Goal: Task Accomplishment & Management: Manage account settings

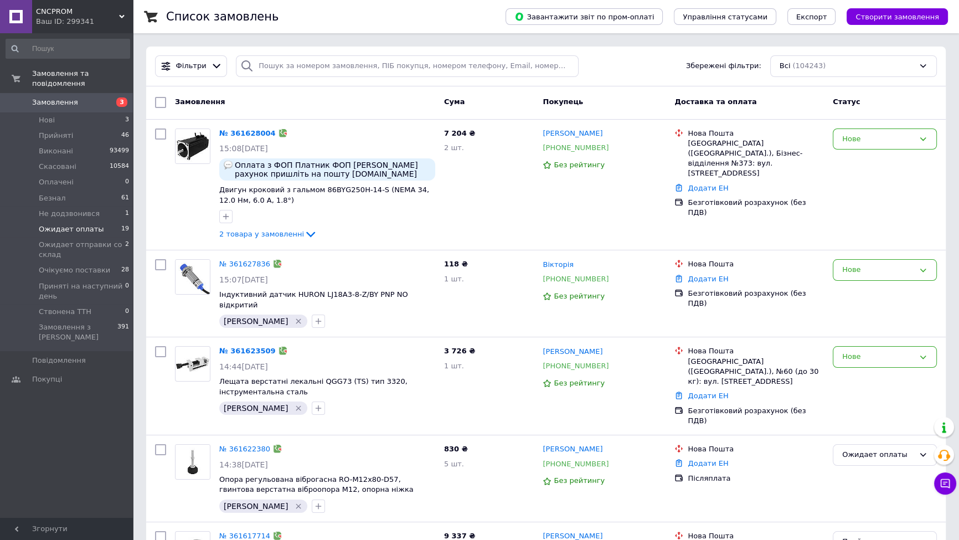
click at [75, 224] on span "Ожидает оплаты" at bounding box center [71, 229] width 65 height 10
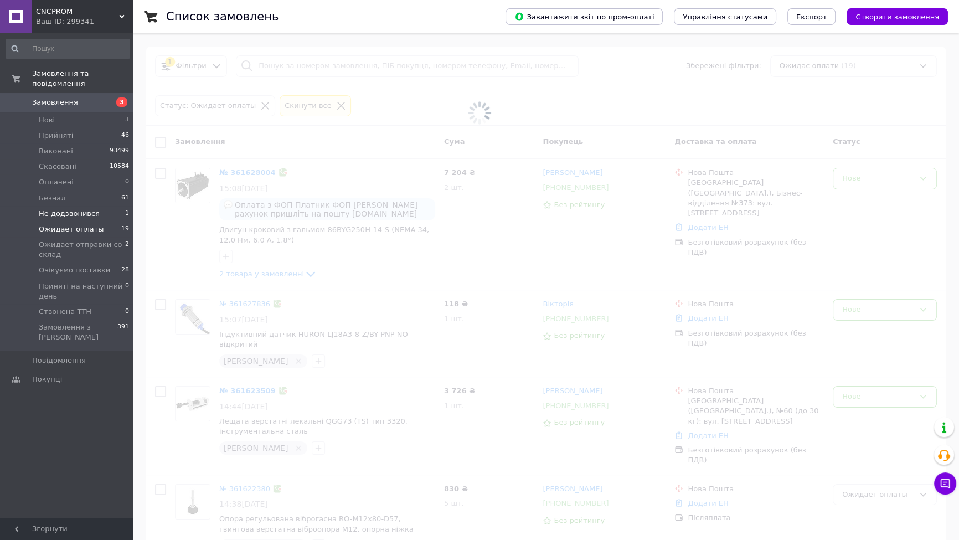
click at [63, 206] on li "Не додзвонився 1" at bounding box center [68, 214] width 136 height 16
click at [60, 206] on li "Не додзвонився 1" at bounding box center [68, 214] width 136 height 16
click at [56, 190] on li "Безнал 61" at bounding box center [68, 198] width 136 height 16
click at [53, 193] on span "Безнал" at bounding box center [52, 198] width 27 height 10
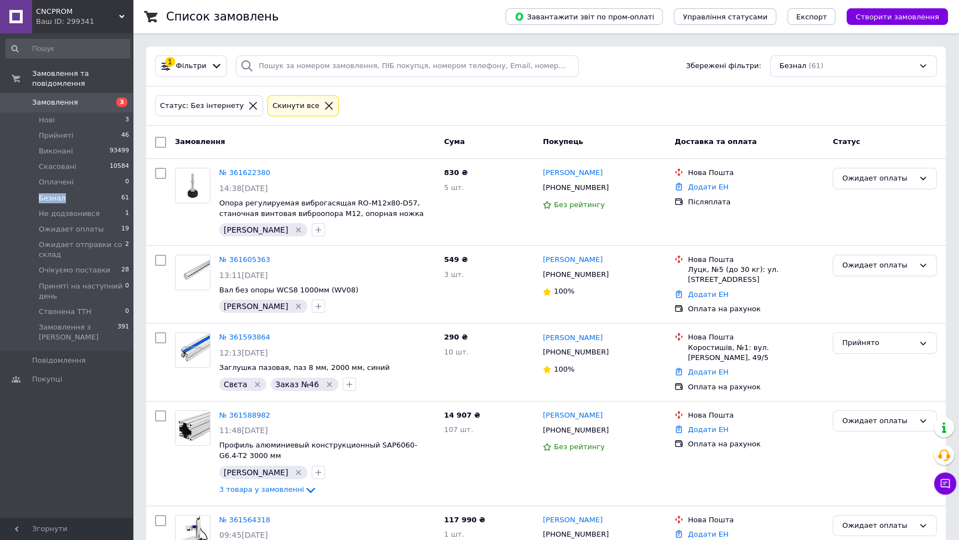
click at [53, 193] on span "Безнал" at bounding box center [52, 198] width 27 height 10
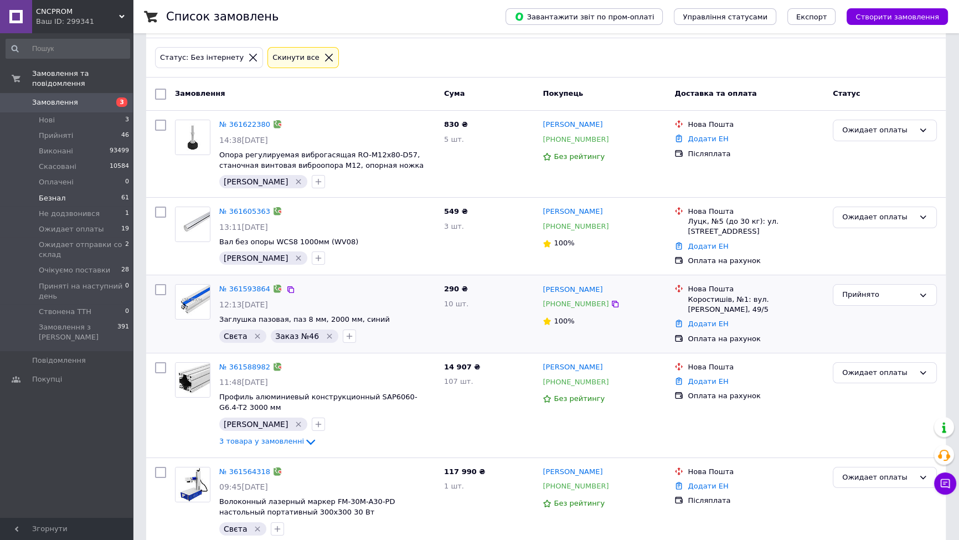
scroll to position [84, 0]
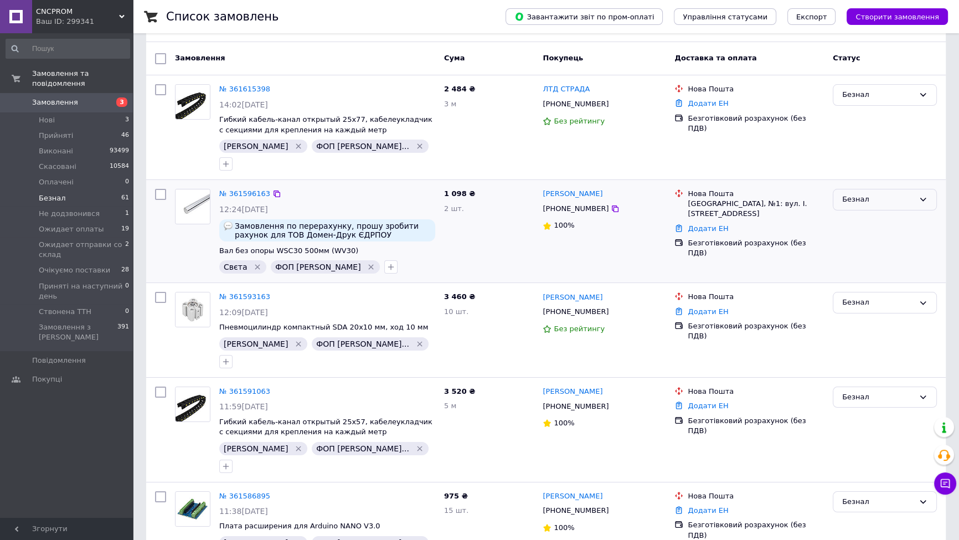
click at [886, 205] on div "Безнал" at bounding box center [878, 200] width 72 height 12
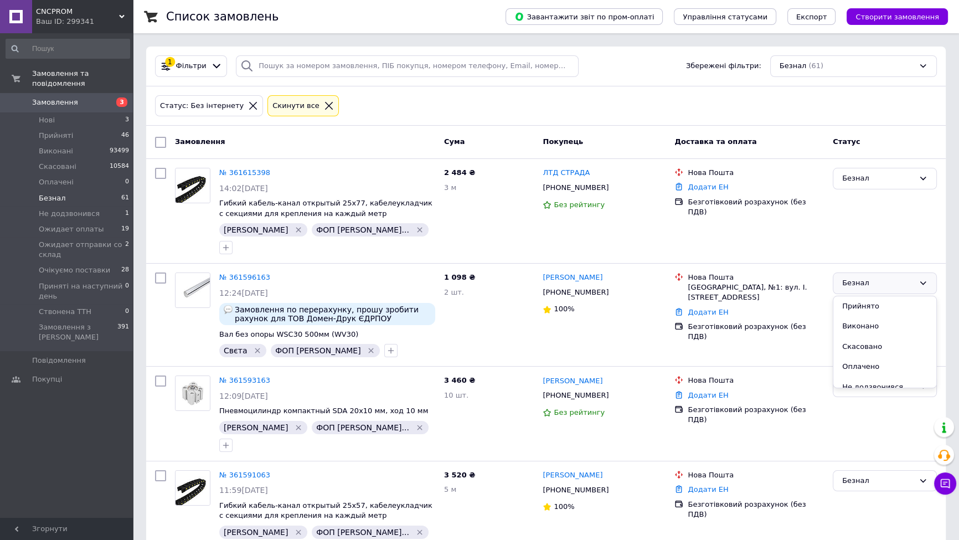
click at [414, 89] on div "Статус: Без інтернету Cкинути все" at bounding box center [545, 106] width 799 height 40
click at [84, 224] on span "Ожидает оплаты" at bounding box center [71, 229] width 65 height 10
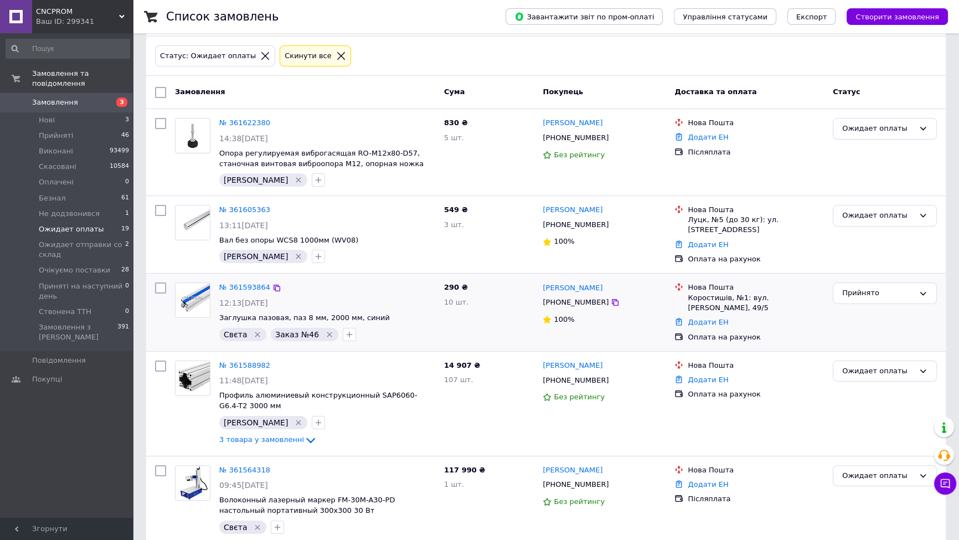
scroll to position [84, 0]
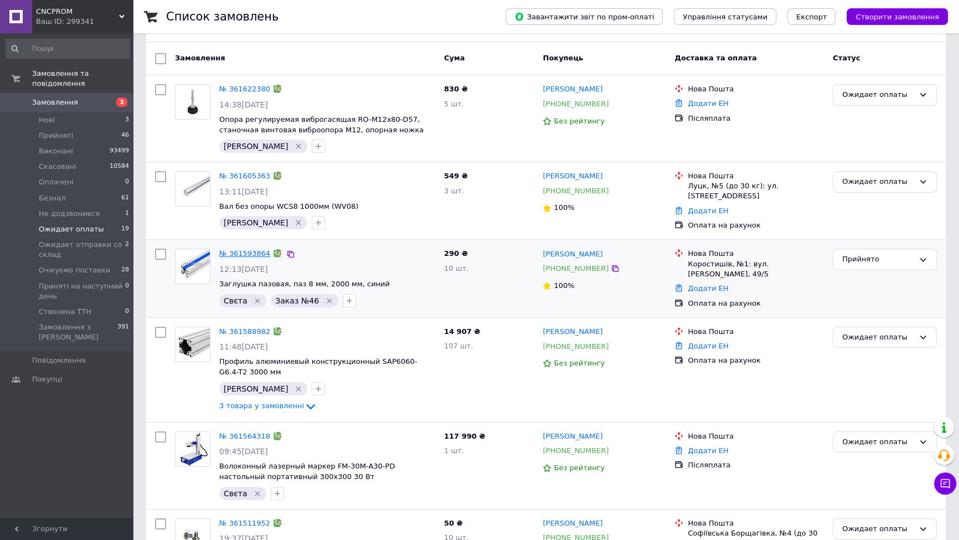
click at [247, 252] on link "№ 361593864" at bounding box center [244, 253] width 51 height 8
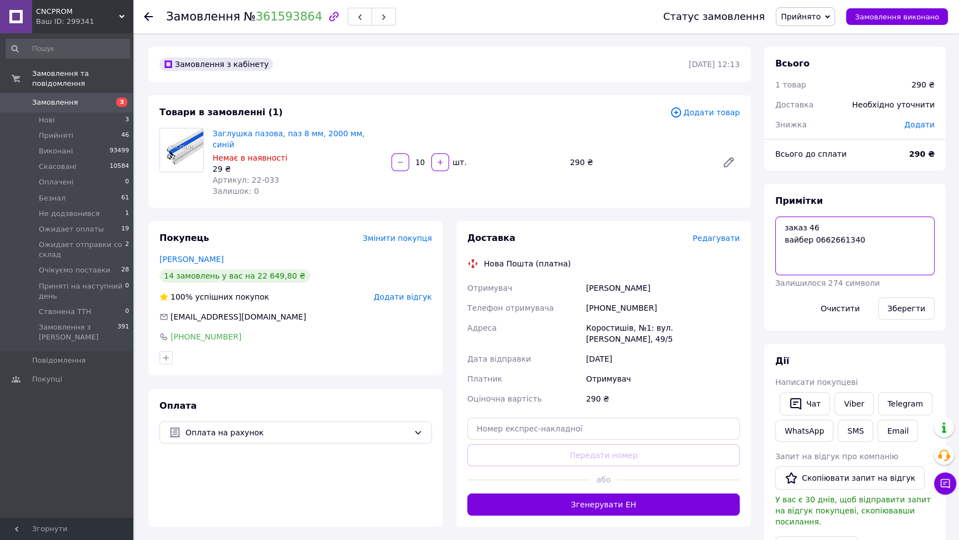
click at [820, 223] on textarea "заказ 46 вайбер 0662661340" at bounding box center [854, 245] width 159 height 59
type textarea "заказ 47 вайбер 0662661340"
click at [920, 300] on button "Зберегти" at bounding box center [906, 308] width 56 height 22
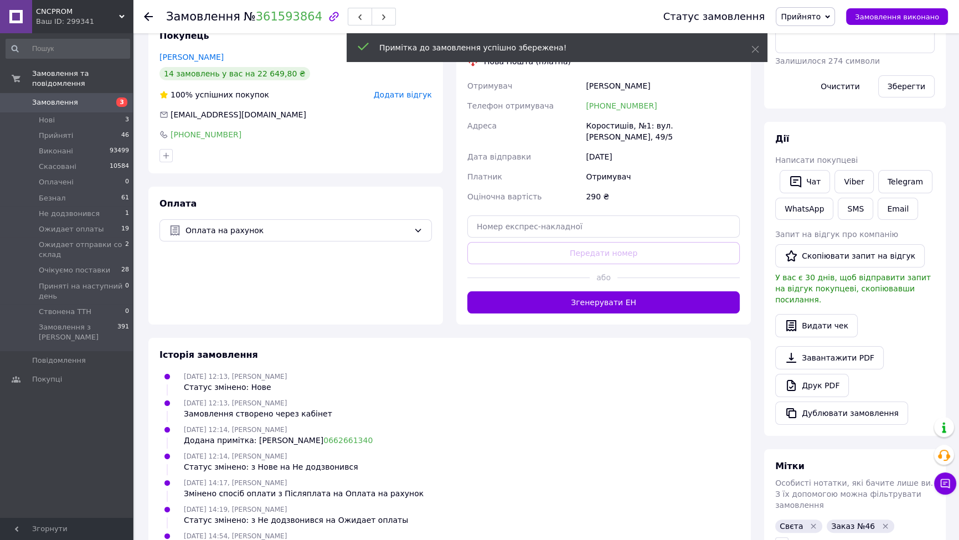
scroll to position [354, 0]
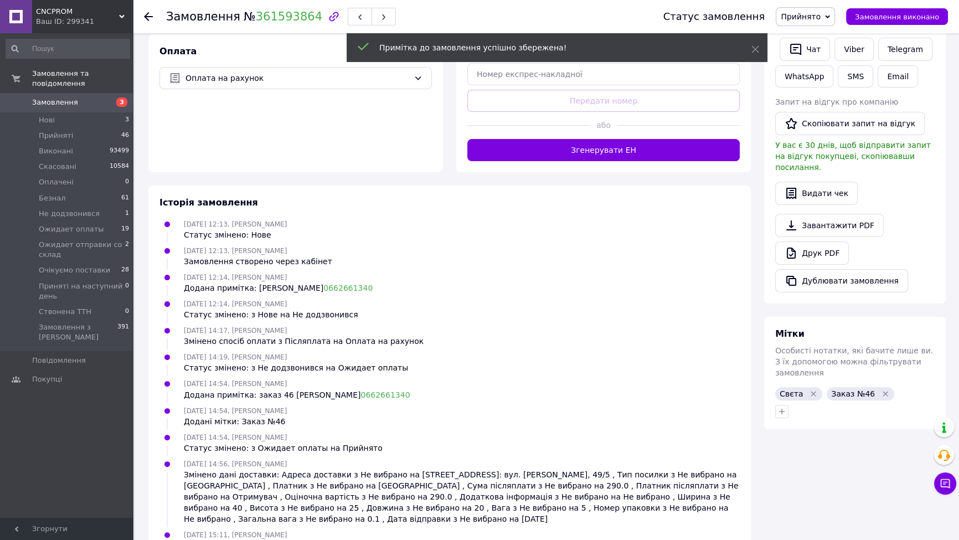
click at [881, 389] on icon "Видалити мітку" at bounding box center [885, 393] width 9 height 9
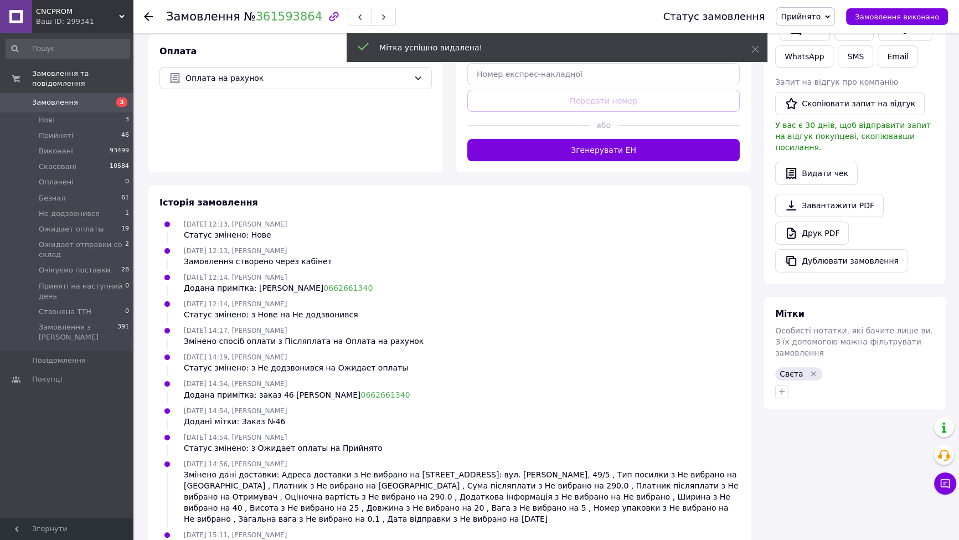
scroll to position [16, 0]
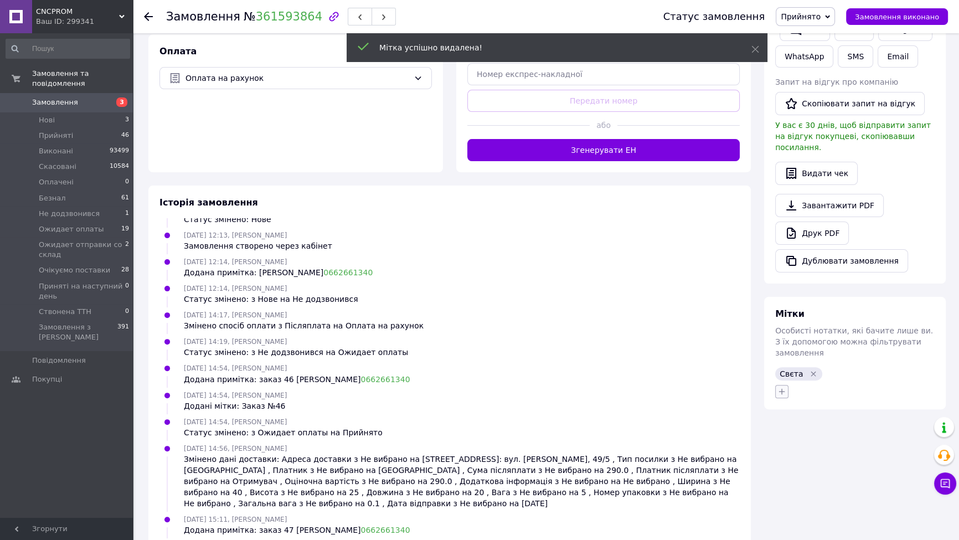
click at [785, 387] on icon "button" at bounding box center [781, 391] width 9 height 9
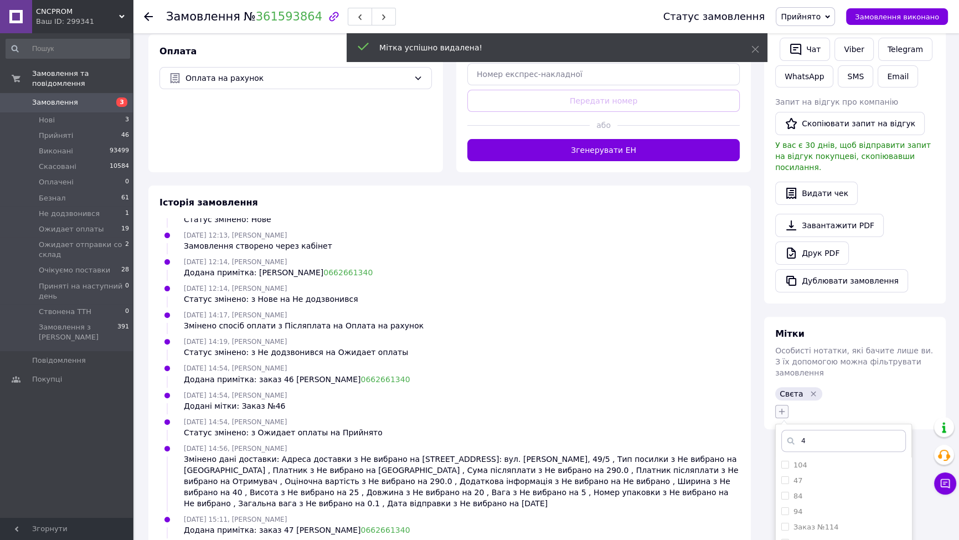
type input "47"
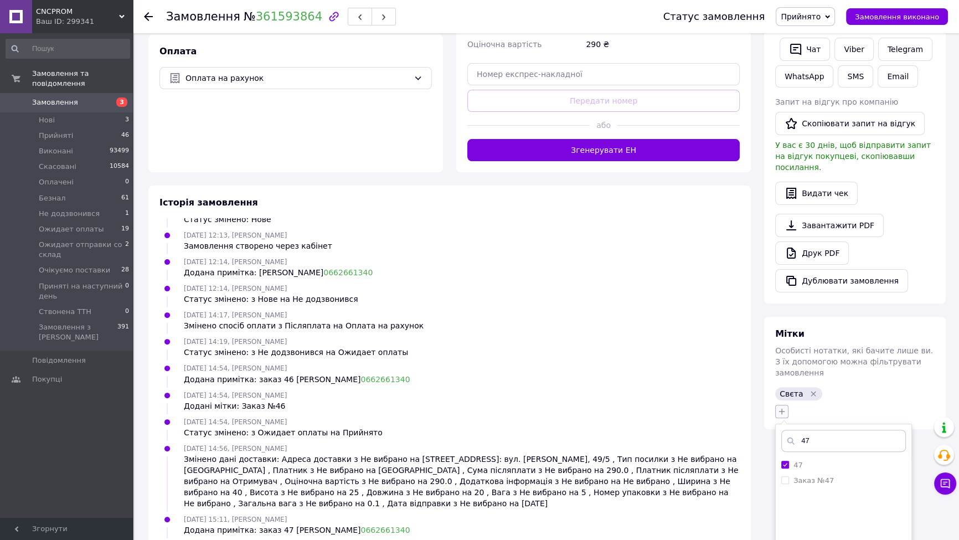
checkbox input "false"
type input "47"
click at [829, 468] on ul "47 Заказ №47" at bounding box center [844, 512] width 136 height 111
click at [824, 476] on label "Заказ №47" at bounding box center [813, 480] width 40 height 8
checkbox input "true"
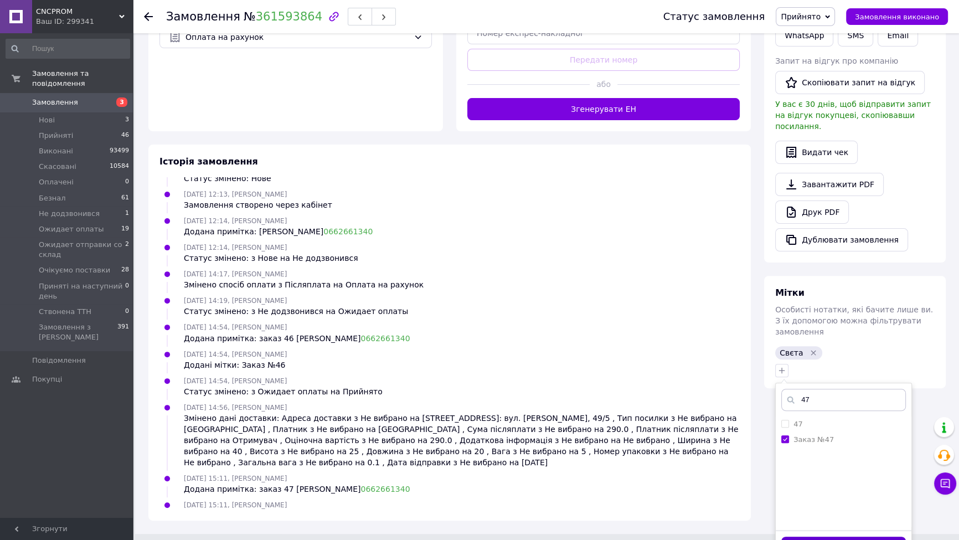
click at [845, 536] on button "Додати мітку" at bounding box center [843, 547] width 125 height 22
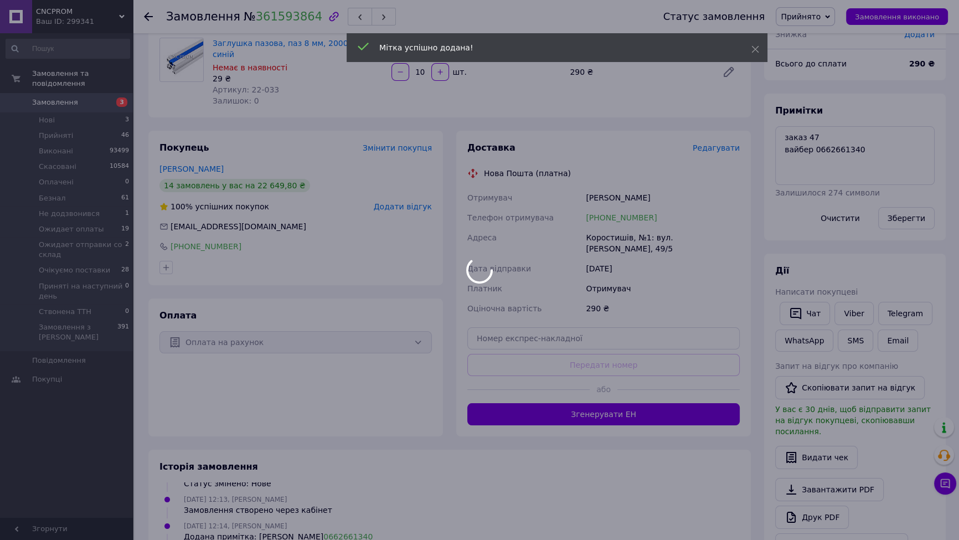
scroll to position [0, 0]
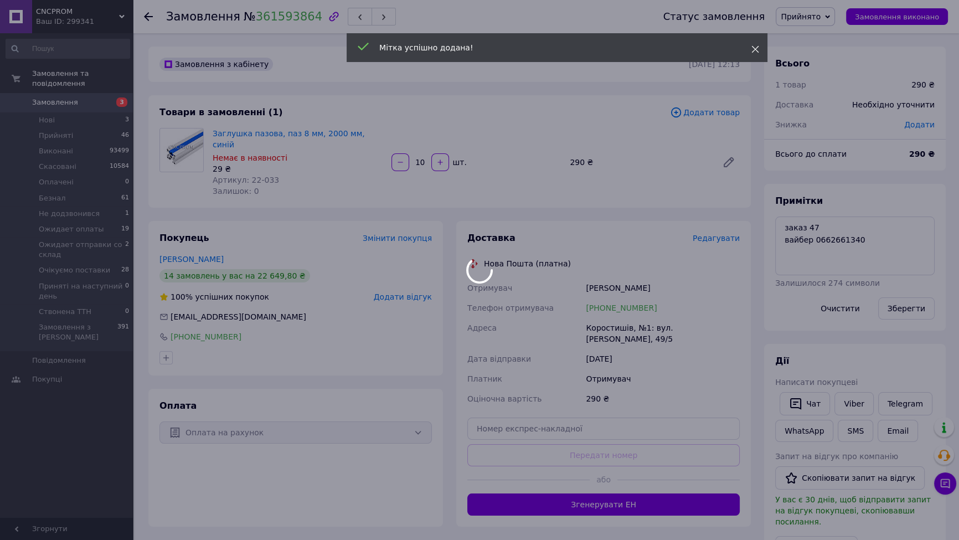
click at [756, 45] on icon at bounding box center [755, 49] width 8 height 8
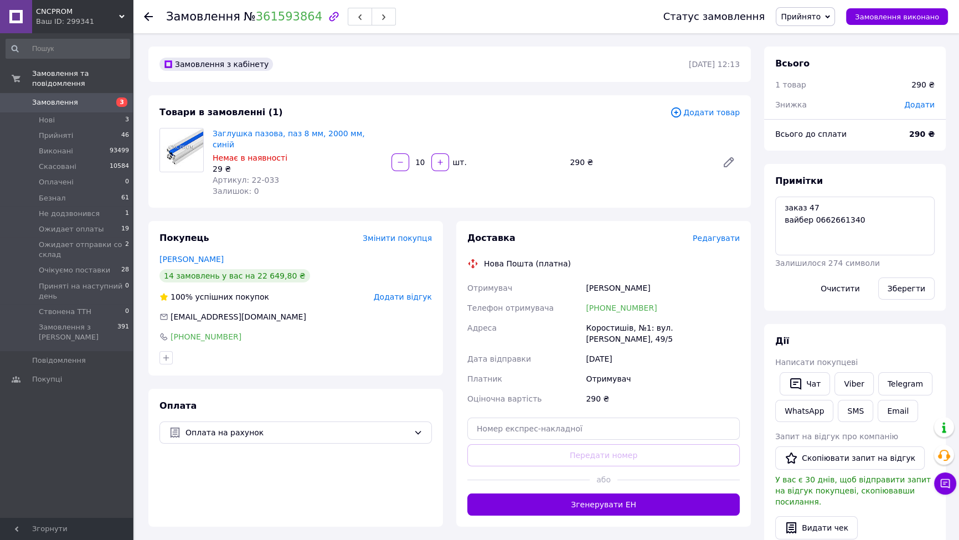
scroll to position [42, 0]
click at [813, 16] on span "Прийнято" at bounding box center [801, 16] width 40 height 9
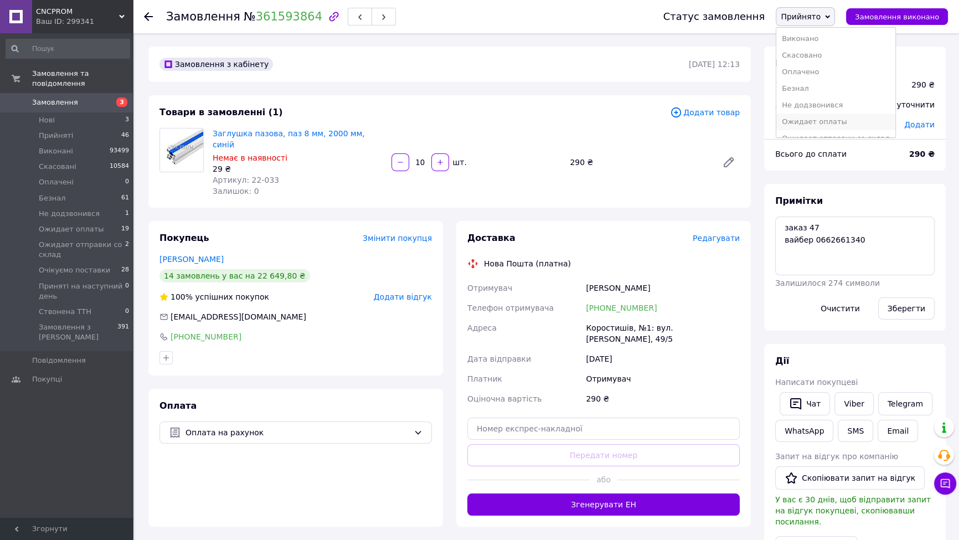
click at [818, 117] on li "Ожидает оплаты" at bounding box center [835, 121] width 119 height 17
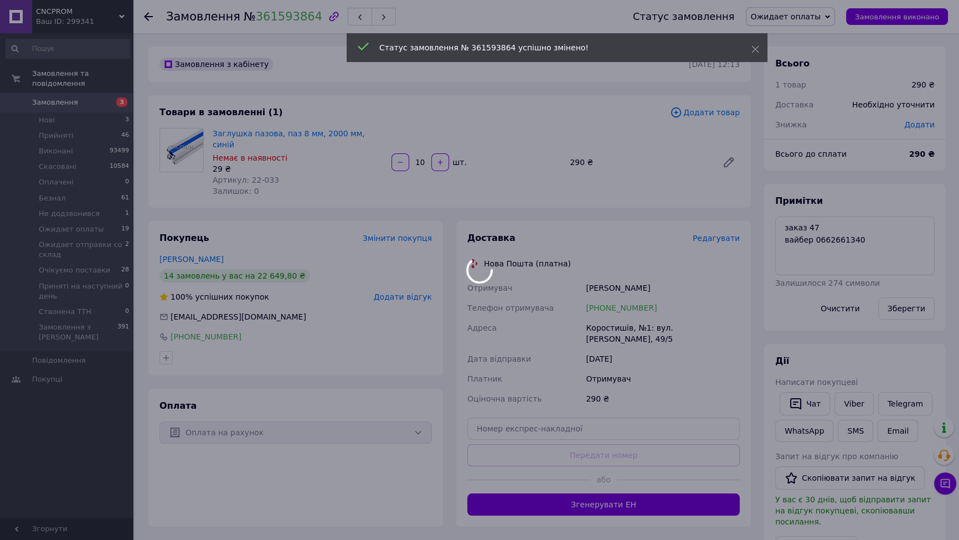
scroll to position [68, 0]
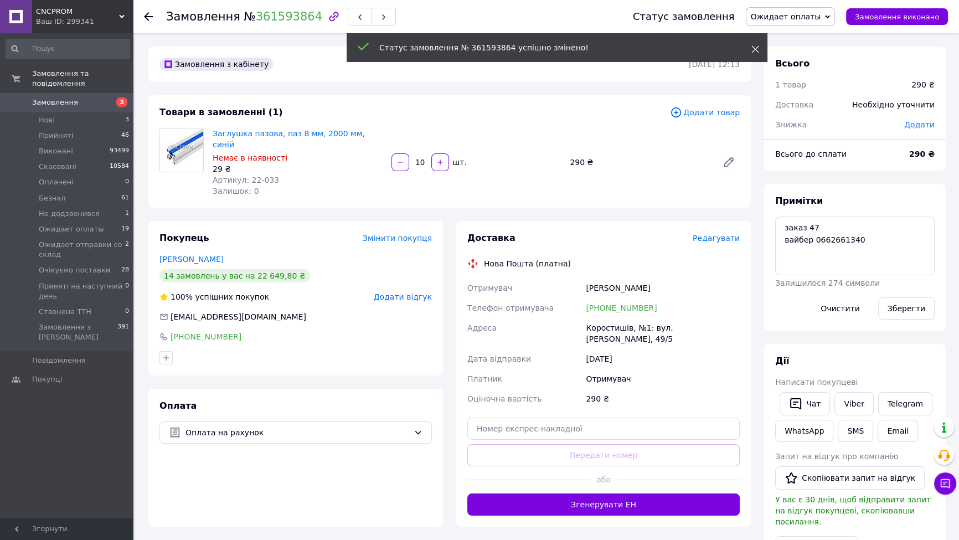
click at [753, 51] on use at bounding box center [755, 49] width 7 height 7
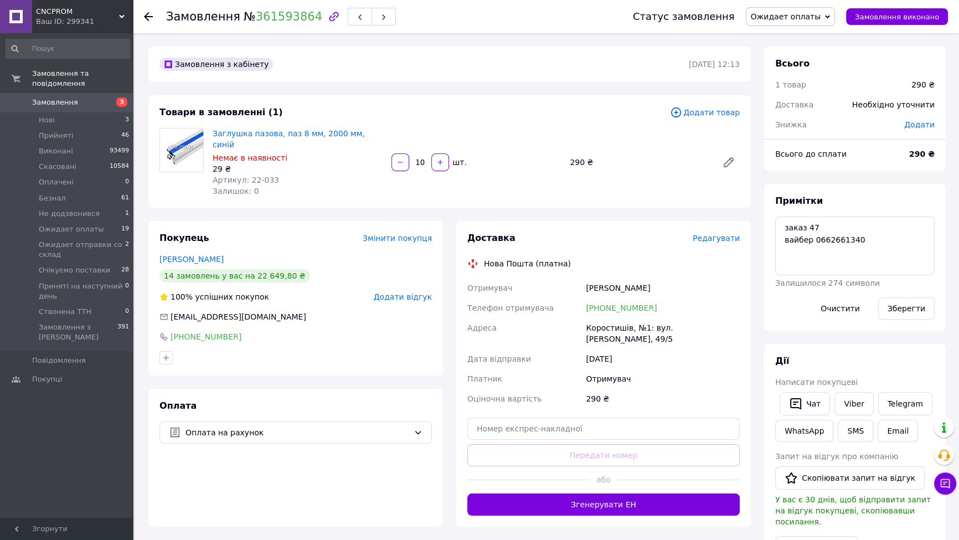
click at [802, 18] on span "Ожидает оплаты" at bounding box center [786, 16] width 70 height 9
click at [784, 40] on li "Прийнято" at bounding box center [805, 38] width 119 height 17
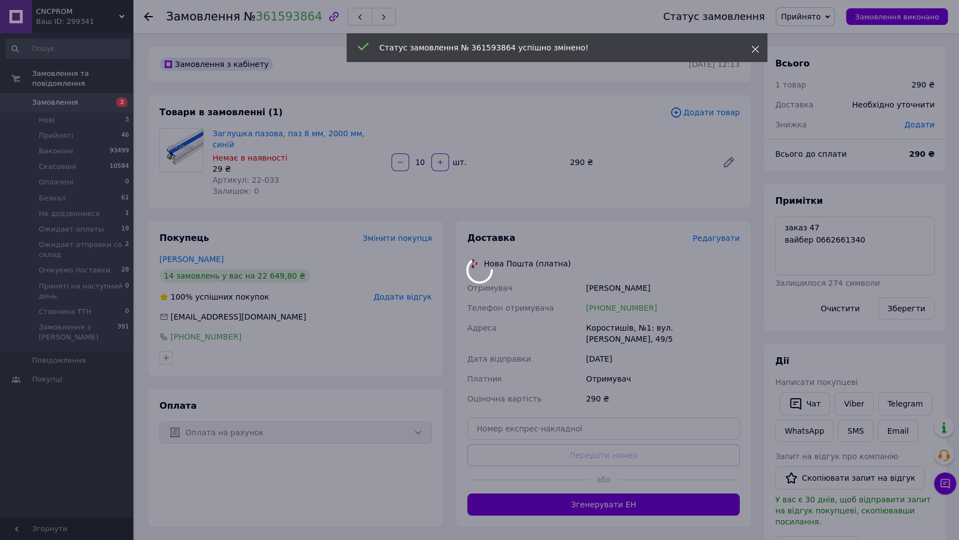
click at [752, 51] on icon at bounding box center [755, 49] width 8 height 8
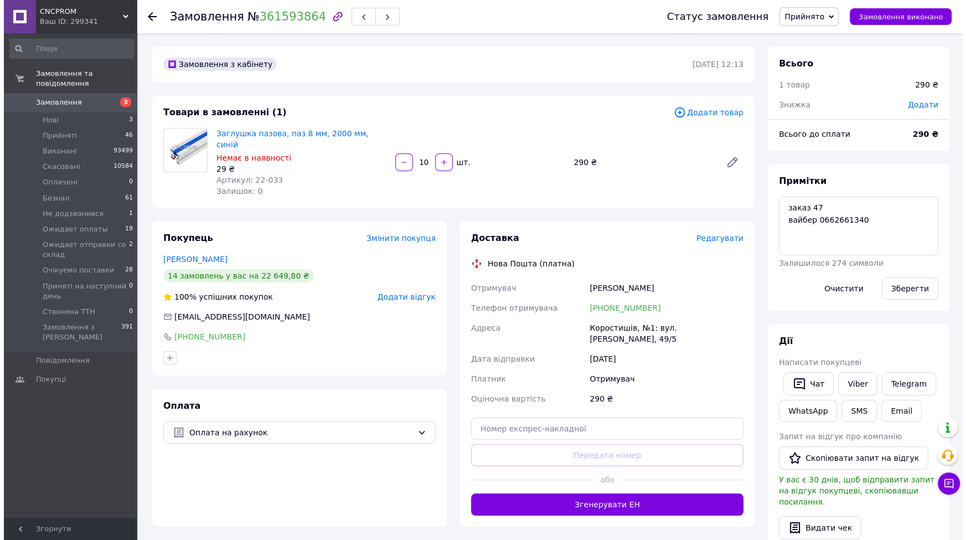
scroll to position [95, 0]
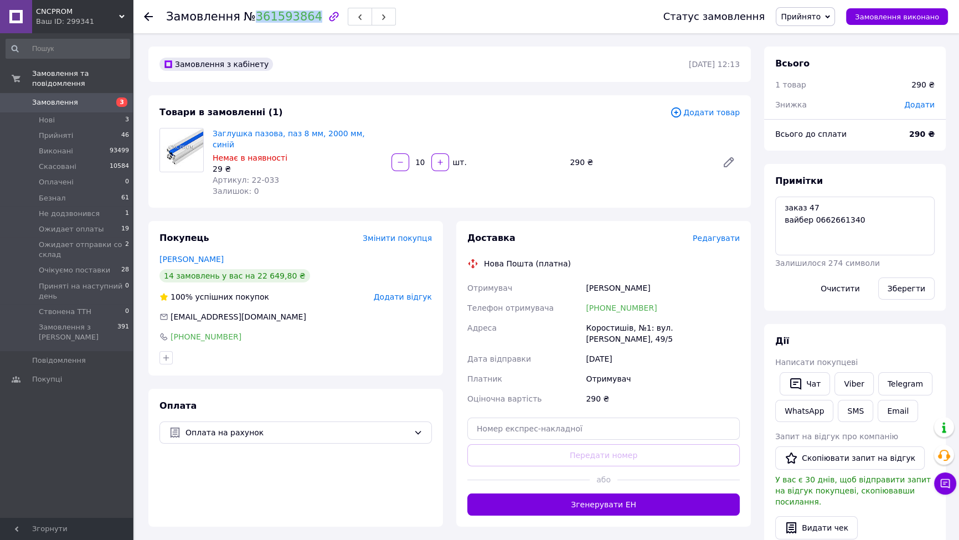
drag, startPoint x: 245, startPoint y: 19, endPoint x: 297, endPoint y: 26, distance: 51.9
click at [297, 26] on div "Замовлення № 361593864" at bounding box center [403, 16] width 475 height 33
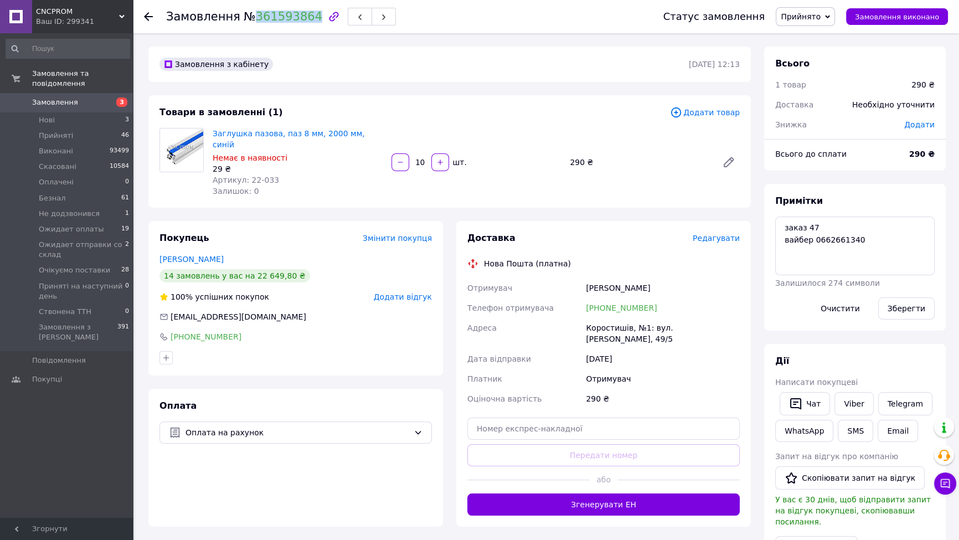
copy link "361593864"
click at [153, 16] on div at bounding box center [155, 16] width 22 height 33
click at [144, 12] on icon at bounding box center [148, 16] width 9 height 9
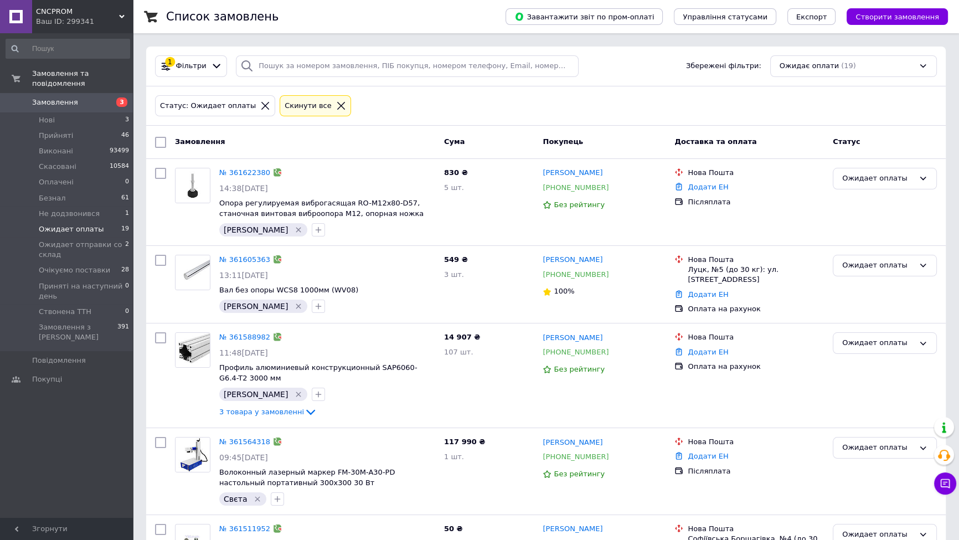
click at [614, 58] on div "1 Фільтри Збережені фільтри: Ожидає оплати (19)" at bounding box center [546, 66] width 791 height 22
click at [299, 106] on div "Cкинути все" at bounding box center [307, 106] width 51 height 12
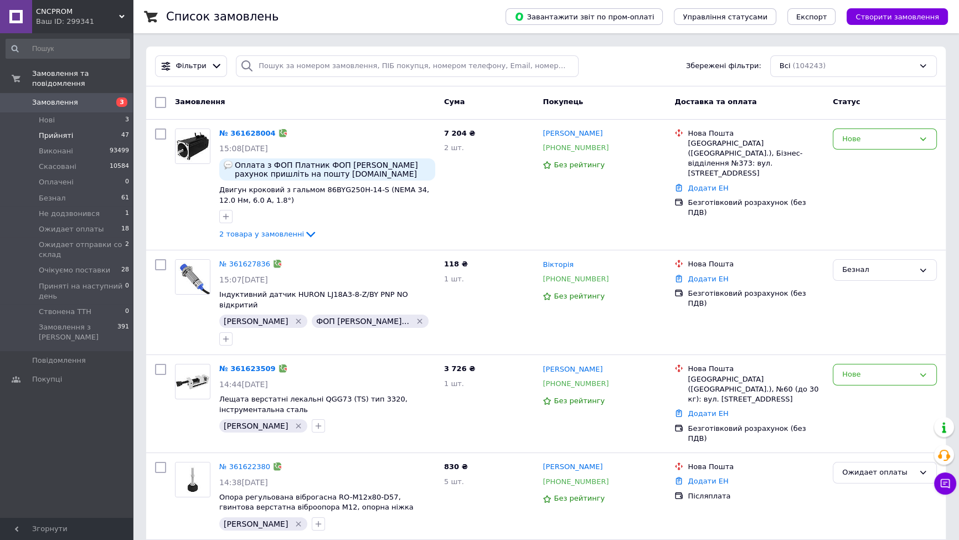
click at [86, 128] on li "Прийняті 47" at bounding box center [68, 136] width 136 height 16
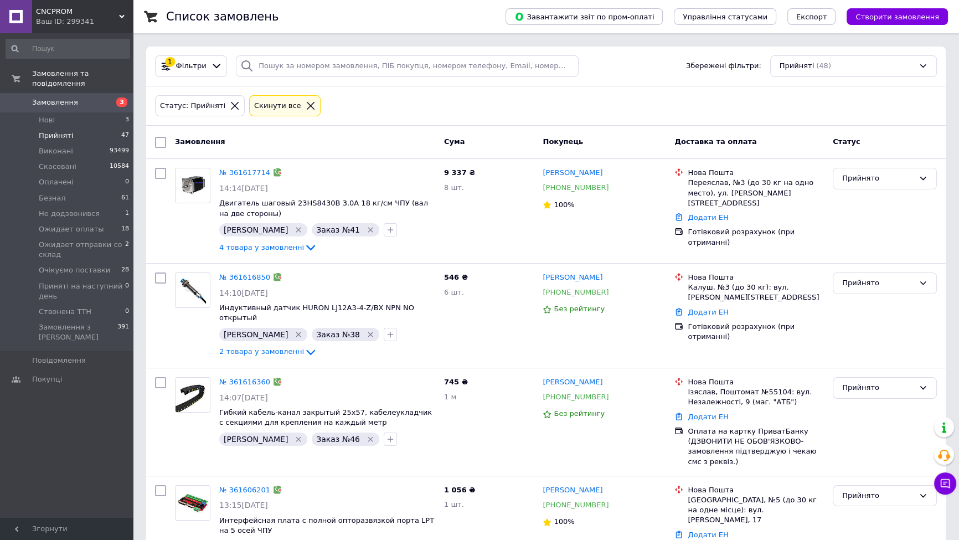
click at [281, 110] on div "Cкинути все" at bounding box center [277, 106] width 51 height 12
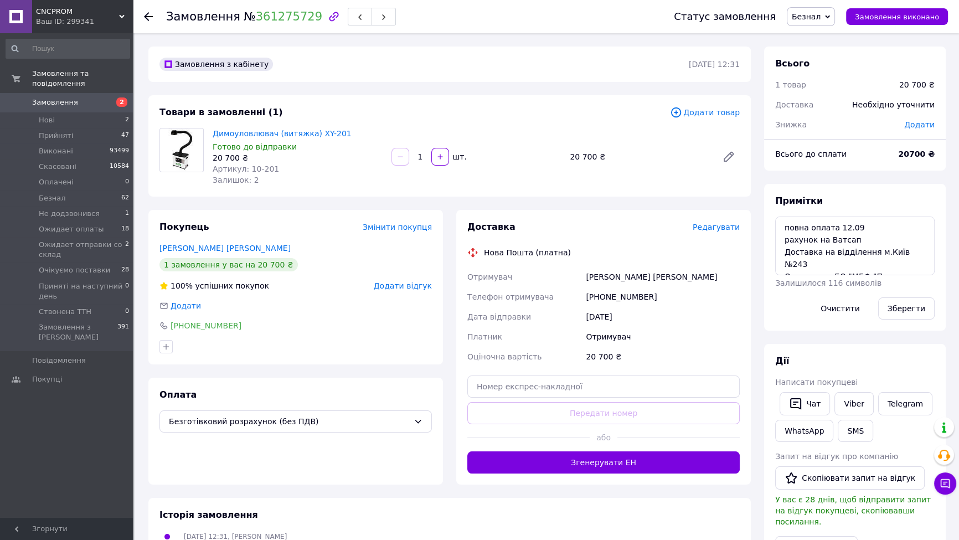
scroll to position [52, 0]
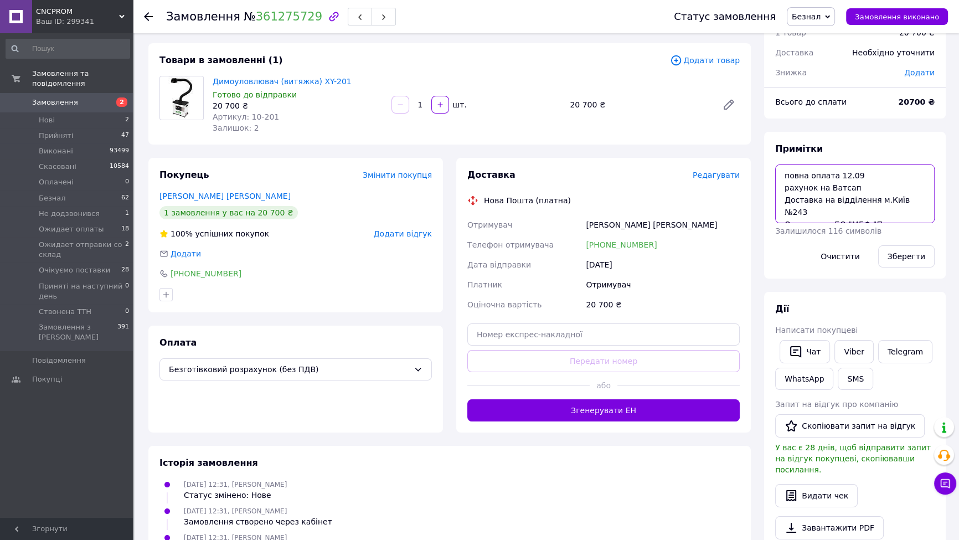
click at [782, 172] on textarea "повна оплата 12.09 рахунок на Ватсап Доставка на відділення м.Київ №243 Отримув…" at bounding box center [854, 193] width 159 height 59
type textarea "48 повна оплата 12.09 рахунок на Ватсап Доставка на відділення м.Київ №243 Отри…"
click at [916, 253] on button "Зберегти" at bounding box center [906, 256] width 56 height 22
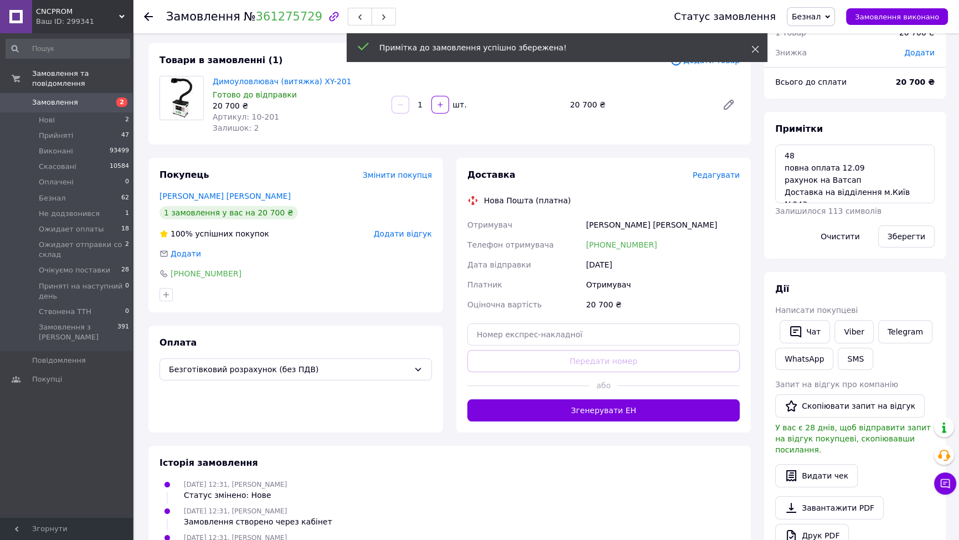
click at [756, 47] on icon at bounding box center [755, 49] width 8 height 8
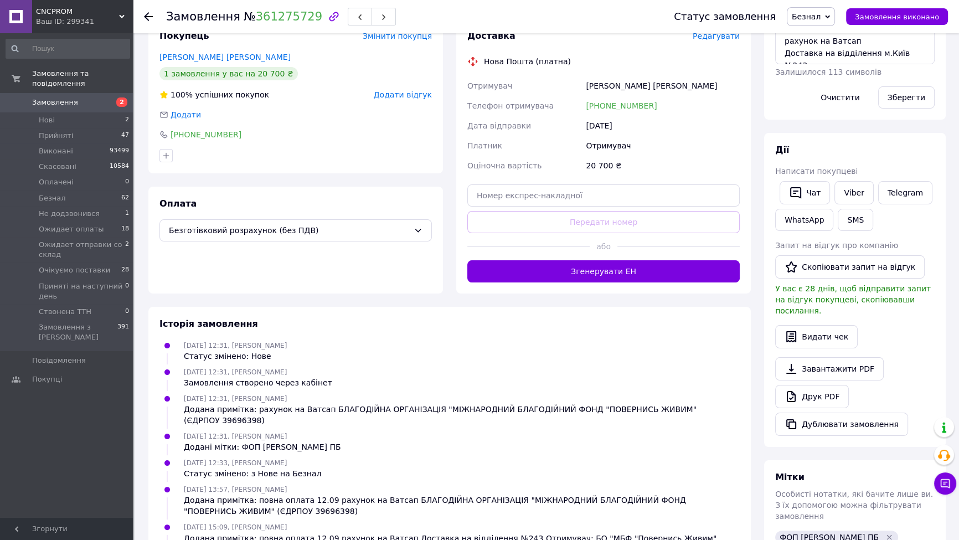
scroll to position [293, 0]
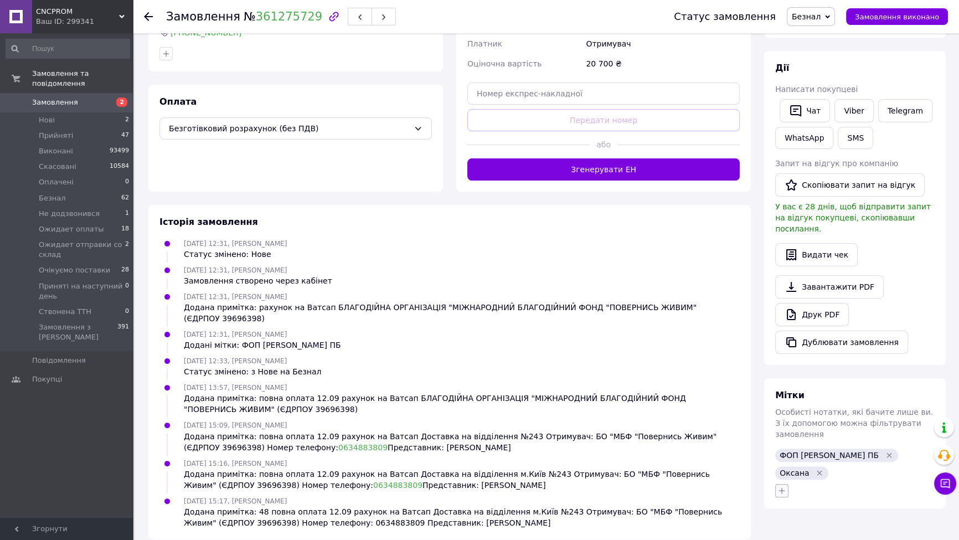
click at [780, 486] on icon "button" at bounding box center [781, 490] width 9 height 9
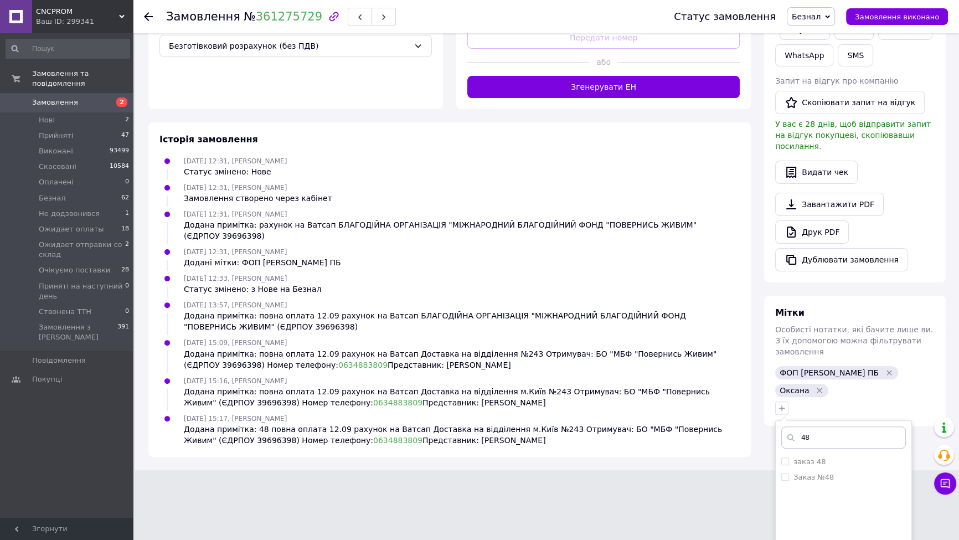
scroll to position [421, 0]
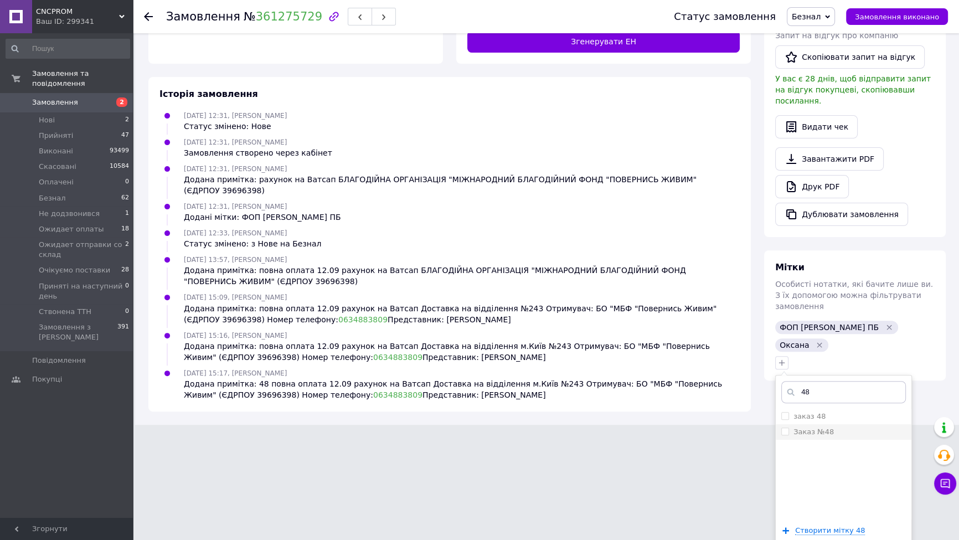
type input "48"
click at [822, 427] on label "Заказ №48" at bounding box center [813, 431] width 40 height 8
checkbox input "true"
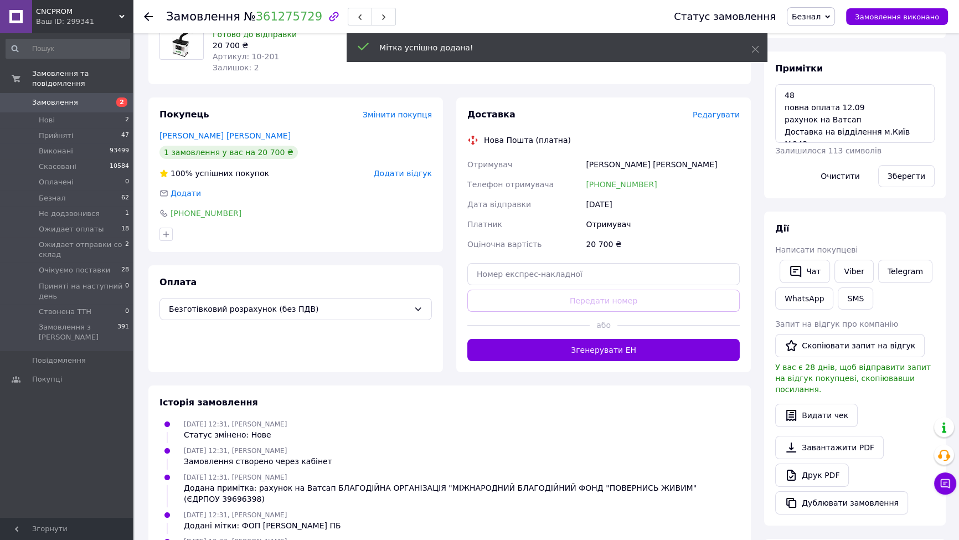
scroll to position [0, 0]
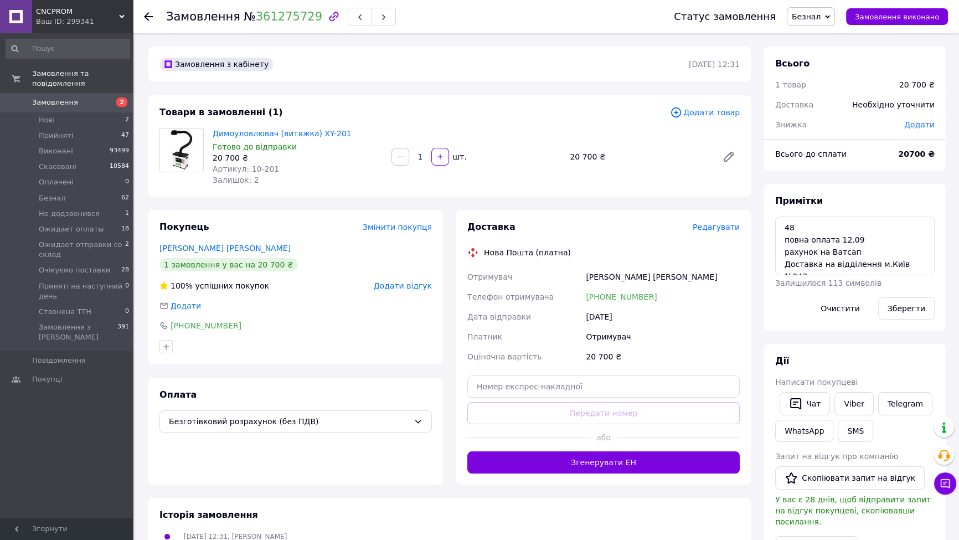
click at [817, 12] on span "Безнал" at bounding box center [806, 16] width 29 height 9
click at [821, 41] on li "Прийнято" at bounding box center [846, 38] width 119 height 17
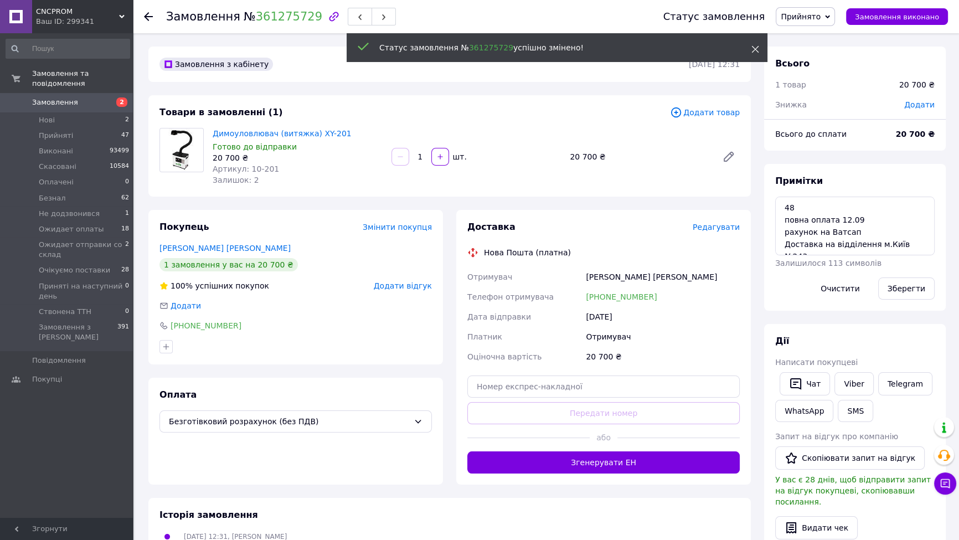
click at [756, 47] on icon at bounding box center [755, 49] width 8 height 8
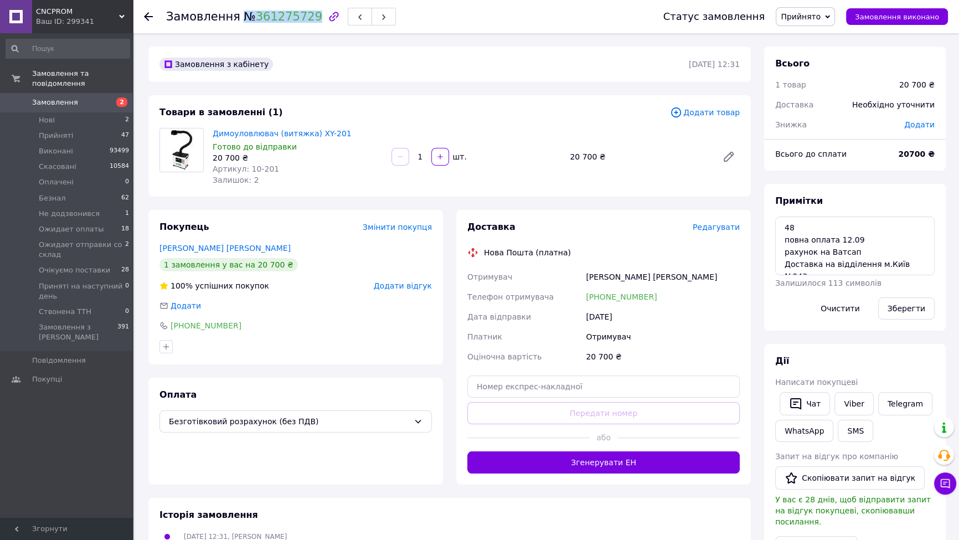
drag, startPoint x: 239, startPoint y: 18, endPoint x: 301, endPoint y: 26, distance: 61.9
click at [301, 26] on div "Замовлення № 361275729" at bounding box center [403, 16] width 475 height 33
click at [295, 50] on div "Замовлення з кабінету 10.09.2025 | 12:31" at bounding box center [449, 64] width 602 height 35
drag, startPoint x: 244, startPoint y: 16, endPoint x: 302, endPoint y: 22, distance: 58.5
click at [302, 22] on span "№ 361275729" at bounding box center [283, 16] width 79 height 13
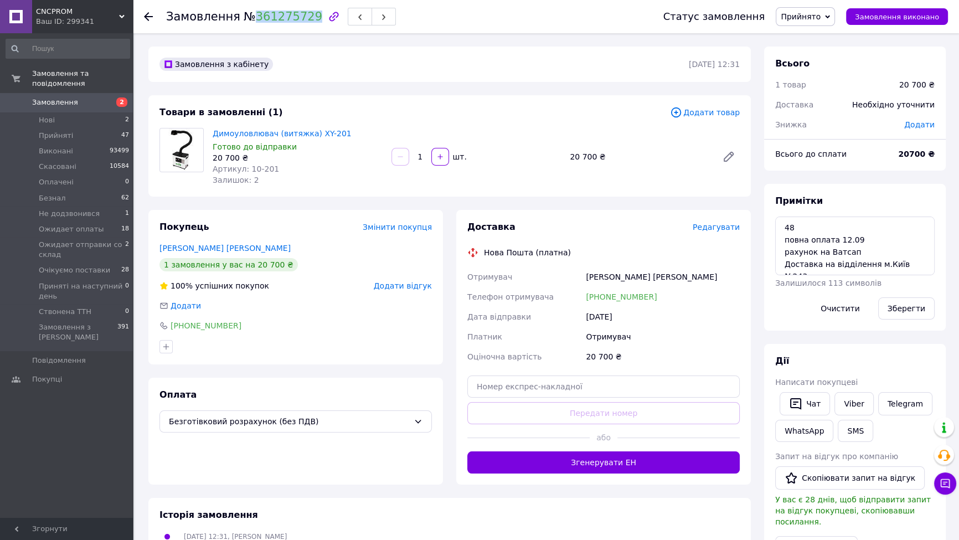
copy link "361275729"
drag, startPoint x: 900, startPoint y: 256, endPoint x: 850, endPoint y: 256, distance: 49.8
click at [847, 254] on textarea "48 повна оплата 12.09 рахунок на Ватсап Доставка на відділення м.Київ №243 Отри…" at bounding box center [854, 245] width 159 height 59
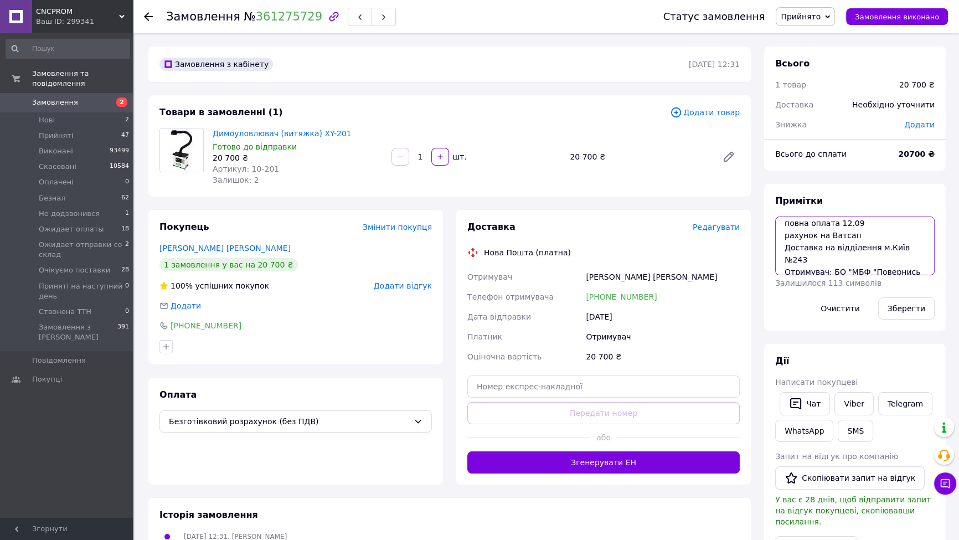
scroll to position [0, 0]
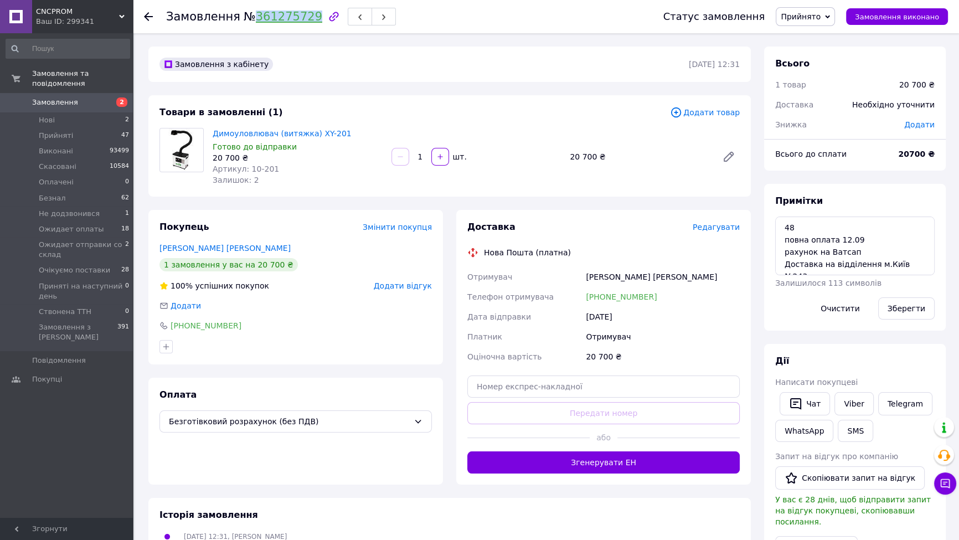
drag, startPoint x: 246, startPoint y: 23, endPoint x: 301, endPoint y: 22, distance: 54.8
click at [301, 22] on span "№ 361275729" at bounding box center [283, 16] width 79 height 13
copy link "361275729"
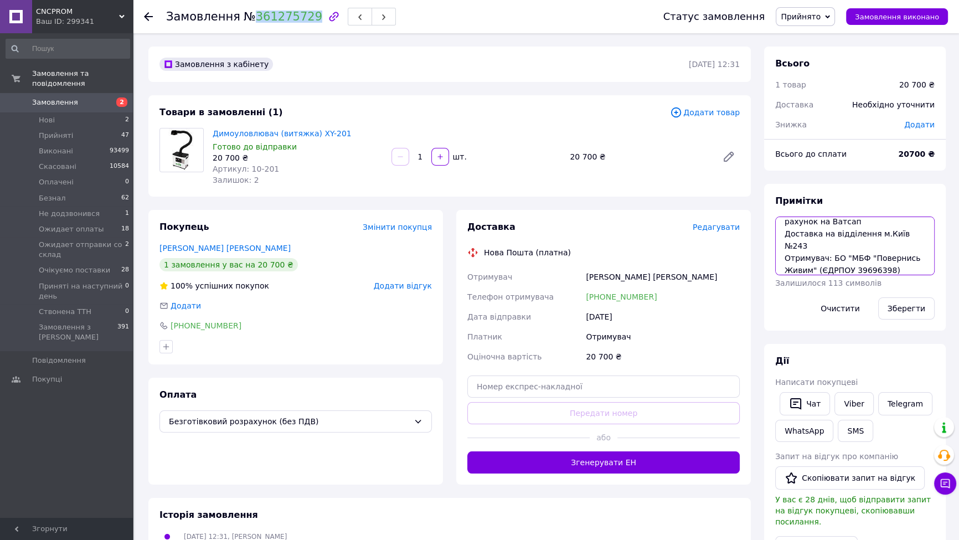
scroll to position [36, 0]
drag, startPoint x: 829, startPoint y: 239, endPoint x: 887, endPoint y: 249, distance: 59.5
click at [887, 249] on textarea "48 повна оплата 12.09 рахунок на Ватсап Доставка на відділення м.Київ №243 Отри…" at bounding box center [854, 245] width 159 height 59
drag, startPoint x: 873, startPoint y: 246, endPoint x: 887, endPoint y: 244, distance: 13.9
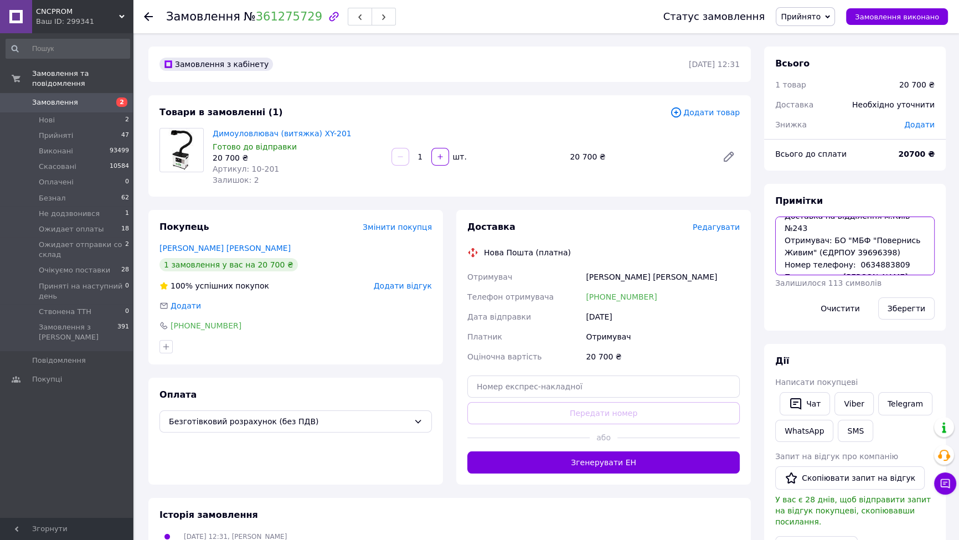
click at [874, 246] on textarea "48 повна оплата 12.09 рахунок на Ватсап Доставка на відділення м.Київ №243 Отри…" at bounding box center [854, 245] width 159 height 59
click at [97, 97] on span "Замовлення" at bounding box center [67, 102] width 70 height 10
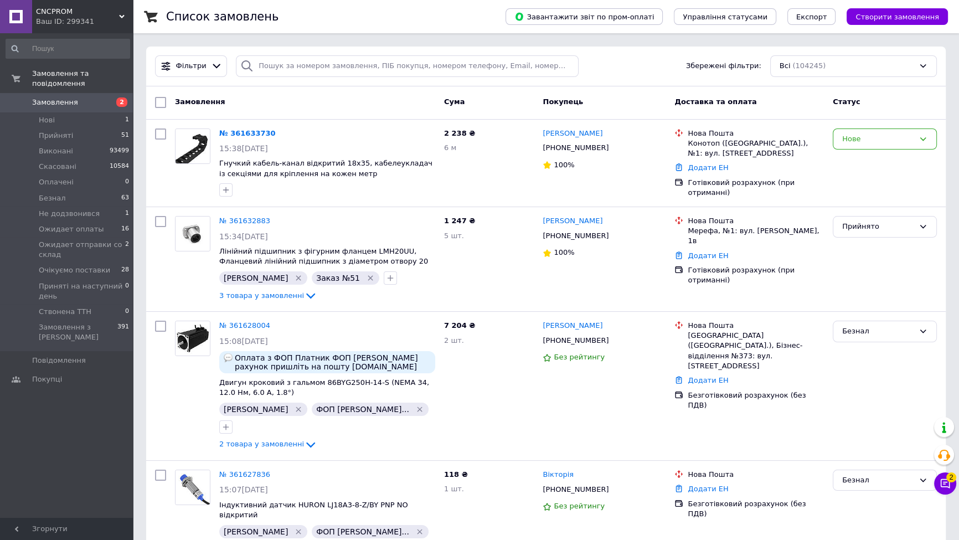
click at [96, 430] on div "Замовлення та повідомлення Замовлення 2 Нові 1 Прийняті 51 Виконані 93499 Скасо…" at bounding box center [68, 276] width 136 height 487
click at [225, 186] on icon "button" at bounding box center [225, 189] width 9 height 9
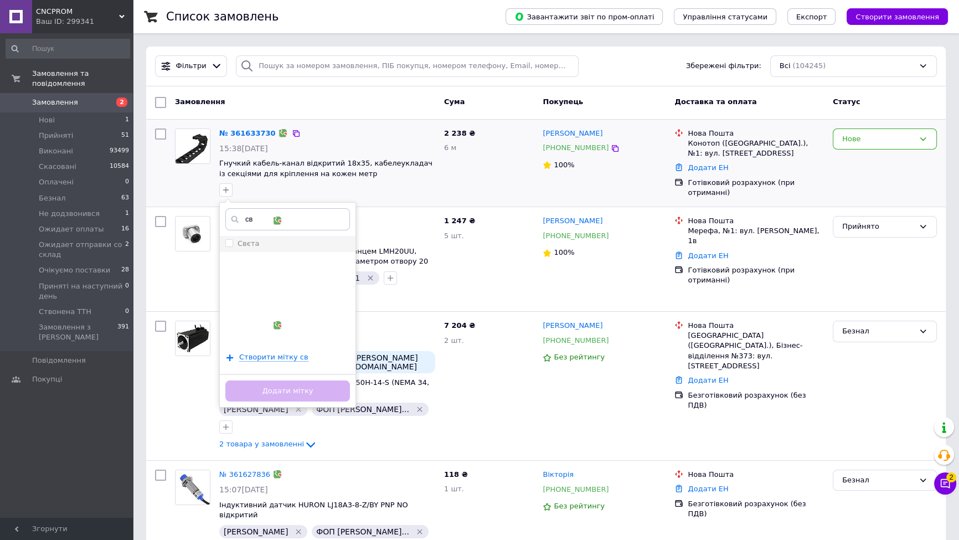
type input "св"
click at [251, 243] on label "Свєта" at bounding box center [248, 243] width 22 height 8
checkbox input "true"
click at [287, 392] on button "Додати мітку" at bounding box center [287, 391] width 125 height 22
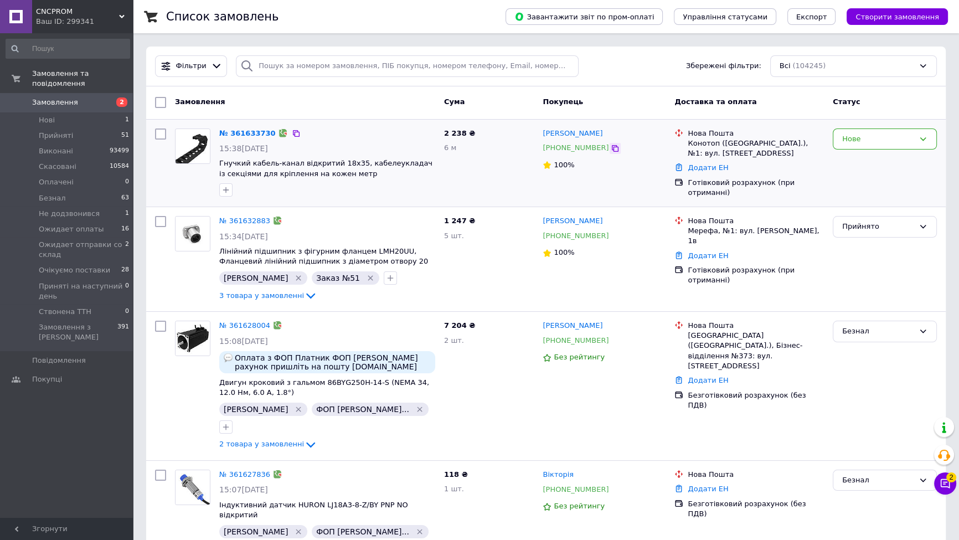
click at [612, 149] on icon at bounding box center [615, 148] width 7 height 7
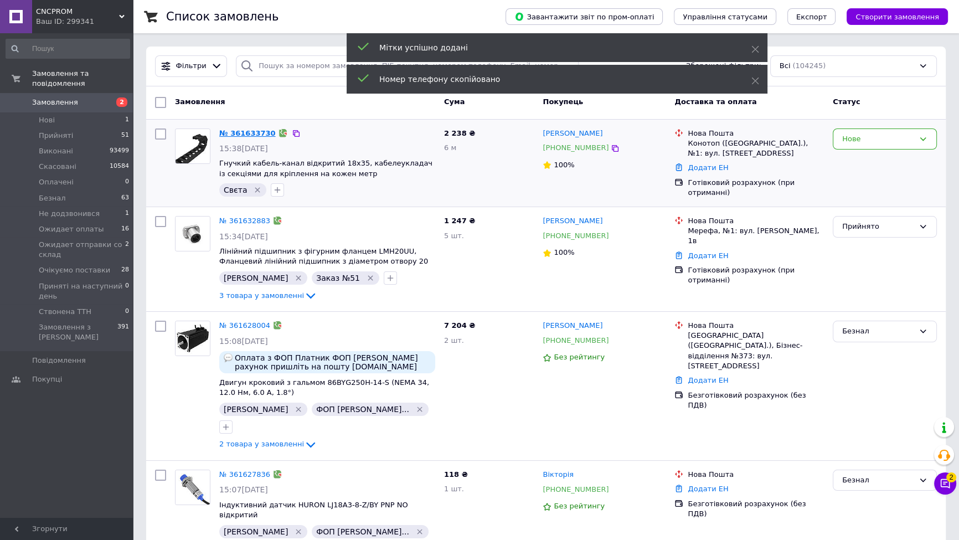
click at [238, 135] on link "№ 361633730" at bounding box center [247, 133] width 56 height 8
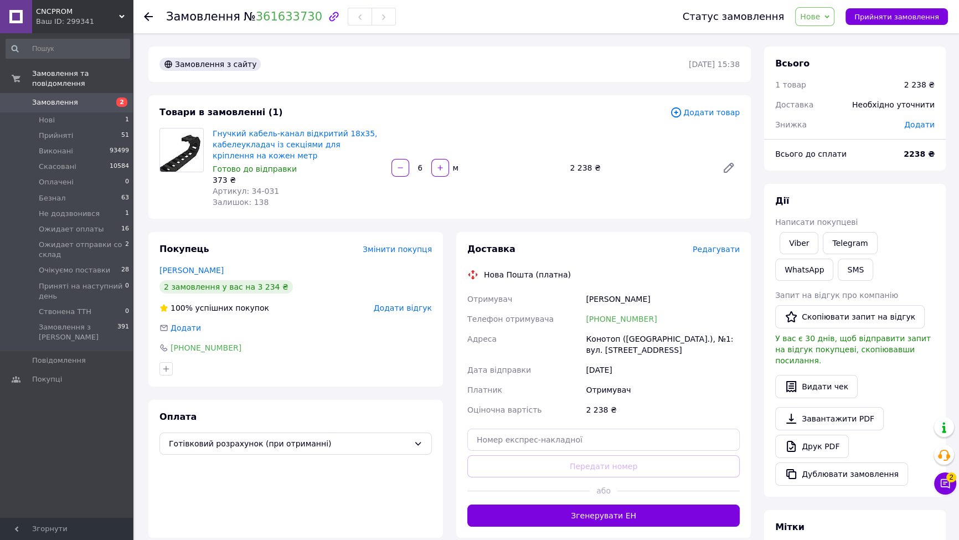
click at [464, 78] on div "Замовлення з сайту 12.09.2025 | 15:38" at bounding box center [449, 64] width 602 height 35
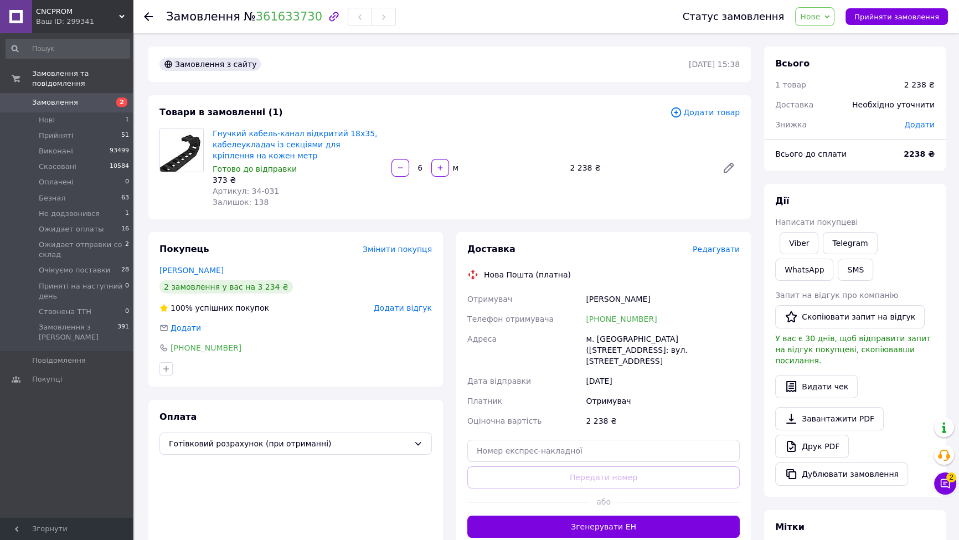
click at [560, 74] on div "Замовлення з сайту 12.09.2025 | 15:38" at bounding box center [449, 64] width 602 height 35
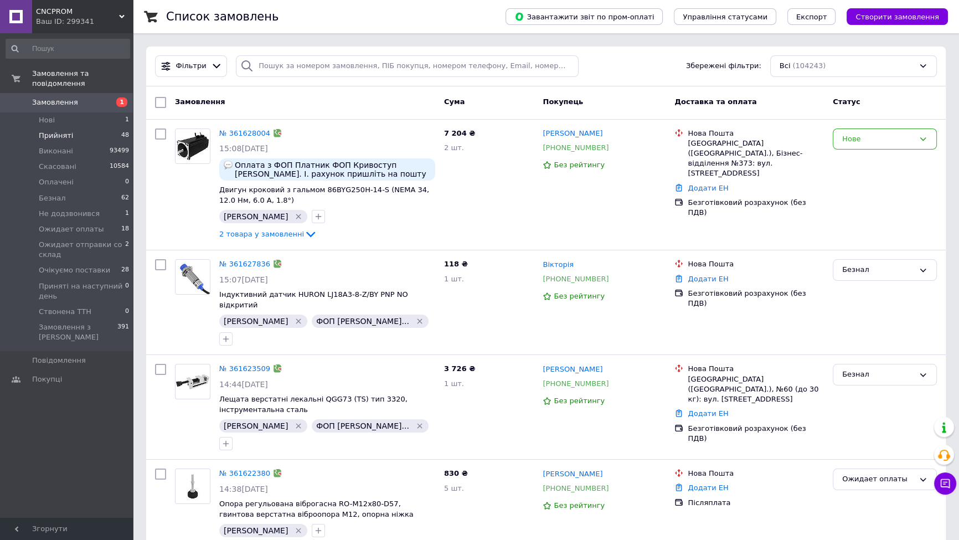
click at [104, 128] on li "Прийняті 48" at bounding box center [68, 136] width 136 height 16
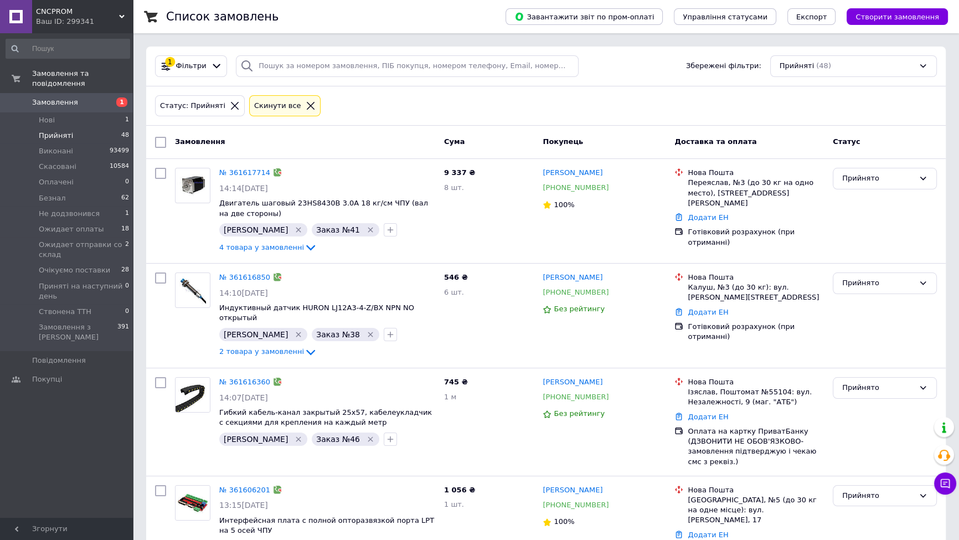
click at [266, 107] on div "Cкинути все" at bounding box center [277, 106] width 51 height 12
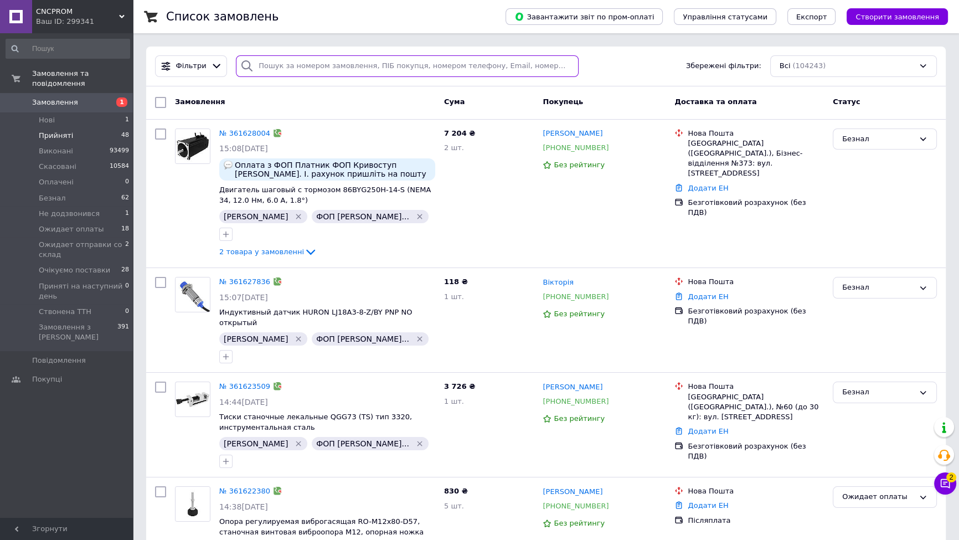
paste input "[PHONE_NUMBER]"
type input "[PHONE_NUMBER]"
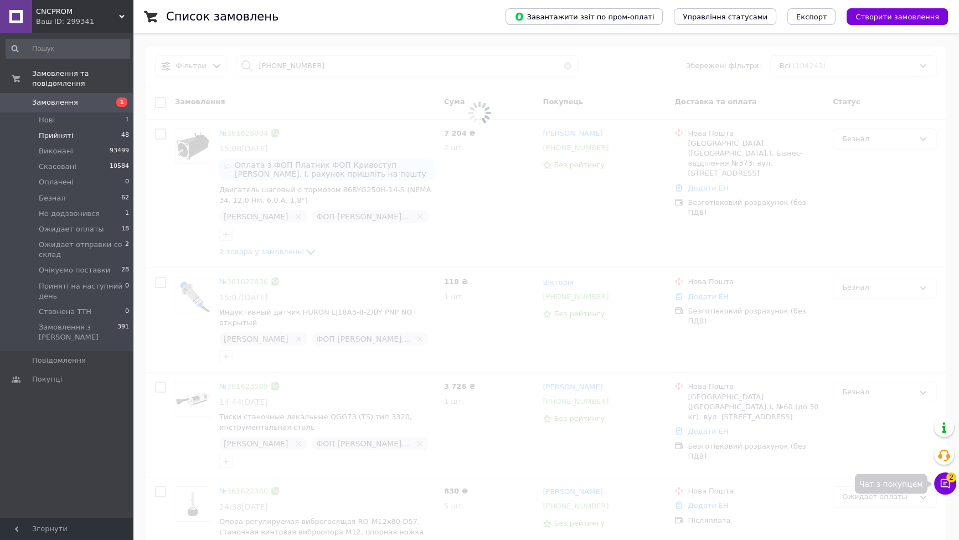
click at [952, 487] on button "Чат з покупцем 2" at bounding box center [945, 483] width 22 height 22
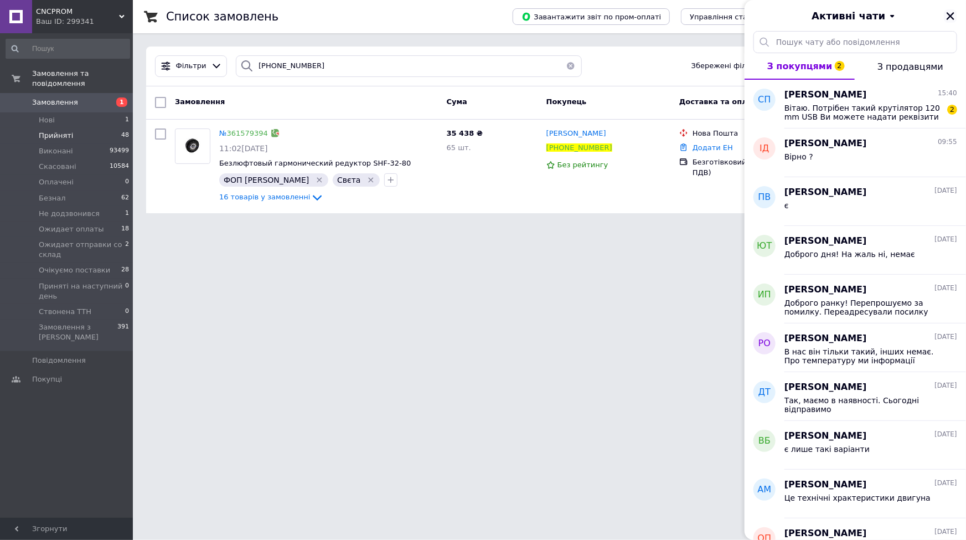
click at [951, 16] on icon "Закрити" at bounding box center [951, 16] width 8 height 8
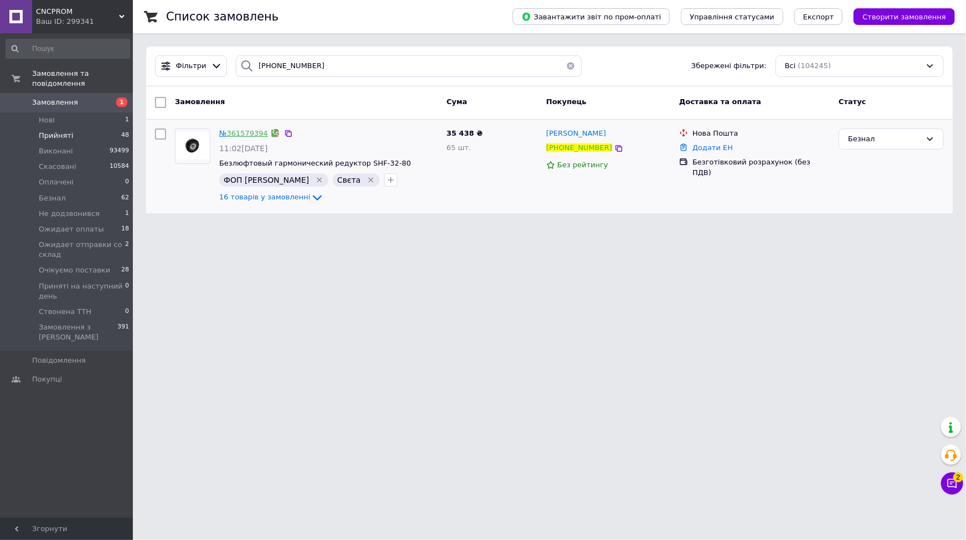
click at [249, 131] on link "361579394" at bounding box center [247, 133] width 41 height 8
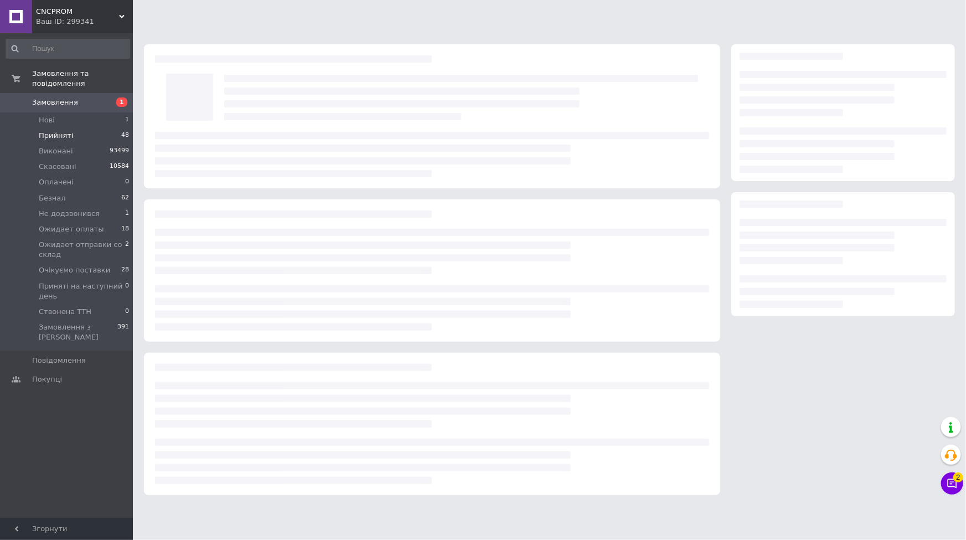
click at [438, 506] on html "CNCPROM Ваш ID: 299341 Сайт CNCPROM Кабінет покупця Перевірити стан системи Сто…" at bounding box center [483, 253] width 966 height 506
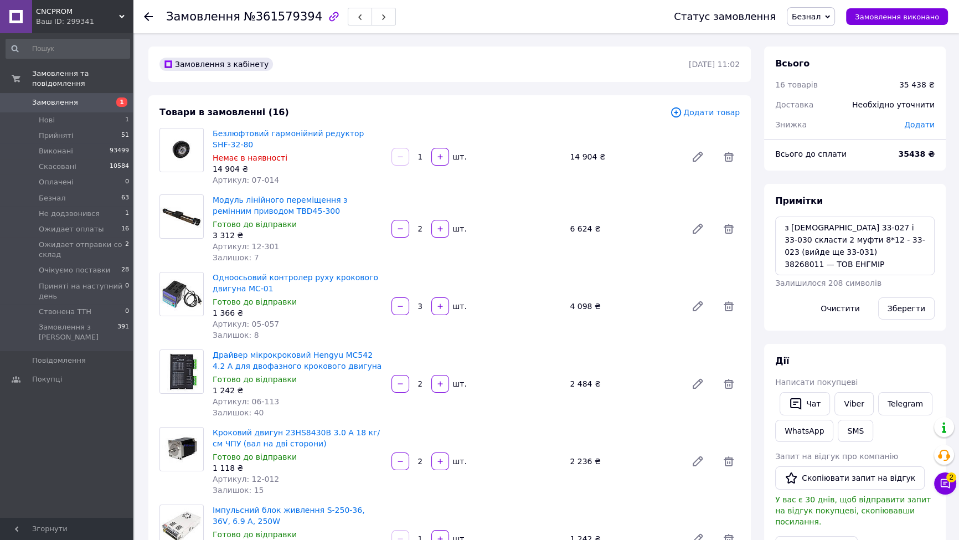
scroll to position [791, 0]
click at [882, 250] on textarea "з муфт 33-027 і 33-030 скласти 2 муфти 8*12 - 33-023 (вийде ще 33-031) 38268011…" at bounding box center [854, 245] width 159 height 59
drag, startPoint x: 880, startPoint y: 250, endPoint x: 786, endPoint y: 249, distance: 94.7
click at [786, 249] on textarea "з муфт 33-027 і 33-030 скласти 2 муфти 8*12 - 33-023 (вийде ще 33-031) 38268011…" at bounding box center [854, 245] width 159 height 59
paste textarea "Київська область Фастівський р-н смт Калинівка Відділення 1 Центральна 57 Отрим…"
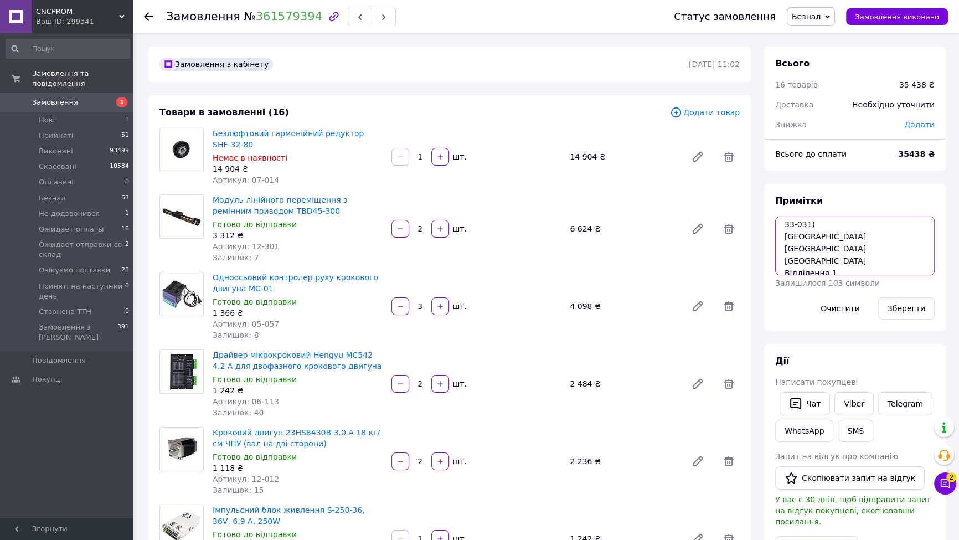
scroll to position [41, 0]
click at [779, 247] on textarea "з муфт 33-027 і 33-030 скласти 2 муфти 8*12 - 33-023 (вийде ще 33-031) Київська…" at bounding box center [854, 245] width 159 height 59
click at [779, 249] on textarea "з муфт 33-027 і 33-030 скласти 2 муфти 8*12 - 33-023 (вийде ще 33-031) Київська…" at bounding box center [854, 245] width 159 height 59
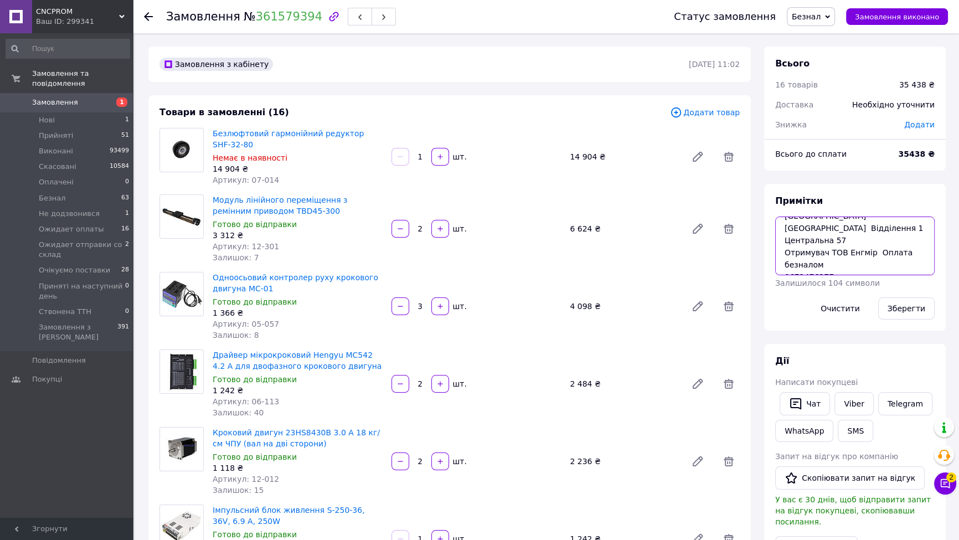
click at [781, 264] on textarea "з муфт 33-027 і 33-030 скласти 2 муфти 8*12 - 33-023 (вийде ще 33-031) Київська…" at bounding box center [854, 245] width 159 height 59
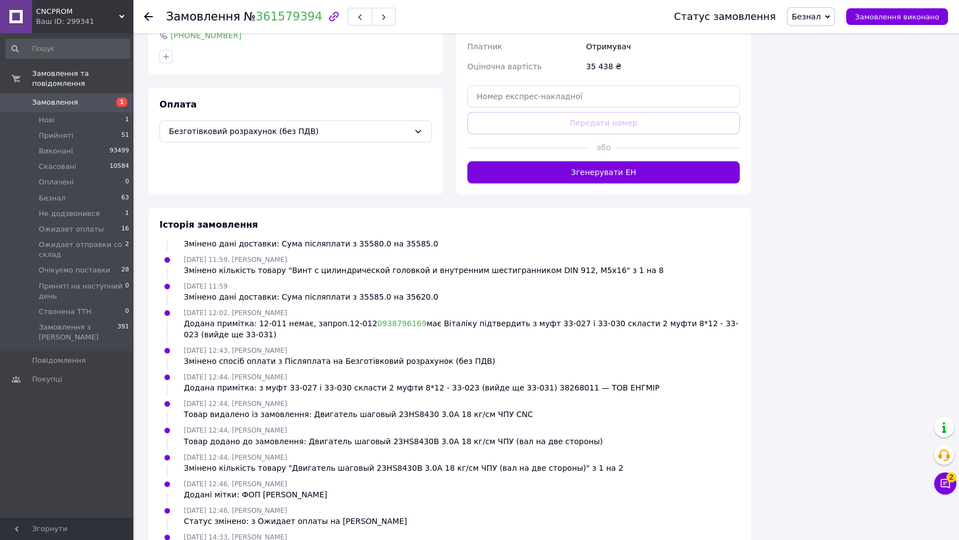
scroll to position [791, 0]
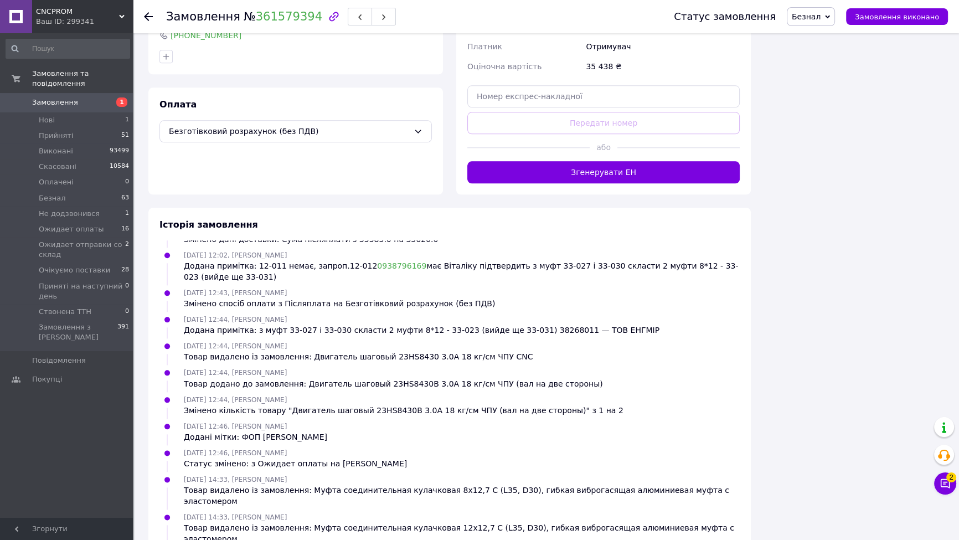
type textarea "з муфт 33-027 і 33-030 скласти 2 муфти 8*12 - 33-023 (вийде ще 33-031) Київська…"
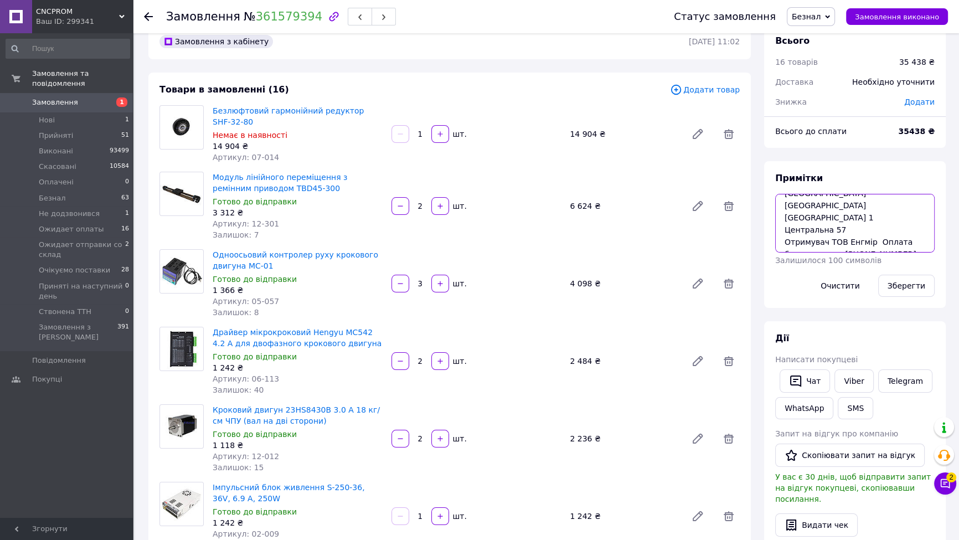
scroll to position [0, 0]
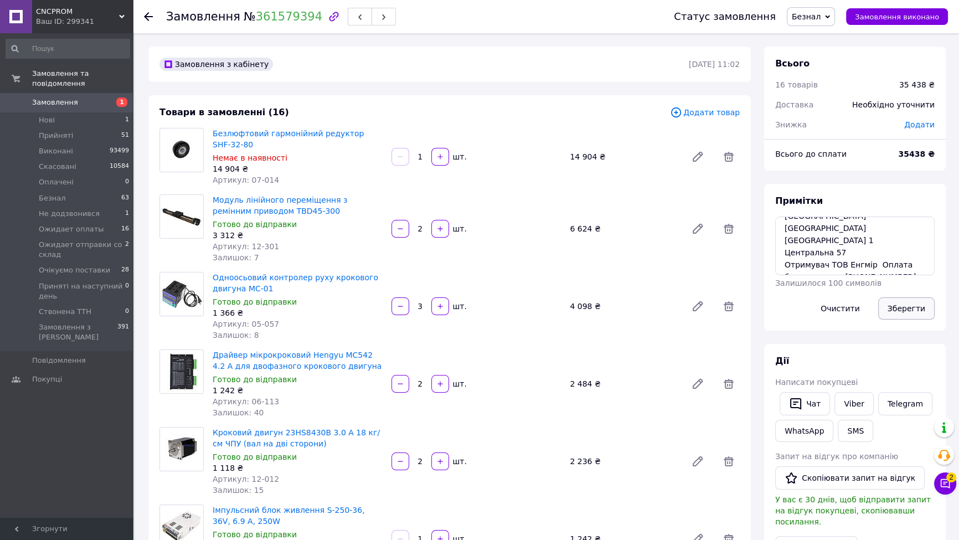
click at [908, 311] on button "Зберегти" at bounding box center [906, 308] width 56 height 22
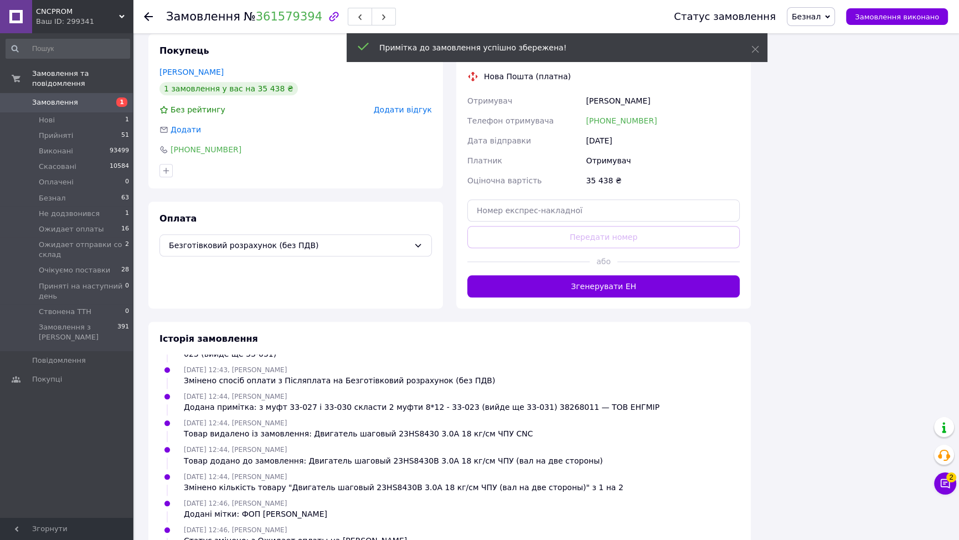
scroll to position [1528, 0]
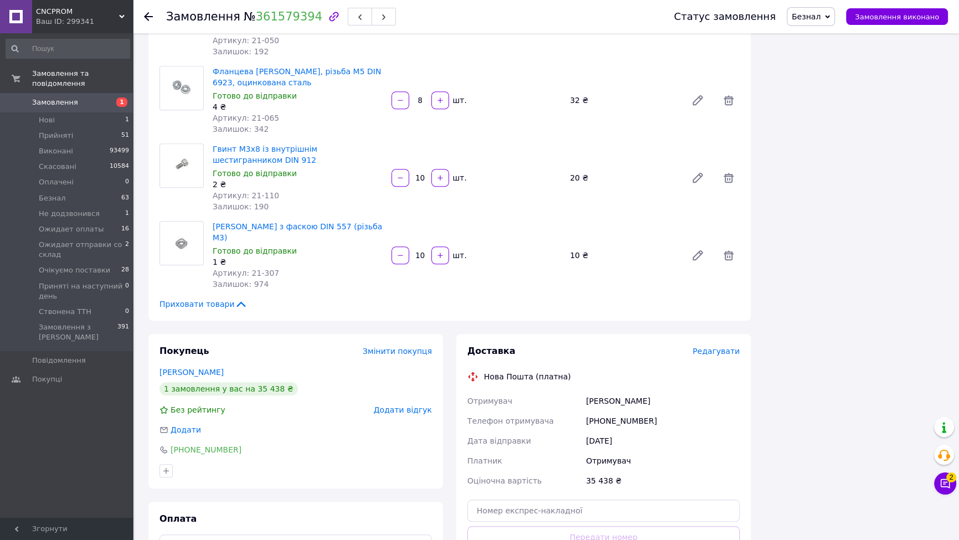
scroll to position [1528, 0]
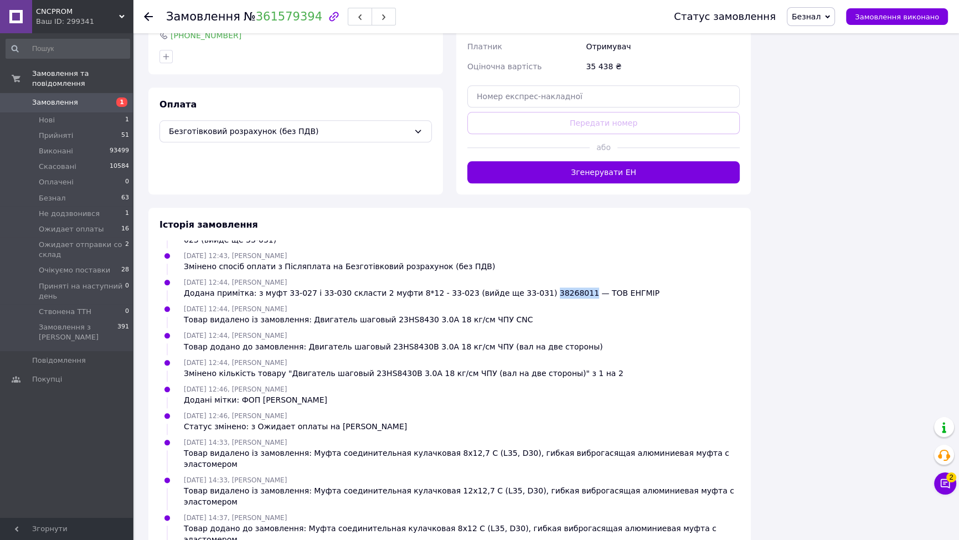
drag, startPoint x: 505, startPoint y: 233, endPoint x: 538, endPoint y: 237, distance: 33.0
click at [539, 287] on div "Додана примітка: з муфт 33-027 і 33-030 скласти 2 муфти 8*12 - 33-023 (вийде ще…" at bounding box center [422, 292] width 476 height 11
drag, startPoint x: 520, startPoint y: 224, endPoint x: 505, endPoint y: 229, distance: 15.4
click at [505, 287] on div "Додана примітка: з муфт 33-027 і 33-030 скласти 2 муфти 8*12 - 33-023 (вийде ще…" at bounding box center [422, 292] width 476 height 11
drag, startPoint x: 505, startPoint y: 229, endPoint x: 537, endPoint y: 236, distance: 32.4
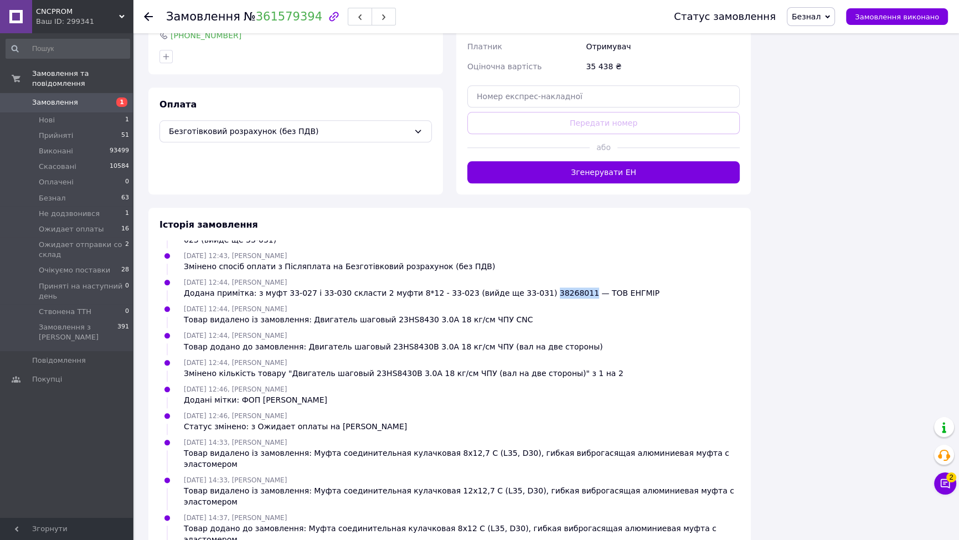
click at [537, 287] on div "Додана примітка: з муфт 33-027 і 33-030 скласти 2 муфти 8*12 - 33-023 (вийде ще…" at bounding box center [422, 292] width 476 height 11
copy div "38268011"
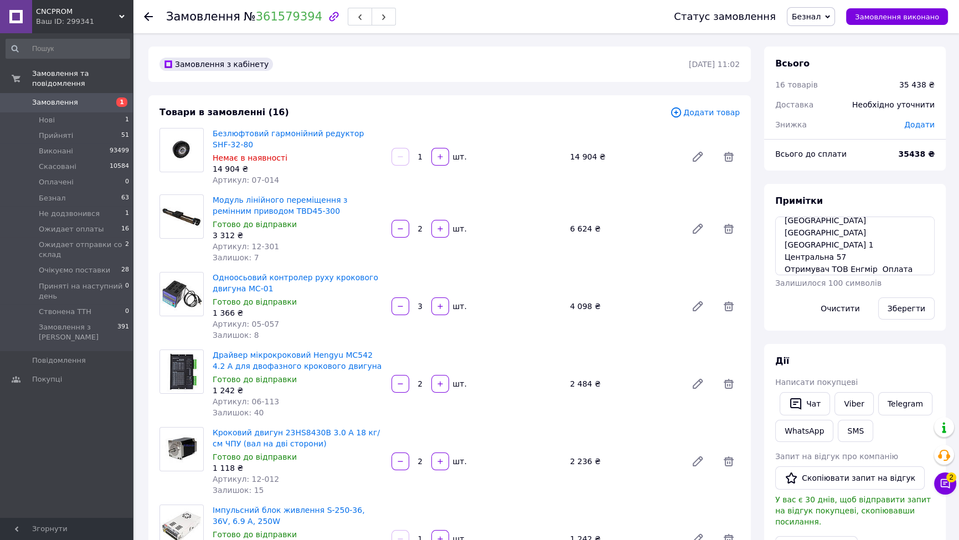
scroll to position [48, 0]
click at [870, 252] on textarea "з муфт 33-027 і 33-030 скласти 2 муфти 8*12 - 33-023 (вийде ще 33-031) [GEOGRAP…" at bounding box center [854, 245] width 159 height 59
click at [898, 254] on textarea "з муфт 33-027 і 33-030 скласти 2 муфти 8*12 - 33-023 (вийде ще 33-031) [GEOGRAP…" at bounding box center [854, 245] width 159 height 59
click at [870, 249] on textarea "з муфт 33-027 і 33-030 скласти 2 муфти 8*12 - 33-023 (вийде ще 33-031) [GEOGRAP…" at bounding box center [854, 245] width 159 height 59
paste textarea "38268011"
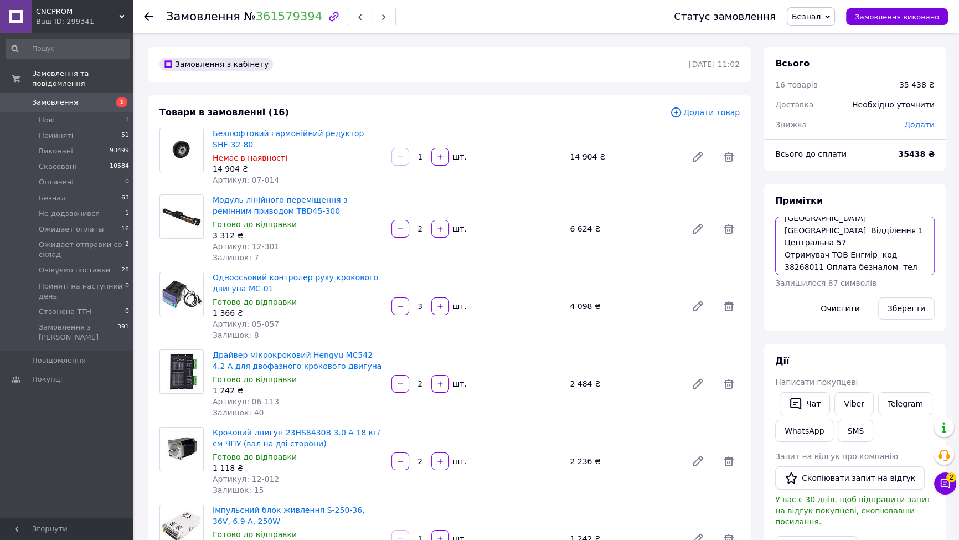
scroll to position [60, 0]
click at [880, 258] on textarea "з муфт 33-027 і 33-030 скласти 2 муфти 8*12 - 33-023 (вийде ще 33-031) [GEOGRAP…" at bounding box center [854, 245] width 159 height 59
type textarea "з муфт 33-027 і 33-030 скласти 2 муфти 8*12 - 33-023 (вийде ще 33-031) [GEOGRAP…"
click at [894, 304] on button "Зберегти" at bounding box center [906, 308] width 56 height 22
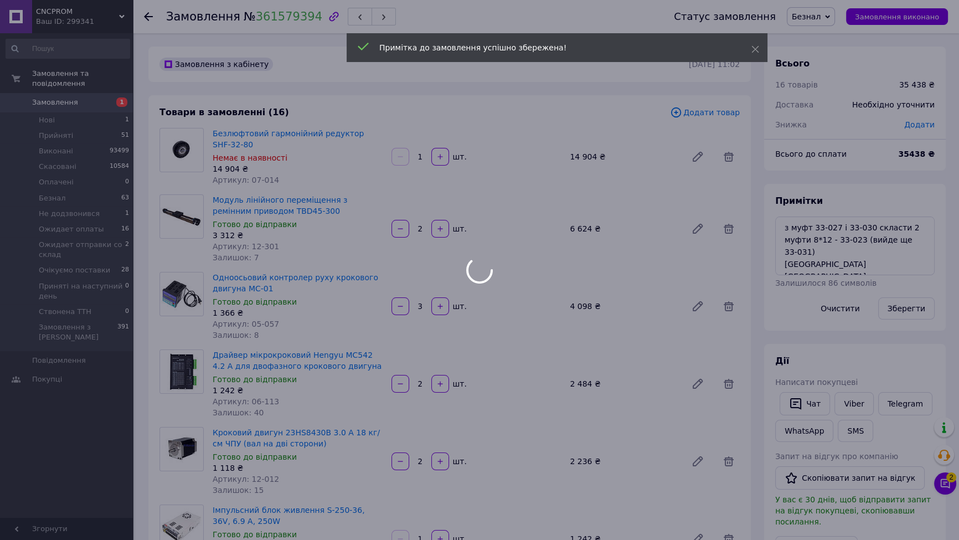
scroll to position [865, 0]
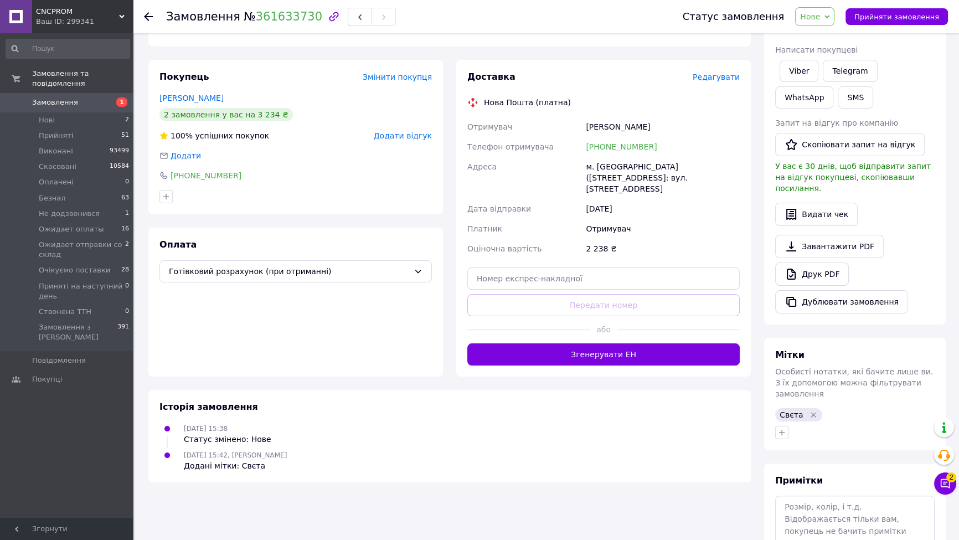
scroll to position [233, 0]
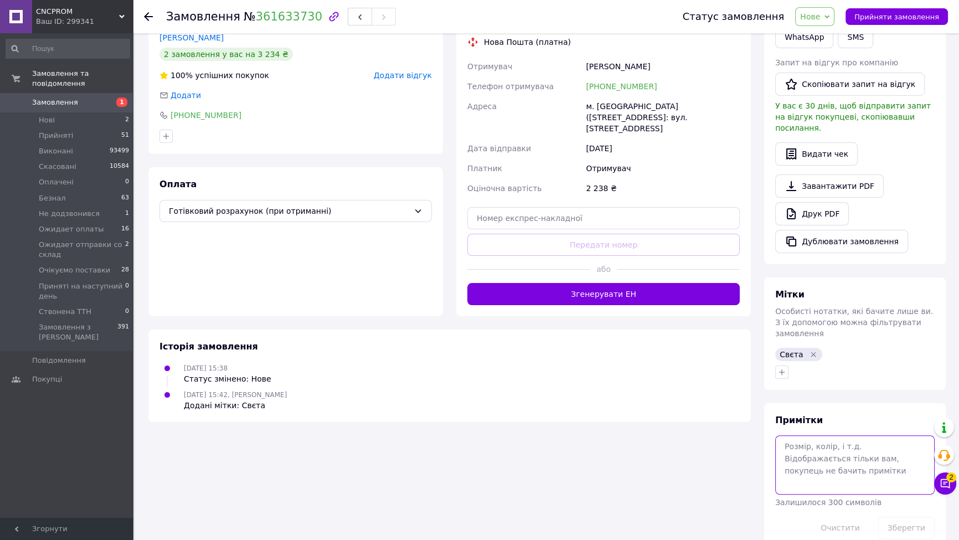
click at [786, 435] on textarea at bounding box center [854, 464] width 159 height 59
type textarea "52"
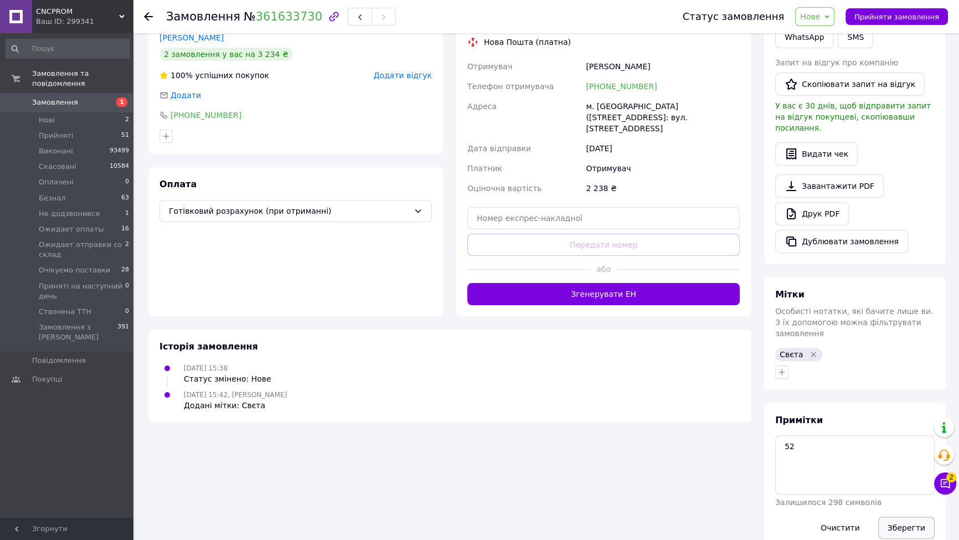
click at [905, 516] on button "Зберегти" at bounding box center [906, 527] width 56 height 22
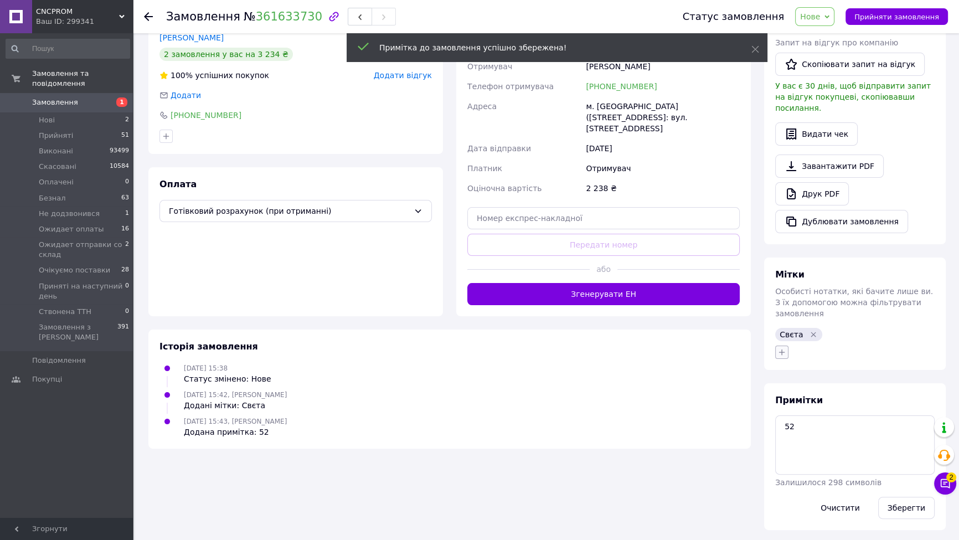
scroll to position [212, 0]
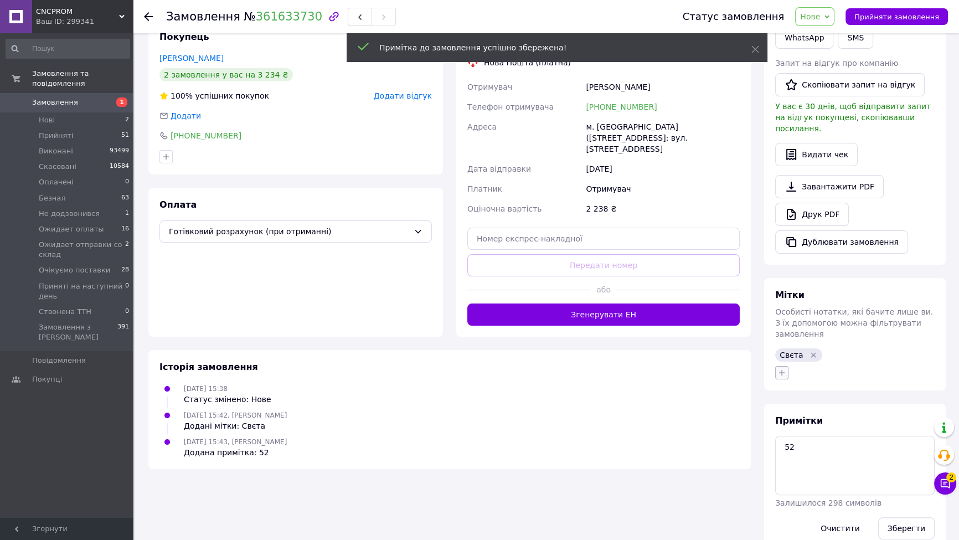
click at [781, 368] on icon "button" at bounding box center [781, 372] width 9 height 9
type input "52"
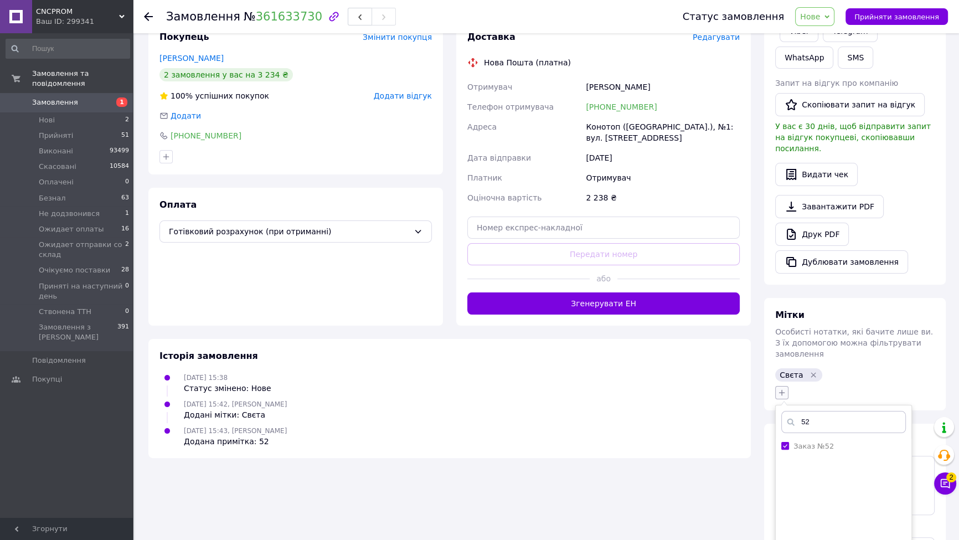
checkbox input "true"
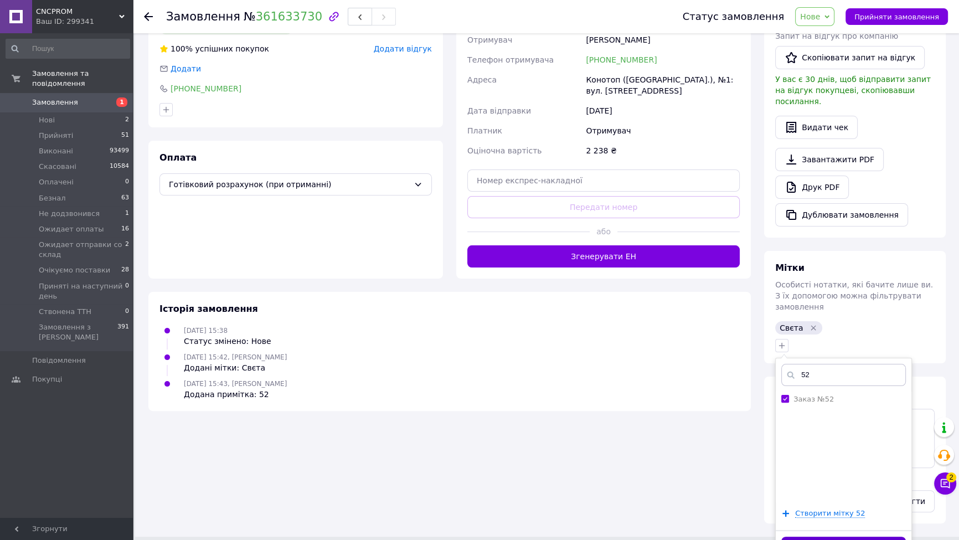
type input "52"
click at [831, 536] on button "Додати мітку" at bounding box center [843, 547] width 125 height 22
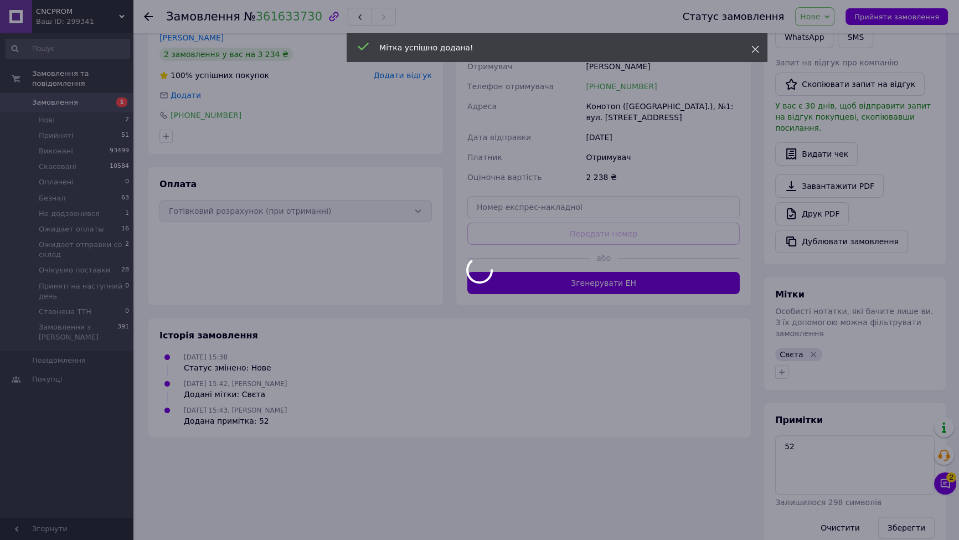
click at [758, 44] on span at bounding box center [755, 49] width 8 height 11
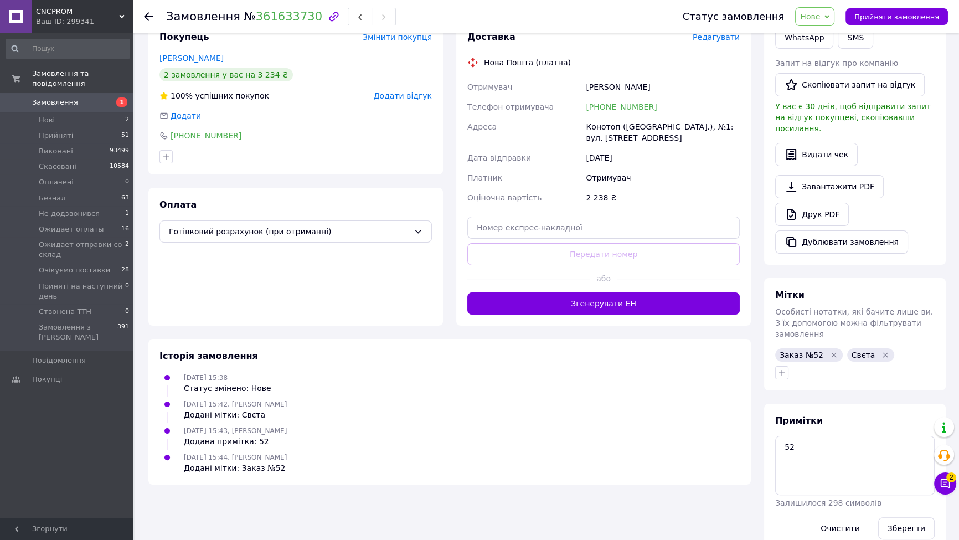
scroll to position [0, 0]
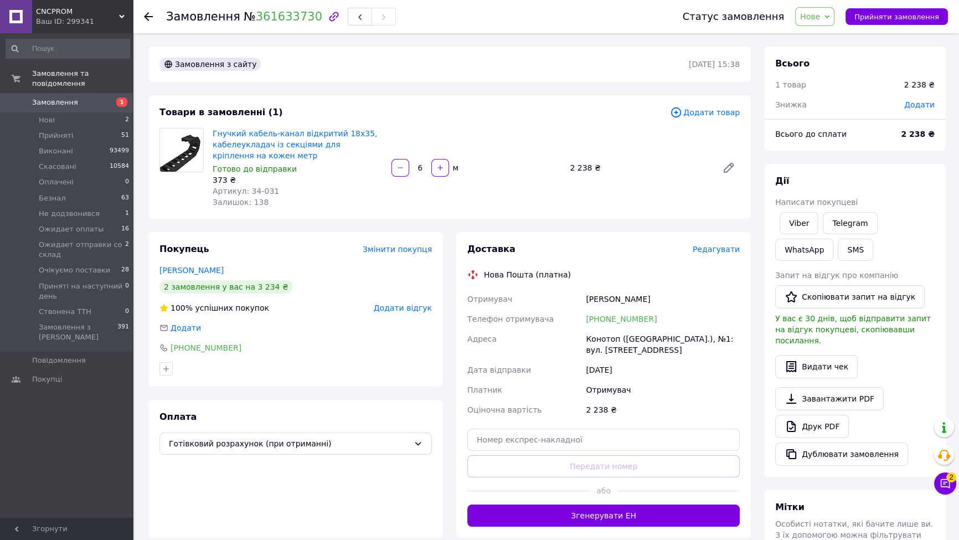
click at [834, 12] on span "Нове" at bounding box center [814, 16] width 39 height 19
click at [833, 35] on li "Прийнято" at bounding box center [855, 38] width 119 height 17
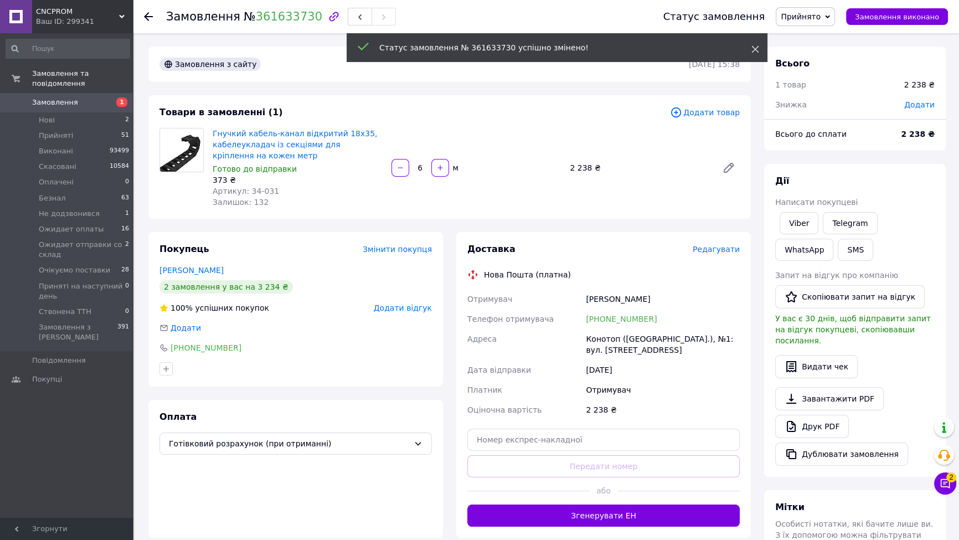
click at [753, 49] on icon at bounding box center [755, 49] width 8 height 8
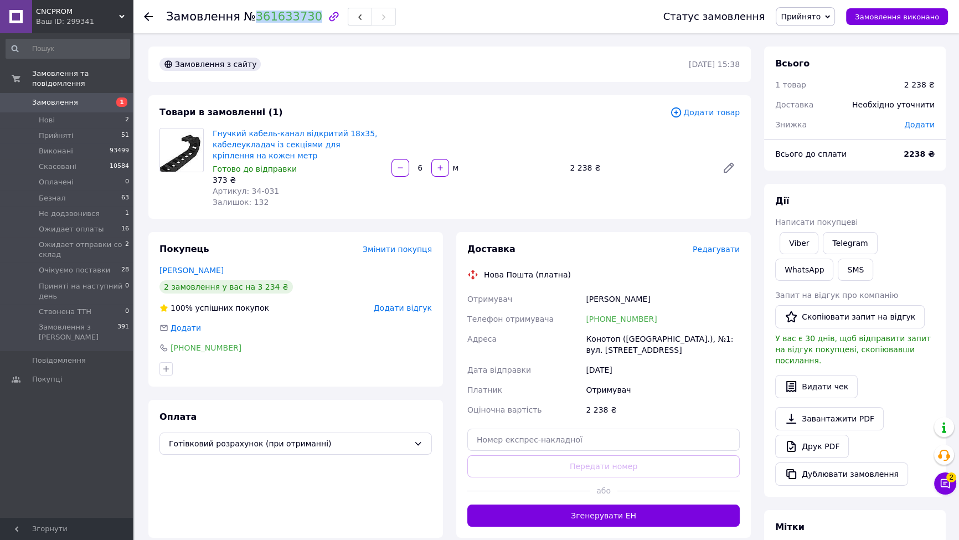
drag, startPoint x: 243, startPoint y: 22, endPoint x: 302, endPoint y: 24, distance: 58.7
click at [302, 24] on div "Замовлення № 361633730" at bounding box center [281, 16] width 230 height 19
copy link "361633730"
click at [115, 97] on span "1" at bounding box center [117, 102] width 30 height 10
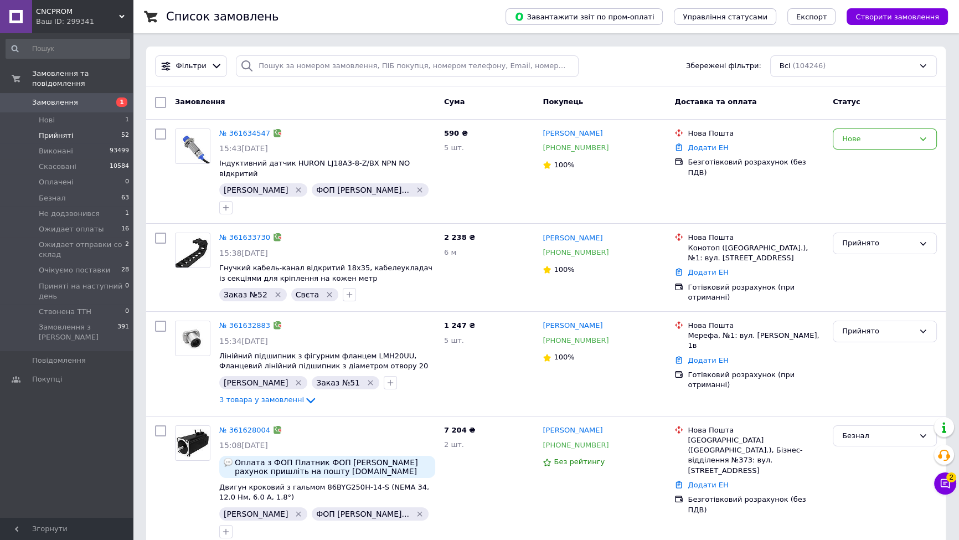
click at [88, 128] on li "Прийняті 52" at bounding box center [68, 136] width 136 height 16
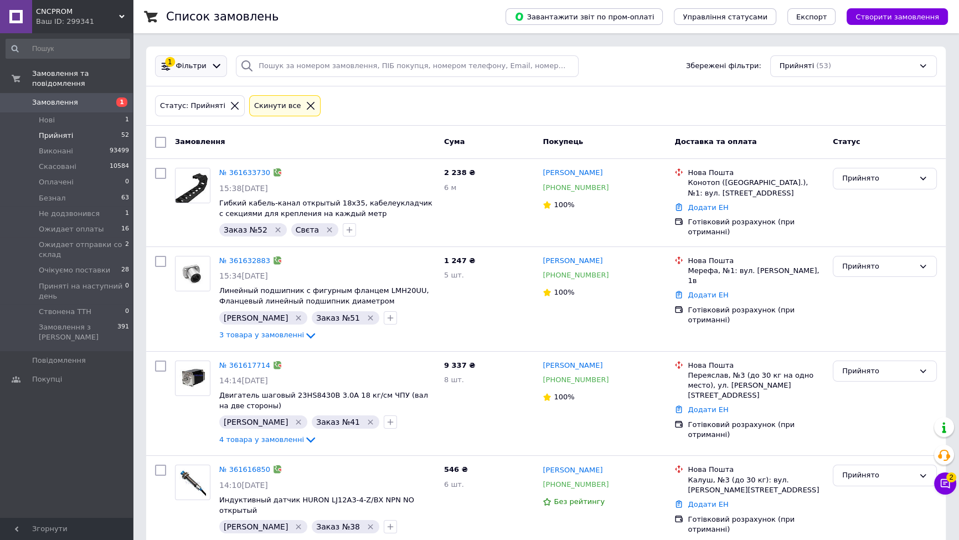
click at [215, 64] on icon at bounding box center [217, 66] width 12 height 12
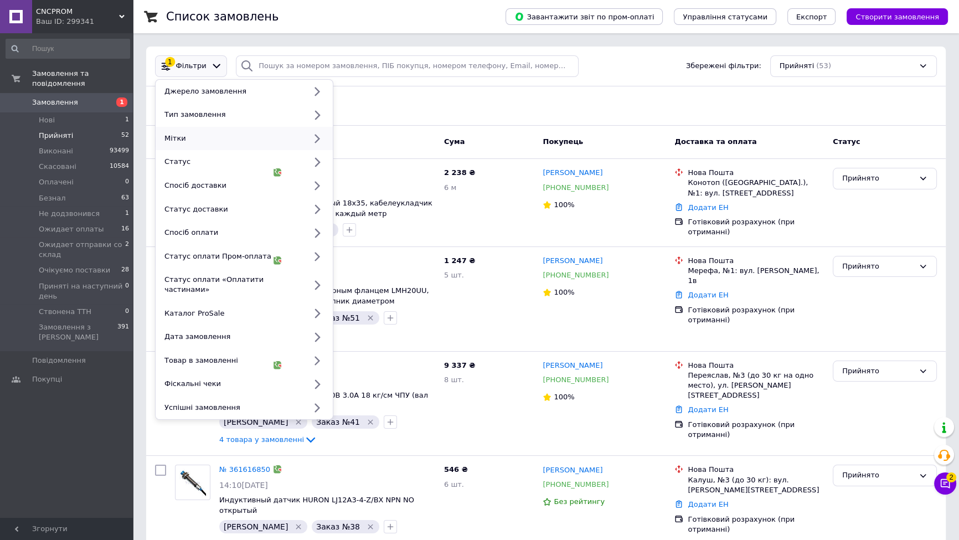
click at [198, 136] on div "Мітки" at bounding box center [233, 138] width 146 height 10
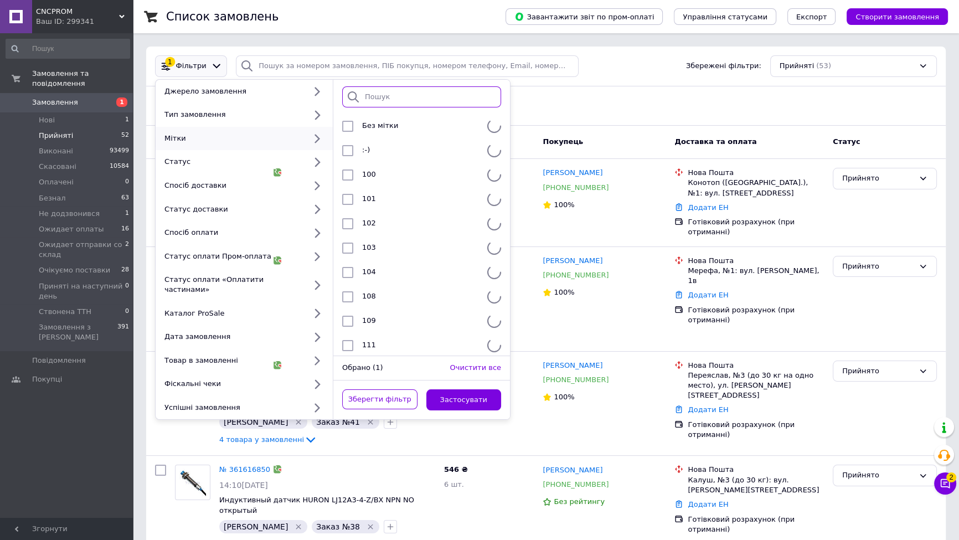
click at [384, 102] on input "search" at bounding box center [421, 97] width 159 height 22
type input "50"
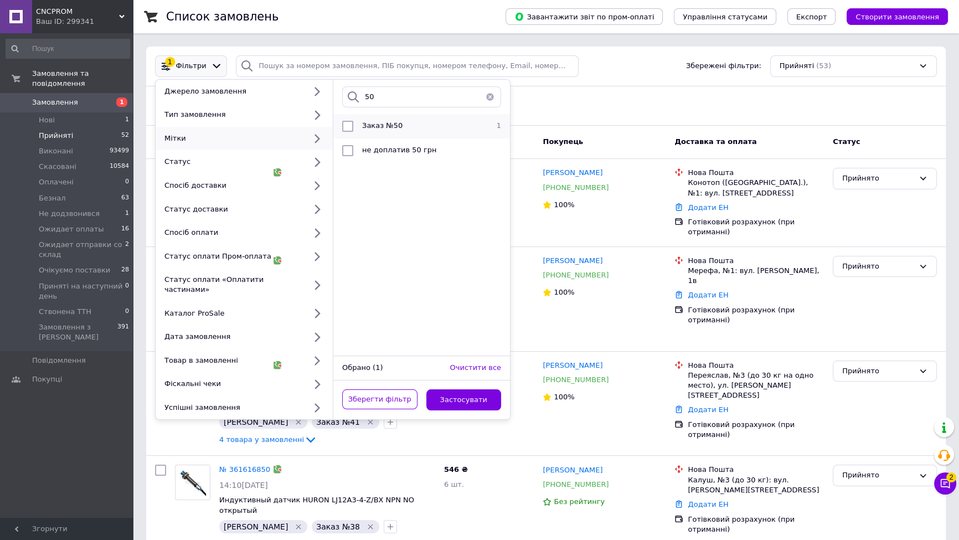
click at [397, 117] on li "Заказ №50 1" at bounding box center [421, 126] width 177 height 24
checkbox input "true"
click at [435, 391] on button "Застосувати" at bounding box center [463, 400] width 75 height 22
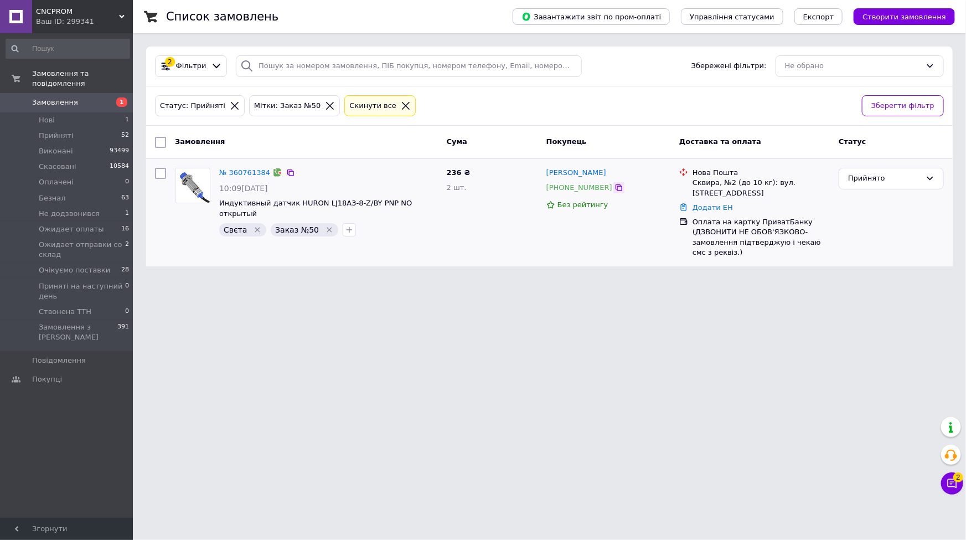
click at [616, 187] on icon at bounding box center [619, 187] width 7 height 7
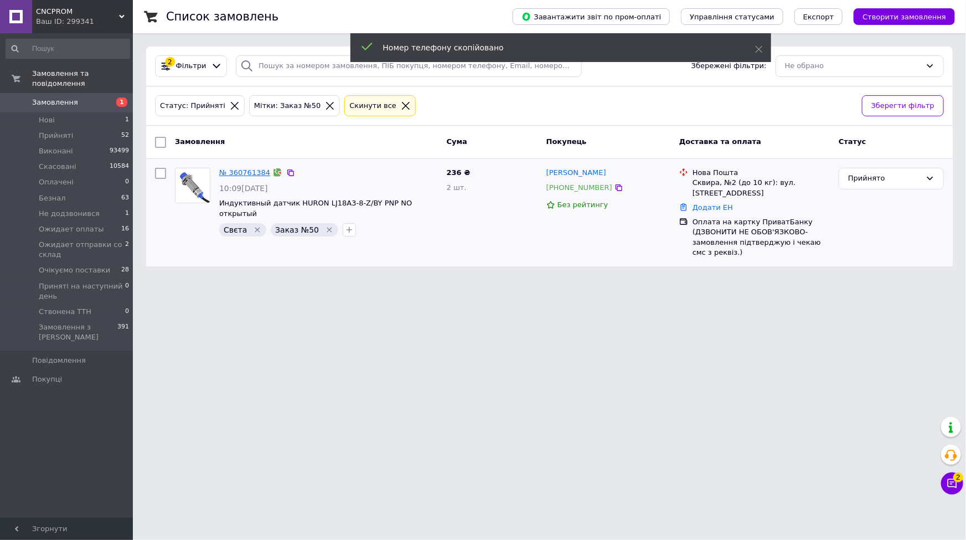
click at [236, 169] on link "№ 360761384" at bounding box center [244, 172] width 51 height 8
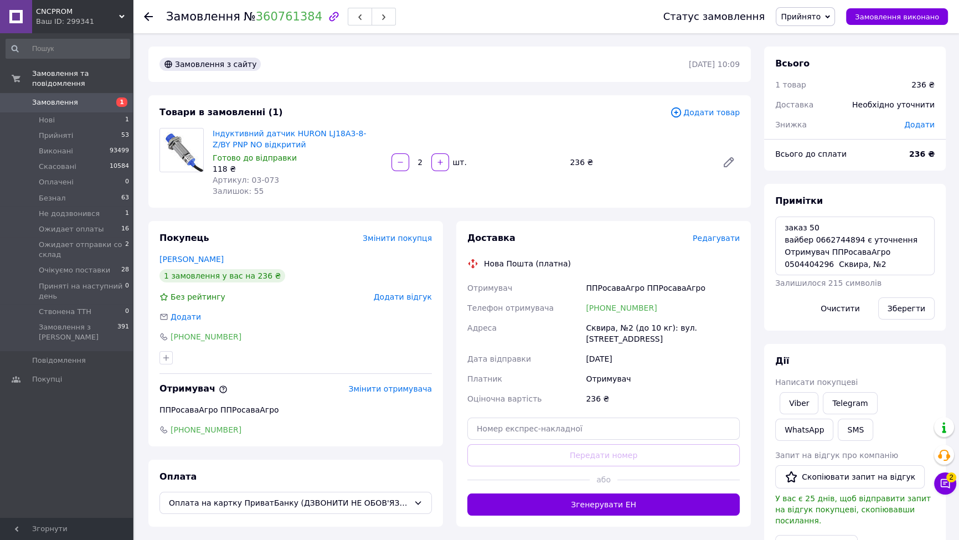
click at [750, 363] on div "Доставка Редагувати Нова Пошта (платна) Отримувач ППРосаваАгро ППРосаваАгро Тел…" at bounding box center [603, 374] width 295 height 306
click at [913, 241] on textarea "заказ 50 вайбер 0662744894 є уточнення Отримувач ППРосаваАгро 0504404296 Сквира…" at bounding box center [854, 245] width 159 height 59
drag, startPoint x: 810, startPoint y: 240, endPoint x: 855, endPoint y: 240, distance: 44.8
click at [855, 240] on textarea "заказ 50 вайбер 0662744894 є уточнення Отримувач ППРосаваАгро 0504404296 Сквира…" at bounding box center [854, 245] width 159 height 59
drag, startPoint x: 105, startPoint y: 95, endPoint x: 459, endPoint y: 6, distance: 364.8
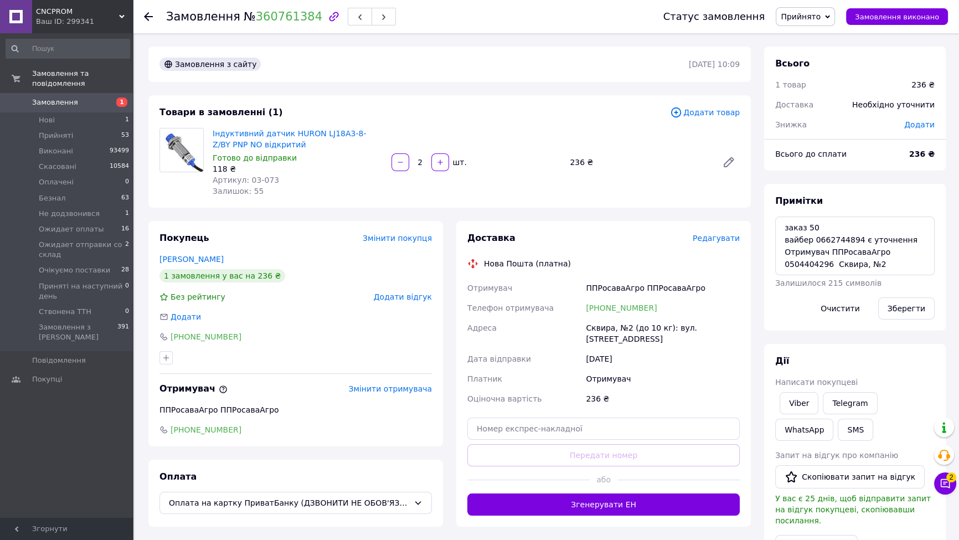
click at [105, 97] on span "1" at bounding box center [117, 102] width 30 height 10
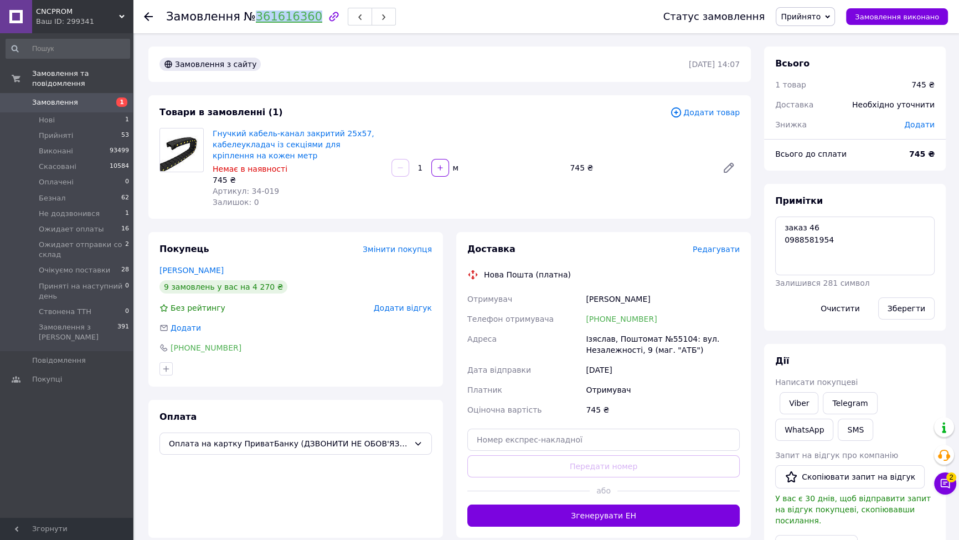
drag, startPoint x: 245, startPoint y: 16, endPoint x: 303, endPoint y: 18, distance: 57.6
click at [303, 18] on span "№ 361616360" at bounding box center [283, 16] width 79 height 13
copy link "361616360"
click at [349, 66] on div "Замовлення з сайту" at bounding box center [422, 64] width 531 height 18
click at [252, 25] on div "Замовлення № 361616360" at bounding box center [281, 16] width 230 height 19
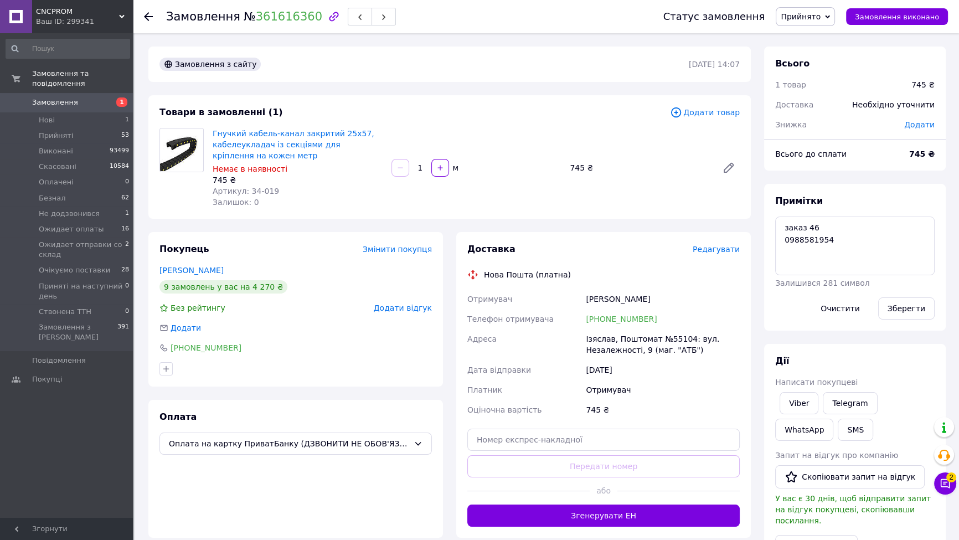
click at [248, 28] on div "Замовлення № 361616360" at bounding box center [403, 16] width 475 height 33
drag, startPoint x: 242, startPoint y: 14, endPoint x: 302, endPoint y: 20, distance: 59.5
click at [302, 20] on span "№ 361616360" at bounding box center [283, 16] width 79 height 13
copy link "361616360"
drag, startPoint x: 306, startPoint y: 47, endPoint x: 261, endPoint y: 17, distance: 53.9
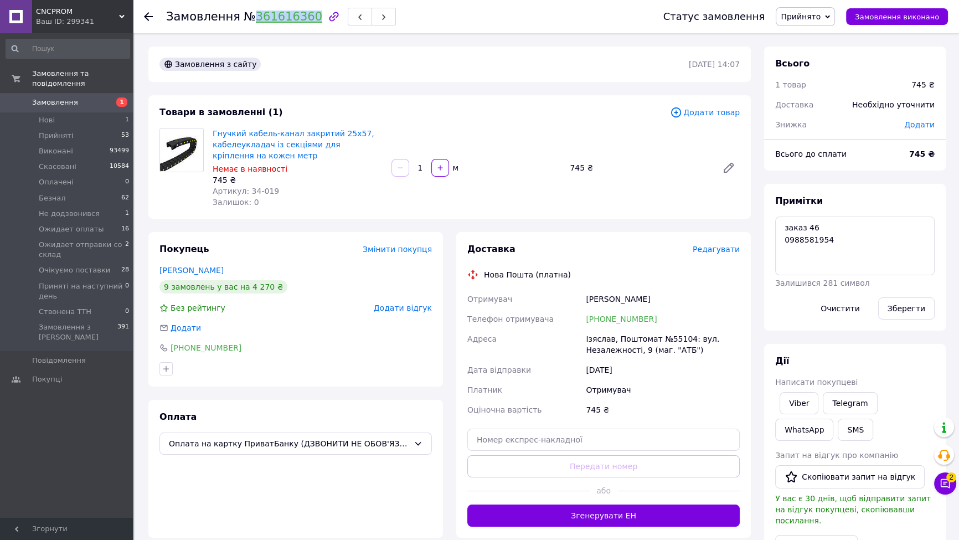
click at [304, 47] on div "Замовлення з сайту 12.09.2025 | 14:07" at bounding box center [449, 64] width 602 height 35
drag, startPoint x: 249, startPoint y: 19, endPoint x: 302, endPoint y: 20, distance: 53.2
click at [302, 20] on span "№ 361616360" at bounding box center [283, 16] width 79 height 13
copy link "361616360"
click at [450, 228] on div "Замовлення з сайту 12.09.2025 | 14:07 Товари в замовленні (1) Додати товар Гнуч…" at bounding box center [450, 423] width 616 height 753
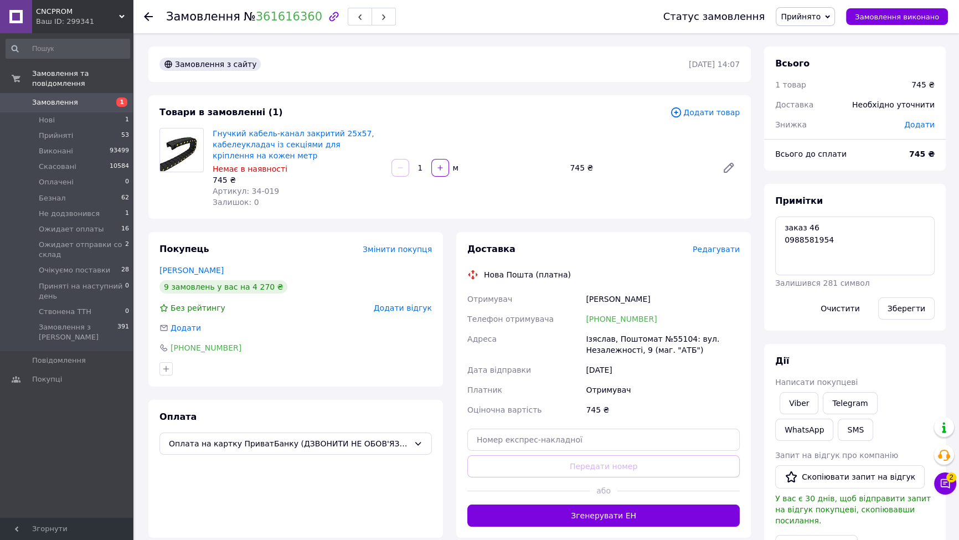
click at [65, 97] on span "Замовлення" at bounding box center [55, 102] width 46 height 10
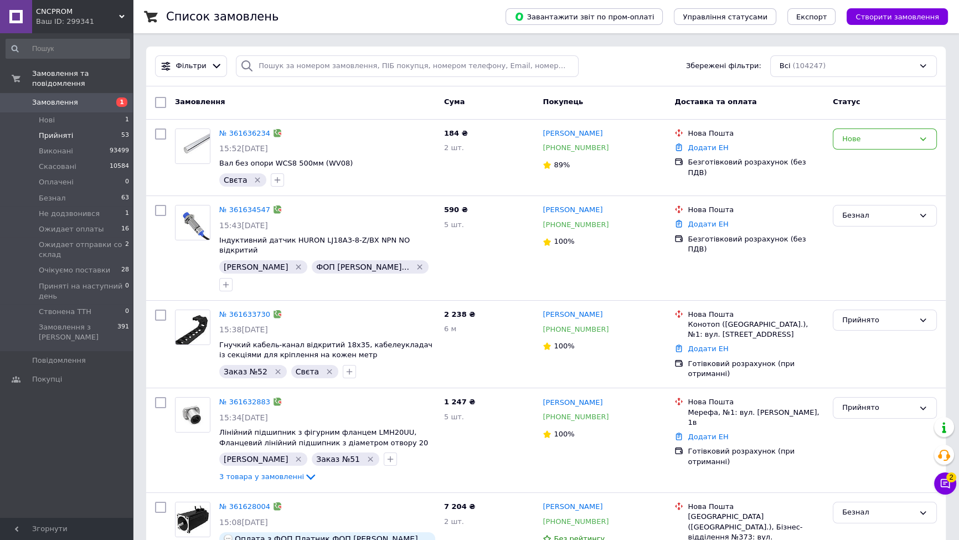
click at [86, 128] on li "Прийняті 53" at bounding box center [68, 136] width 136 height 16
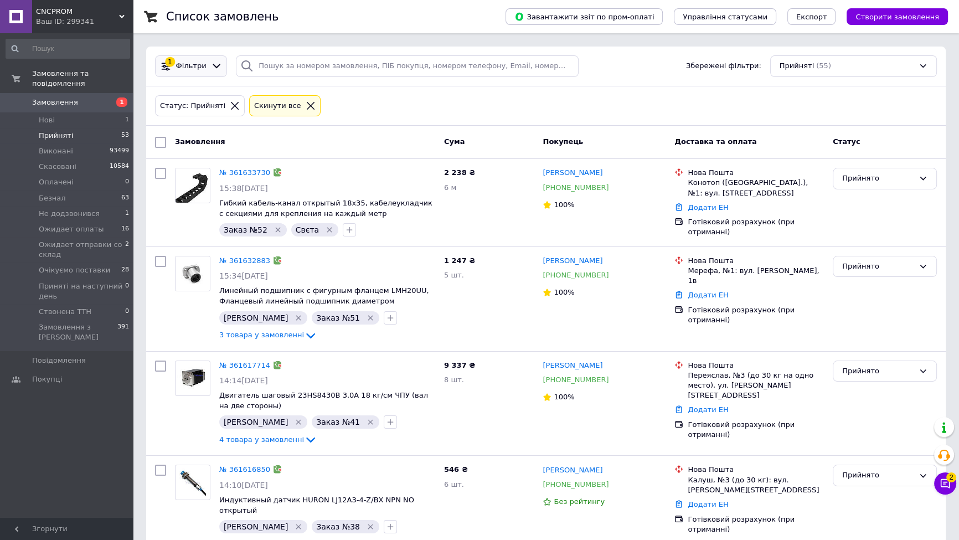
click at [208, 75] on div "1 Фільтри" at bounding box center [191, 66] width 72 height 22
click at [211, 68] on icon at bounding box center [217, 66] width 12 height 12
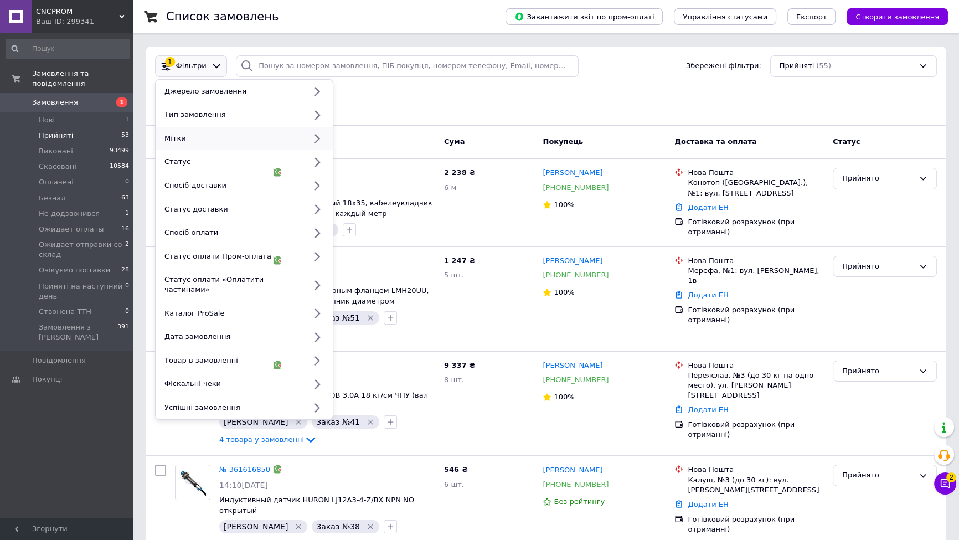
click at [202, 143] on div "Мітки" at bounding box center [233, 138] width 146 height 10
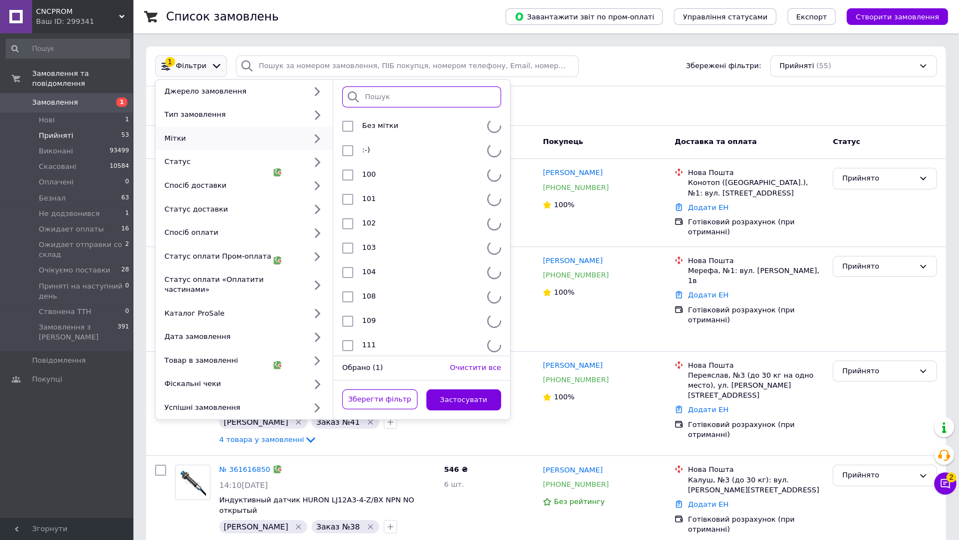
click at [386, 100] on input "search" at bounding box center [421, 97] width 159 height 22
type input "1"
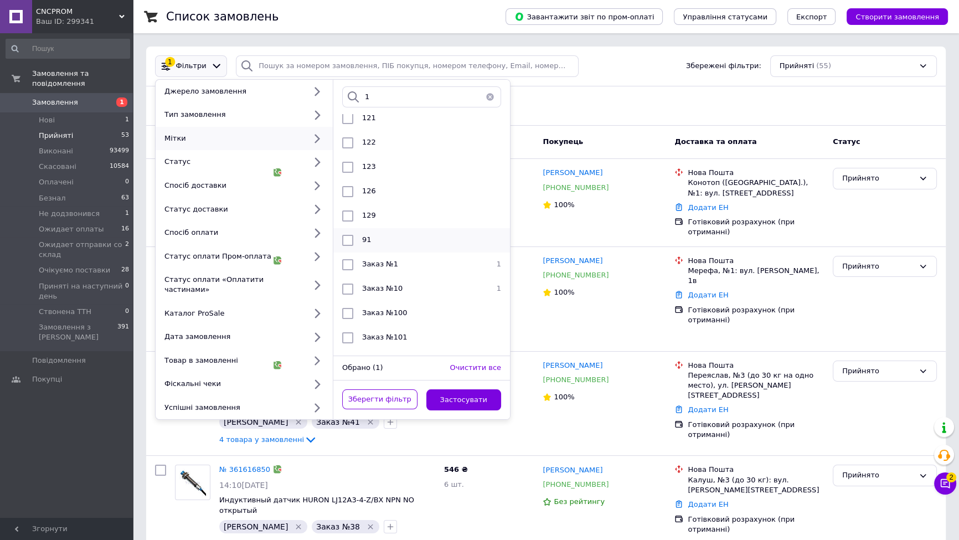
click at [419, 251] on li "91" at bounding box center [421, 240] width 177 height 24
checkbox input "true"
click at [416, 260] on div "Заказ №1" at bounding box center [420, 264] width 125 height 11
checkbox input "true"
click at [394, 232] on li "91" at bounding box center [421, 240] width 177 height 24
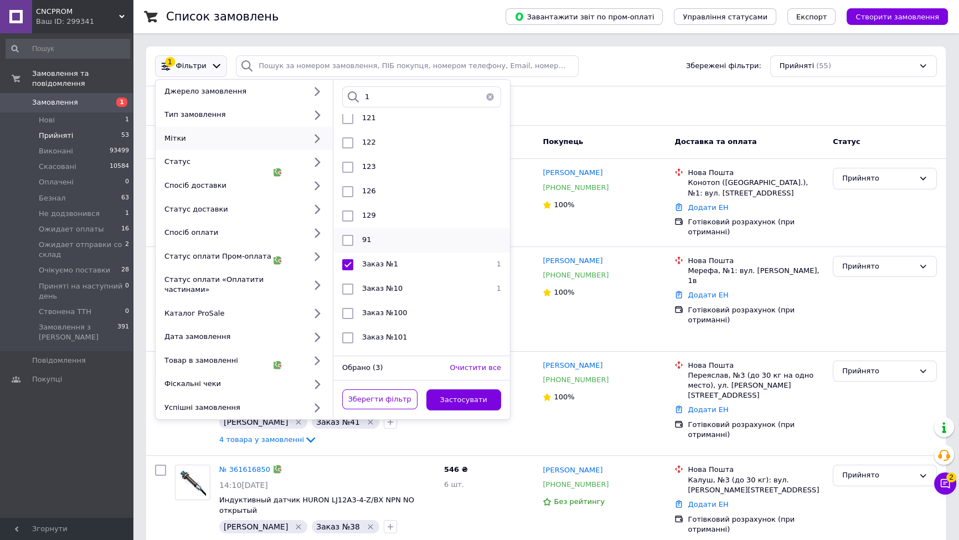
checkbox input "false"
click at [457, 394] on button "Застосувати" at bounding box center [463, 400] width 75 height 22
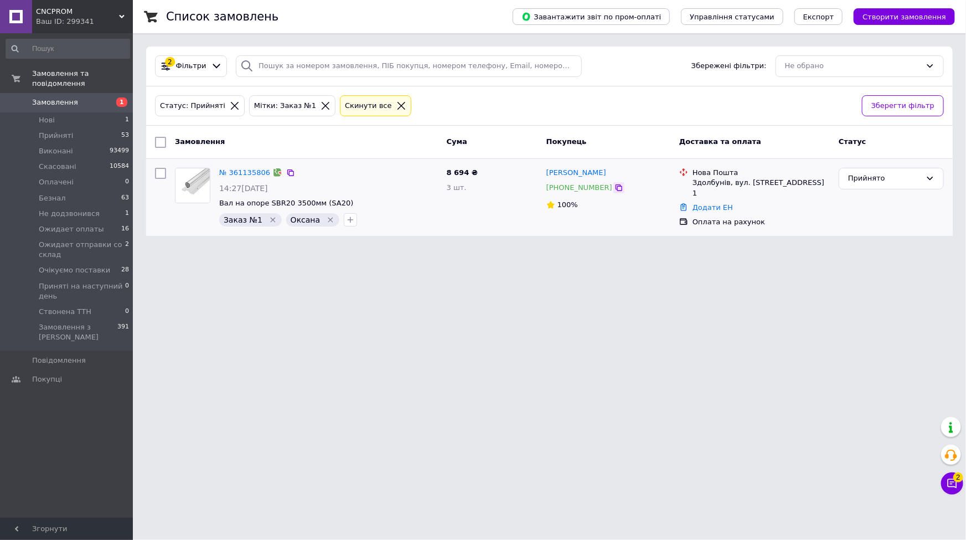
click at [614, 187] on icon at bounding box center [618, 187] width 9 height 9
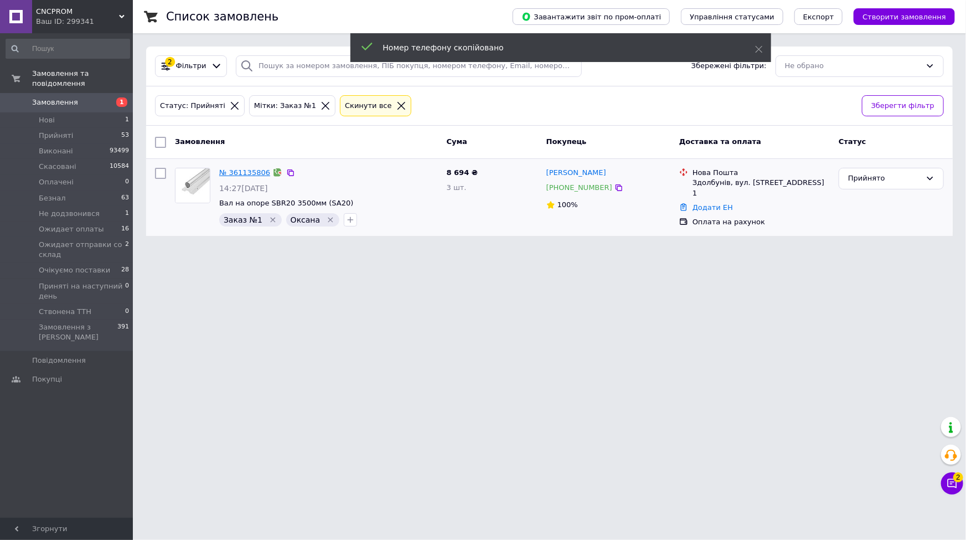
click at [250, 173] on link "№ 361135806" at bounding box center [244, 172] width 51 height 8
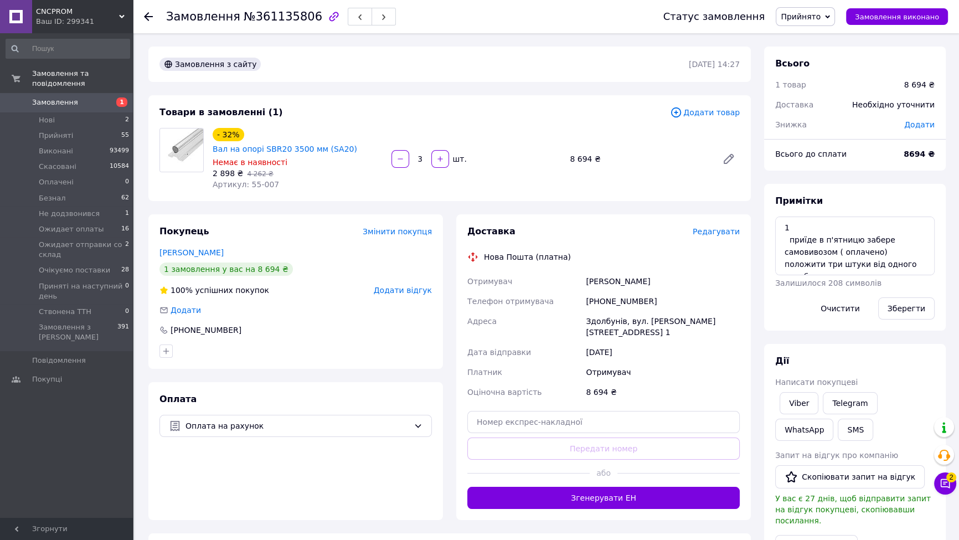
scroll to position [115, 0]
click at [521, 78] on div "Замовлення з сайту 09.09.2025 | 14:27" at bounding box center [449, 64] width 602 height 35
click at [882, 187] on div "Примітки 1 приїде в п'ятницю забере самовивозом ( оплачено) положити три штуки …" at bounding box center [855, 257] width 182 height 147
click at [64, 97] on span "Замовлення" at bounding box center [55, 102] width 46 height 10
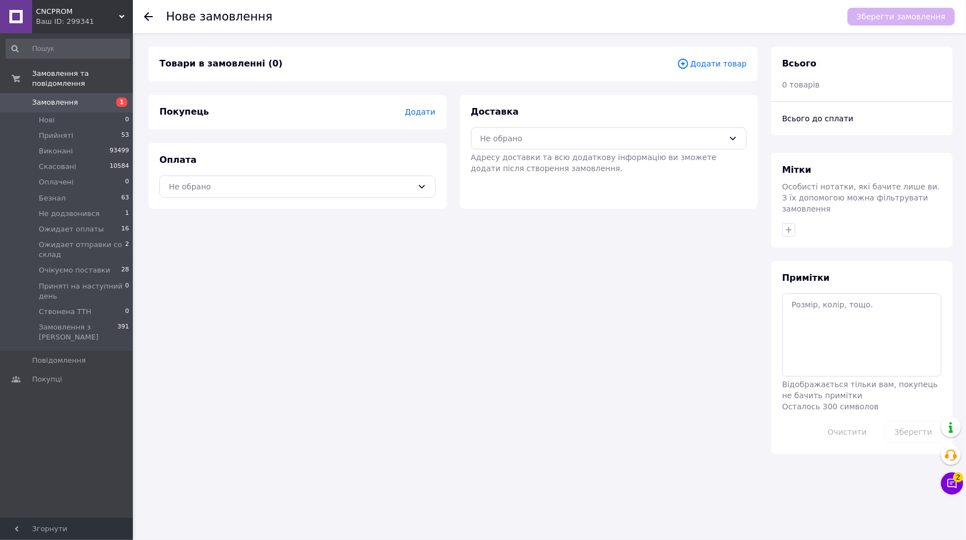
click at [689, 69] on icon at bounding box center [683, 64] width 12 height 12
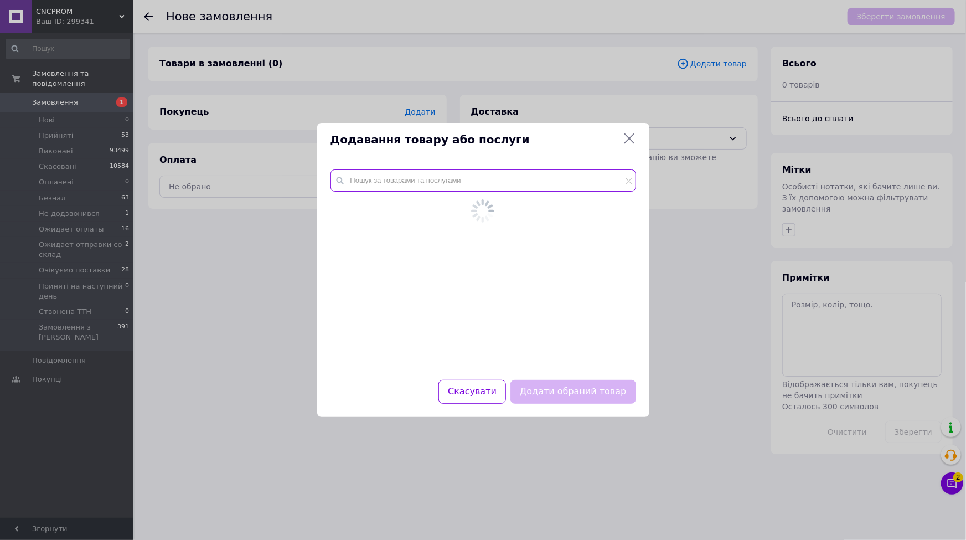
click at [461, 172] on input "text" at bounding box center [483, 180] width 306 height 22
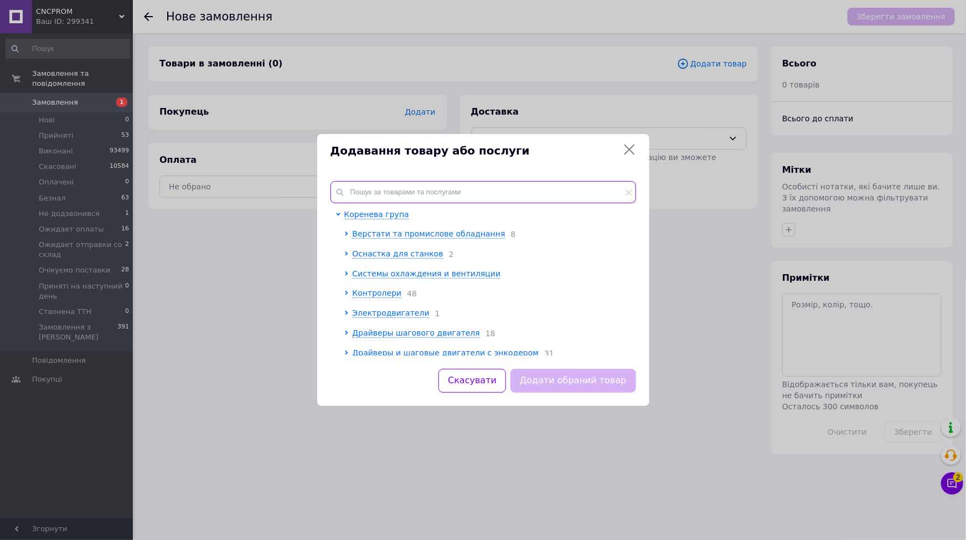
paste input "49-001"
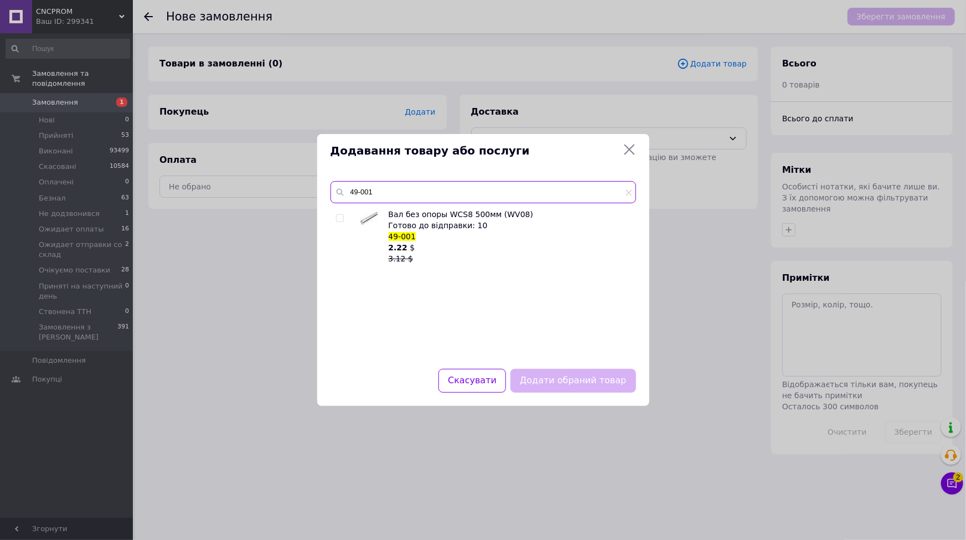
type input "49-001"
click at [342, 219] on input "checkbox" at bounding box center [339, 218] width 7 height 7
checkbox input "true"
click at [561, 397] on div "Скасувати Додати обраний товар" at bounding box center [483, 387] width 332 height 37
click at [560, 377] on button "Додати обраний товар" at bounding box center [572, 381] width 125 height 24
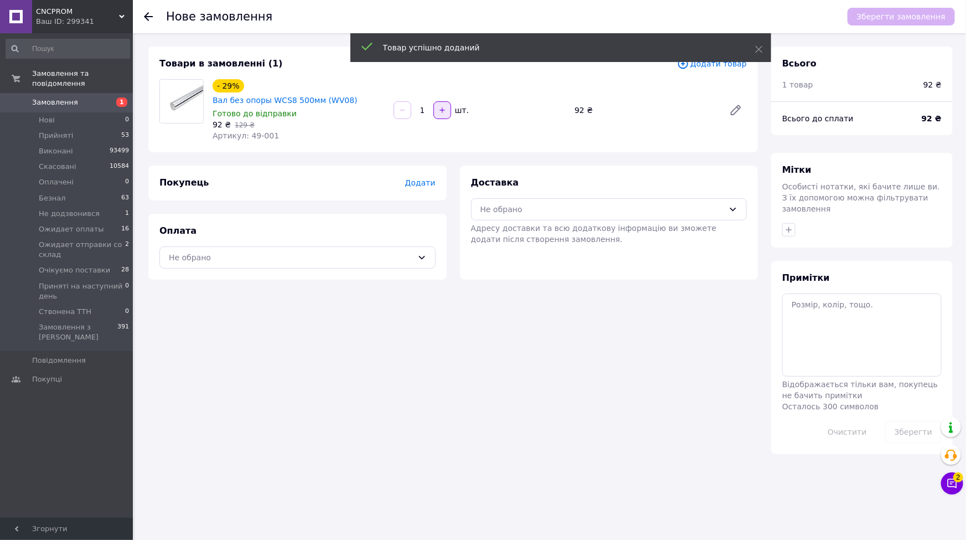
click at [446, 105] on button "button" at bounding box center [442, 110] width 18 height 18
type input "2"
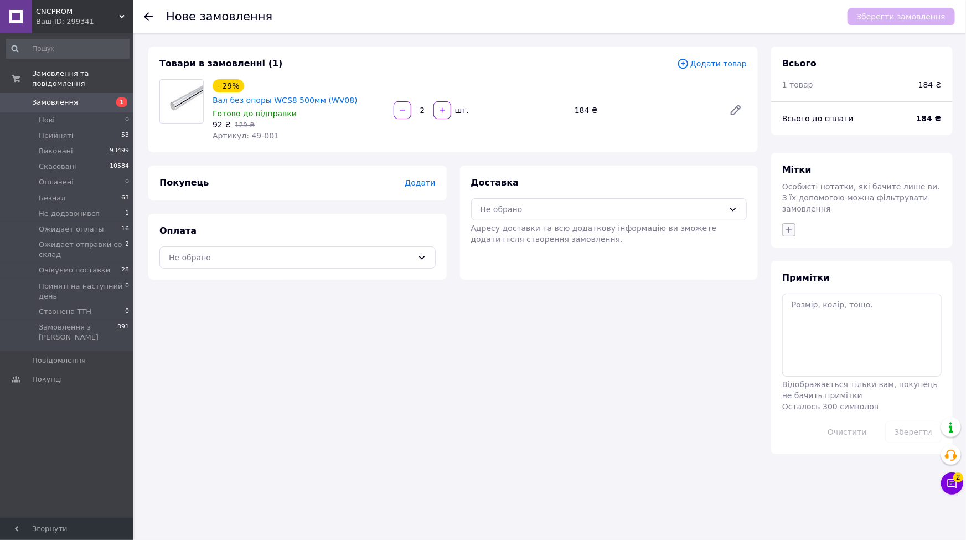
click at [793, 225] on icon "button" at bounding box center [788, 229] width 9 height 9
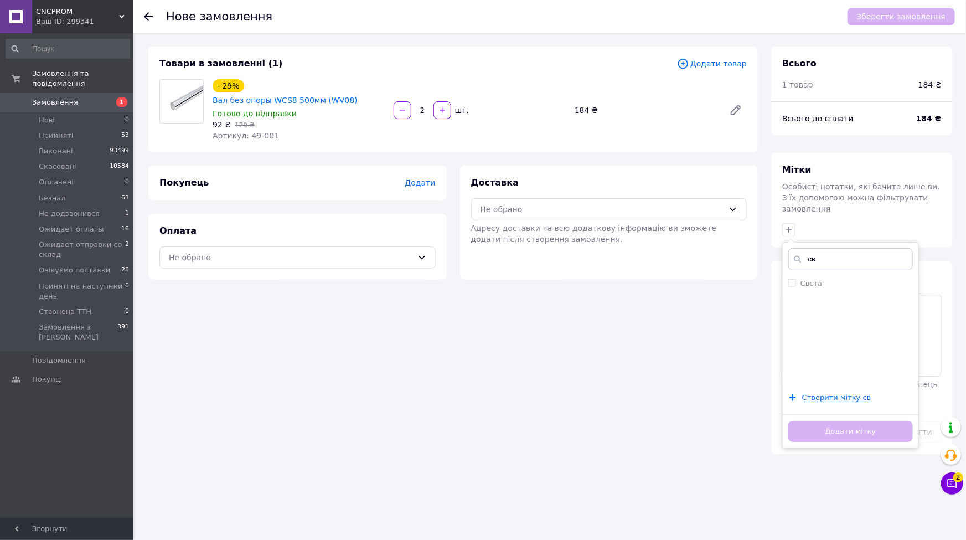
type input "св"
click at [810, 286] on ul "Свєта" at bounding box center [851, 331] width 136 height 111
click at [808, 279] on ul "Свєта" at bounding box center [851, 331] width 136 height 111
click at [808, 278] on div "Свєта" at bounding box center [811, 283] width 22 height 10
click at [796, 279] on input "Свєта" at bounding box center [791, 282] width 7 height 7
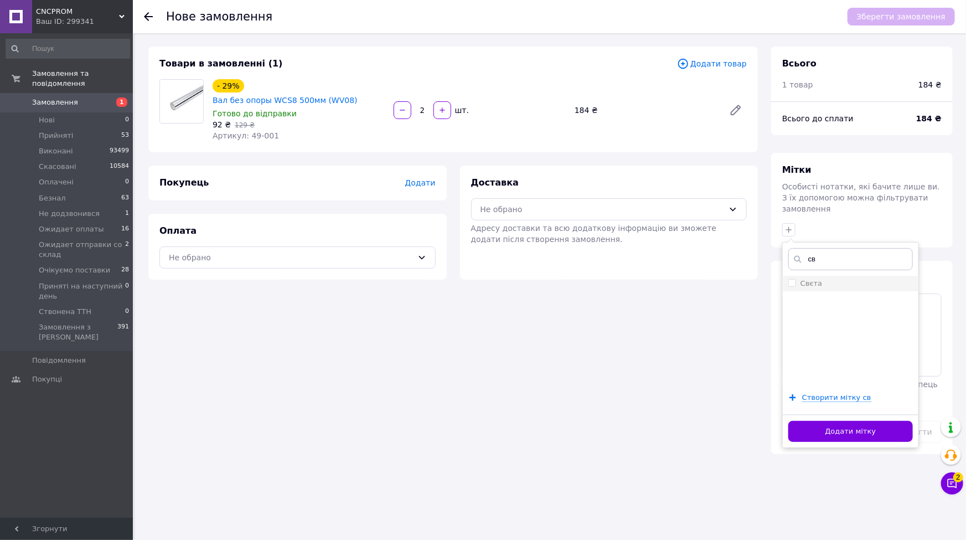
click at [801, 279] on label "Свєта" at bounding box center [811, 283] width 22 height 8
checkbox input "true"
click at [824, 422] on button "Додати мітку" at bounding box center [850, 432] width 125 height 22
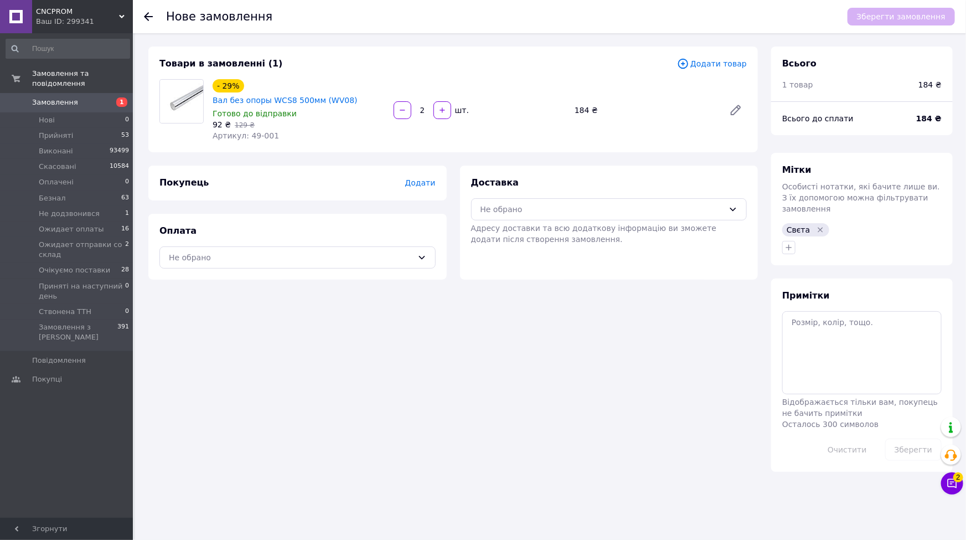
click at [291, 317] on div "Товари в замовленні (1) Додати товар - 29% Вал без опоры WCS8 500мм (WV08) Гото…" at bounding box center [453, 259] width 623 height 425
click at [488, 203] on div "Не обрано" at bounding box center [603, 209] width 244 height 12
click at [491, 227] on icon at bounding box center [487, 233] width 12 height 12
click at [420, 178] on span "Додати" at bounding box center [420, 182] width 30 height 9
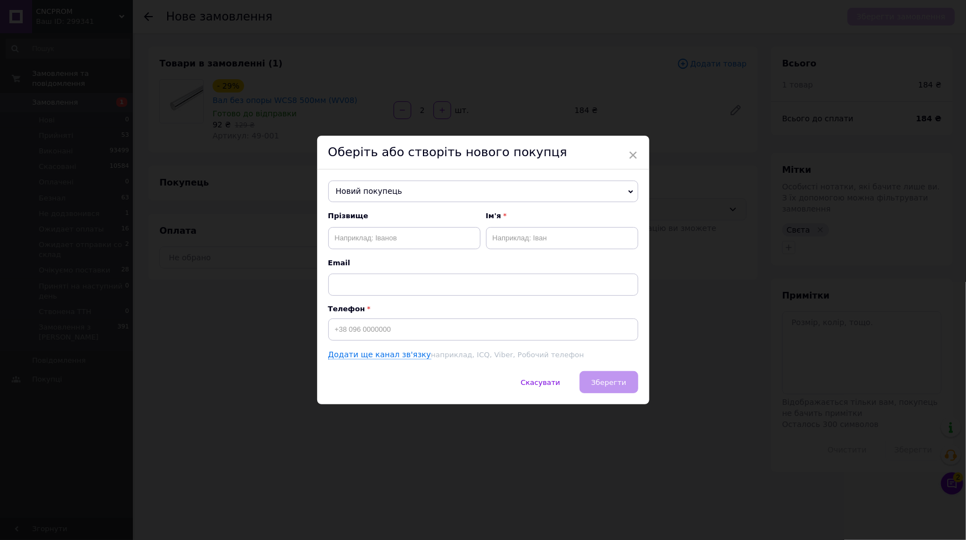
click at [398, 199] on span "Новий покупець" at bounding box center [483, 191] width 310 height 22
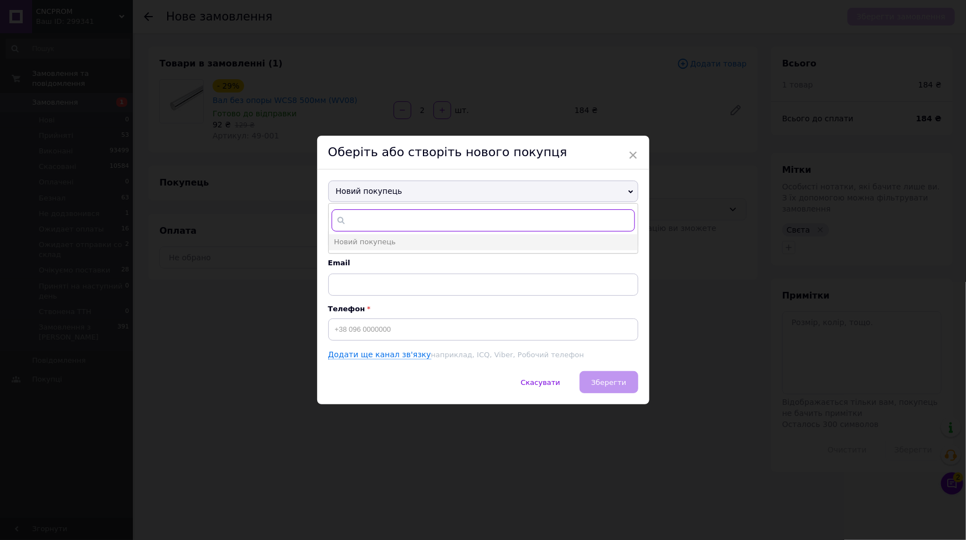
paste input "380672208872"
type input "380672208872"
click at [374, 242] on span "Новий покупець" at bounding box center [364, 241] width 61 height 8
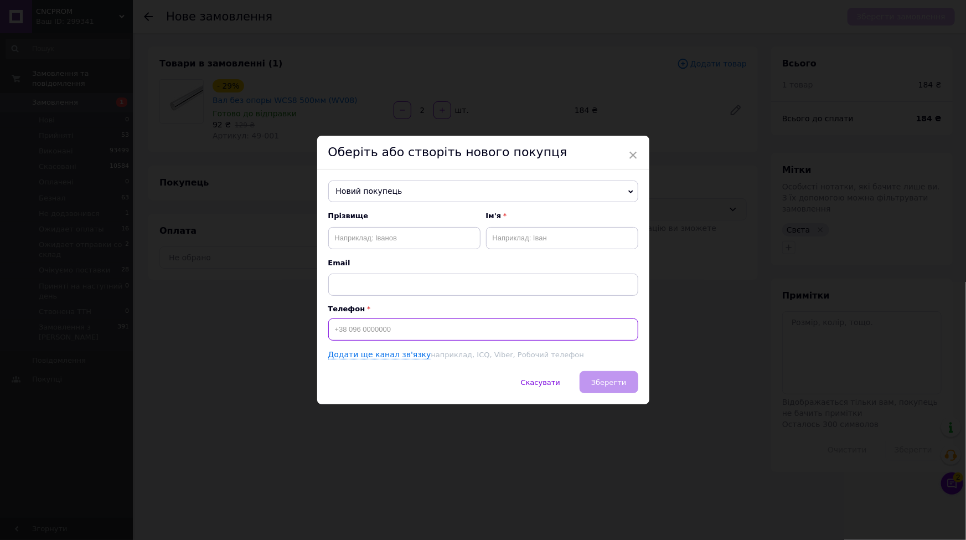
paste input "380672208872"
click at [330, 327] on input "380672208872" at bounding box center [483, 329] width 310 height 22
type input "[PHONE_NUMBER]"
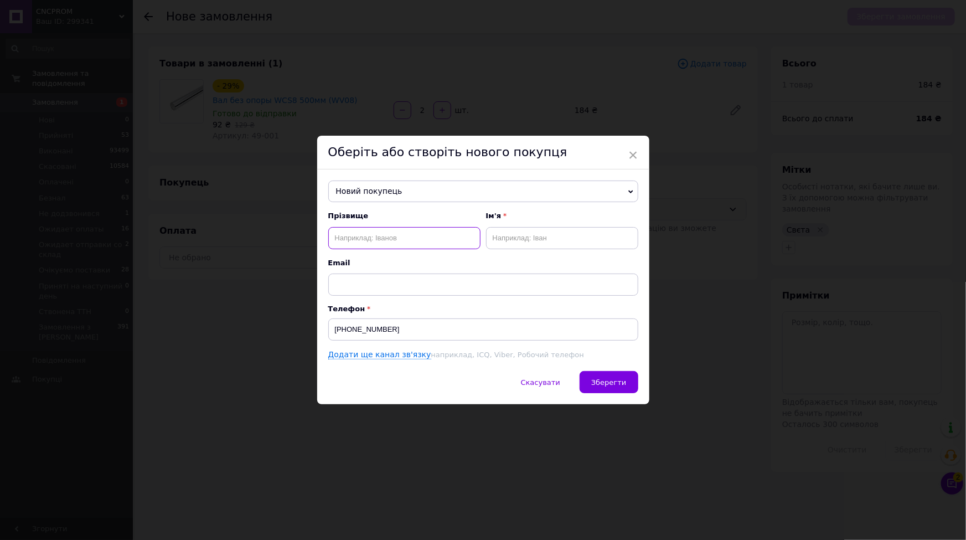
click at [350, 239] on input "text" at bounding box center [404, 238] width 152 height 22
type input "[PERSON_NAME]"
click at [564, 244] on input "text" at bounding box center [562, 238] width 152 height 22
type input "[PERSON_NAME]"
click at [591, 384] on button "Зберегти" at bounding box center [609, 382] width 58 height 22
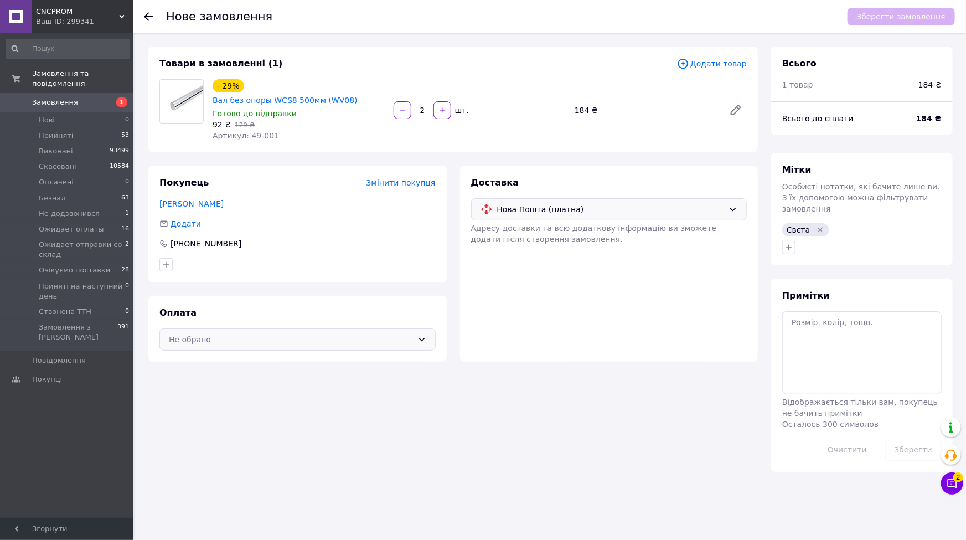
click at [227, 328] on div "Не обрано" at bounding box center [297, 339] width 276 height 22
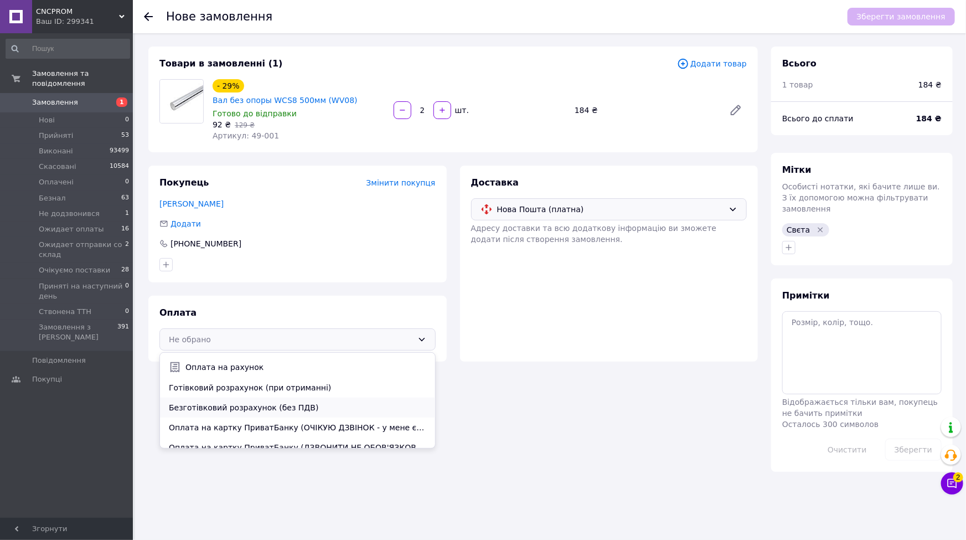
scroll to position [27, 0]
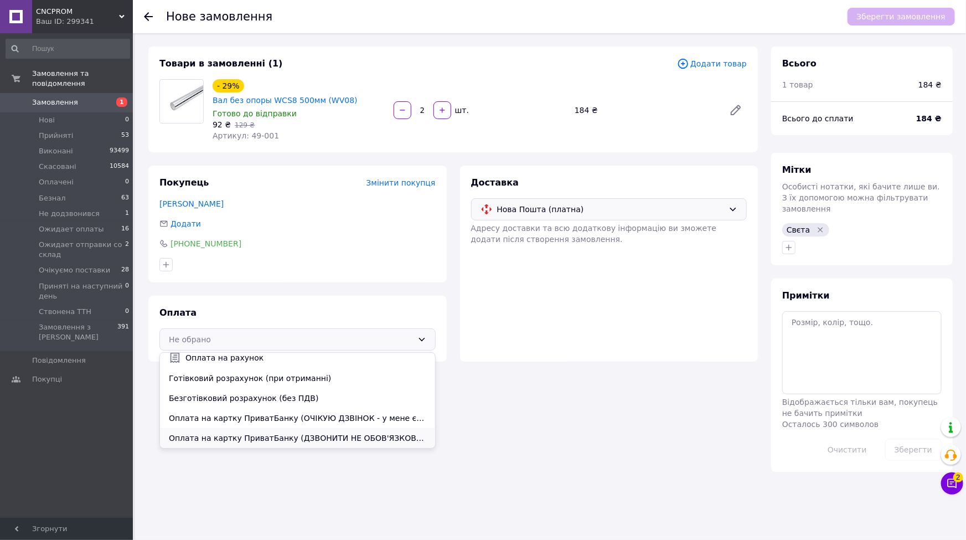
click at [214, 432] on span "Оплата на картку ПриватБанку (ДЗВОНИТИ НЕ ОБОВ'ЯЗКОВО-замовлення підтверджую і …" at bounding box center [297, 437] width 257 height 11
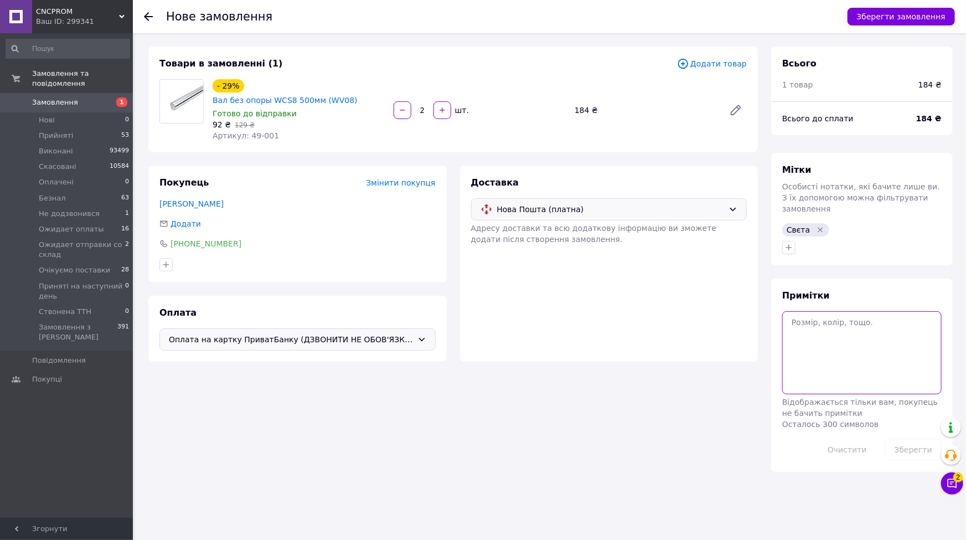
click at [823, 346] on textarea at bounding box center [861, 352] width 159 height 83
type textarea "[PERSON_NAME]"
click at [907, 442] on button "Зберегти" at bounding box center [913, 449] width 56 height 22
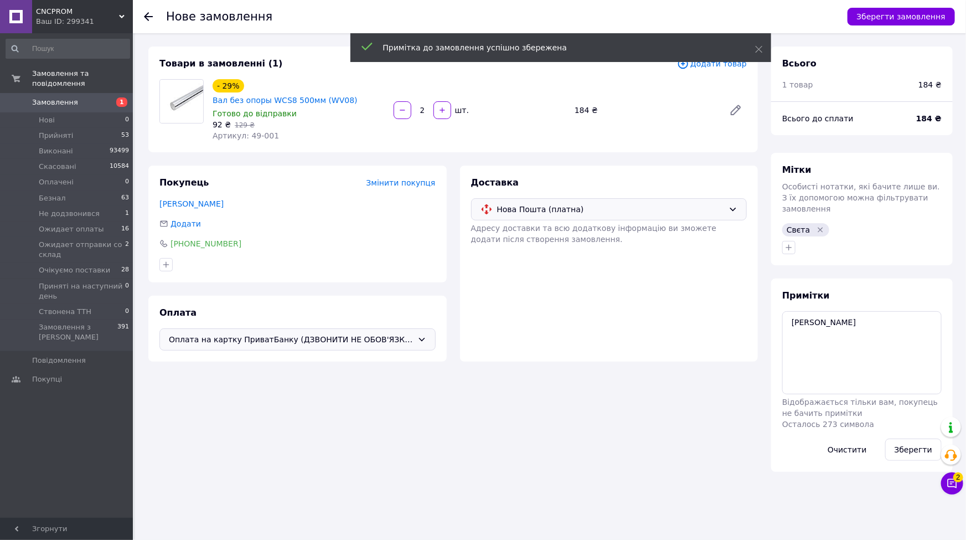
click at [380, 328] on div "Оплата на картку ПриватБанку (ДЗВОНИТИ НЕ ОБОВ'ЯЗКОВО-замовлення підтверджую і …" at bounding box center [297, 339] width 276 height 22
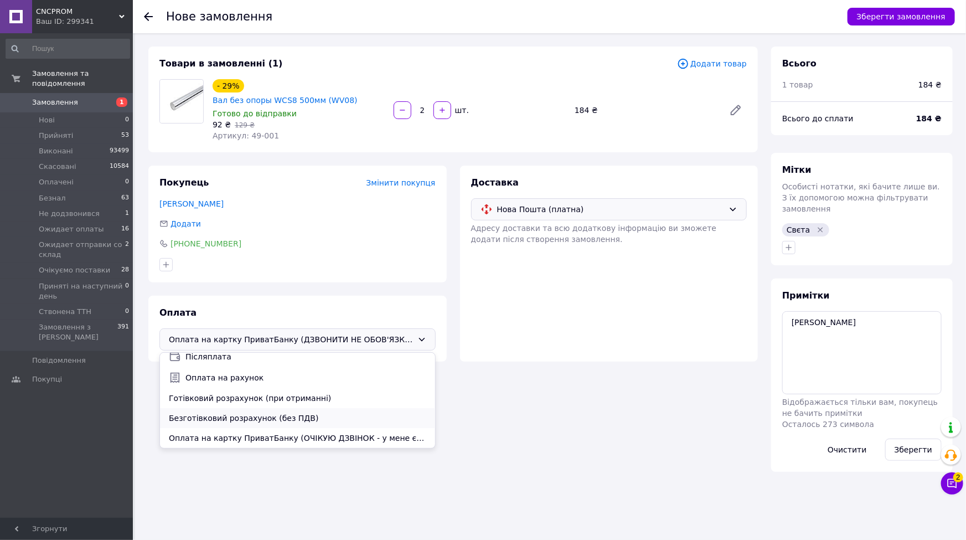
click at [258, 412] on span "Безготівковий розрахунок (без ПДВ)" at bounding box center [297, 417] width 257 height 11
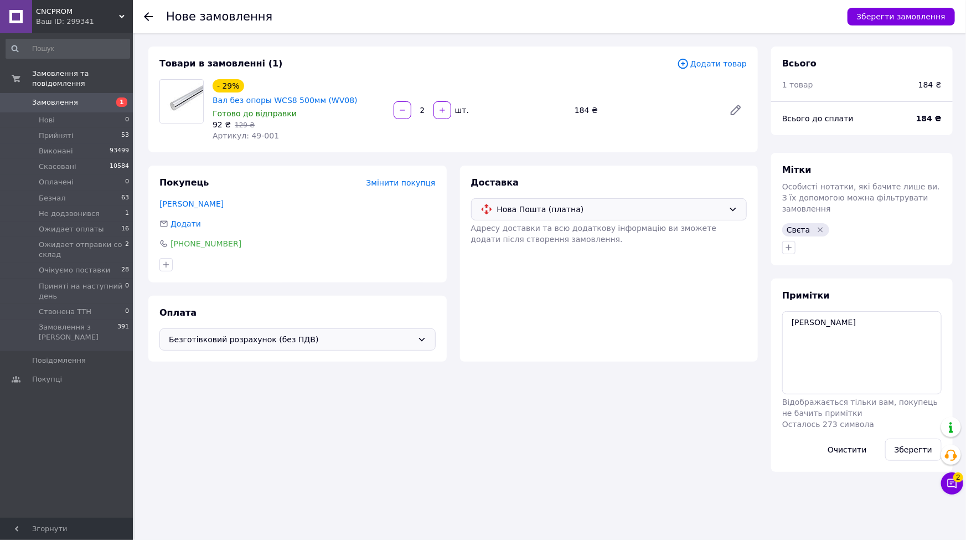
click at [656, 471] on div "Нове замовлення Зберегти замовлення Товари в замовленні (1) Додати товар - 29% …" at bounding box center [550, 259] width 831 height 452
click at [888, 19] on button "Зберегти замовлення" at bounding box center [901, 17] width 107 height 18
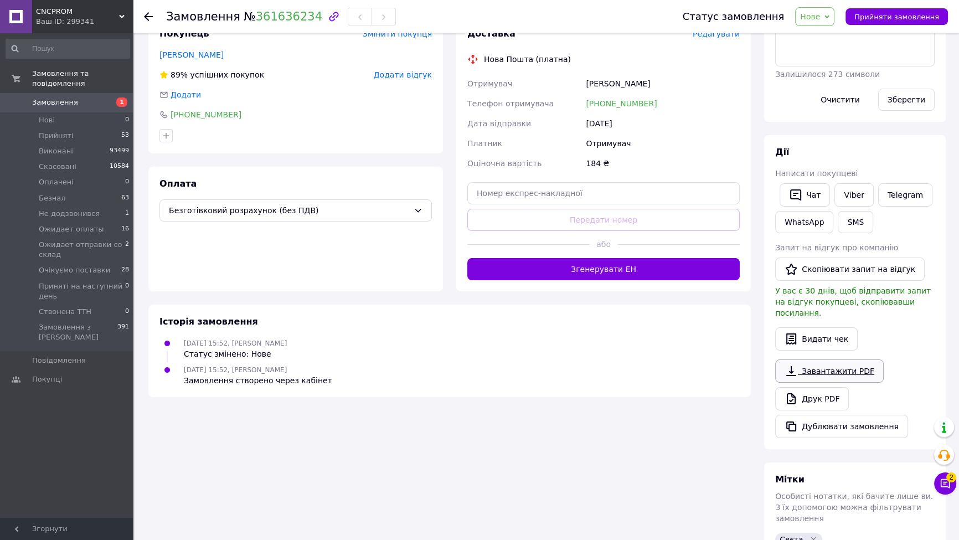
scroll to position [233, 0]
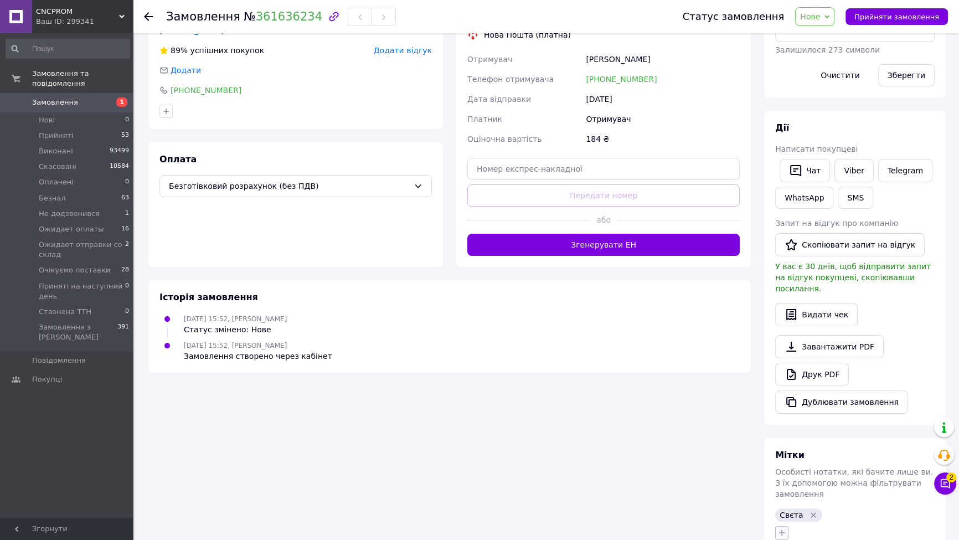
click at [786, 528] on icon "button" at bounding box center [781, 532] width 9 height 9
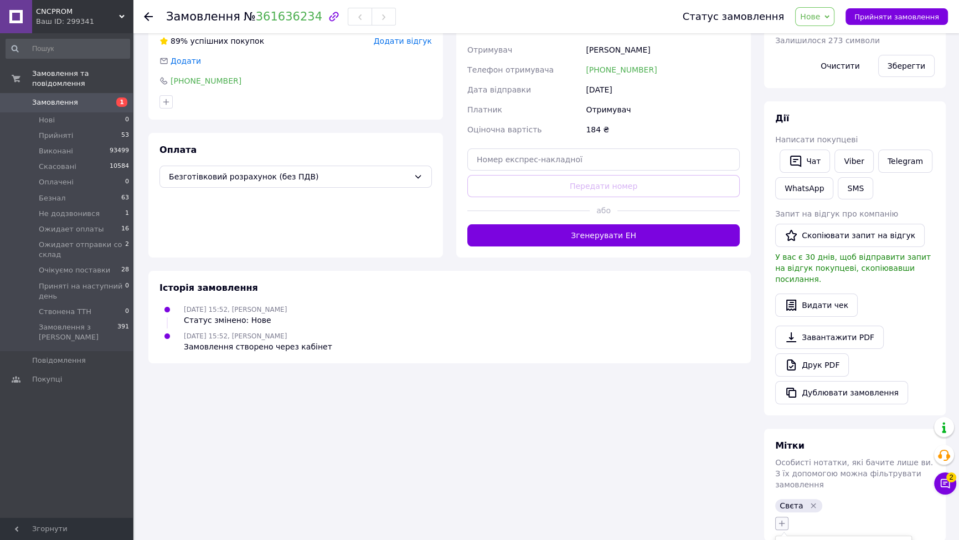
type input "в"
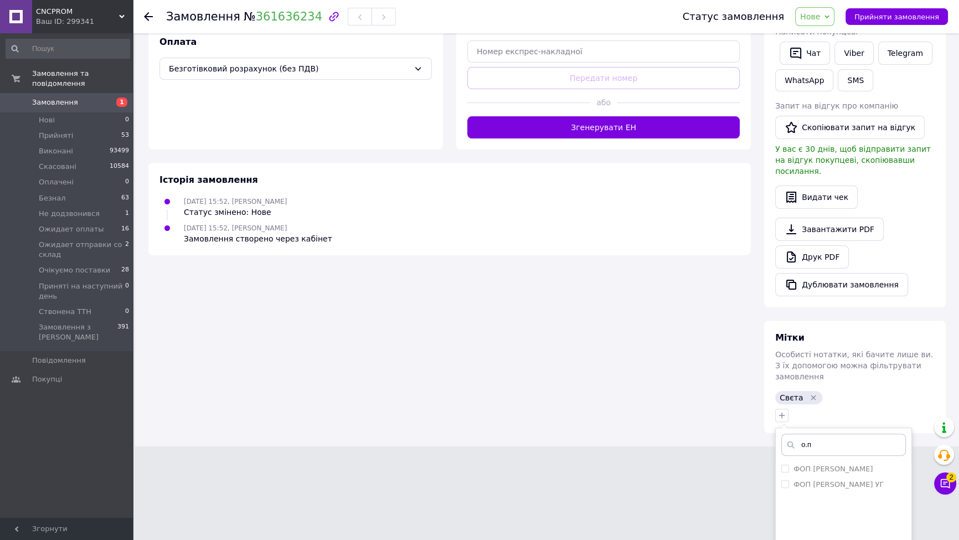
scroll to position [421, 0]
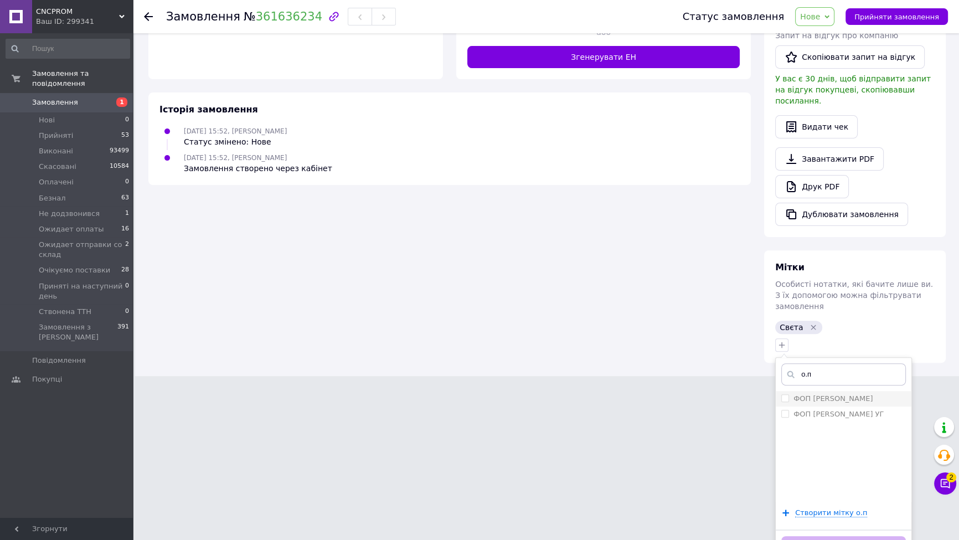
type input "о.п"
click at [860, 394] on div "ФОП [PERSON_NAME]" at bounding box center [843, 399] width 125 height 10
checkbox input "true"
click at [868, 536] on button "Додати мітку" at bounding box center [843, 547] width 125 height 22
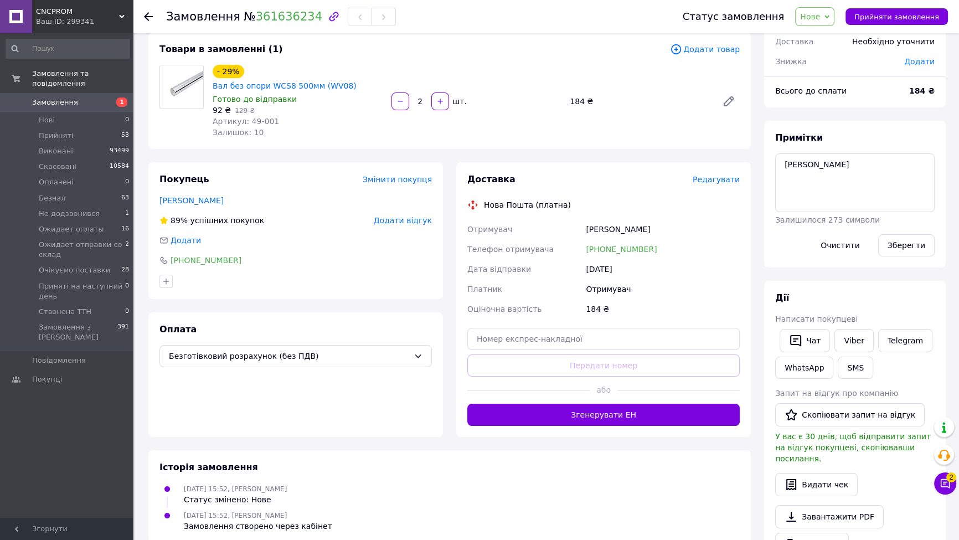
scroll to position [0, 0]
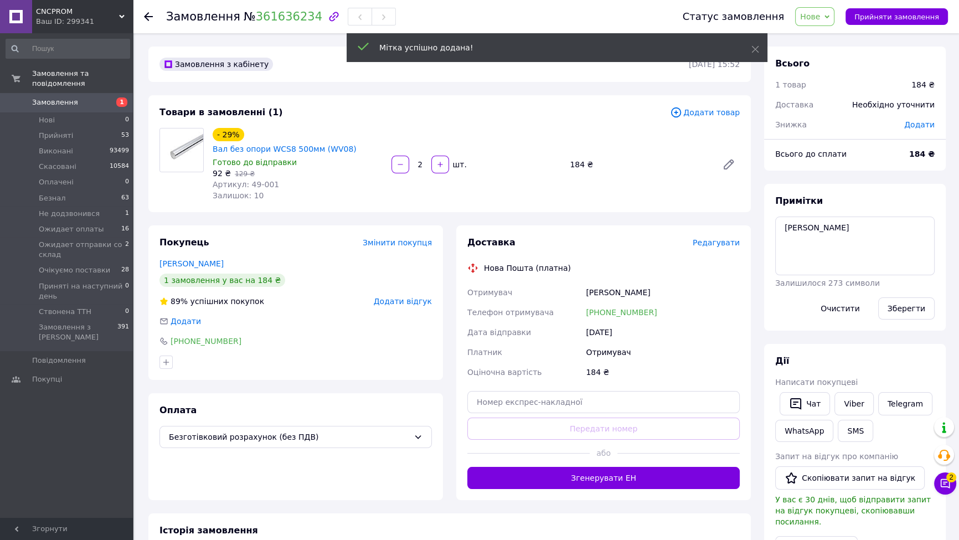
click at [820, 18] on span "Нове" at bounding box center [810, 16] width 20 height 9
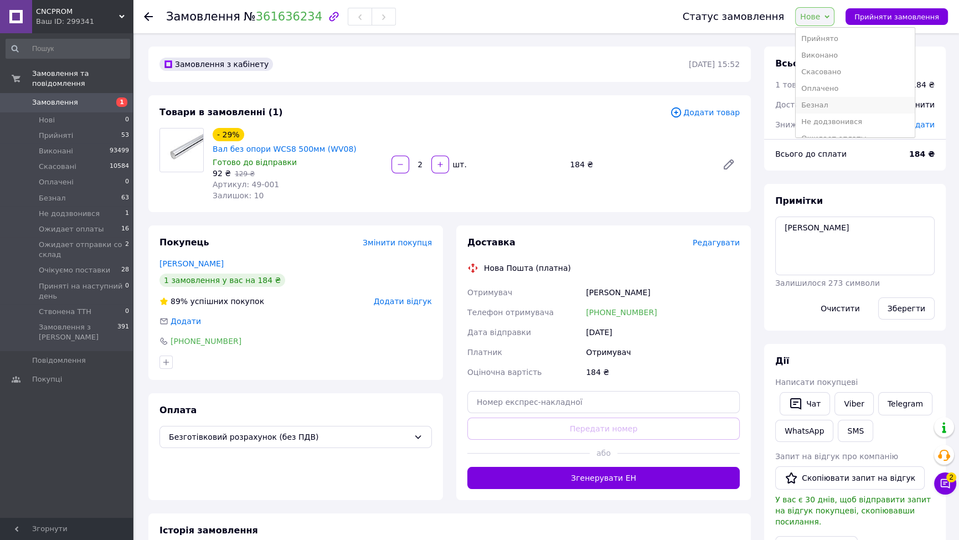
click at [827, 101] on li "Безнал" at bounding box center [855, 105] width 119 height 17
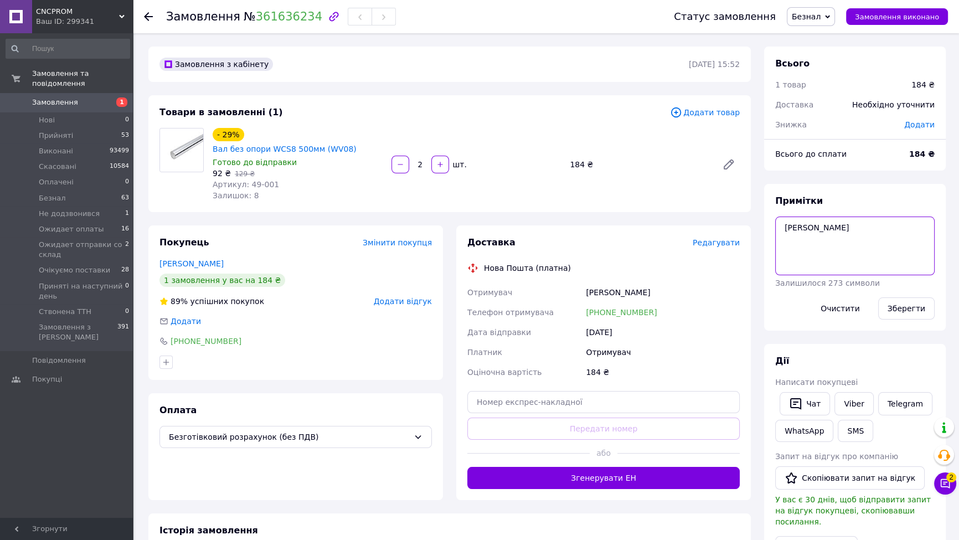
drag, startPoint x: 899, startPoint y: 227, endPoint x: 782, endPoint y: 227, distance: 116.8
click at [782, 227] on textarea "[PERSON_NAME]" at bounding box center [854, 245] width 159 height 59
drag, startPoint x: 779, startPoint y: 226, endPoint x: 796, endPoint y: 226, distance: 16.6
click at [755, 336] on div "Доставка Редагувати Нова Пошта (платна) Отримувач Марценюк Олег Телефон отримув…" at bounding box center [604, 362] width 308 height 275
drag, startPoint x: 658, startPoint y: 303, endPoint x: 600, endPoint y: 304, distance: 58.7
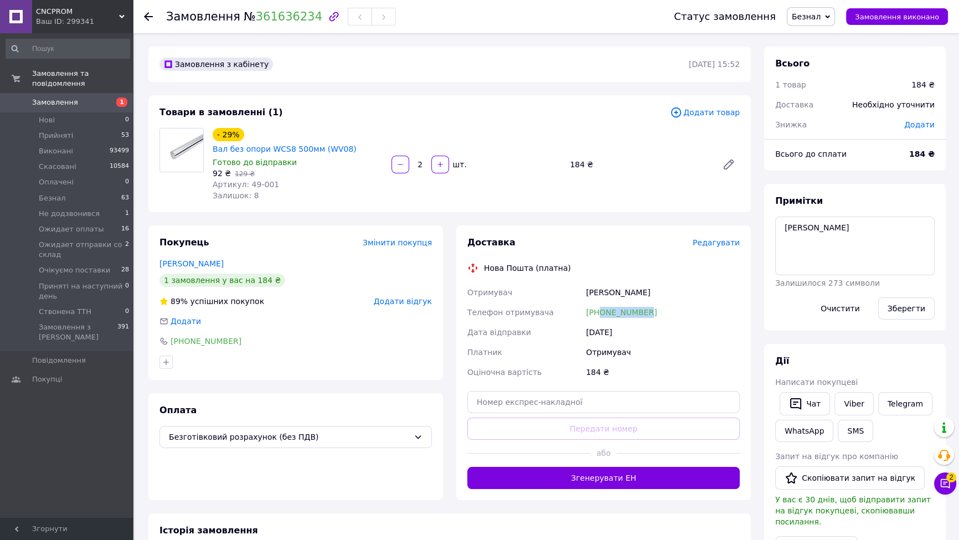
click at [600, 304] on div "[PHONE_NUMBER]" at bounding box center [662, 312] width 158 height 20
copy link "0672208872"
click at [106, 97] on span "1" at bounding box center [117, 102] width 30 height 10
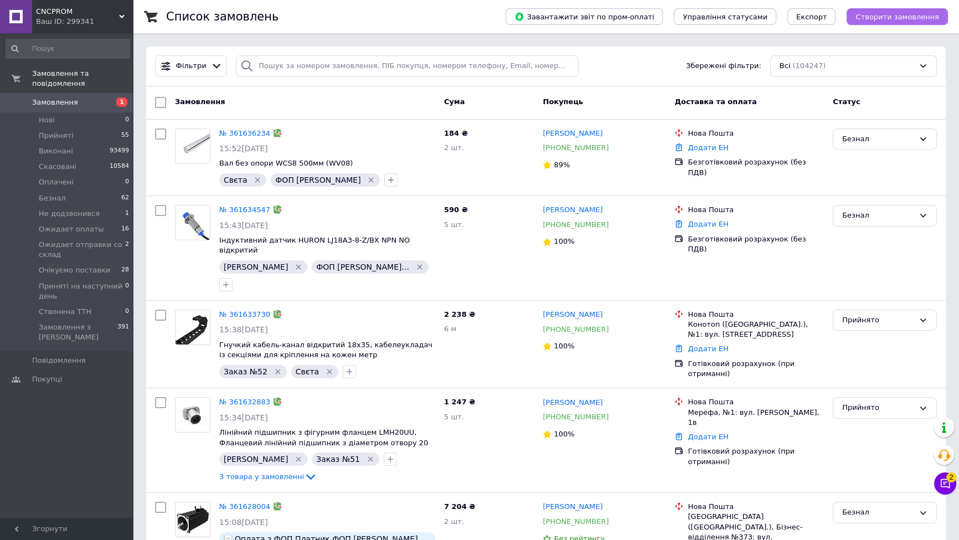
click at [874, 18] on span "Створити замовлення" at bounding box center [897, 17] width 84 height 8
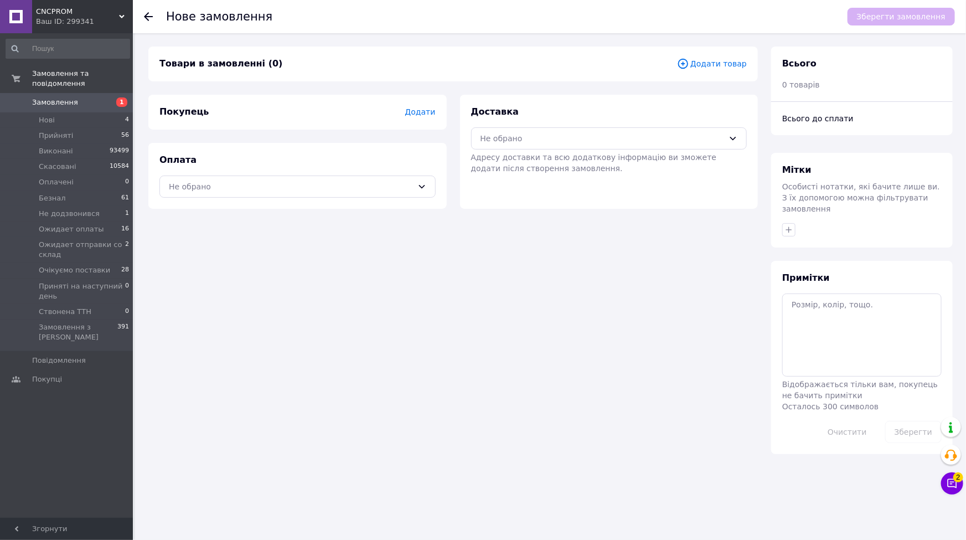
click at [709, 69] on span "Додати товар" at bounding box center [712, 64] width 70 height 12
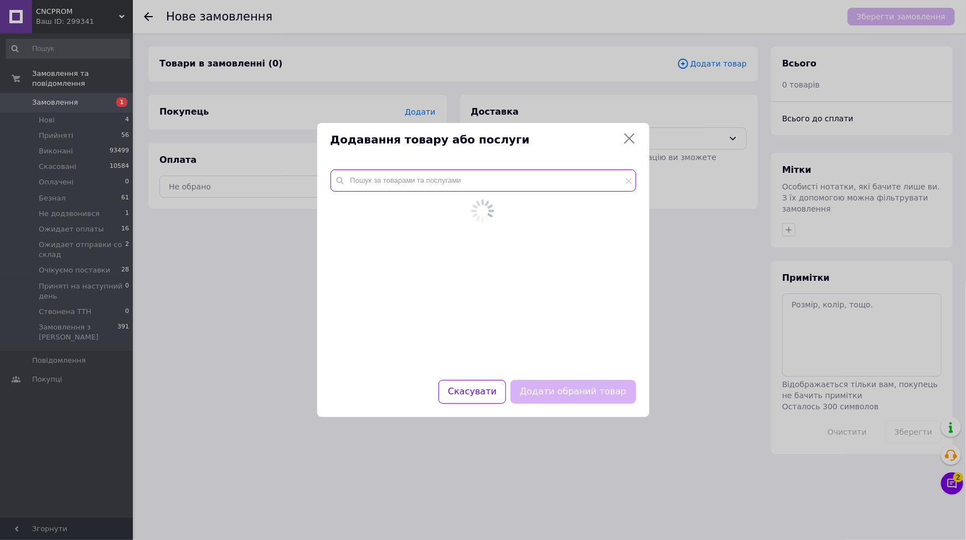
click at [462, 179] on input "text" at bounding box center [483, 180] width 306 height 22
paste input "22-038"
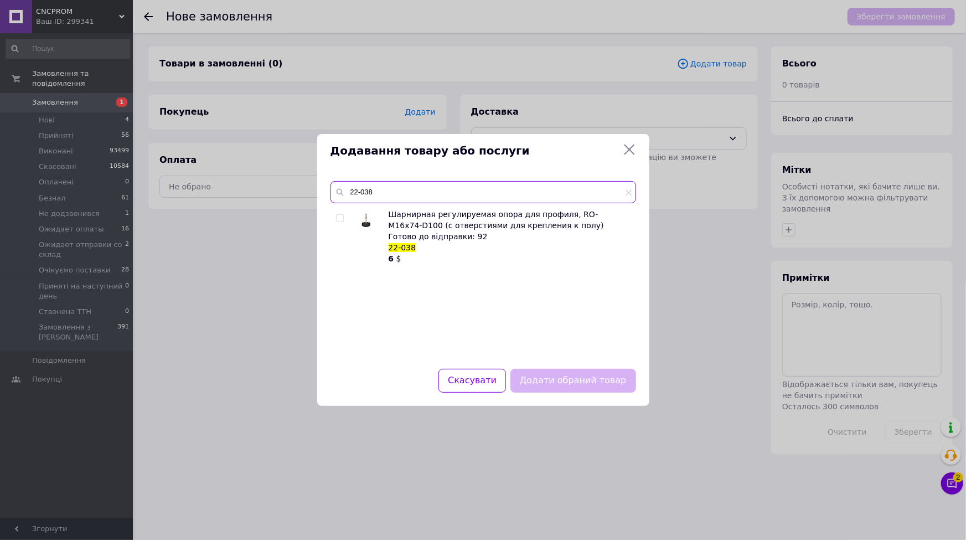
type input "22-038"
click at [336, 217] on input "checkbox" at bounding box center [339, 218] width 7 height 7
checkbox input "true"
click at [625, 384] on button "Додати обраний товар" at bounding box center [572, 381] width 125 height 24
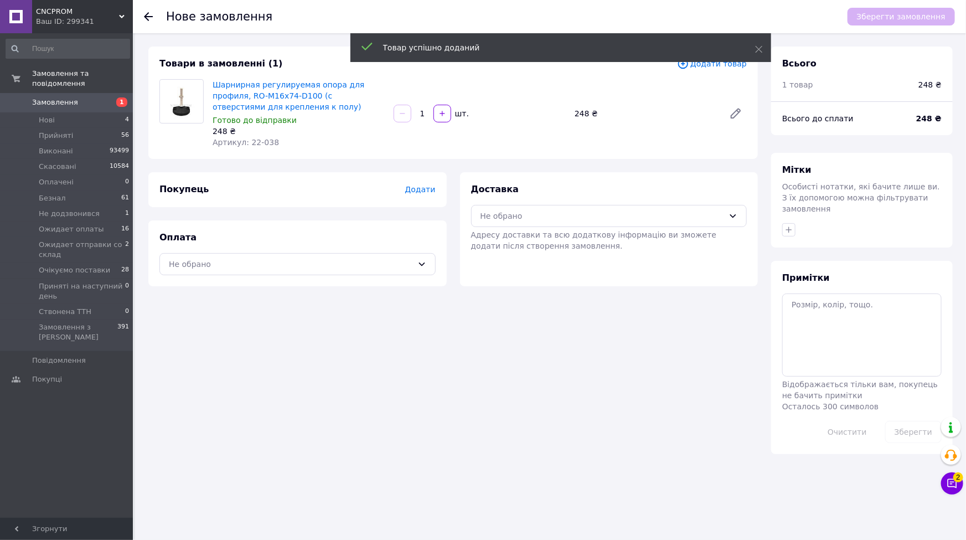
drag, startPoint x: 417, startPoint y: 114, endPoint x: 429, endPoint y: 113, distance: 11.7
click at [434, 123] on div "1   шт." at bounding box center [479, 113] width 181 height 22
type input "40"
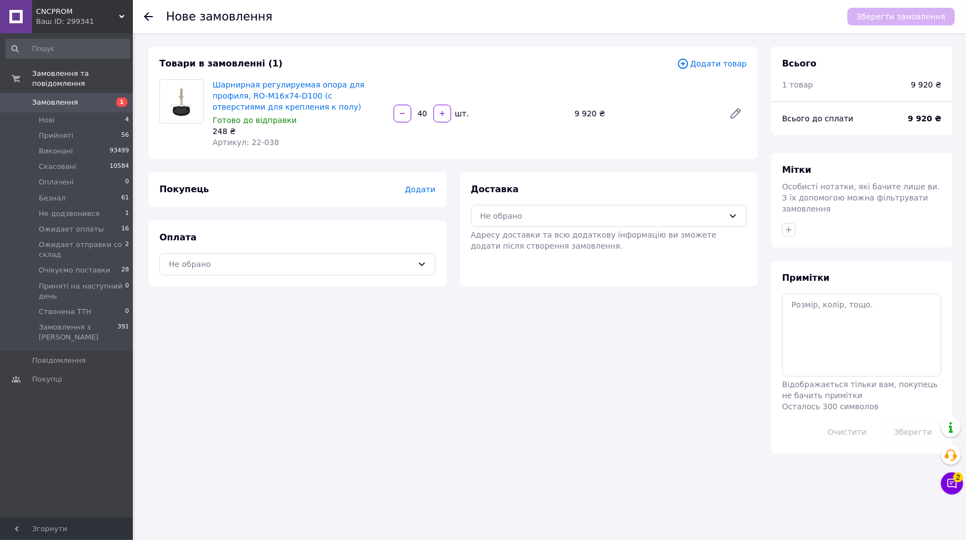
click at [318, 202] on div "Покупець Додати" at bounding box center [297, 189] width 298 height 35
click at [428, 192] on span "Додати" at bounding box center [420, 189] width 30 height 9
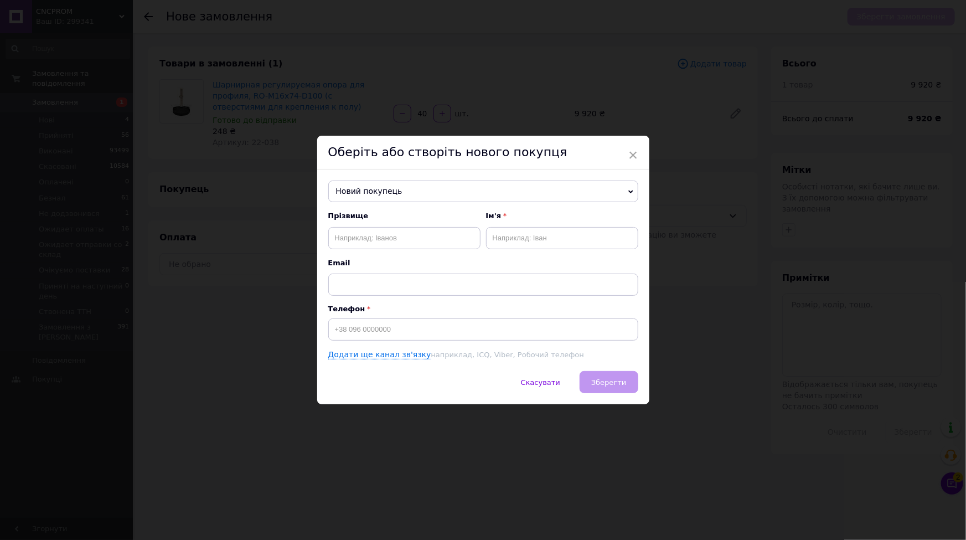
click at [421, 194] on span "Новий покупець" at bounding box center [483, 191] width 310 height 22
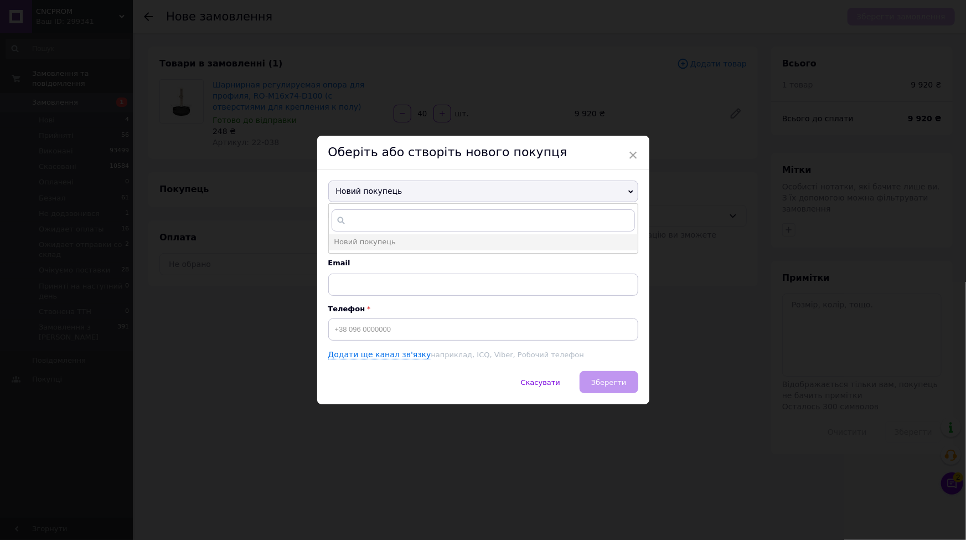
click at [424, 231] on ul "Новий покупець" at bounding box center [483, 228] width 310 height 50
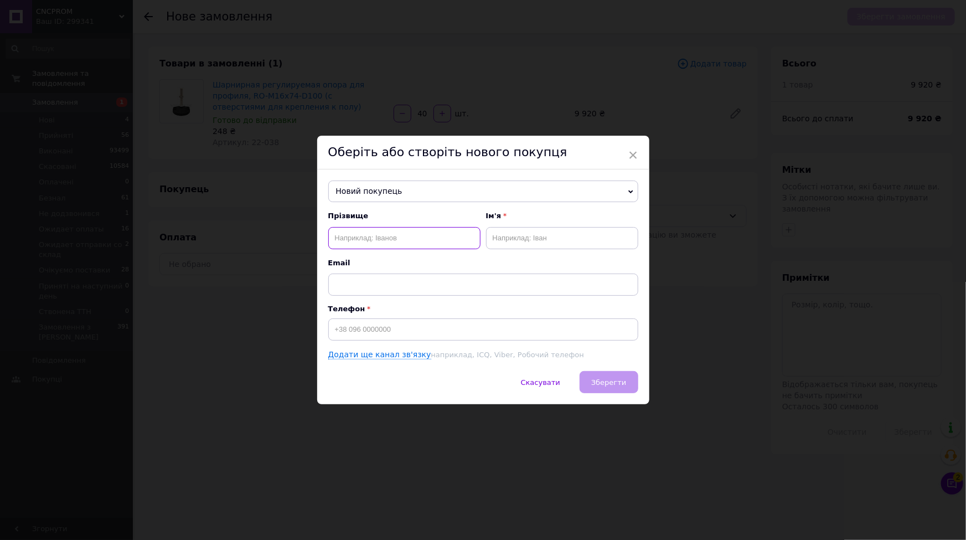
click at [424, 228] on input "text" at bounding box center [404, 238] width 152 height 22
paste input "380953707071"
type input "380953707071"
click at [411, 175] on div "Новий покупець Анатолий Далькевич +380989703604 Анатолій Костирка +380960874822…" at bounding box center [483, 270] width 332 height 202
click at [389, 208] on div "Новий покупець Анатолий Далькевич +380989703604 Анатолій Костирка +380960874822…" at bounding box center [483, 270] width 332 height 202
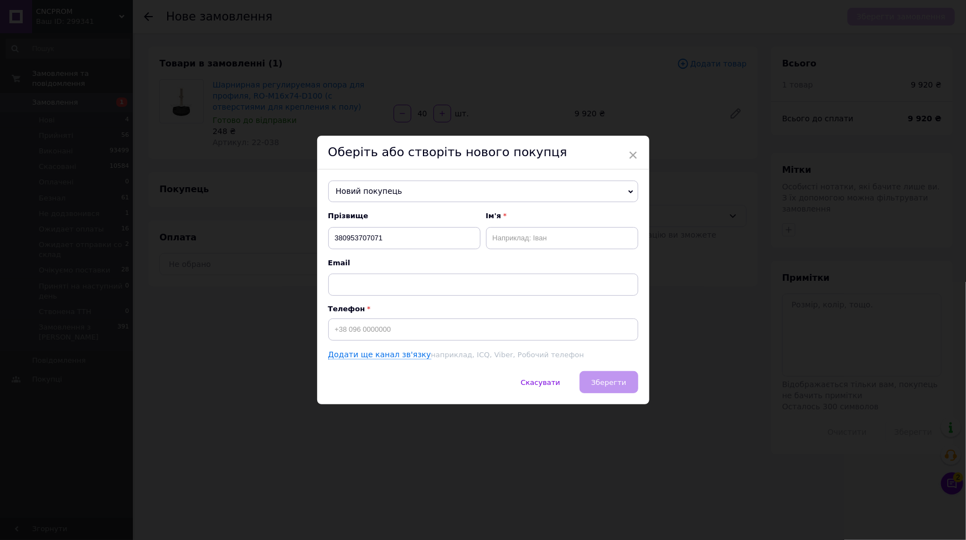
click at [388, 195] on span "Новий покупець" at bounding box center [483, 191] width 310 height 22
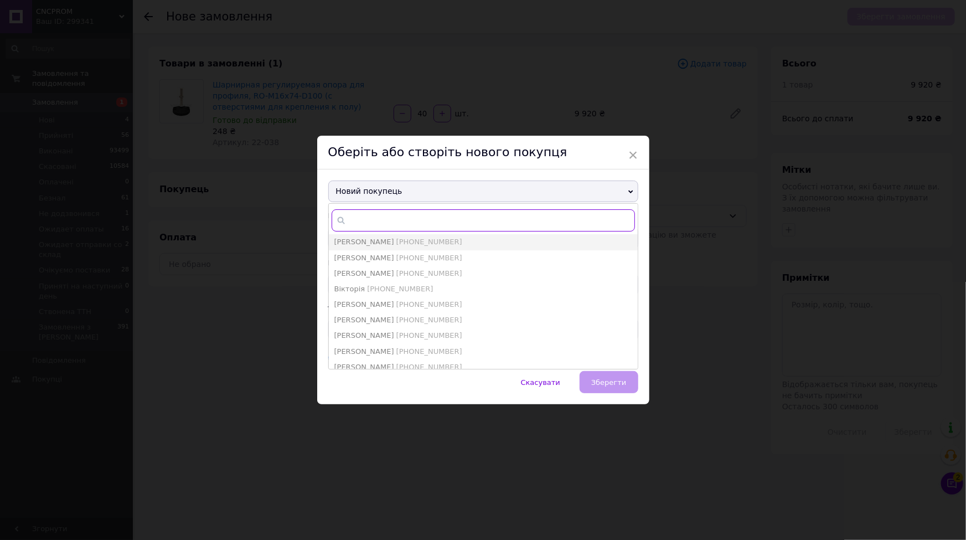
click at [386, 216] on input "text" at bounding box center [483, 220] width 303 height 22
paste input "380953707071"
type input "380953707071"
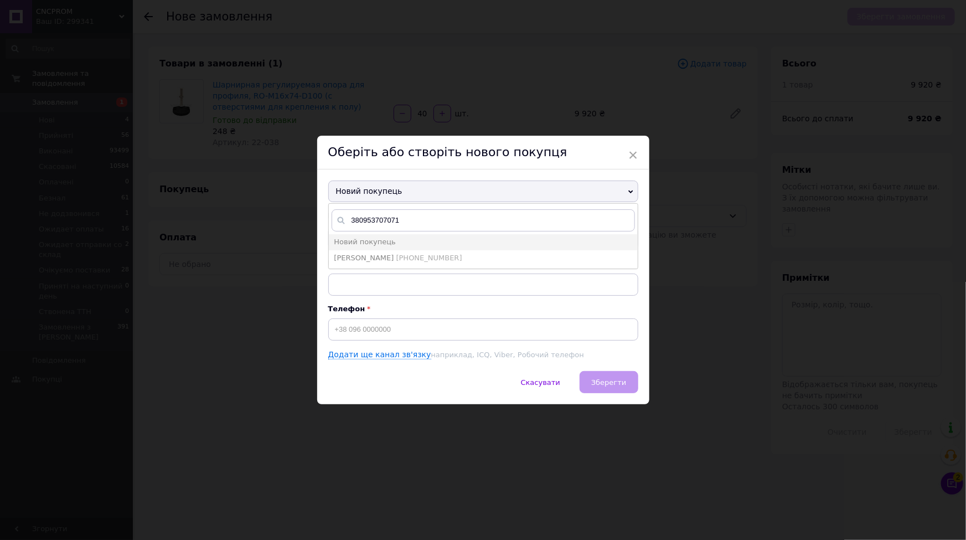
click at [374, 256] on span "[PERSON_NAME]" at bounding box center [364, 258] width 60 height 8
type input "[PERSON_NAME]"
type input "[PHONE_NUMBER]"
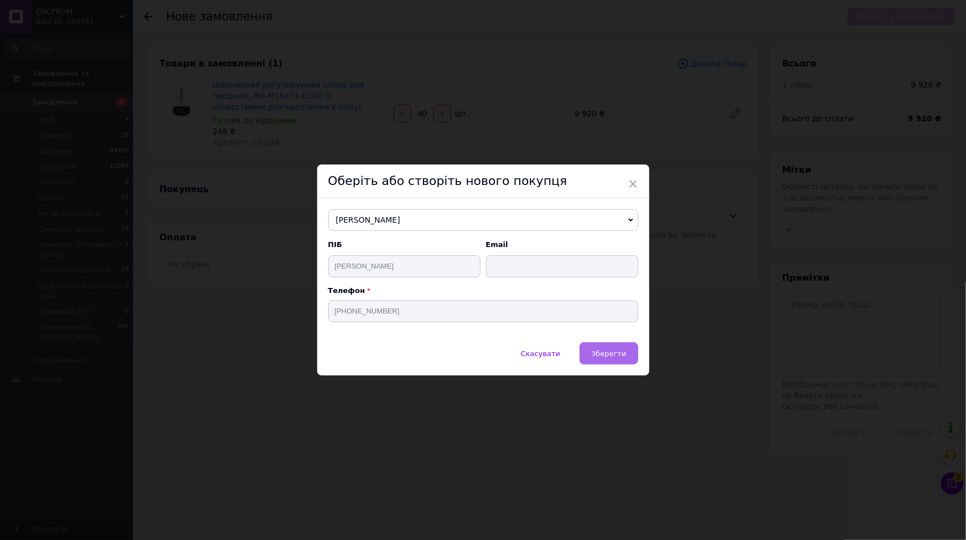
click at [598, 360] on button "Зберегти" at bounding box center [609, 353] width 58 height 22
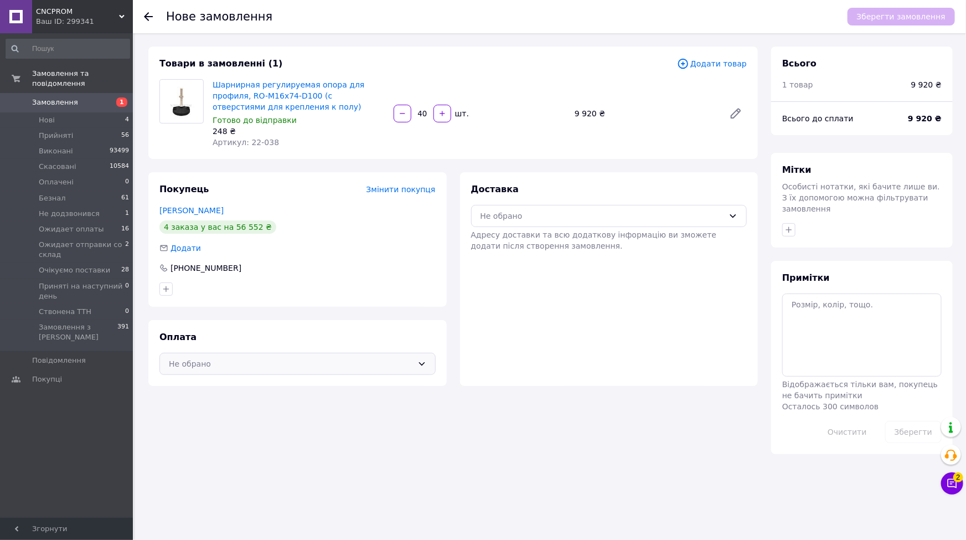
click at [208, 360] on div "Не обрано" at bounding box center [291, 364] width 244 height 12
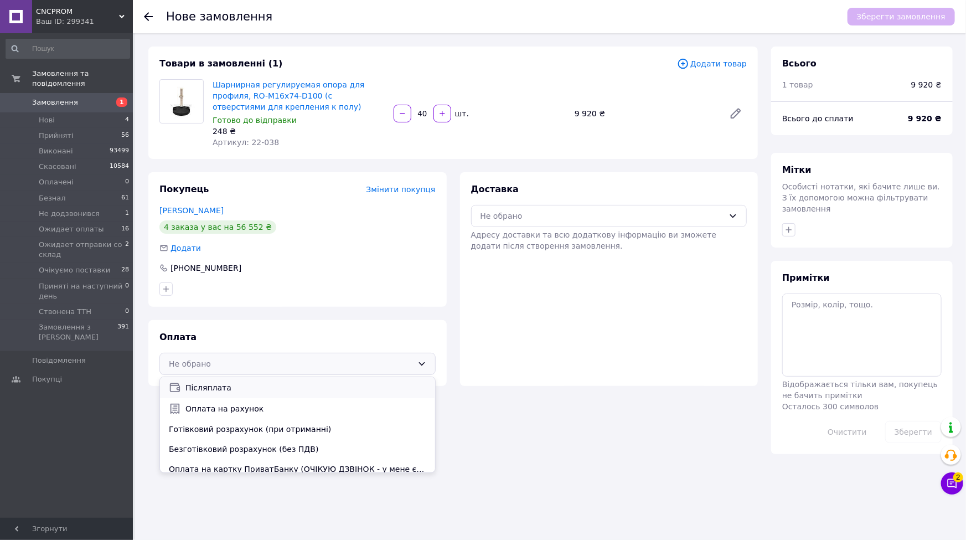
click at [223, 391] on span "Післяплата" at bounding box center [305, 387] width 241 height 11
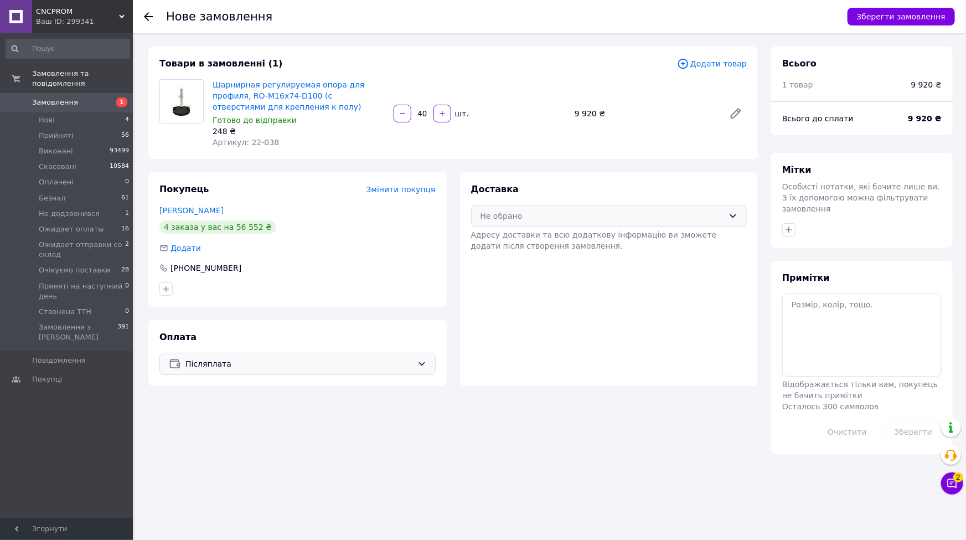
click at [498, 207] on div "Не обрано" at bounding box center [609, 216] width 276 height 22
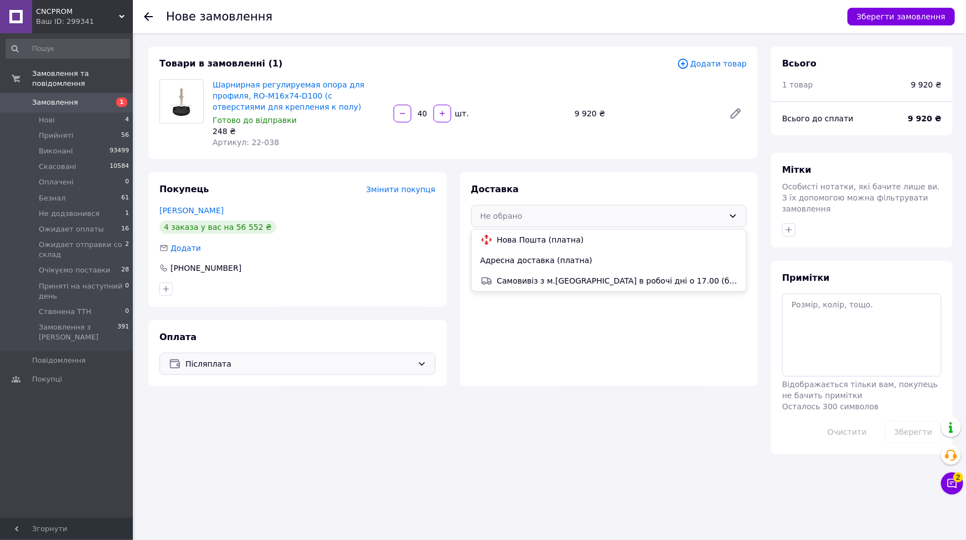
click at [507, 232] on div "Нова Пошта (платна)" at bounding box center [609, 239] width 275 height 21
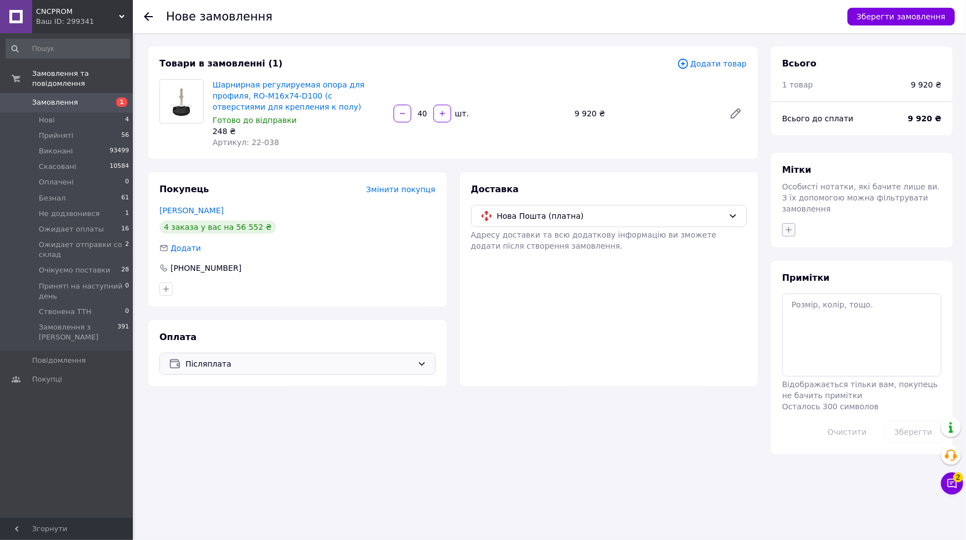
click at [791, 223] on button "button" at bounding box center [788, 229] width 13 height 13
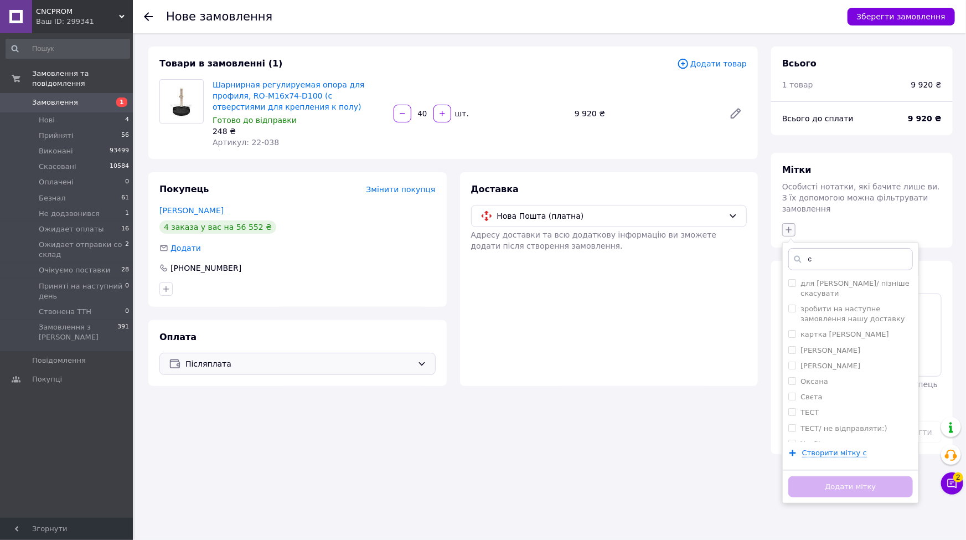
type input "св"
checkbox input "true"
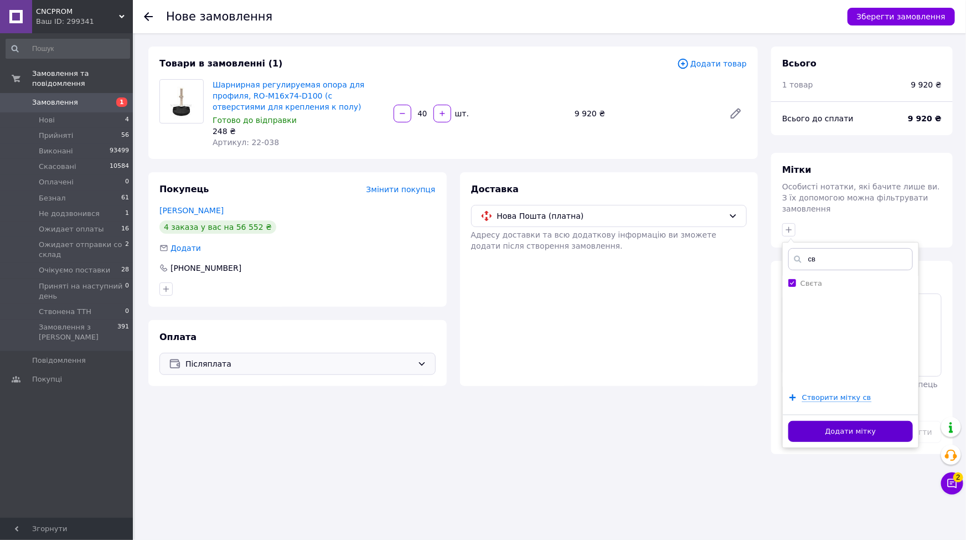
type input "св"
click at [837, 421] on button "Додати мітку" at bounding box center [850, 432] width 125 height 22
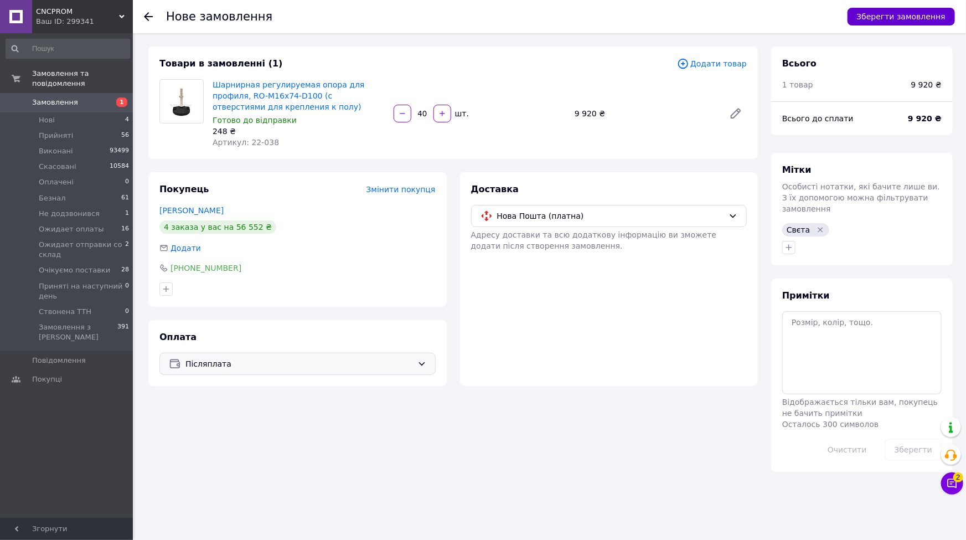
click at [865, 15] on button "Зберегти замовлення" at bounding box center [901, 17] width 107 height 18
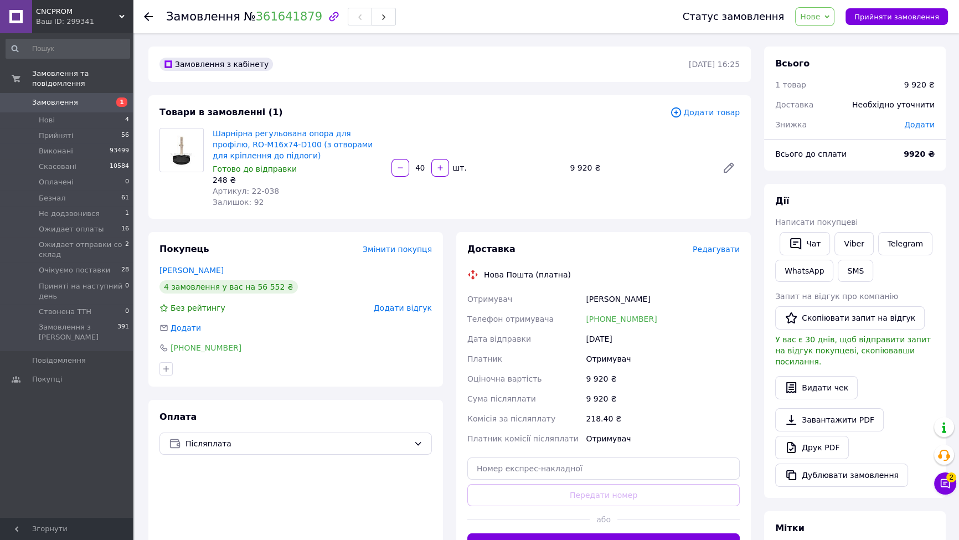
click at [717, 255] on div "Доставка Редагувати Нова Пошта (платна) Отримувач Пащенко Дмитро Телефон отриму…" at bounding box center [603, 399] width 272 height 312
click at [716, 252] on span "Редагувати" at bounding box center [716, 249] width 47 height 9
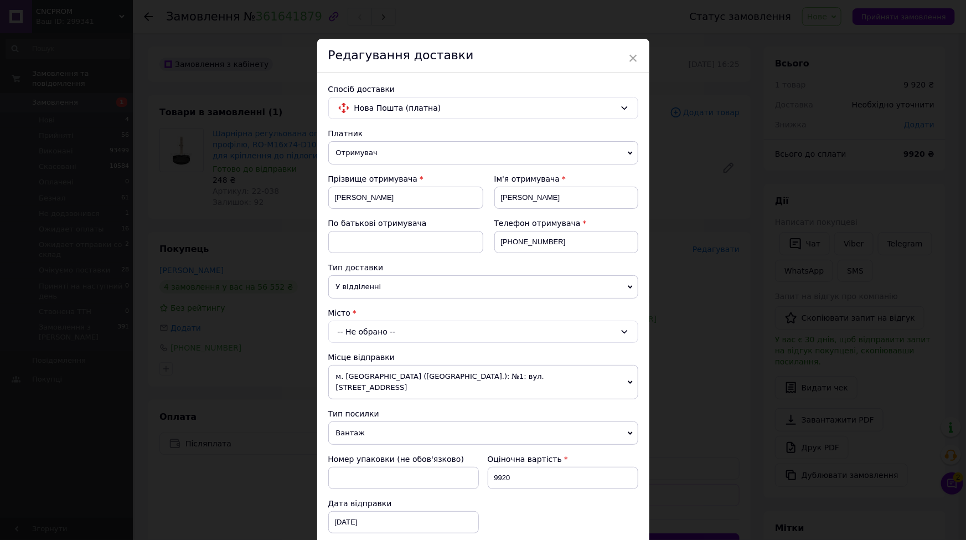
click at [354, 332] on div "-- Не обрано --" at bounding box center [483, 332] width 310 height 22
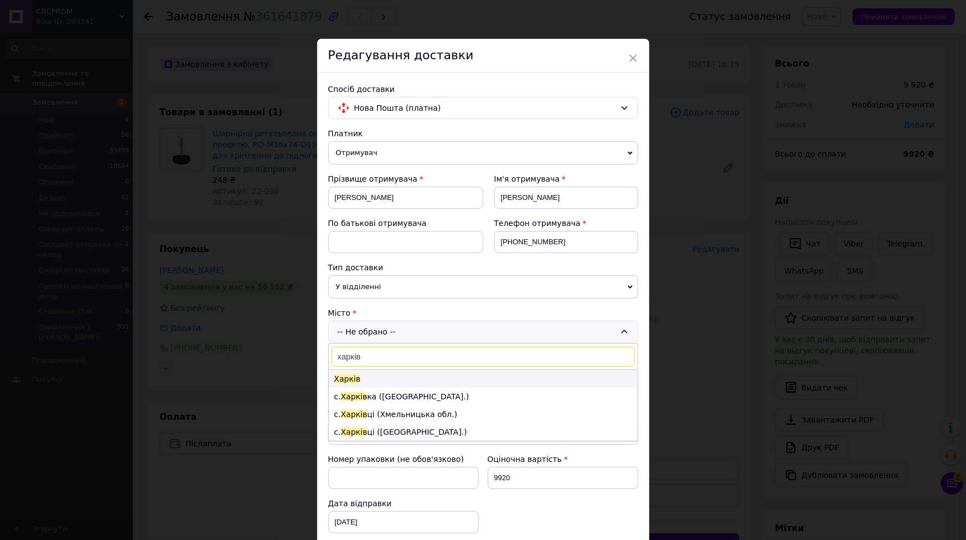
type input "харків"
click at [357, 380] on li "Харків" at bounding box center [483, 379] width 309 height 18
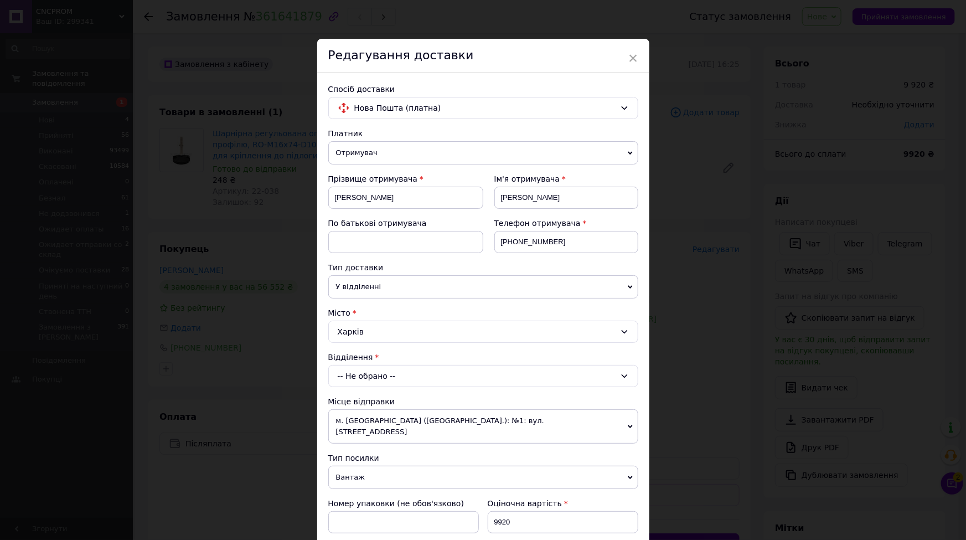
click at [365, 367] on div "-- Не обрано --" at bounding box center [483, 376] width 310 height 22
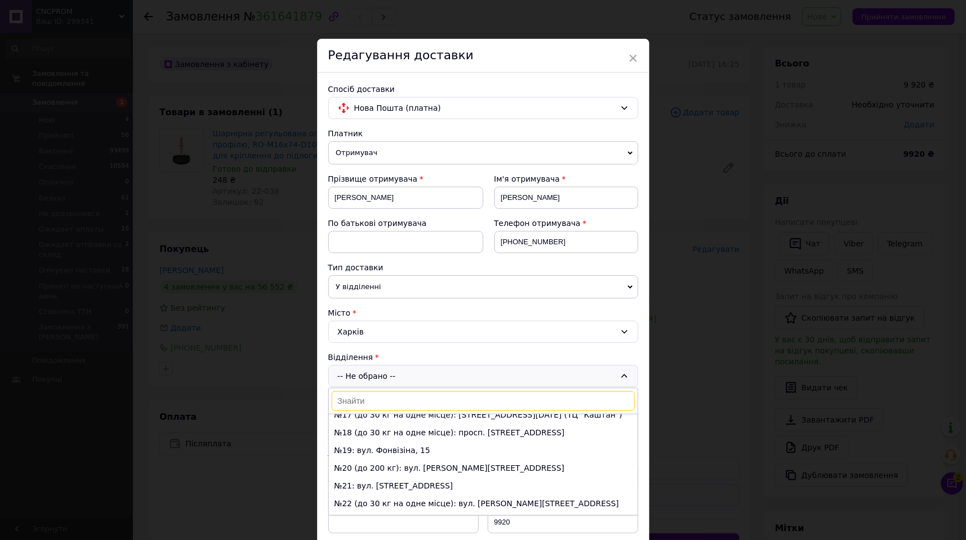
scroll to position [335, 0]
type input "90"
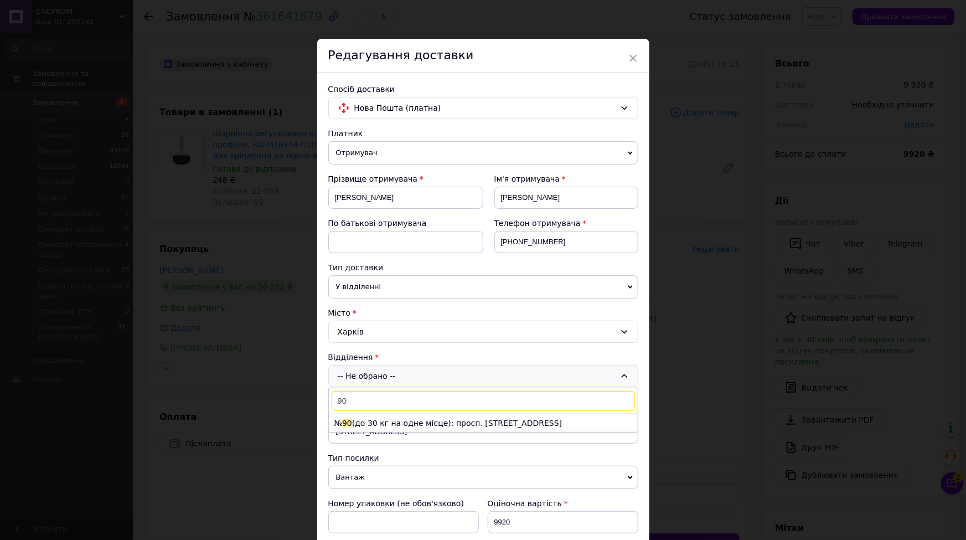
click at [364, 417] on li "№ 90 (до 30 кг на одне місце): просп. Аерокосмічний, 199" at bounding box center [483, 423] width 309 height 18
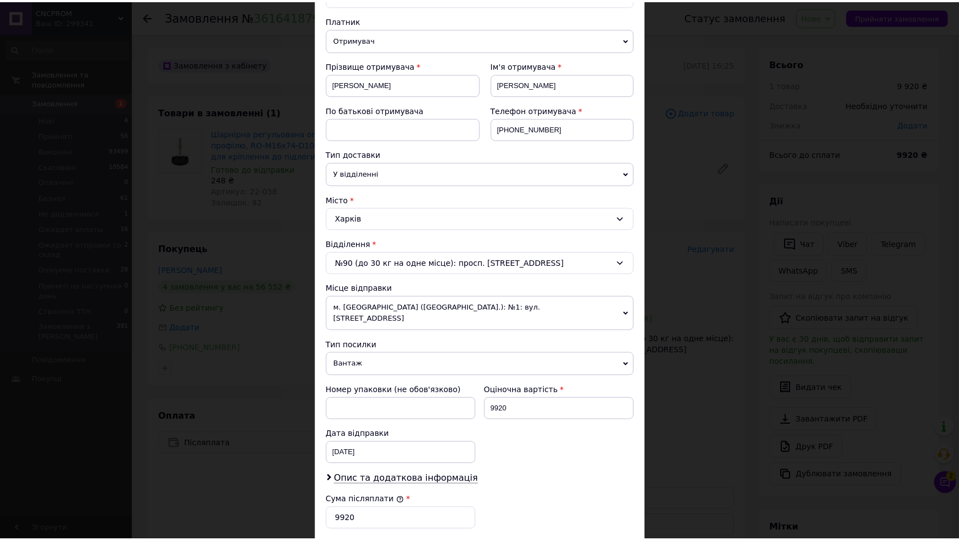
scroll to position [303, 0]
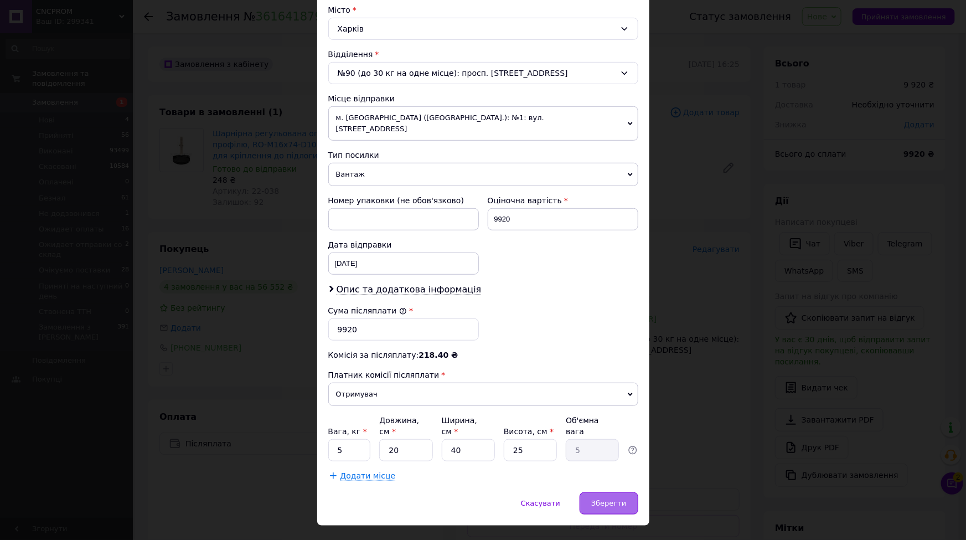
click at [601, 499] on span "Зберегти" at bounding box center [608, 503] width 35 height 8
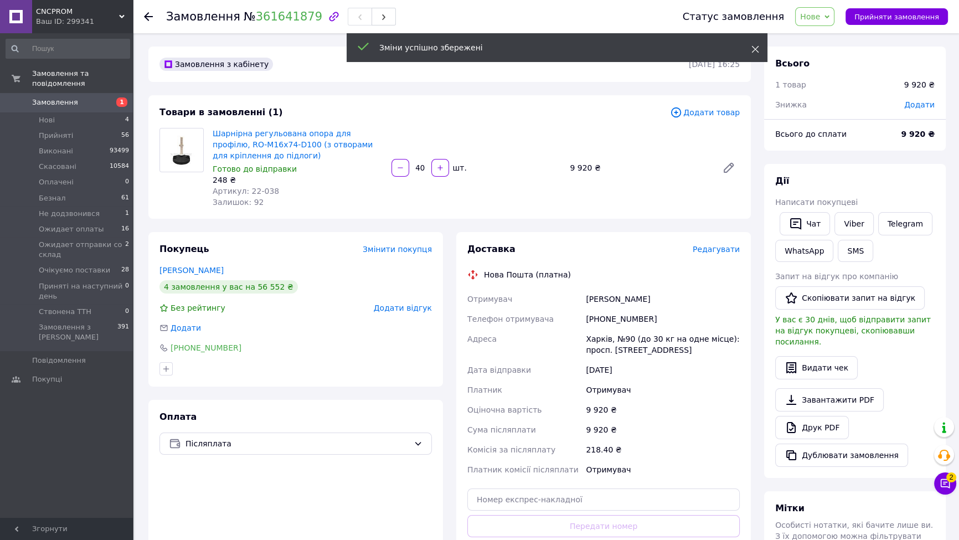
click at [753, 49] on icon at bounding box center [755, 49] width 8 height 8
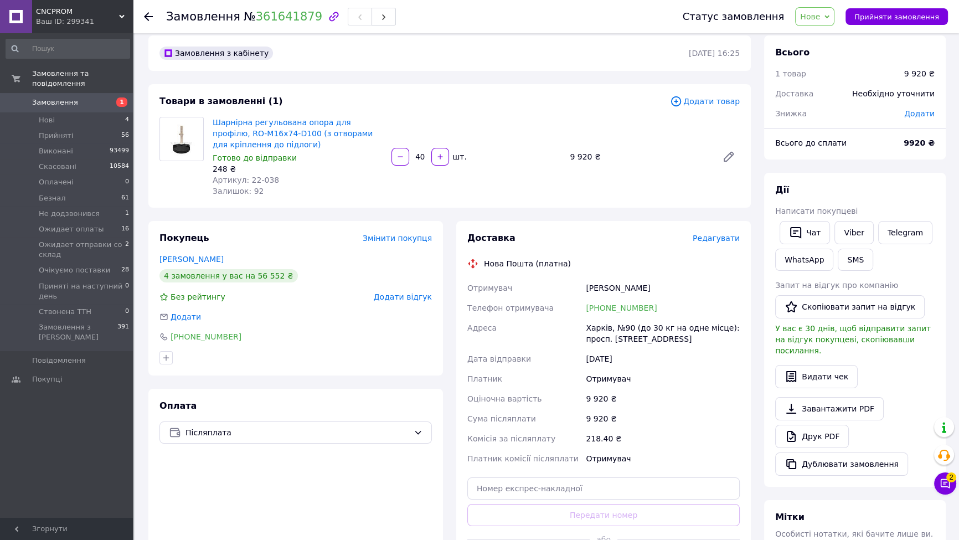
scroll to position [0, 0]
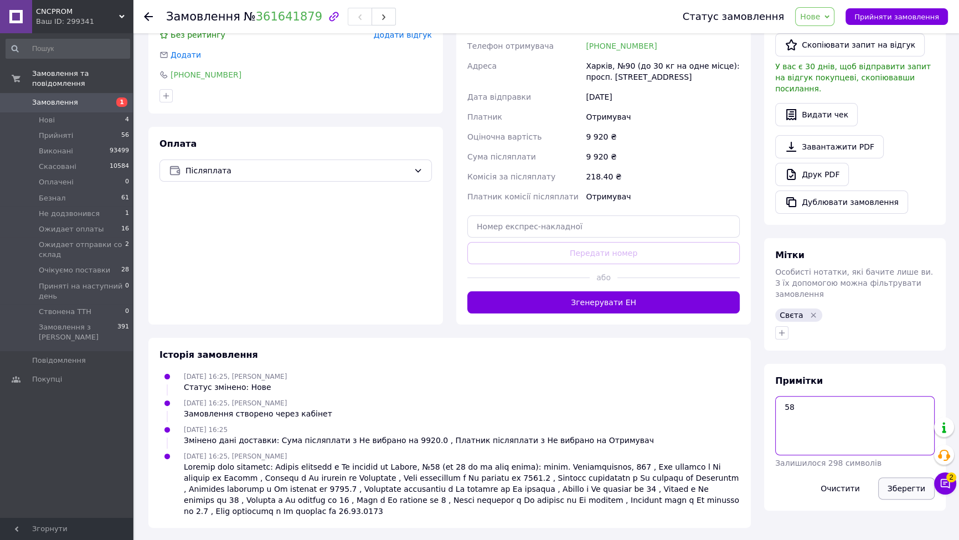
type textarea "58"
click at [903, 477] on button "Зберегти" at bounding box center [906, 488] width 56 height 22
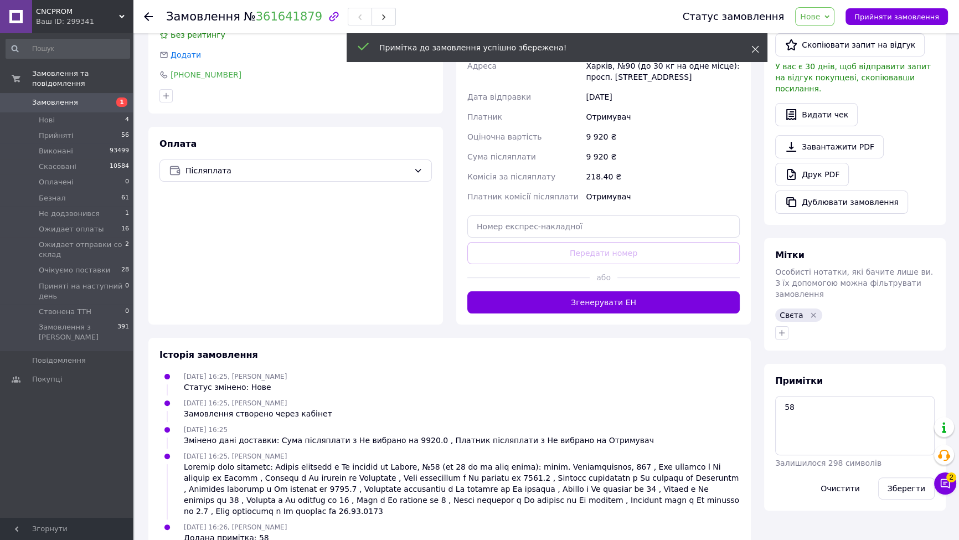
click at [752, 49] on icon at bounding box center [755, 49] width 8 height 8
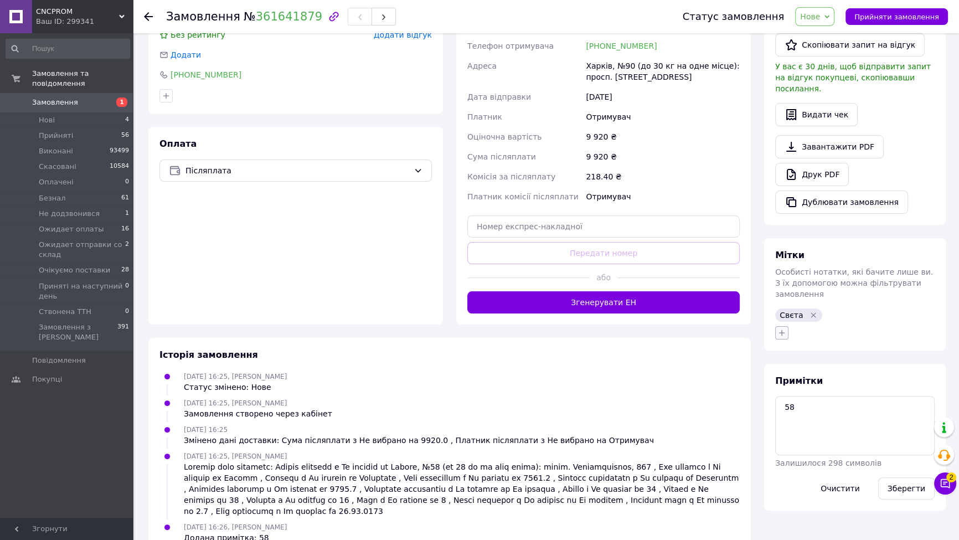
click at [782, 328] on icon "button" at bounding box center [781, 332] width 9 height 9
type input "58"
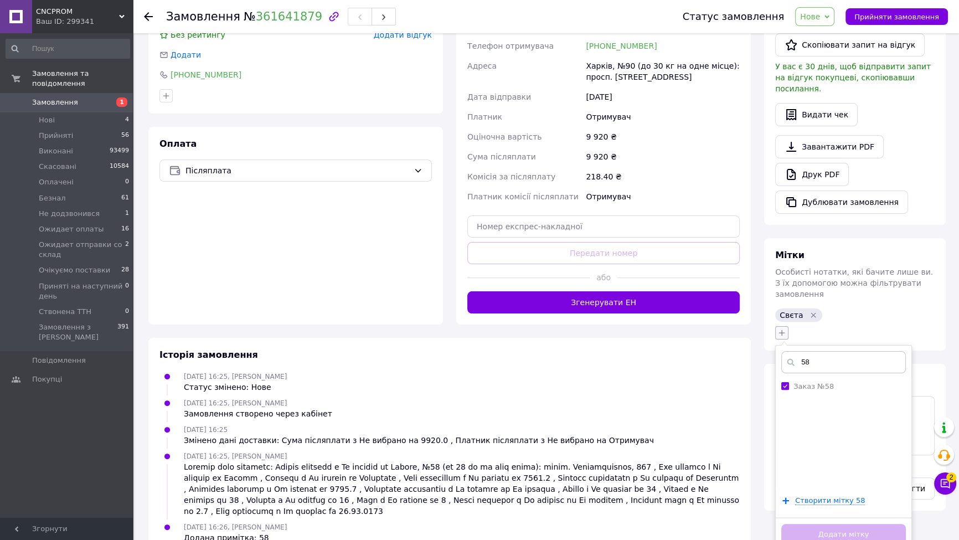
checkbox input "true"
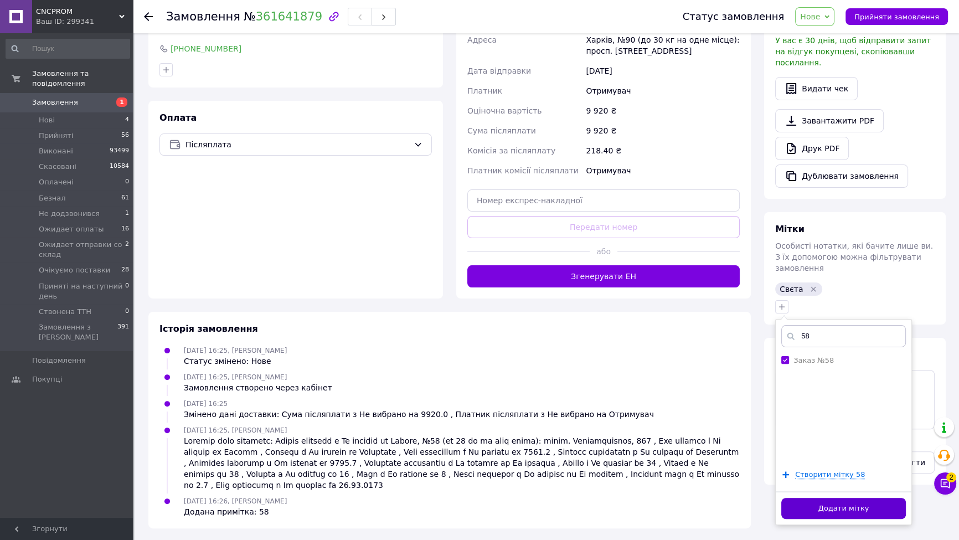
type input "58"
click at [823, 498] on button "Додати мітку" at bounding box center [843, 509] width 125 height 22
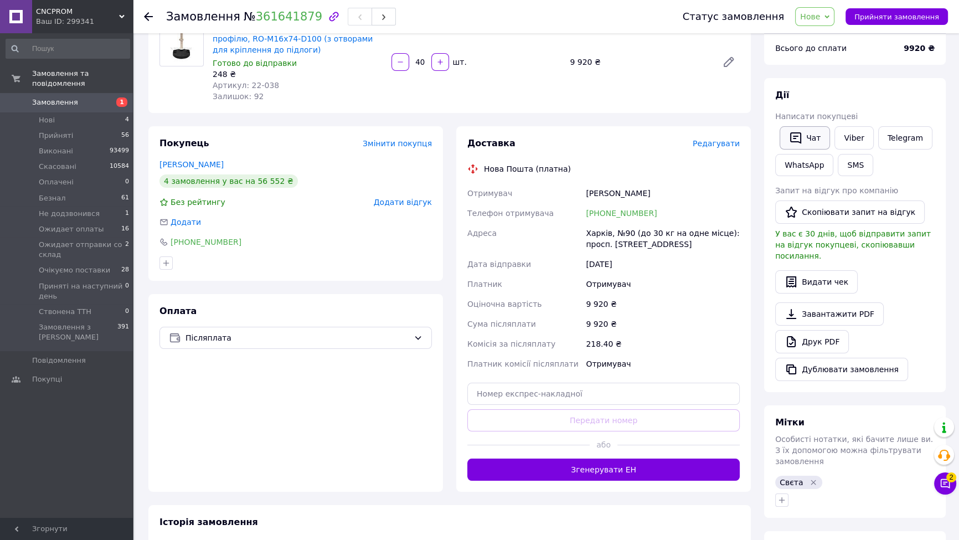
scroll to position [0, 0]
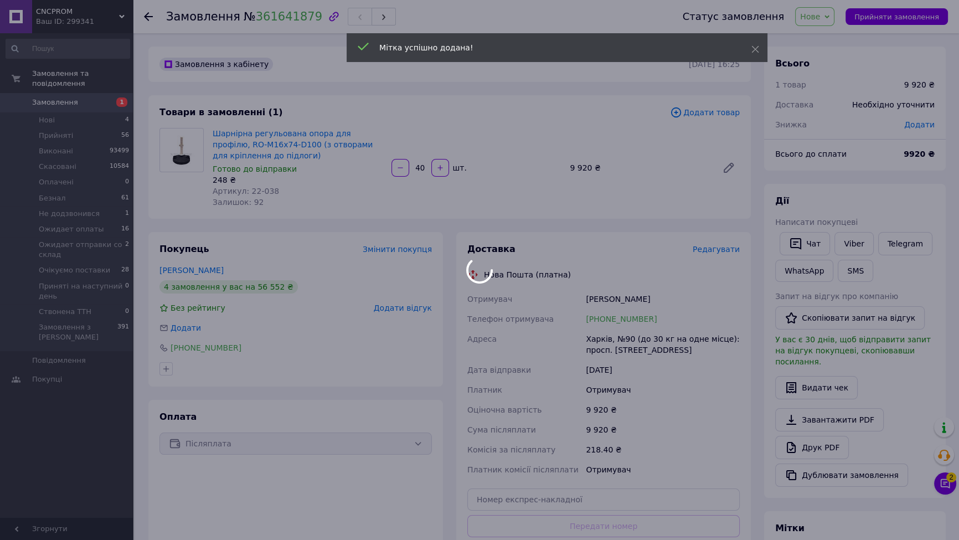
click at [825, 15] on div at bounding box center [479, 270] width 959 height 540
click at [751, 47] on div "Мітка успішно додана!" at bounding box center [557, 47] width 421 height 29
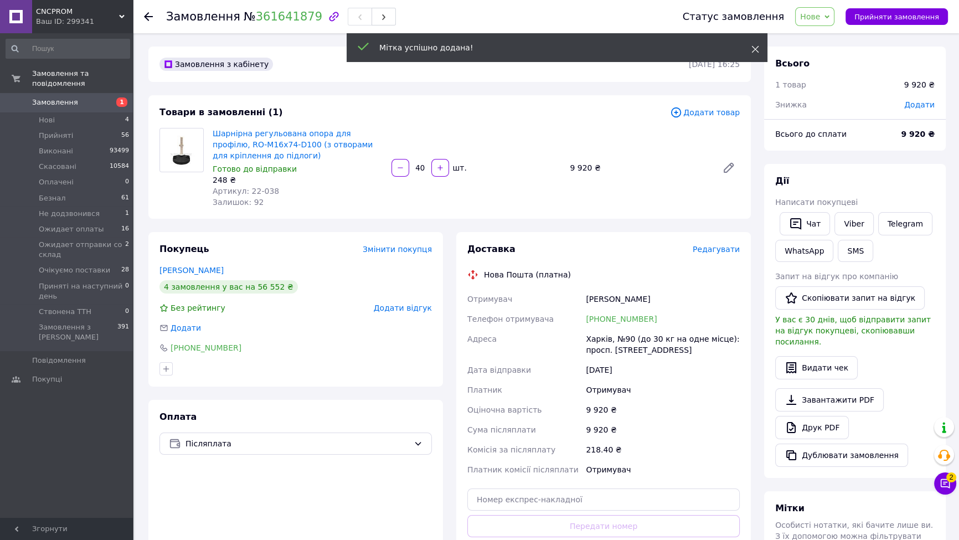
click at [758, 49] on icon at bounding box center [755, 49] width 8 height 8
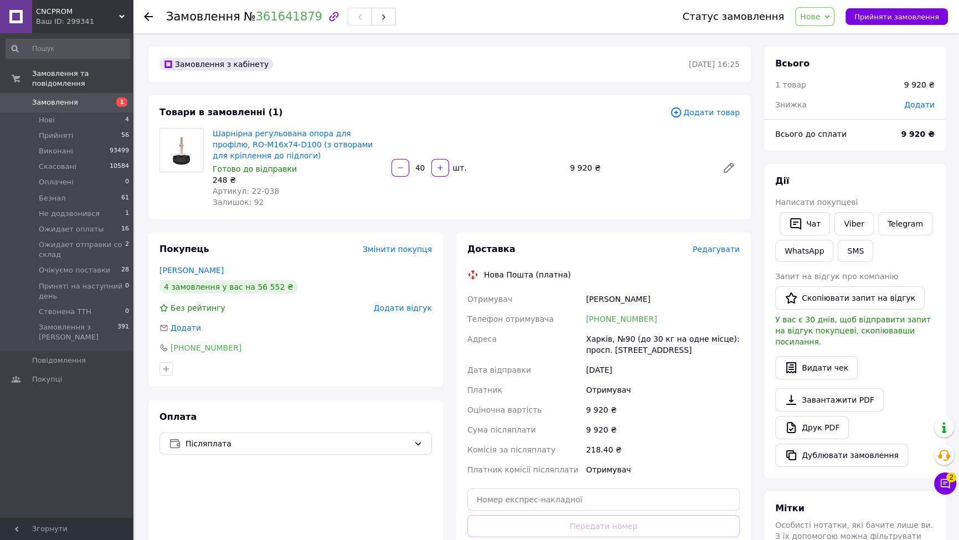
click at [820, 16] on span "Нове" at bounding box center [810, 16] width 20 height 9
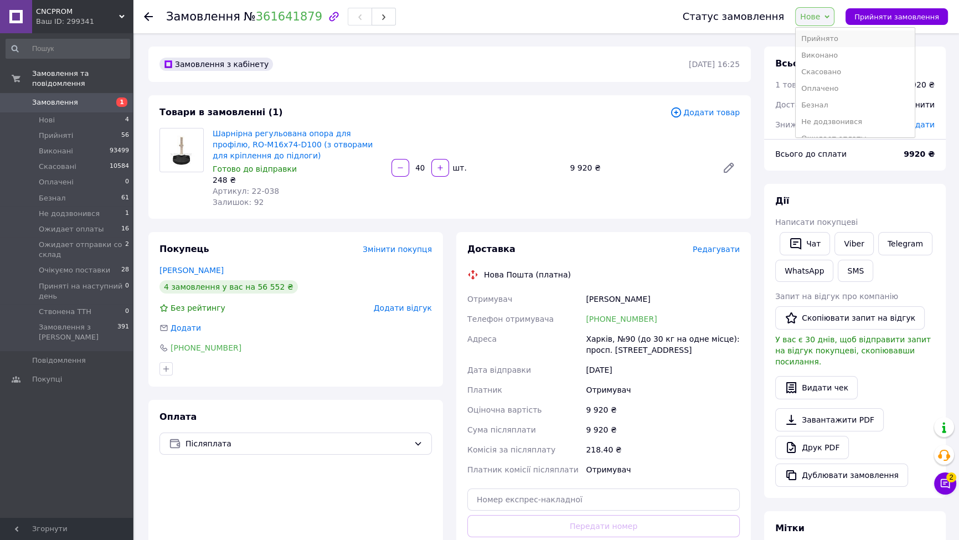
click at [824, 39] on li "Прийнято" at bounding box center [855, 38] width 119 height 17
click at [96, 93] on link "Замовлення 1" at bounding box center [68, 102] width 136 height 19
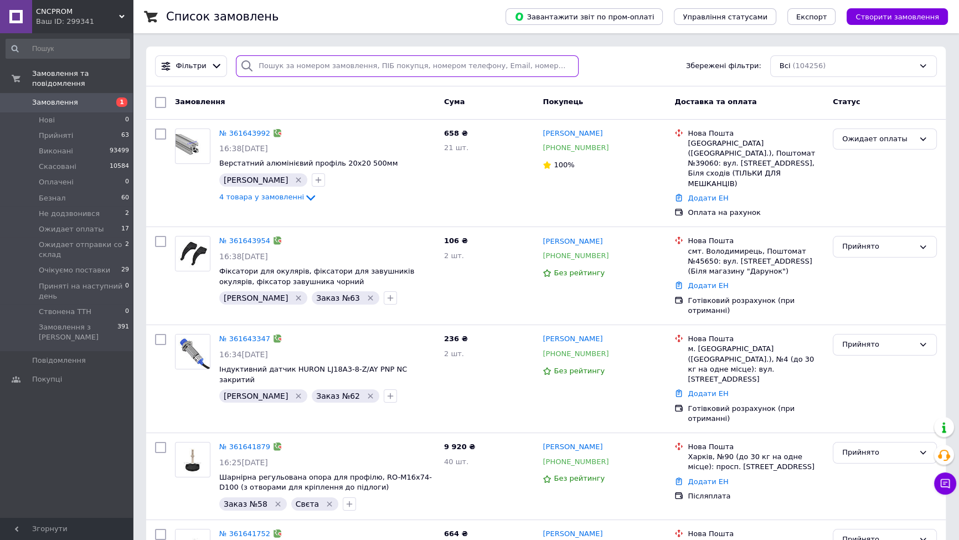
click at [341, 65] on input "search" at bounding box center [407, 66] width 343 height 22
paste input "0674371519"
type input "0674371519"
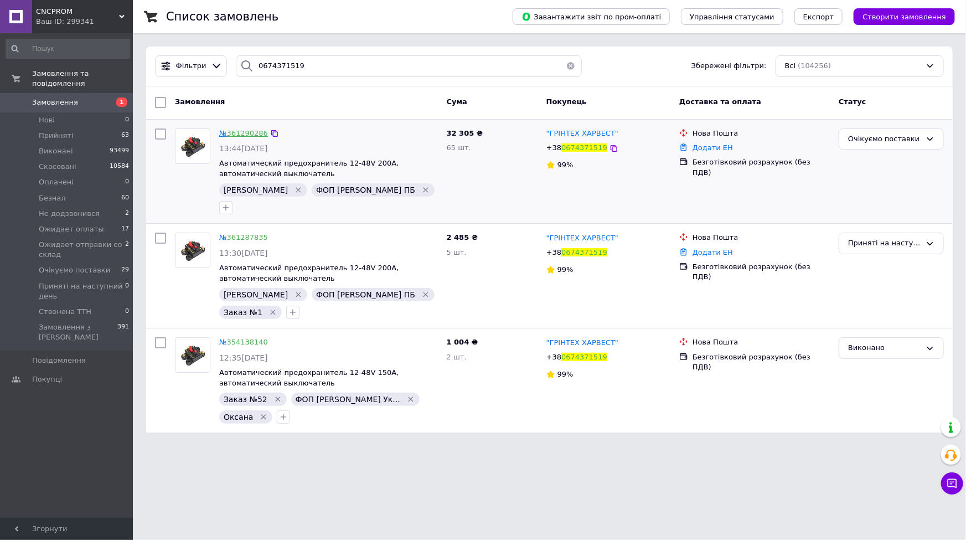
click at [251, 135] on link "361290286" at bounding box center [247, 133] width 41 height 8
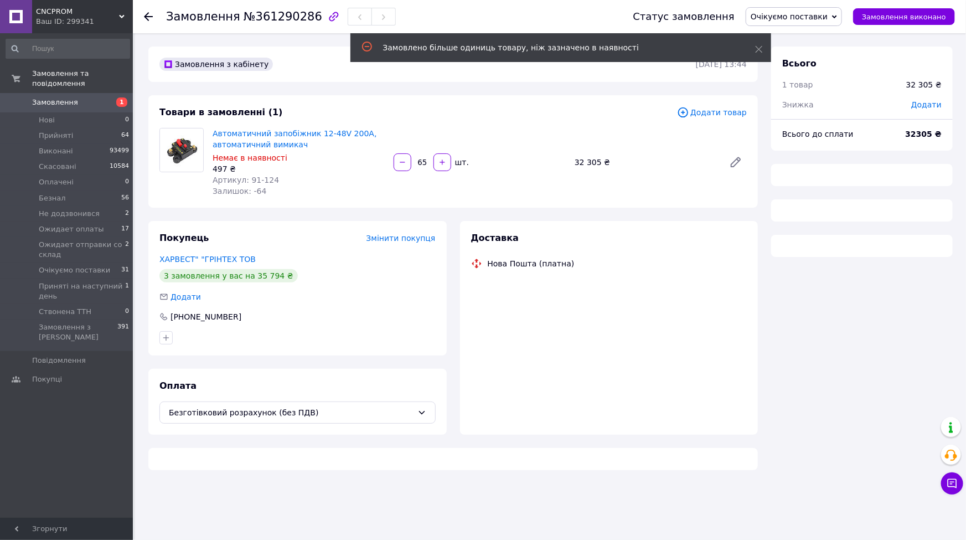
click at [485, 535] on div "Замовлення №361290286 Статус замовлення Очікуємо поставки Прийнято Виконано Ска…" at bounding box center [550, 270] width 831 height 540
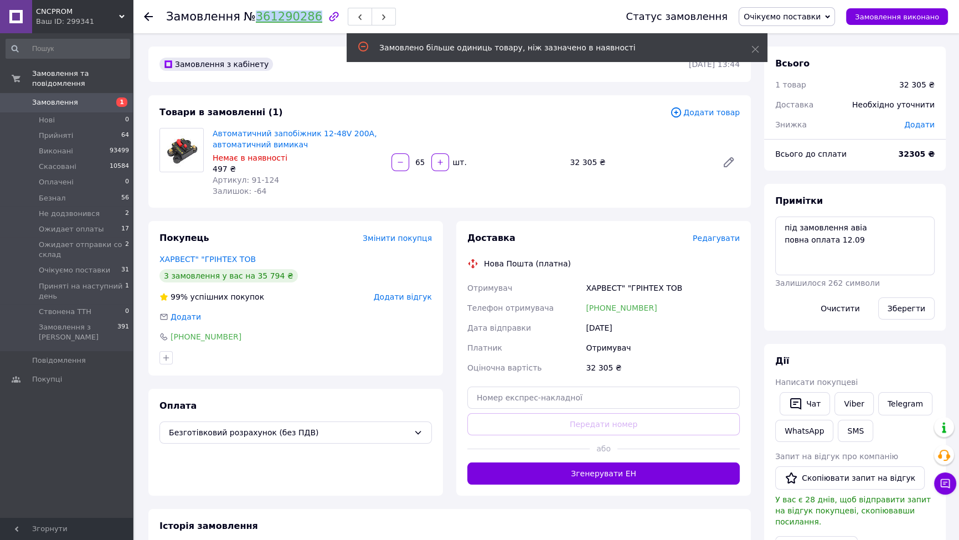
drag, startPoint x: 244, startPoint y: 18, endPoint x: 301, endPoint y: 19, distance: 57.0
click at [301, 19] on span "№ 361290286" at bounding box center [283, 16] width 79 height 13
copy link "361290286"
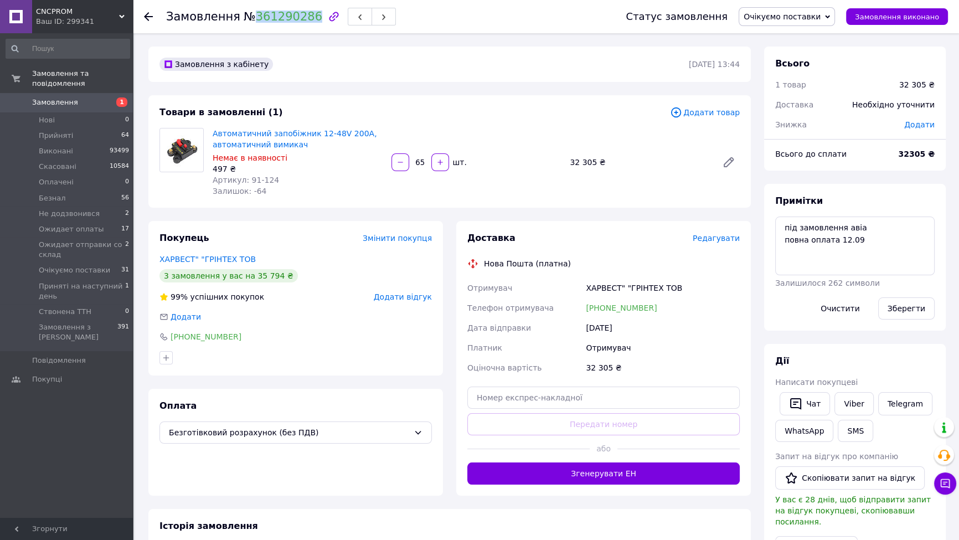
click at [429, 50] on div "Замовлення з кабінету 10.09.2025 | 13:44" at bounding box center [449, 64] width 602 height 35
drag, startPoint x: 249, startPoint y: 18, endPoint x: 303, endPoint y: 22, distance: 55.0
click at [303, 22] on span "№ 361290286" at bounding box center [283, 16] width 79 height 13
copy link "361290286"
click at [86, 97] on span "Замовлення" at bounding box center [67, 102] width 70 height 10
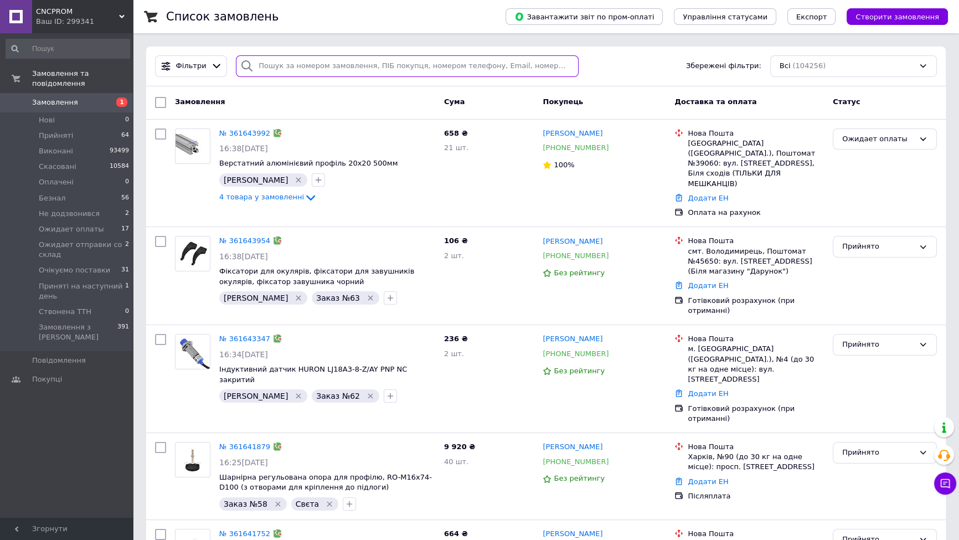
click at [357, 64] on input "search" at bounding box center [407, 66] width 343 height 22
paste input "361572645"
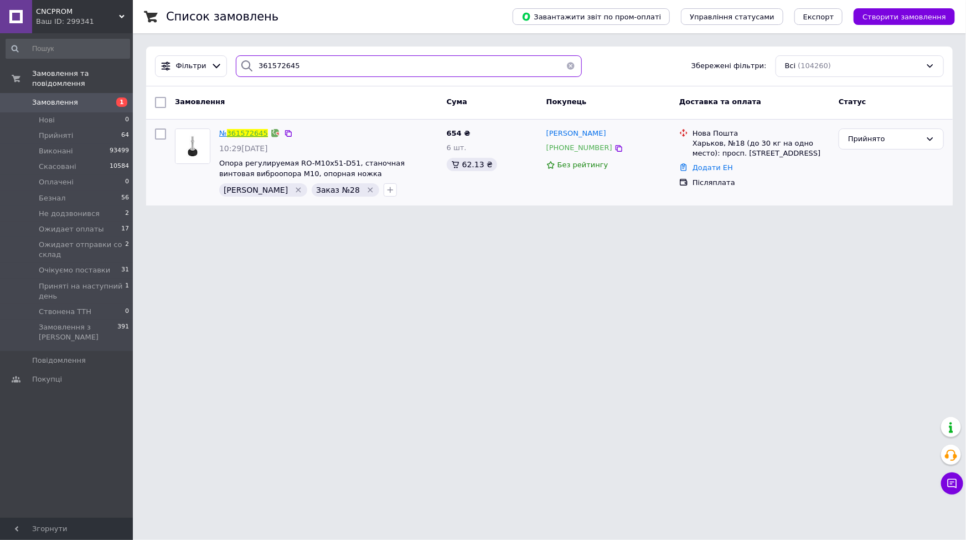
type input "361572645"
click at [239, 136] on link "361572645" at bounding box center [247, 133] width 41 height 8
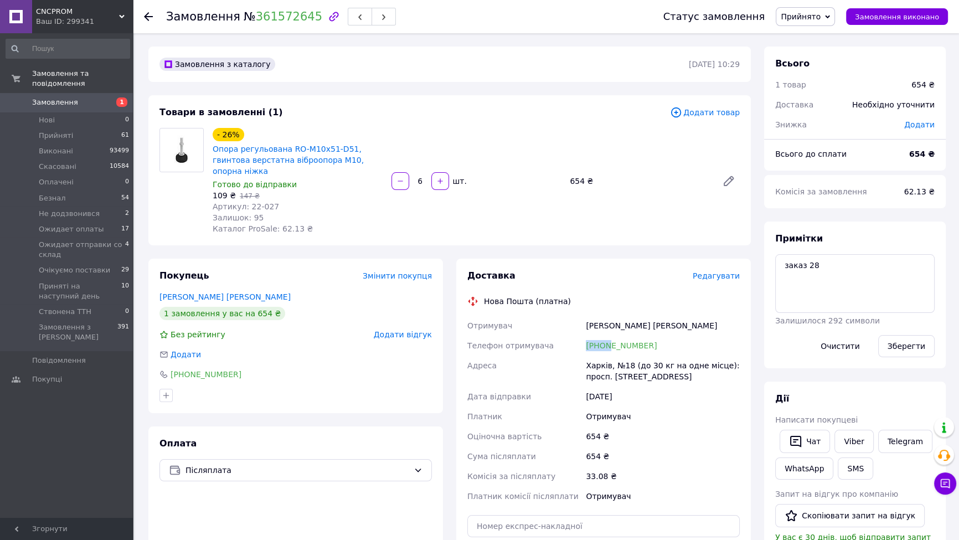
drag, startPoint x: 651, startPoint y: 338, endPoint x: 609, endPoint y: 343, distance: 42.4
click at [609, 343] on div "[PHONE_NUMBER]" at bounding box center [662, 345] width 158 height 20
drag, startPoint x: 654, startPoint y: 359, endPoint x: 649, endPoint y: 338, distance: 21.6
click at [653, 359] on div "Харків, №18 (до 30 кг на одне місце): просп. Байрона, 1А" at bounding box center [662, 370] width 158 height 31
drag, startPoint x: 649, startPoint y: 338, endPoint x: 601, endPoint y: 335, distance: 48.2
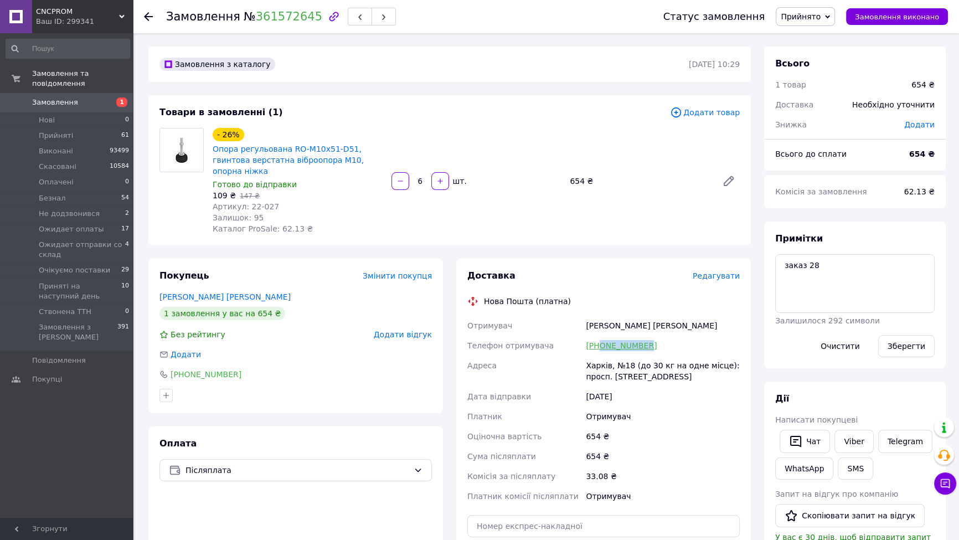
click at [601, 335] on div "[PHONE_NUMBER]" at bounding box center [662, 345] width 158 height 20
copy link "0504061977"
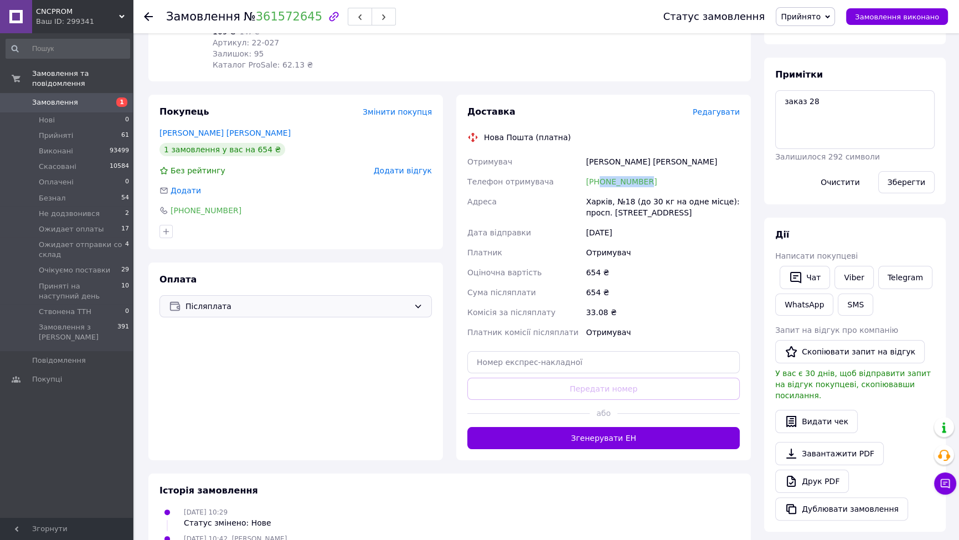
scroll to position [167, 0]
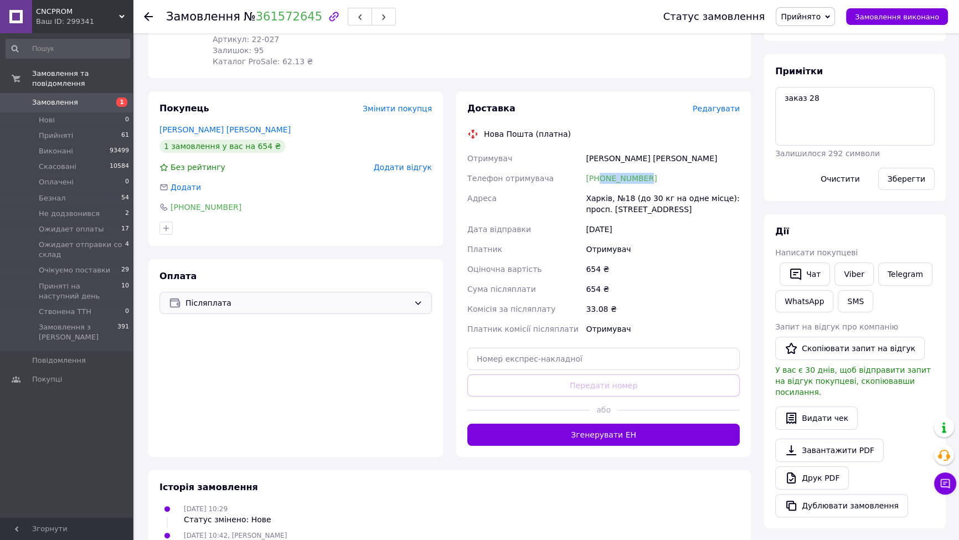
click at [276, 297] on span "Післяплата" at bounding box center [297, 303] width 224 height 12
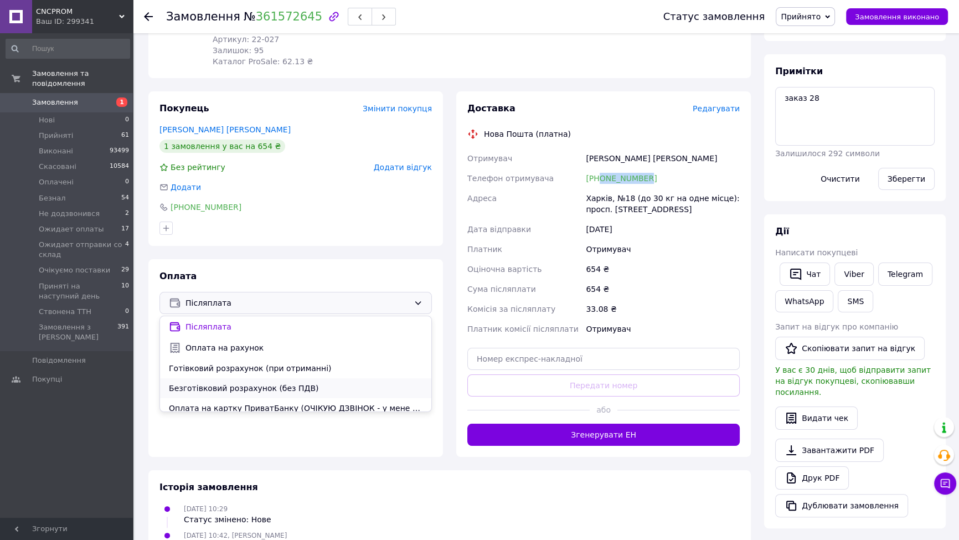
scroll to position [26, 0]
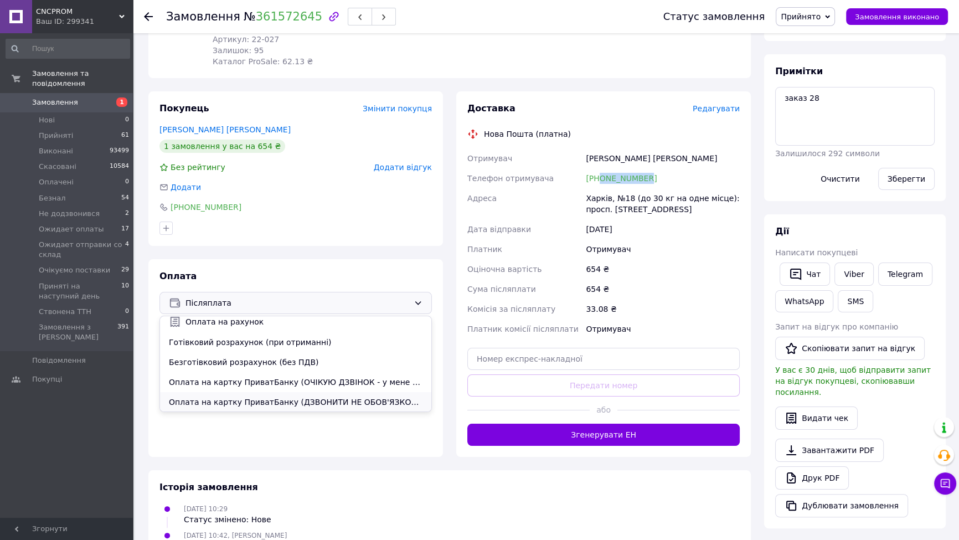
click at [221, 396] on span "Оплата на картку ПриватБанку (ДЗВОНИТИ НЕ ОБОВ'ЯЗКОВО-замовлення підтверджую і …" at bounding box center [296, 401] width 254 height 11
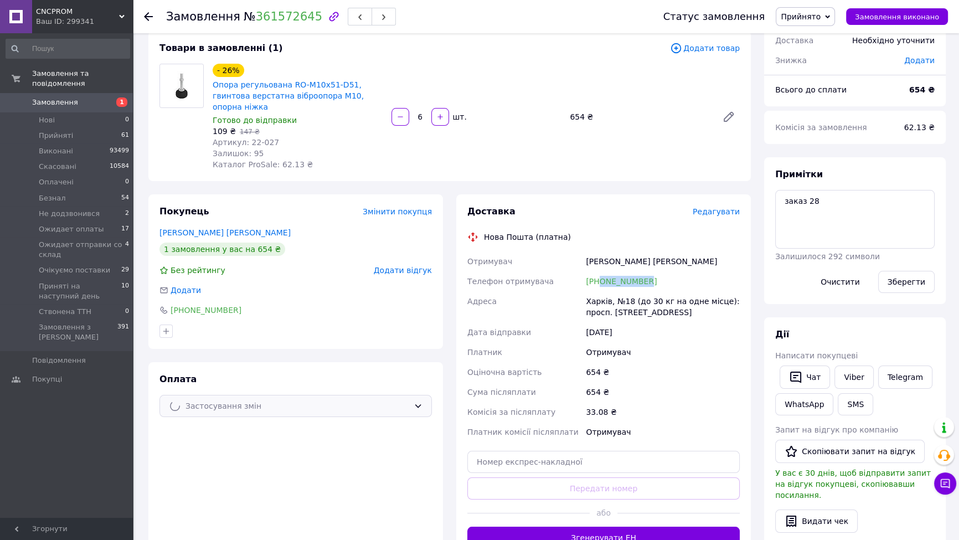
scroll to position [0, 0]
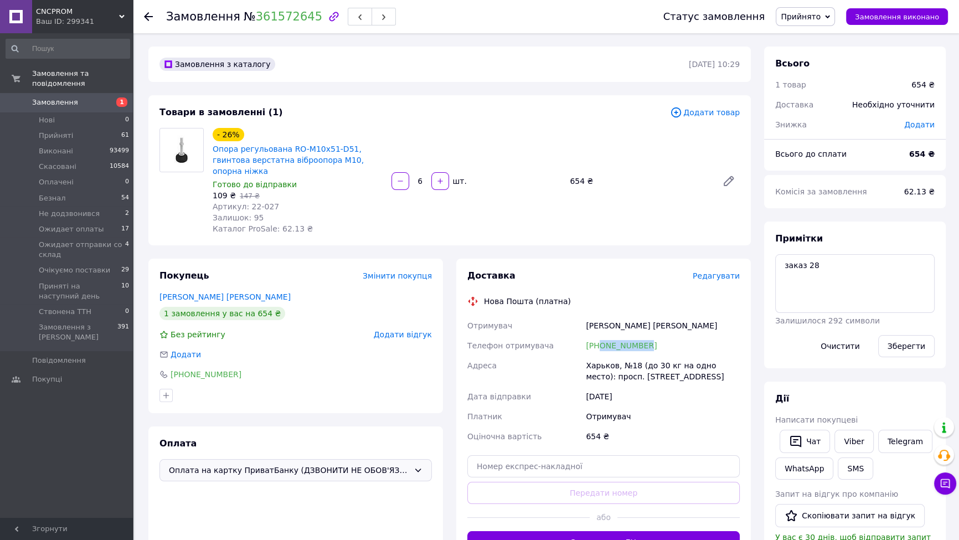
click at [121, 97] on span "1" at bounding box center [121, 101] width 11 height 9
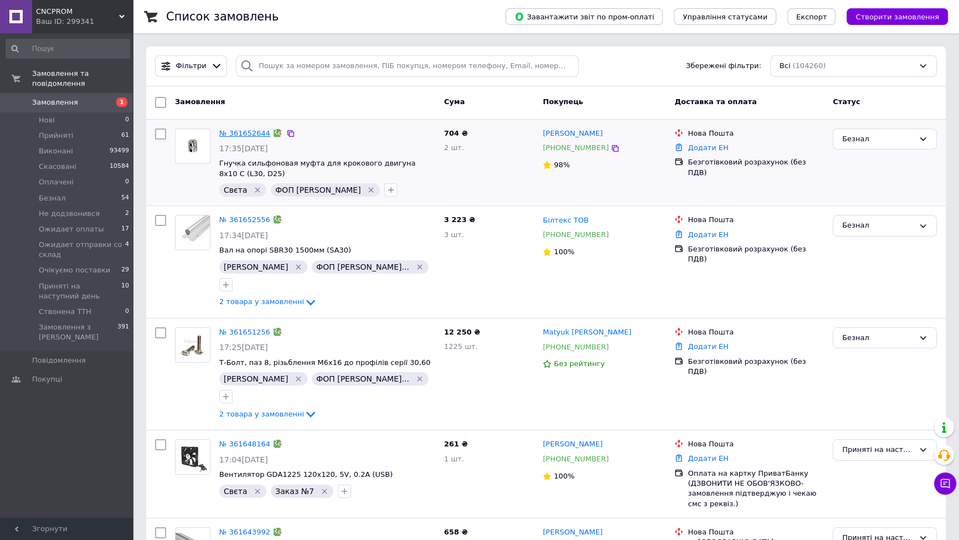
click at [246, 132] on link "№ 361652644" at bounding box center [244, 133] width 51 height 8
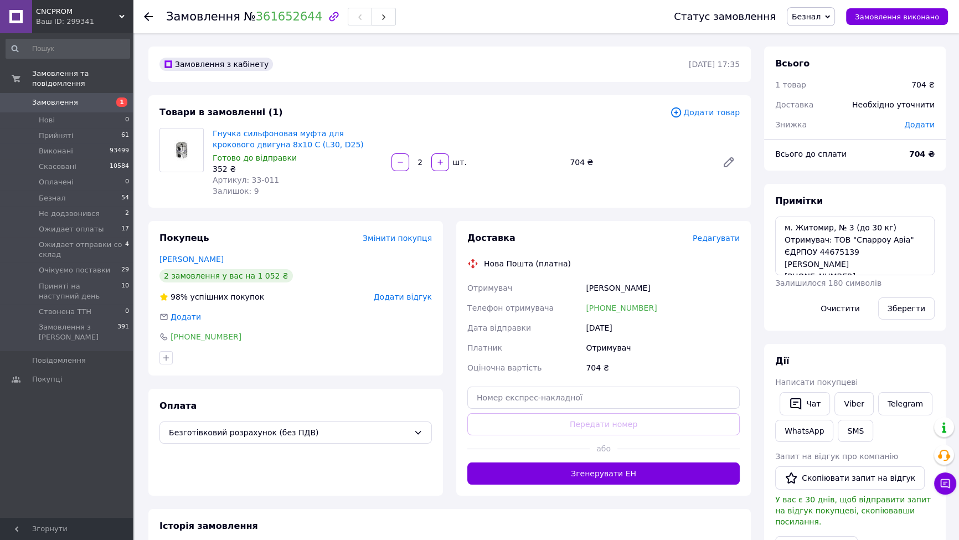
scroll to position [23, 0]
drag, startPoint x: 787, startPoint y: 227, endPoint x: 836, endPoint y: 235, distance: 49.4
click at [834, 235] on textarea "м. Житомир, № 3 (до 30 кг) Отримувач: ТОВ "Спарроу Авіа" ЄДРПОУ 44675139 Буряче…" at bounding box center [854, 245] width 159 height 59
drag, startPoint x: 865, startPoint y: 239, endPoint x: 783, endPoint y: 232, distance: 81.6
click at [783, 232] on textarea "м. Житомир, № 3 (до 30 кг) Отримувач: ТОВ "Спарроу Авіа" ЄДРПОУ 44675139 Буряче…" at bounding box center [854, 245] width 159 height 59
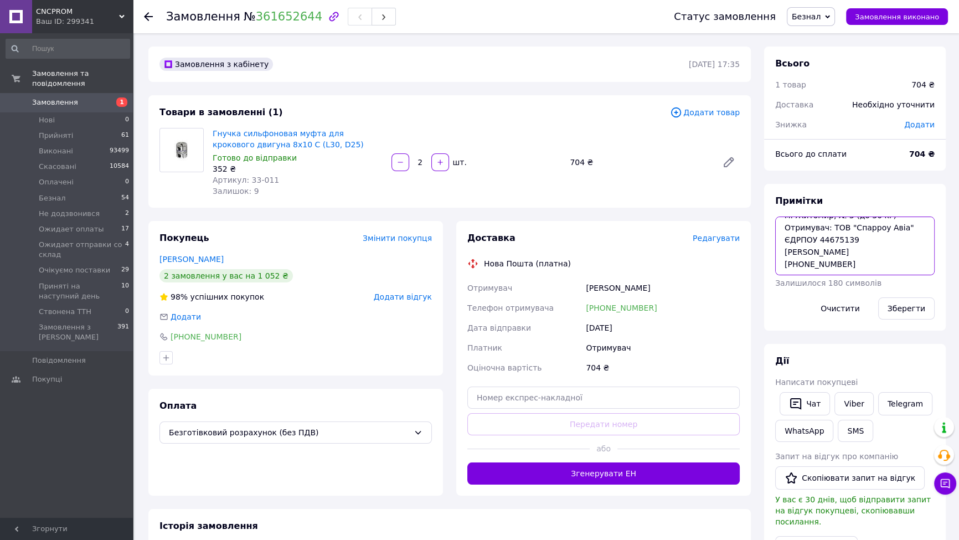
drag, startPoint x: 853, startPoint y: 261, endPoint x: 781, endPoint y: 265, distance: 72.1
click at [781, 265] on textarea "м. Житомир, № 3 (до 30 кг) Отримувач: ТОВ "Спарроу Авіа" ЄДРПОУ 44675139 Буряче…" at bounding box center [854, 245] width 159 height 59
drag, startPoint x: 905, startPoint y: 250, endPoint x: 786, endPoint y: 250, distance: 119.6
click at [786, 250] on textarea "м. Житомир, № 3 (до 30 кг) Отримувач: ТОВ "Спарроу Авіа" ЄДРПОУ 44675139 Буряче…" at bounding box center [854, 245] width 159 height 59
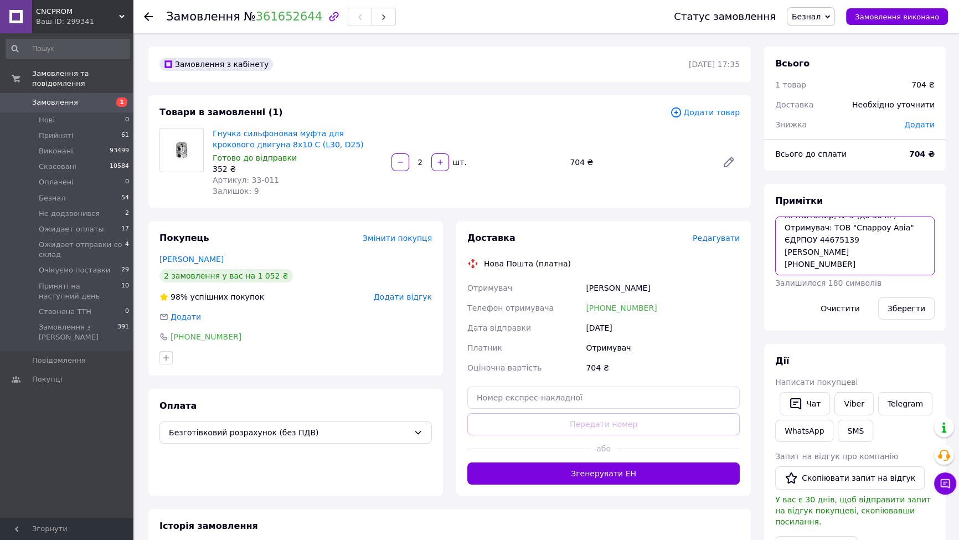
drag, startPoint x: 856, startPoint y: 265, endPoint x: 800, endPoint y: 261, distance: 56.6
click at [800, 261] on textarea "м. Житомир, № 3 (до 30 кг) Отримувач: ТОВ "Спарроу Авіа" ЄДРПОУ 44675139 Буряче…" at bounding box center [854, 245] width 159 height 59
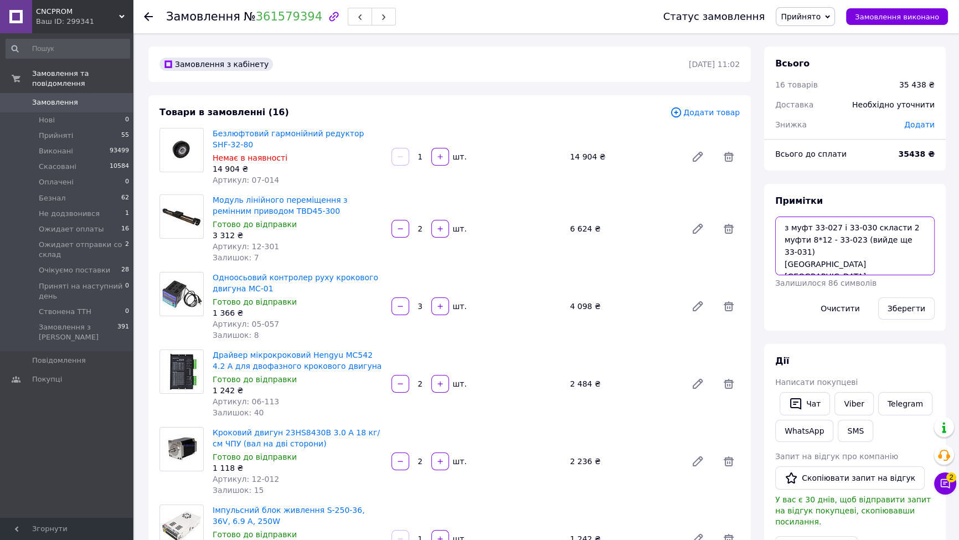
click at [784, 225] on textarea "з муфт 33-027 і 33-030 скласти 2 муфти 8*12 - 33-023 (вийде ще 33-031) [GEOGRAP…" at bounding box center [854, 245] width 159 height 59
type textarea "55 з муфт 33-027 і 33-030 скласти 2 муфти 8*12 - 33-023 (вийде ще 33-031) [GEOG…"
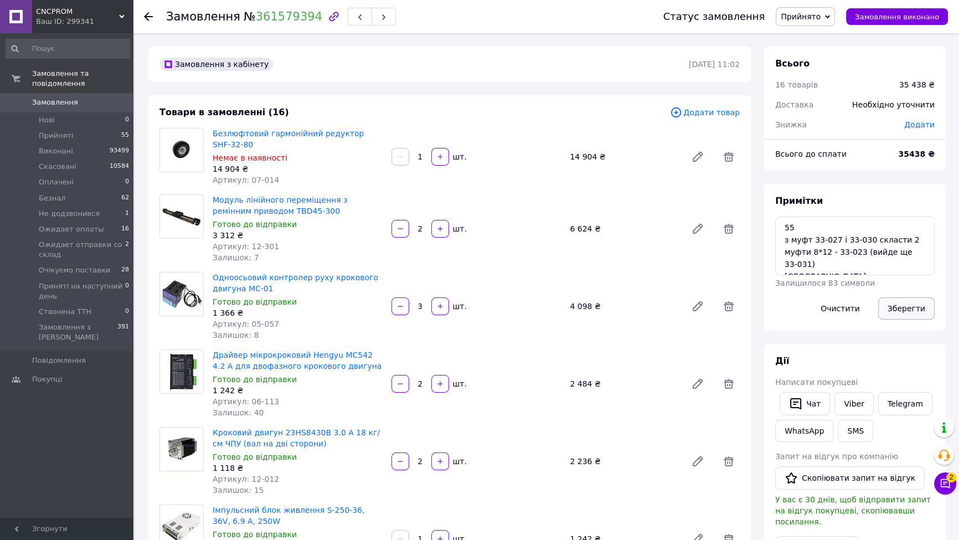
click at [897, 309] on button "Зберегти" at bounding box center [906, 308] width 56 height 22
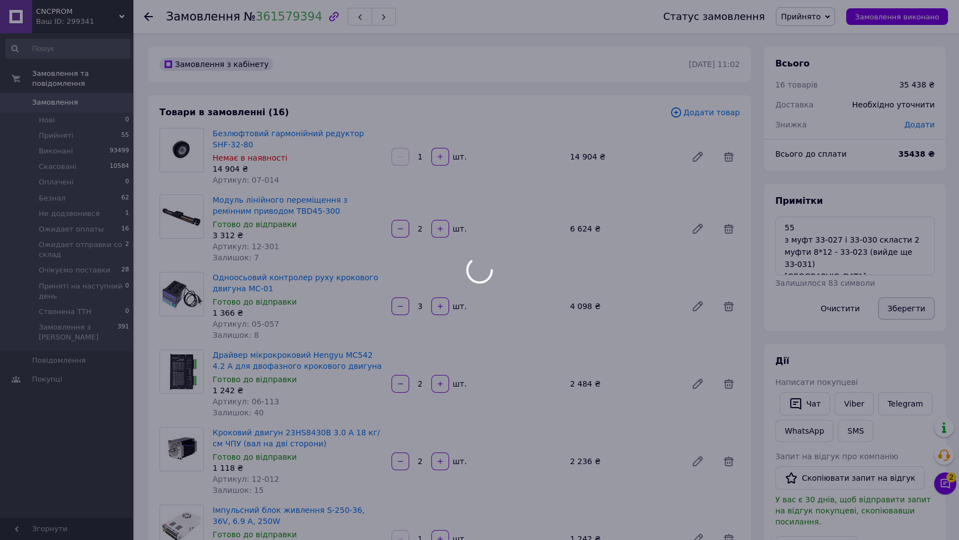
scroll to position [957, 0]
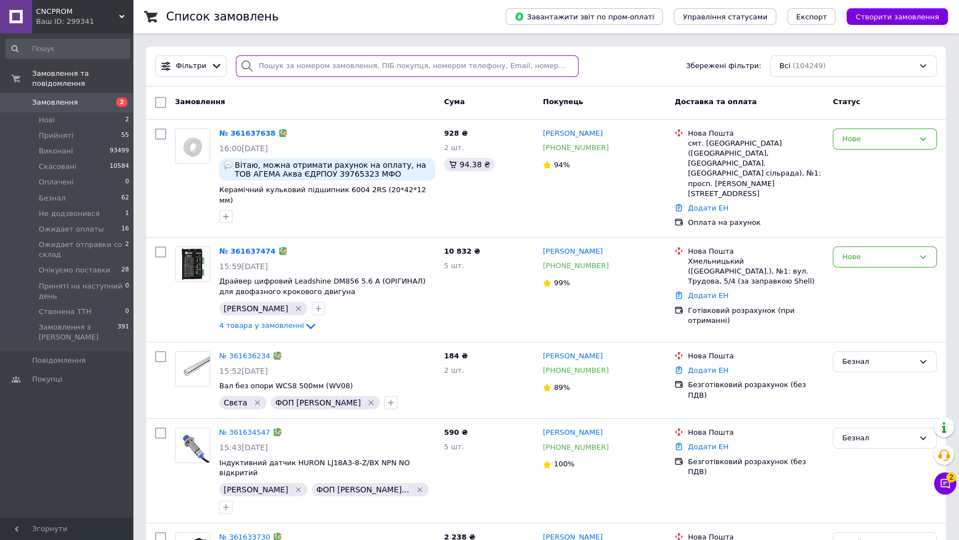
click at [365, 63] on input "search" at bounding box center [407, 66] width 343 height 22
paste input "380953707071"
type input "380953707071"
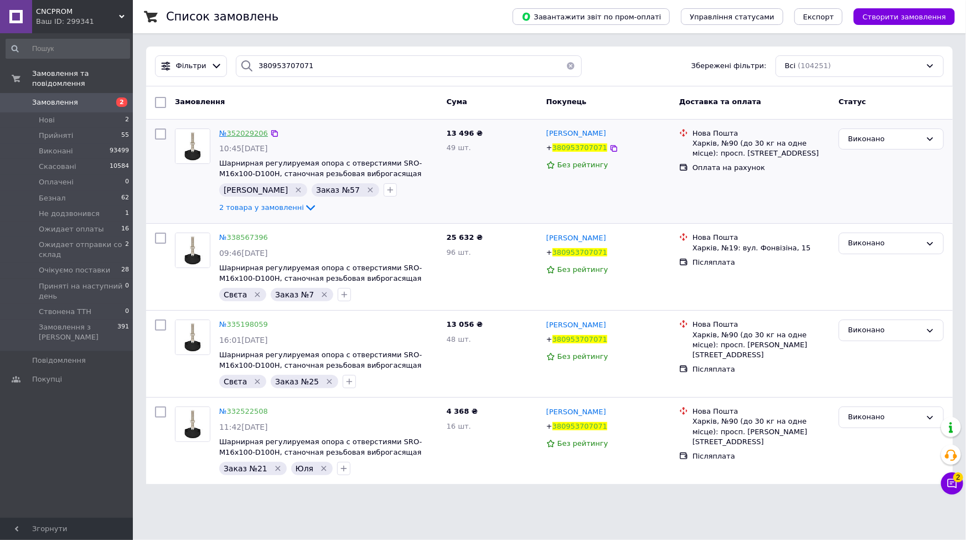
click at [247, 132] on link "352029206" at bounding box center [247, 133] width 41 height 8
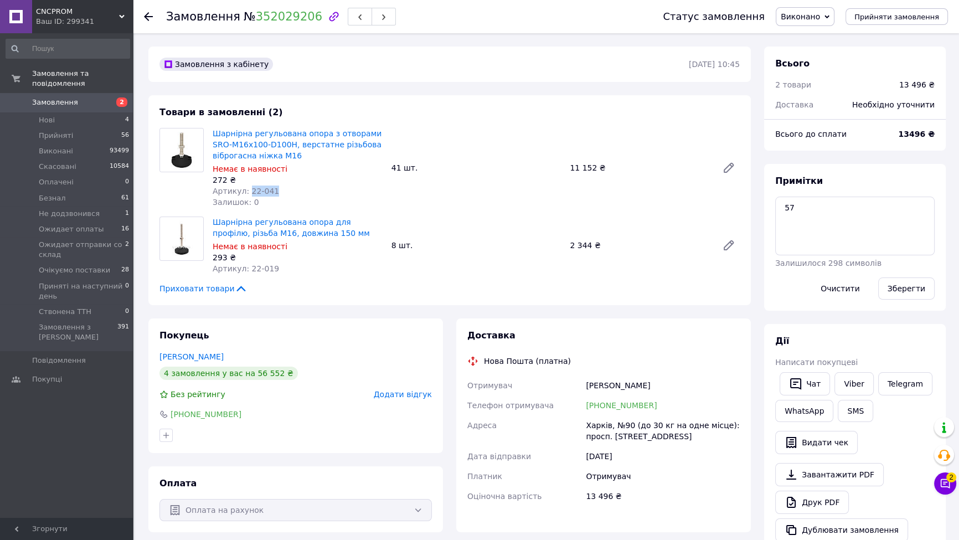
drag, startPoint x: 246, startPoint y: 192, endPoint x: 272, endPoint y: 192, distance: 26.0
click at [272, 192] on div "Артикул: 22-041" at bounding box center [298, 190] width 170 height 11
copy span "22-041"
click at [317, 138] on link "Шарнірна регульована опора з отворами SRO-M16x100-D100H, верстатне різьбова віб…" at bounding box center [297, 144] width 169 height 31
click at [104, 97] on span "2" at bounding box center [117, 102] width 30 height 10
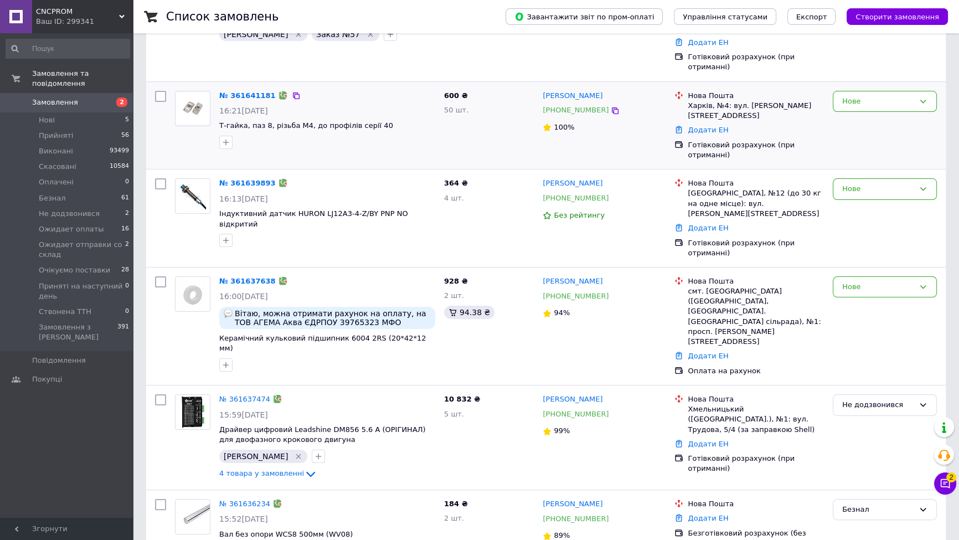
scroll to position [167, 0]
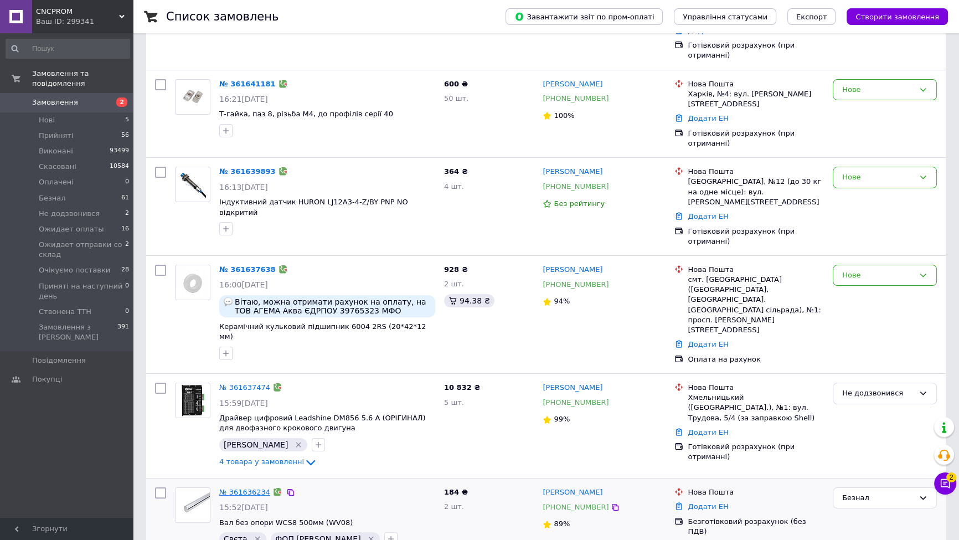
click at [253, 488] on link "№ 361636234" at bounding box center [244, 492] width 51 height 8
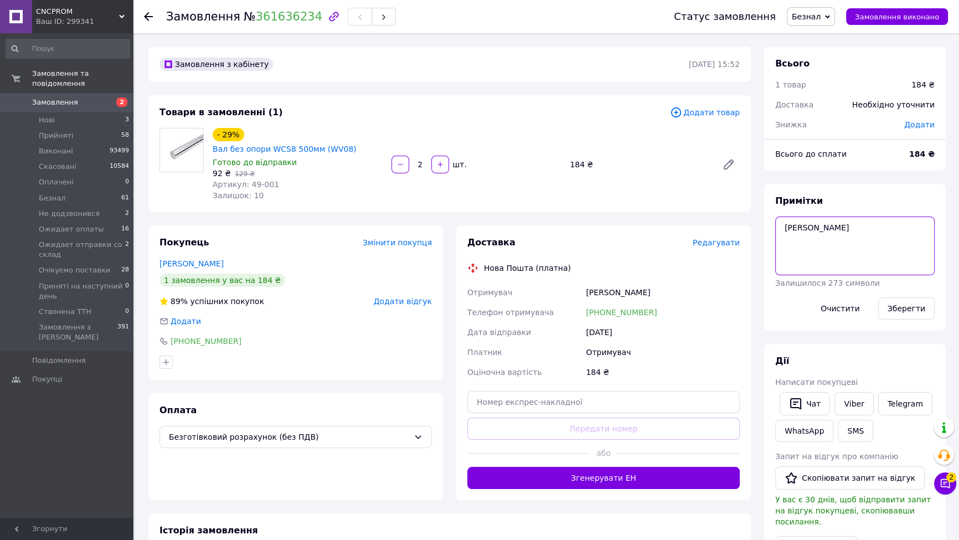
drag, startPoint x: 913, startPoint y: 235, endPoint x: 783, endPoint y: 230, distance: 129.6
click at [783, 230] on textarea "[PERSON_NAME]" at bounding box center [854, 245] width 159 height 59
click at [99, 97] on span "Замовлення" at bounding box center [67, 102] width 70 height 10
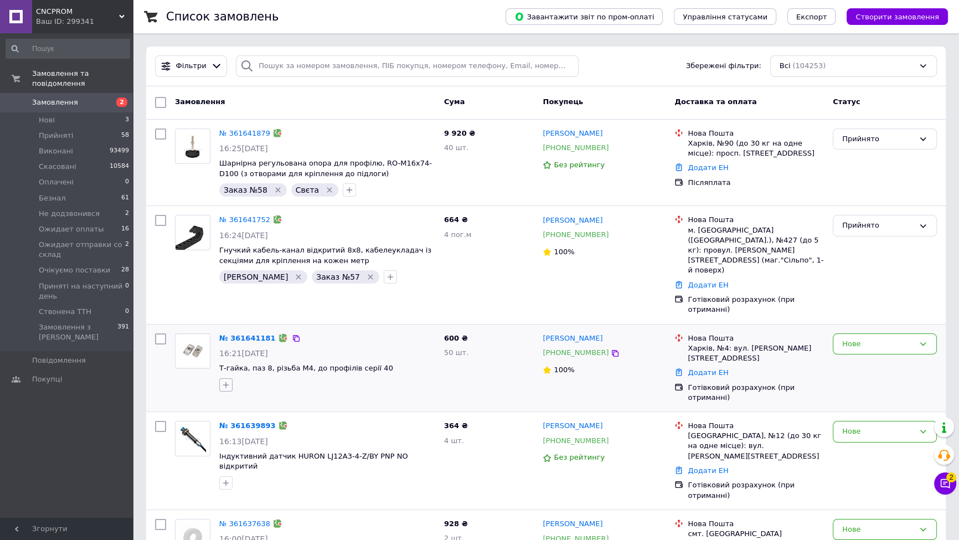
click at [225, 380] on icon "button" at bounding box center [225, 384] width 9 height 9
type input "св"
click at [243, 434] on label "Свєта" at bounding box center [248, 438] width 22 height 8
checkbox input "true"
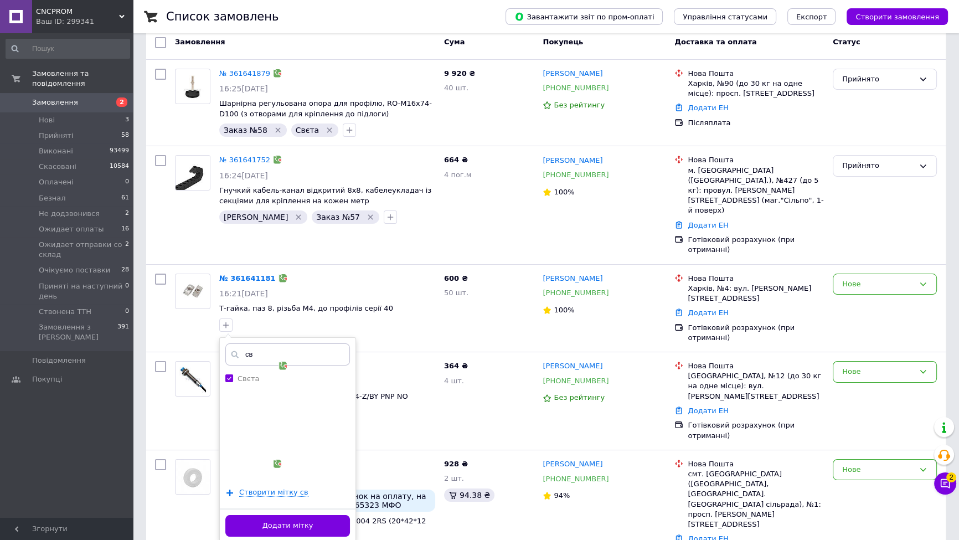
scroll to position [84, 0]
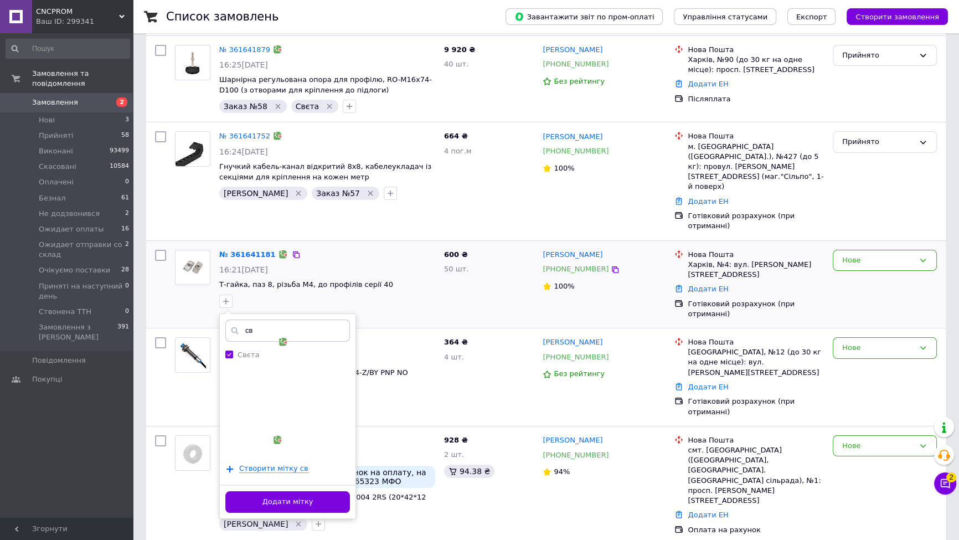
click at [302, 491] on button "Додати мітку" at bounding box center [287, 502] width 125 height 22
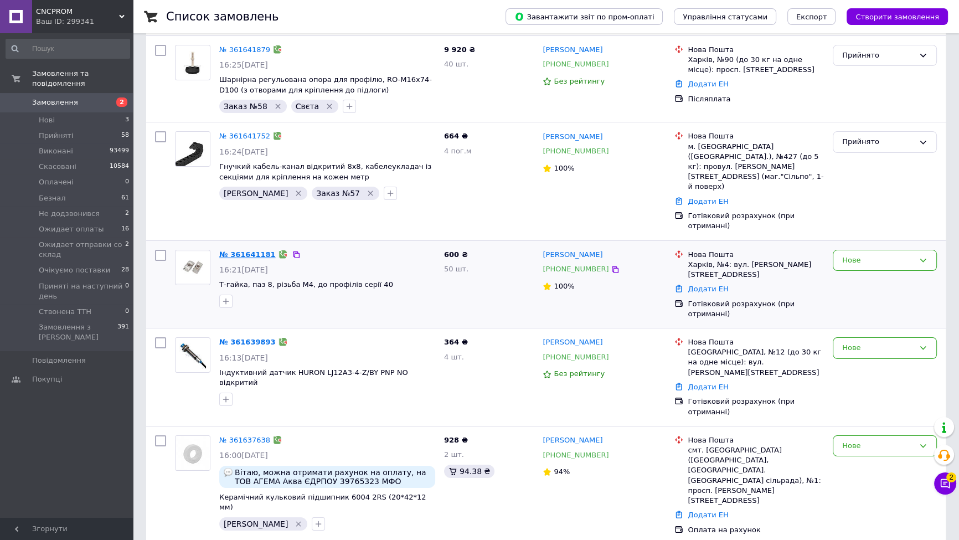
click at [246, 250] on link "№ 361641181" at bounding box center [247, 254] width 56 height 8
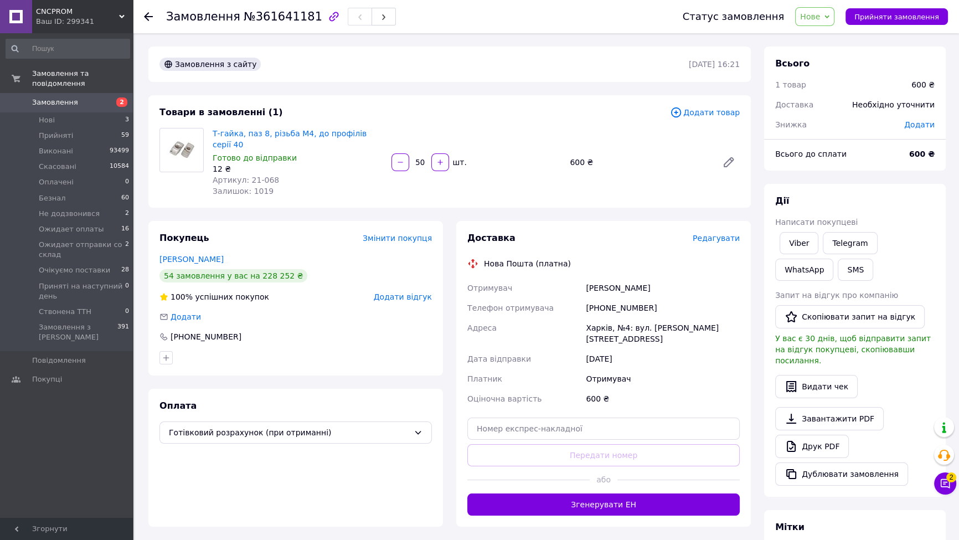
click at [926, 122] on span "Додати" at bounding box center [919, 124] width 30 height 9
drag, startPoint x: 837, startPoint y: 151, endPoint x: 820, endPoint y: 171, distance: 25.9
click at [836, 151] on div "Знижка" at bounding box center [867, 150] width 115 height 11
click at [818, 174] on input "text" at bounding box center [842, 169] width 65 height 22
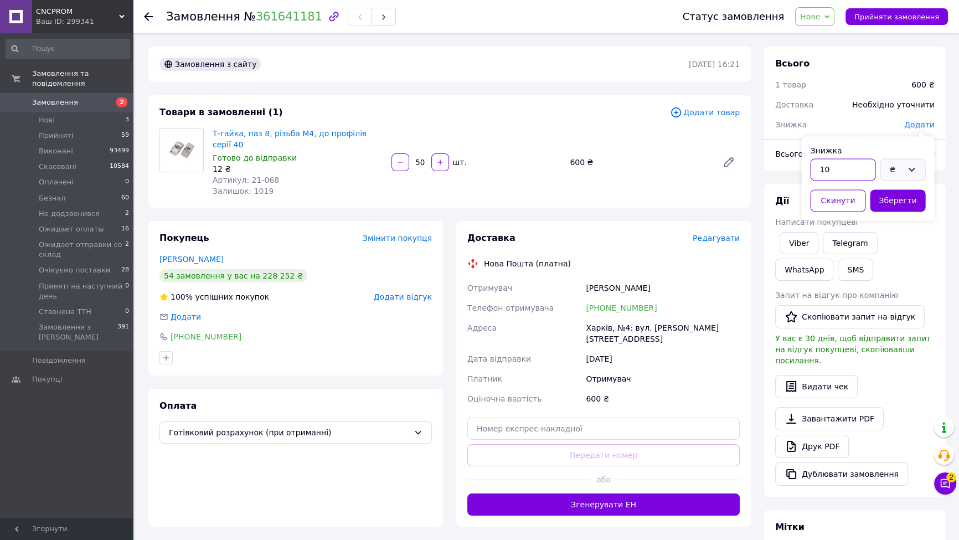
type input "10"
click at [897, 160] on div "₴" at bounding box center [902, 169] width 45 height 22
click at [903, 210] on li "%" at bounding box center [902, 214] width 44 height 21
click at [901, 211] on button "Зберегти" at bounding box center [897, 200] width 55 height 22
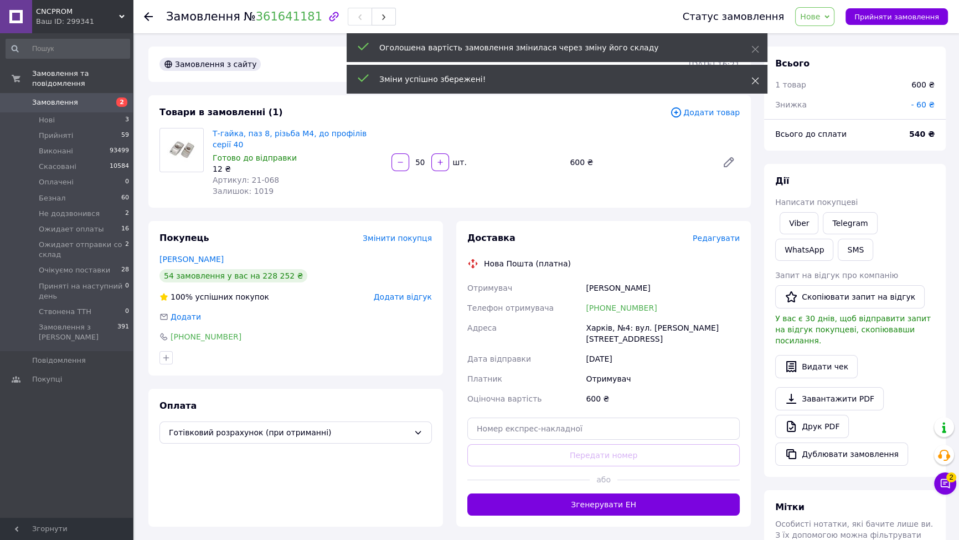
click at [755, 80] on use at bounding box center [755, 81] width 7 height 7
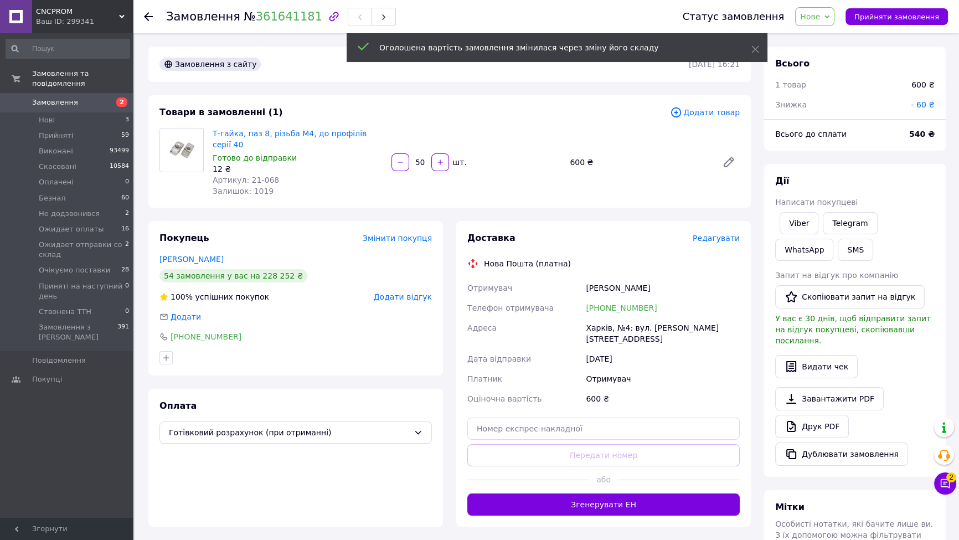
click at [752, 51] on use at bounding box center [755, 49] width 7 height 7
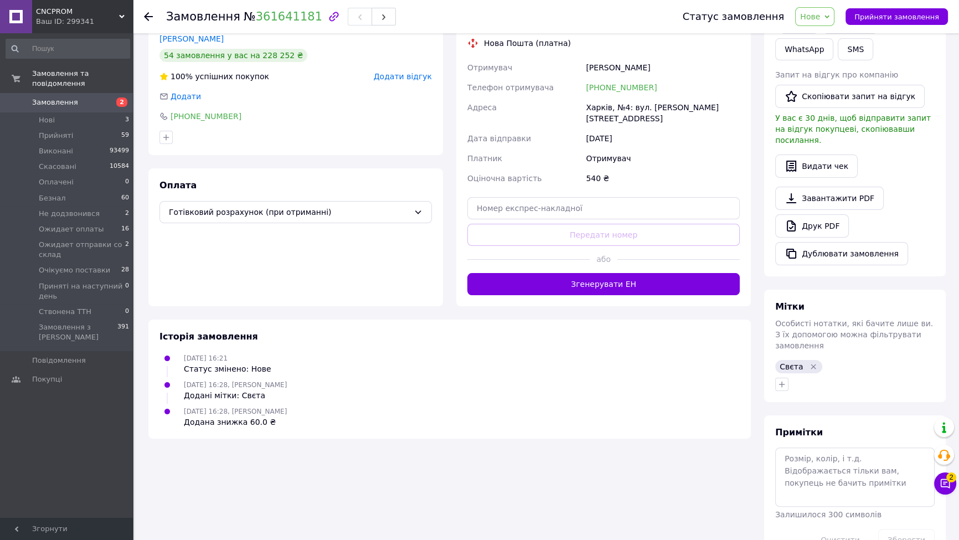
scroll to position [233, 0]
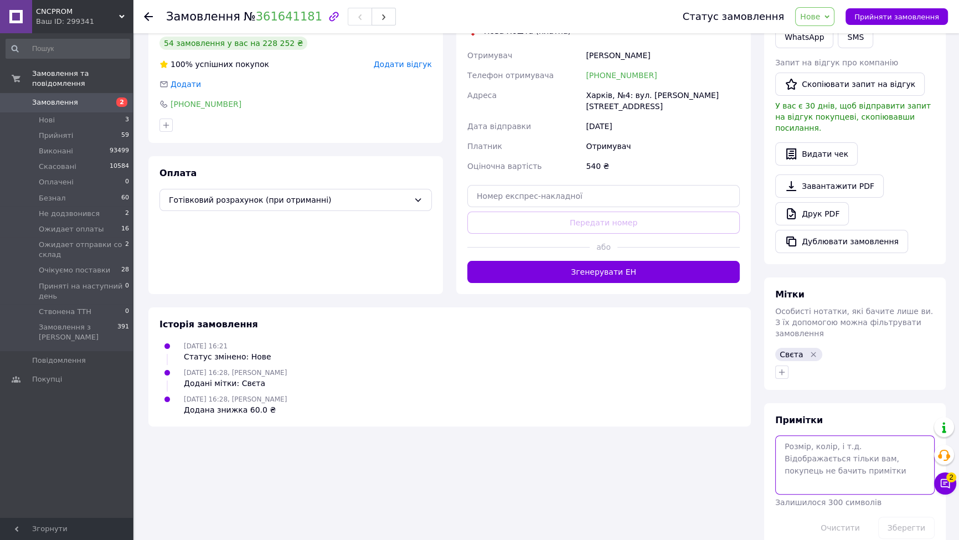
click at [818, 435] on textarea at bounding box center [854, 464] width 159 height 59
type textarea "60"
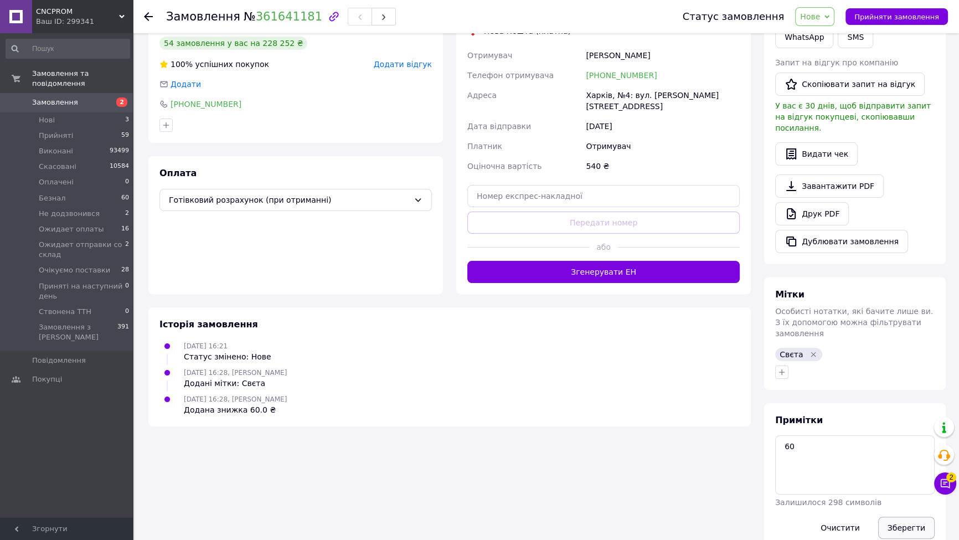
drag, startPoint x: 924, startPoint y: 519, endPoint x: 908, endPoint y: 509, distance: 19.2
click at [923, 519] on div "Зберегти" at bounding box center [906, 527] width 65 height 31
click at [907, 516] on button "Зберегти" at bounding box center [906, 527] width 56 height 22
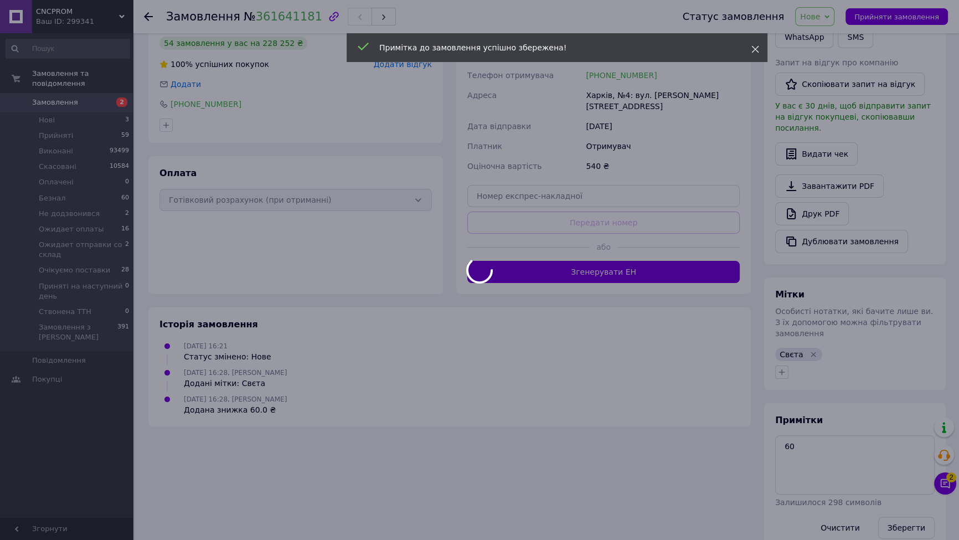
click at [757, 43] on div "Примітка до замовлення успішно збережена!" at bounding box center [557, 47] width 421 height 29
click at [757, 44] on span at bounding box center [755, 49] width 8 height 11
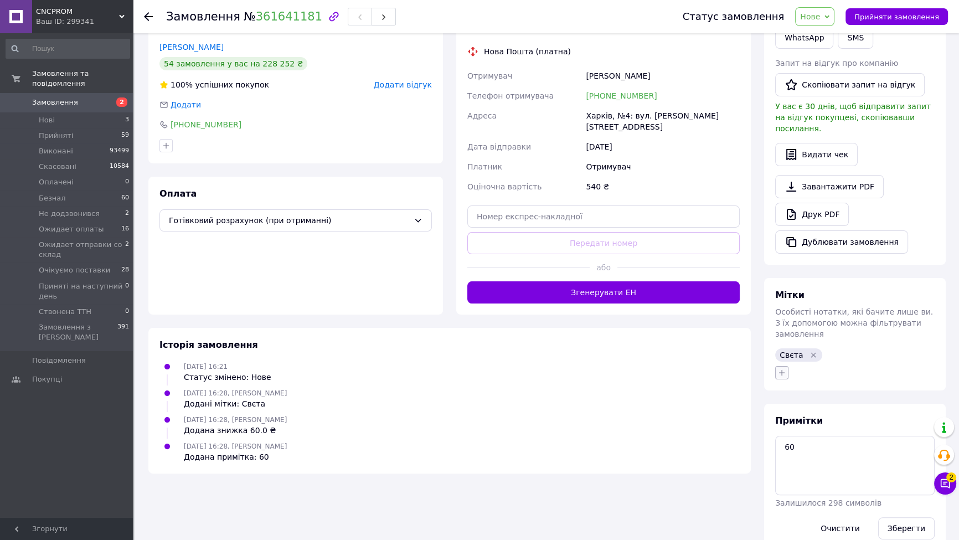
click at [788, 366] on button "button" at bounding box center [781, 372] width 13 height 13
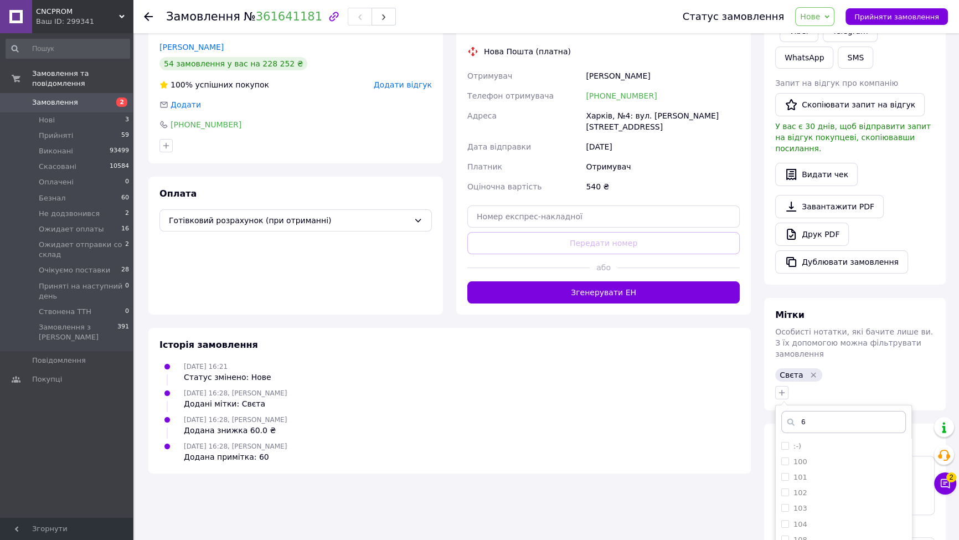
type input "60"
checkbox input "true"
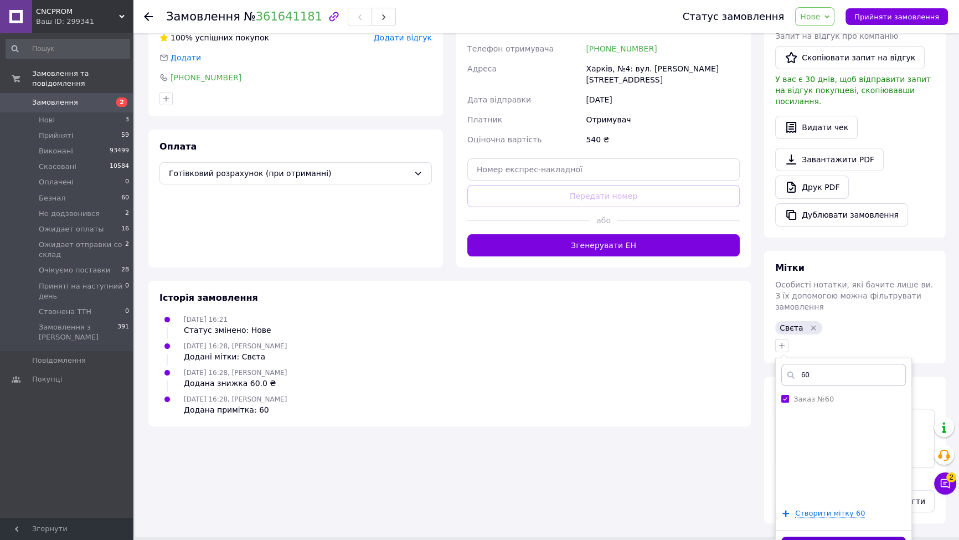
type input "60"
click at [820, 536] on button "Додати мітку" at bounding box center [843, 547] width 125 height 22
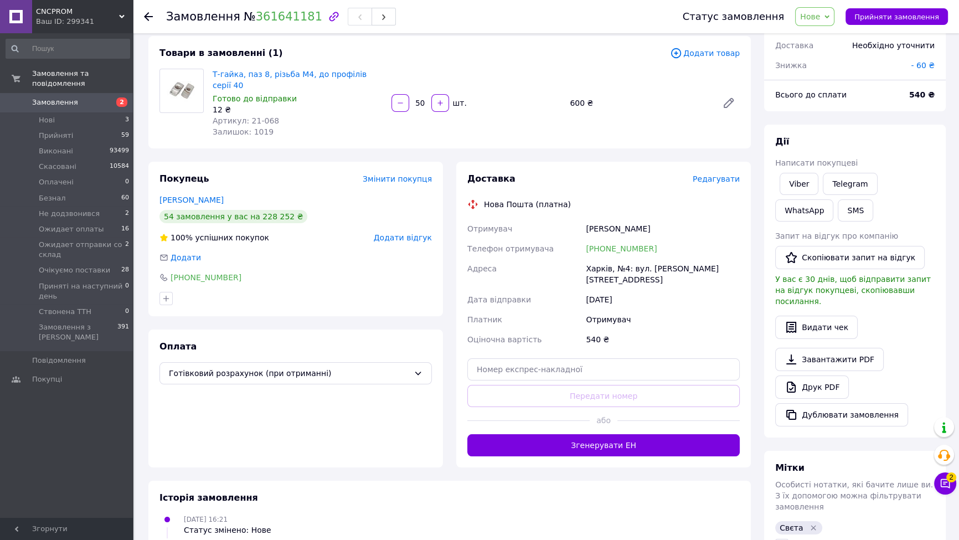
scroll to position [0, 0]
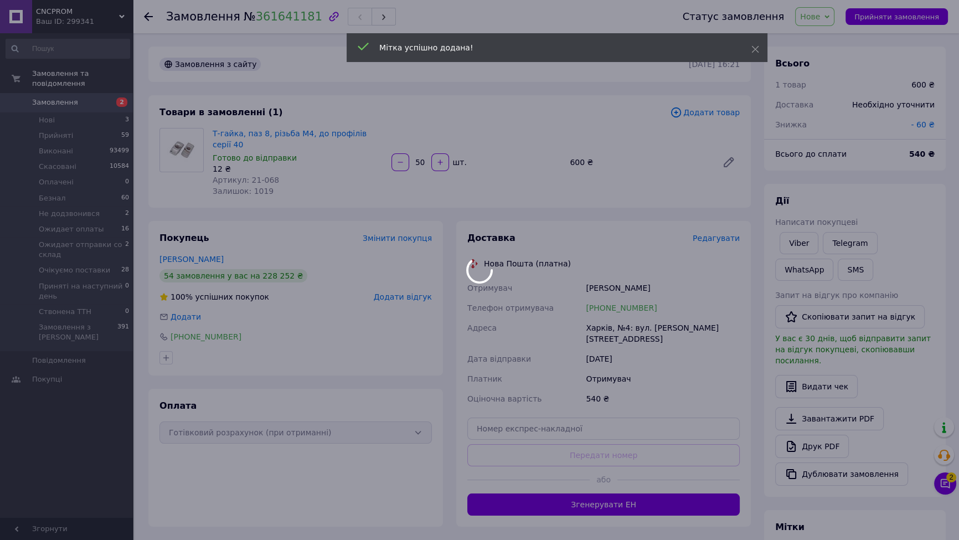
click at [753, 40] on div "Мітка успішно додана!" at bounding box center [557, 47] width 421 height 29
click at [756, 48] on icon at bounding box center [755, 49] width 8 height 8
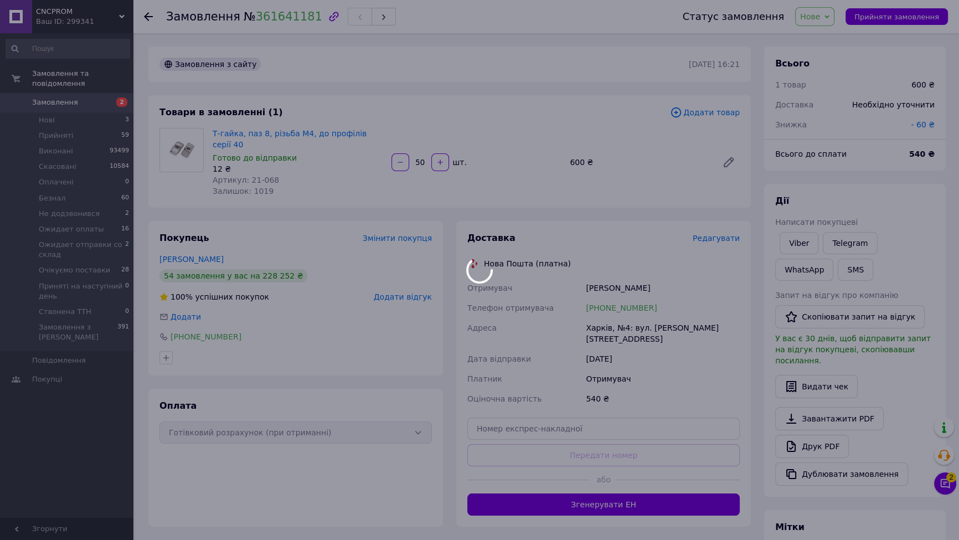
click at [830, 16] on div at bounding box center [479, 270] width 959 height 540
click at [832, 15] on span "Нове" at bounding box center [814, 16] width 39 height 19
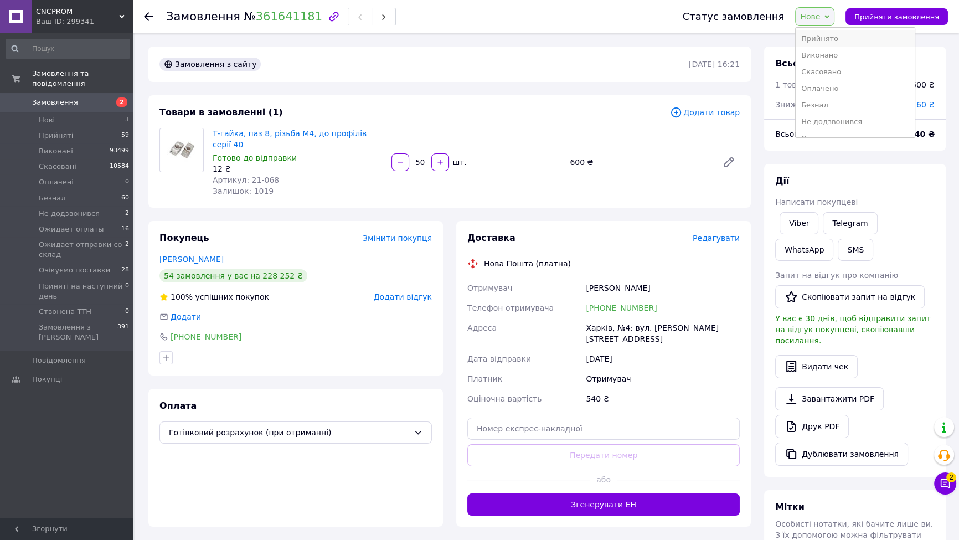
click at [833, 40] on li "Прийнято" at bounding box center [855, 38] width 119 height 17
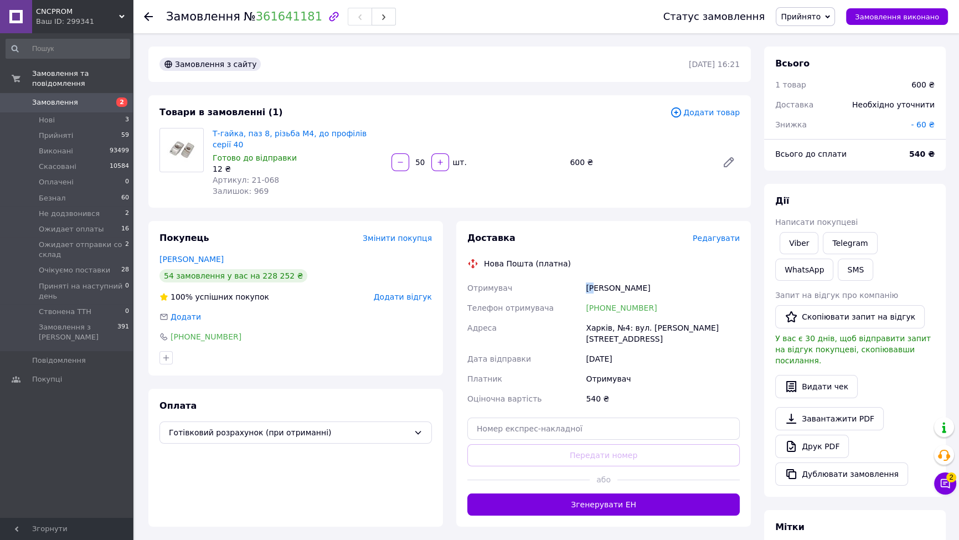
drag, startPoint x: 585, startPoint y: 275, endPoint x: 596, endPoint y: 280, distance: 11.4
click at [596, 280] on div "Уриваєв Олександр" at bounding box center [662, 288] width 158 height 20
copy div "Ур"
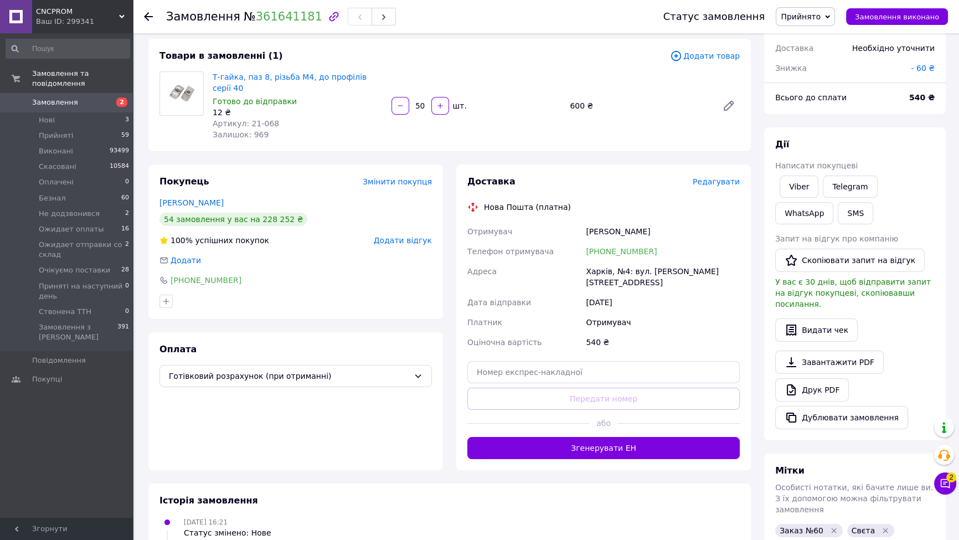
click at [687, 261] on div "Харків, №4: вул. [PERSON_NAME][STREET_ADDRESS]" at bounding box center [662, 276] width 158 height 31
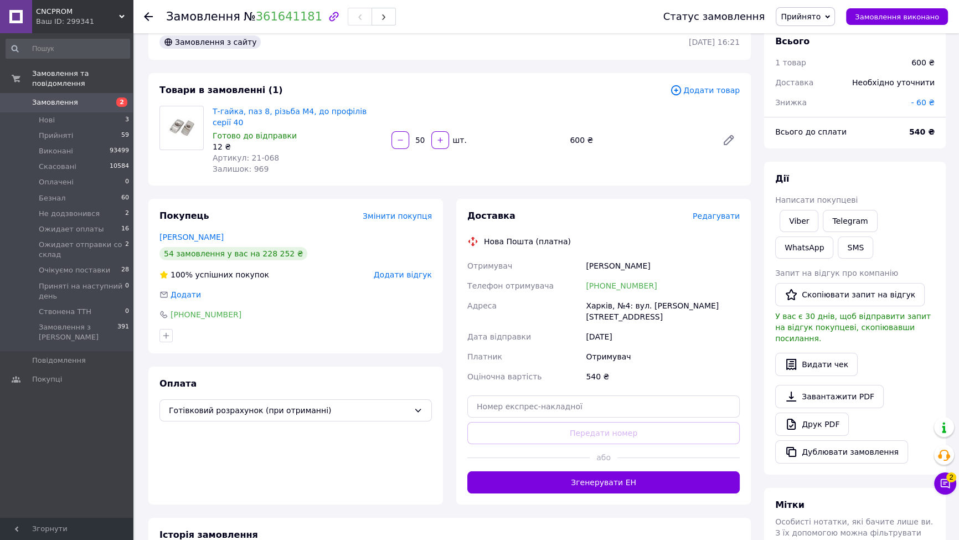
scroll to position [0, 0]
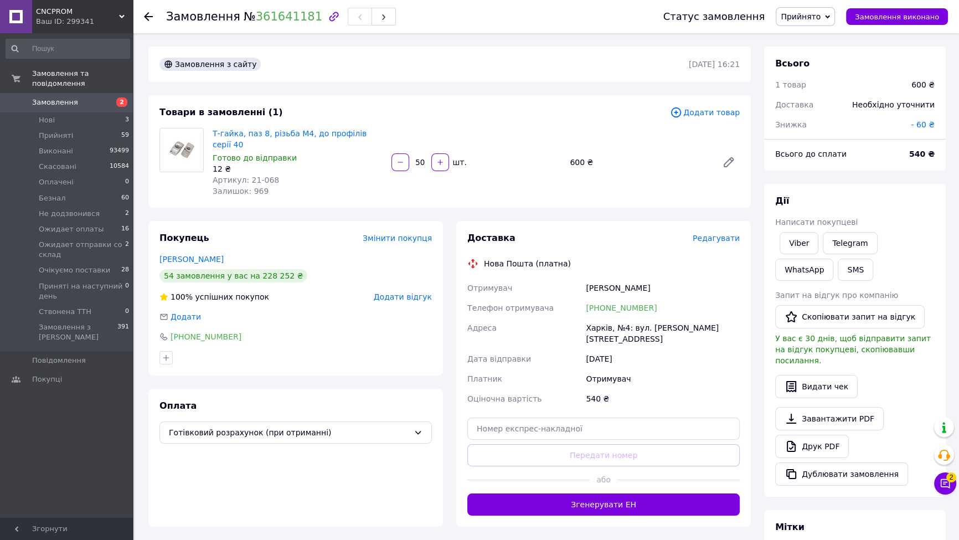
click at [268, 76] on div "Замовлення з сайту 12.09.2025 | 16:21" at bounding box center [449, 64] width 602 height 35
drag, startPoint x: 245, startPoint y: 17, endPoint x: 303, endPoint y: 16, distance: 58.1
click at [303, 16] on span "№ 361641181" at bounding box center [283, 16] width 79 height 13
copy link "361641181"
drag, startPoint x: 96, startPoint y: 89, endPoint x: 415, endPoint y: 2, distance: 329.8
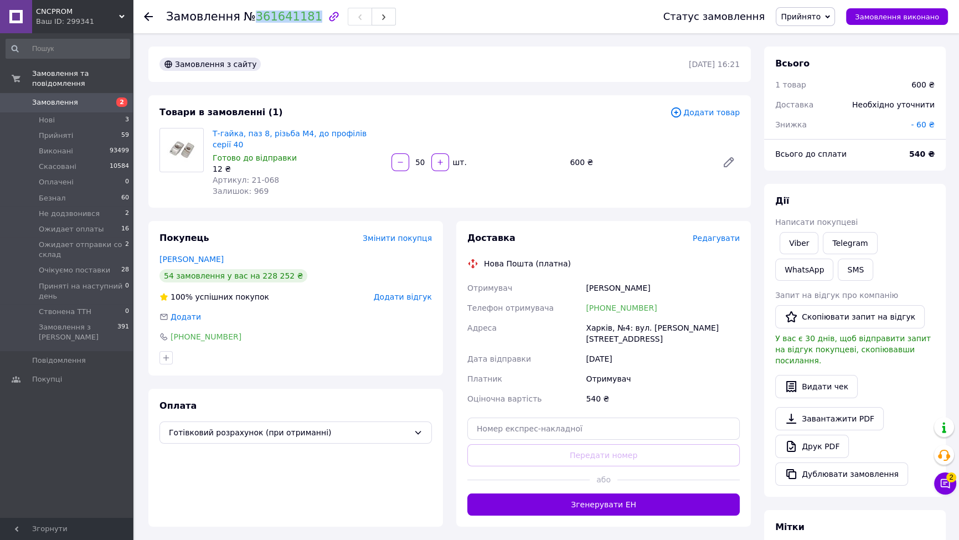
click at [96, 97] on span "Замовлення" at bounding box center [67, 102] width 70 height 10
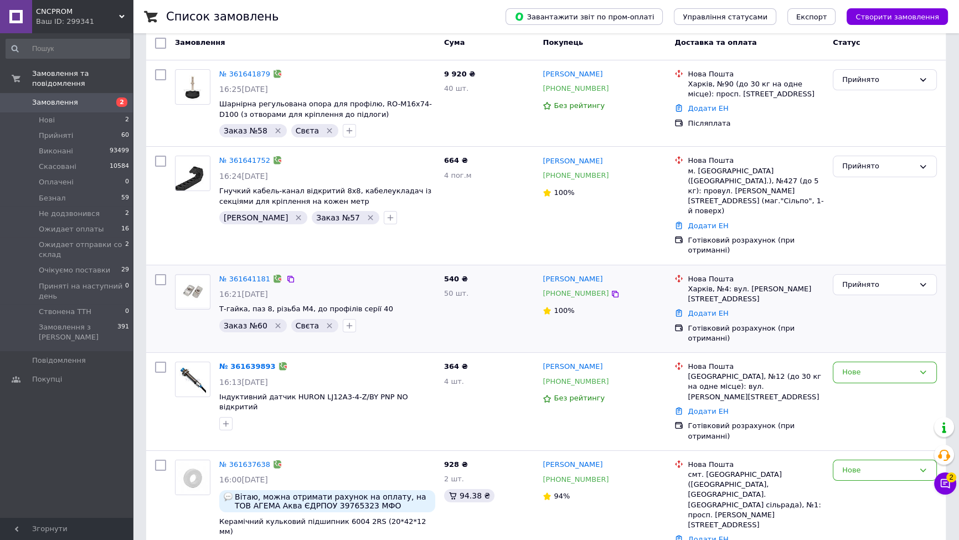
scroll to position [84, 0]
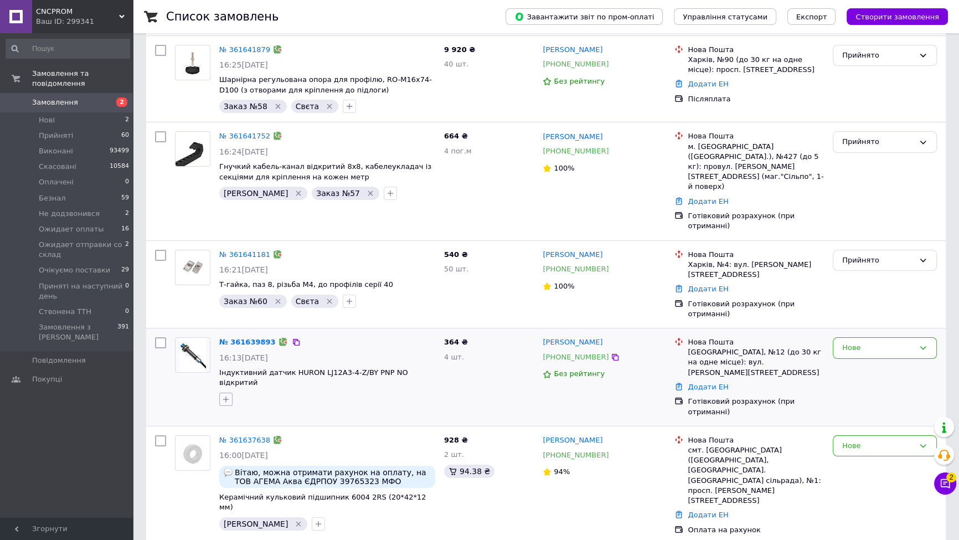
click at [226, 395] on icon "button" at bounding box center [225, 399] width 9 height 9
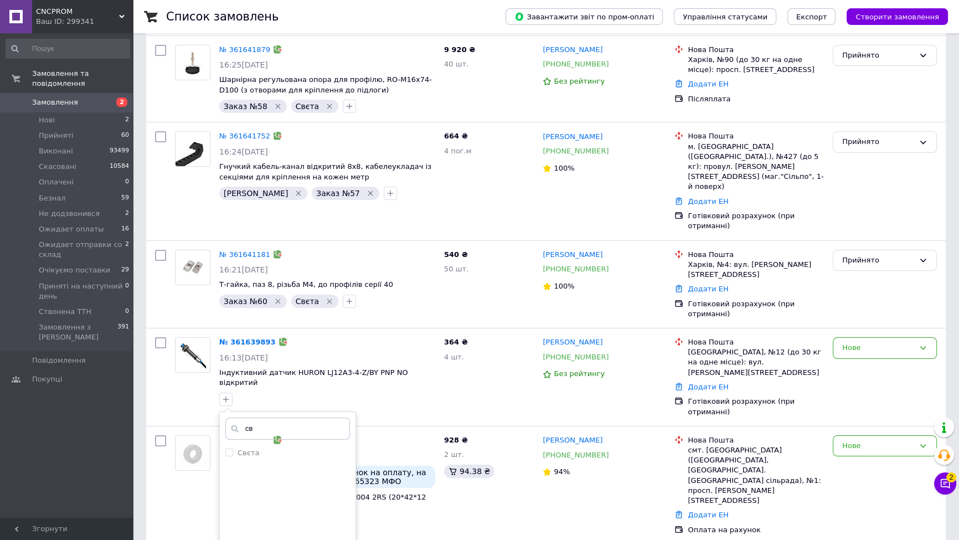
type input "св"
click at [248, 445] on li "Свєта" at bounding box center [288, 453] width 136 height 16
checkbox input "true"
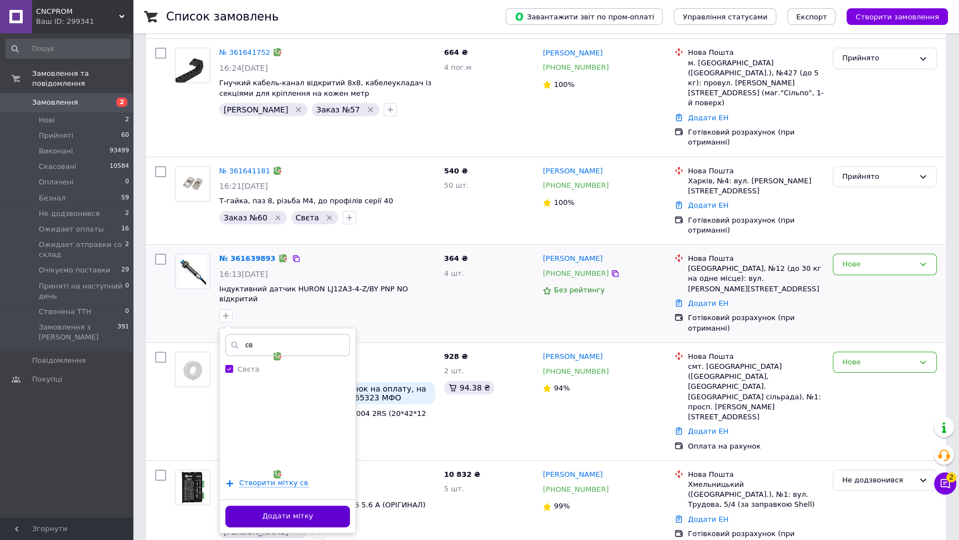
click at [324, 505] on button "Додати мітку" at bounding box center [287, 516] width 125 height 22
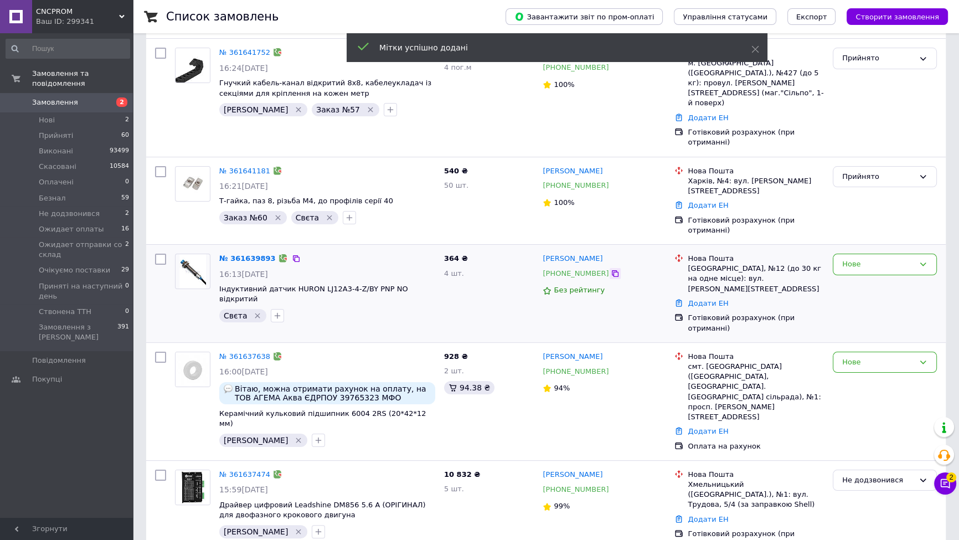
click at [611, 269] on icon at bounding box center [615, 273] width 9 height 9
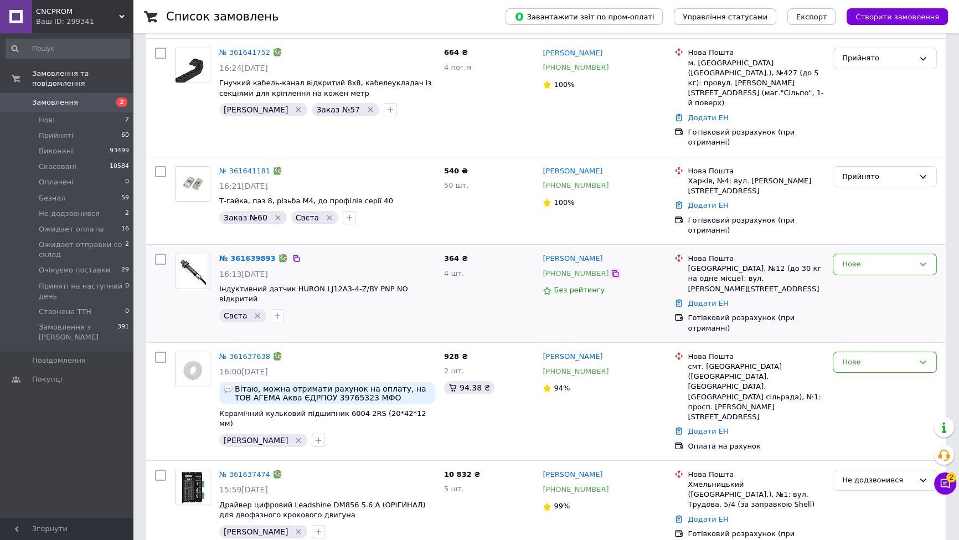
click at [612, 270] on icon at bounding box center [615, 273] width 7 height 7
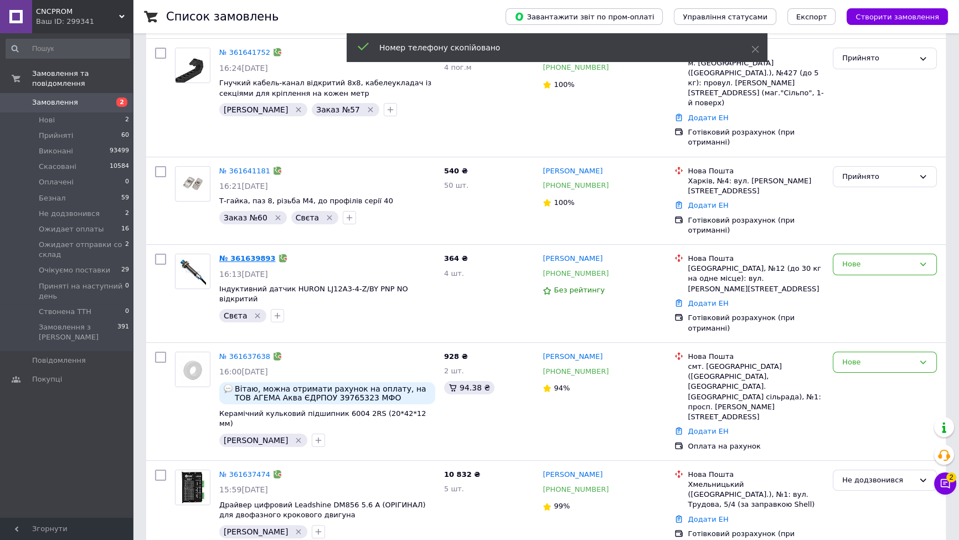
click at [245, 254] on link "№ 361639893" at bounding box center [247, 258] width 56 height 8
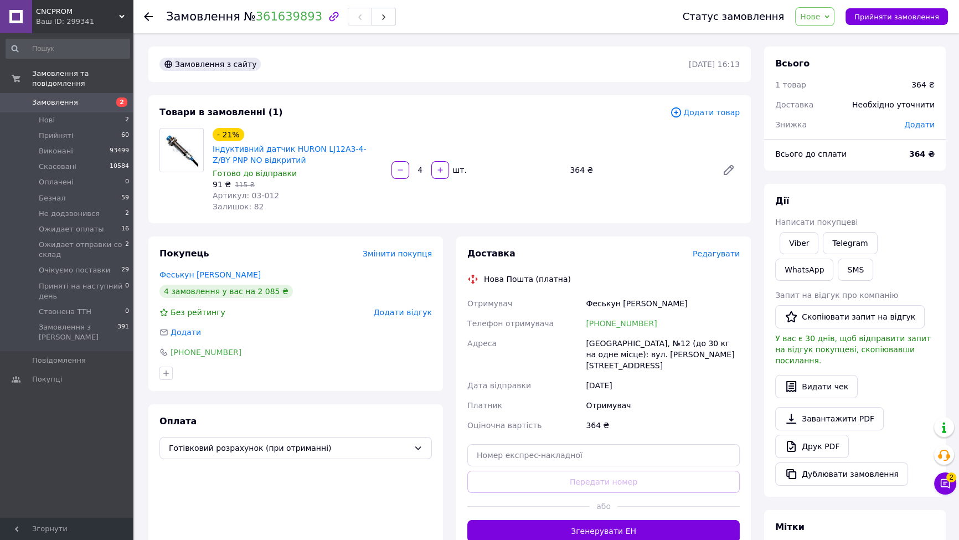
click at [539, 92] on div "Замовлення з сайту 12.09.2025 | 16:13 Товари в замовленні (1) Додати товар - 21…" at bounding box center [450, 415] width 616 height 736
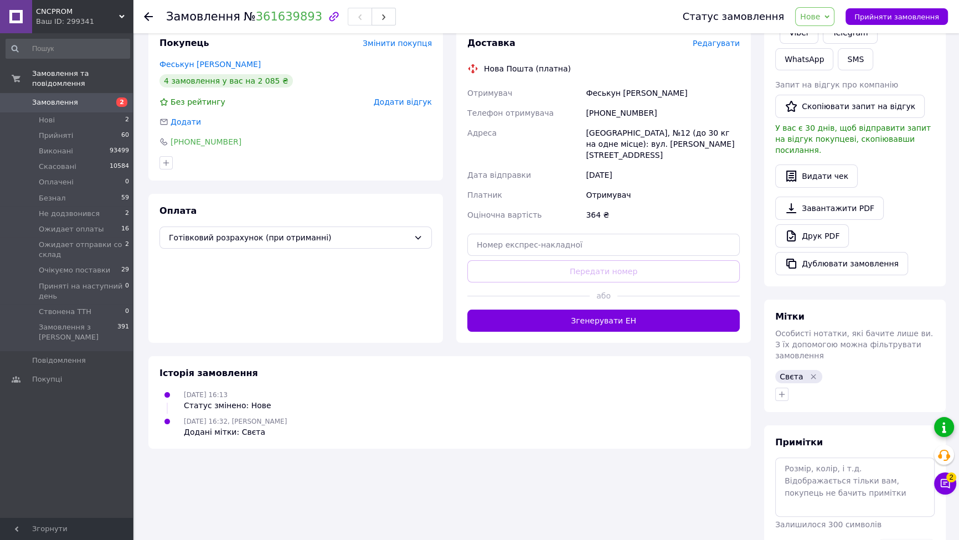
scroll to position [218, 0]
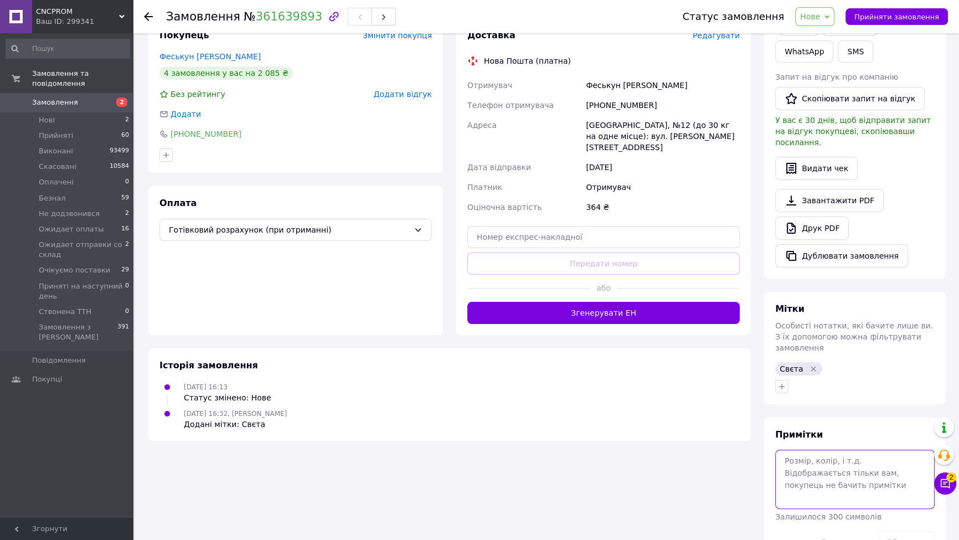
click at [841, 450] on textarea at bounding box center [854, 479] width 159 height 59
type textarea "61"
click at [891, 531] on button "Зберегти" at bounding box center [906, 542] width 56 height 22
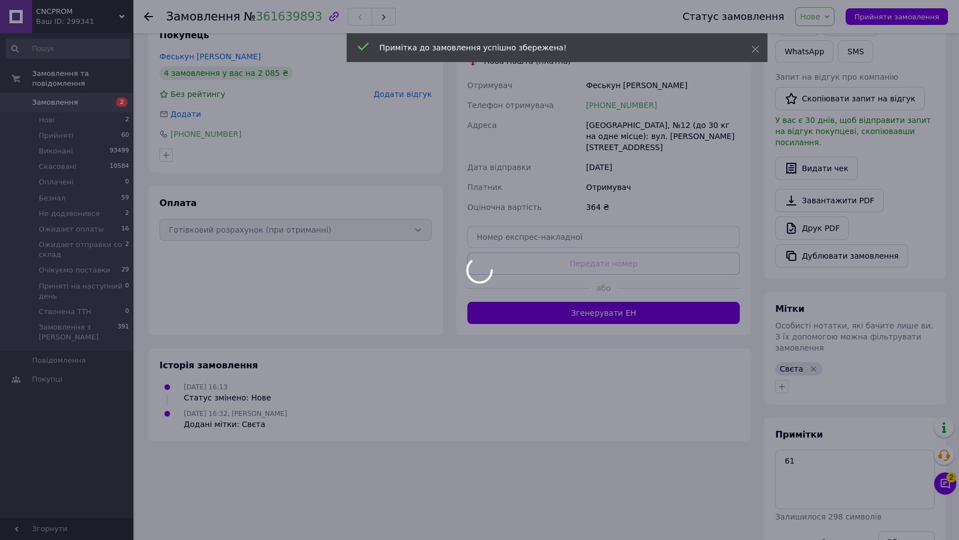
click at [751, 42] on div "Примітка до замовлення успішно збережена!" at bounding box center [557, 47] width 421 height 29
click at [752, 47] on icon at bounding box center [755, 49] width 8 height 8
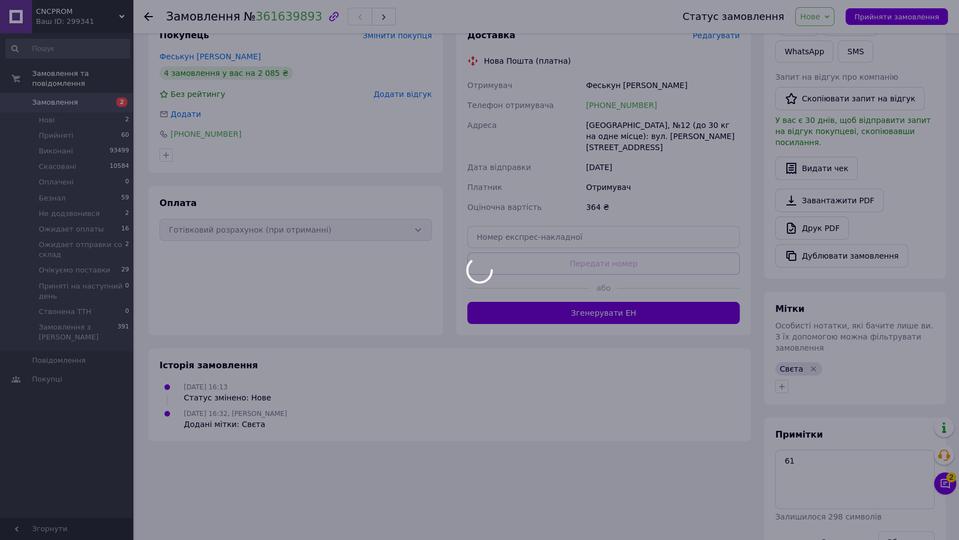
scroll to position [212, 0]
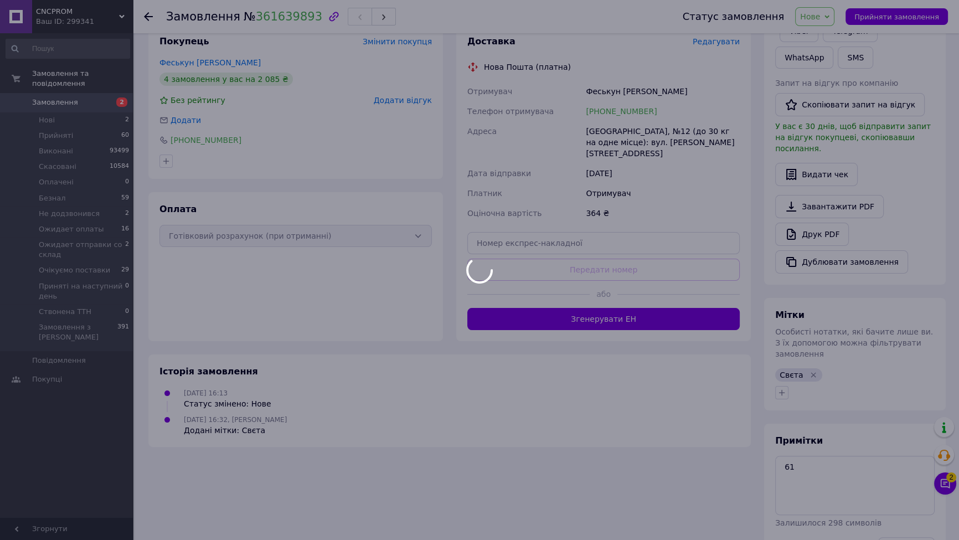
click at [782, 364] on div "Мітки Особисті нотатки, які бачите лише ви. З їх допомогою можна фільтрувати за…" at bounding box center [855, 354] width 182 height 112
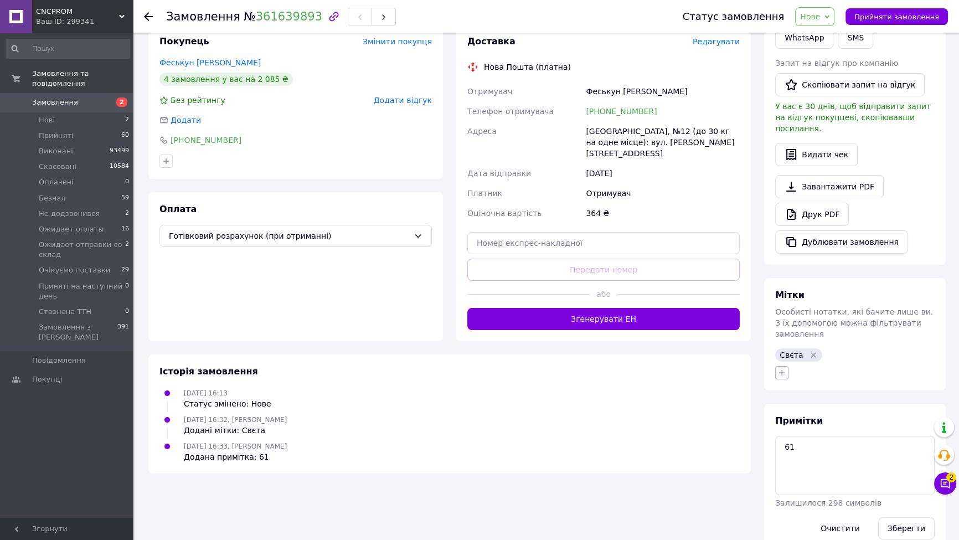
click at [781, 369] on icon "button" at bounding box center [782, 372] width 6 height 6
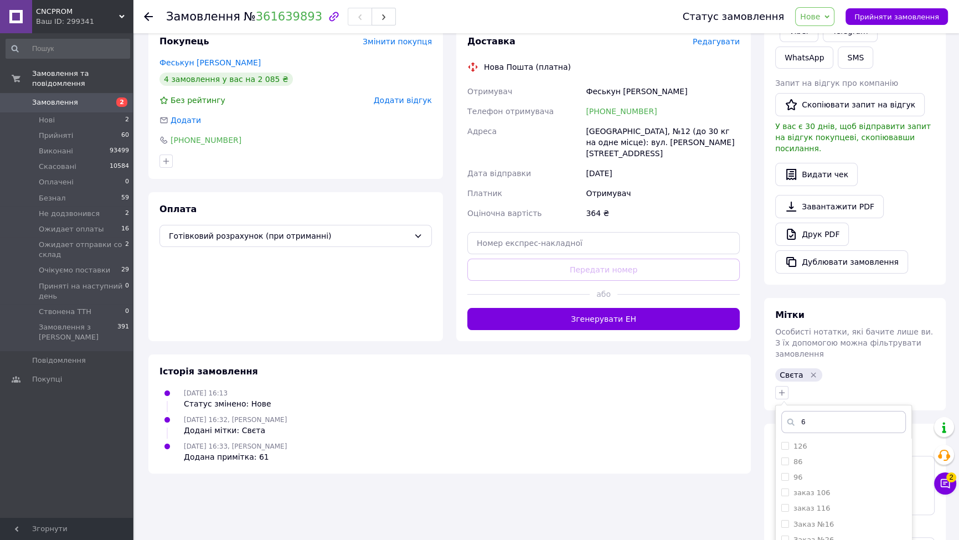
type input "61"
checkbox input "true"
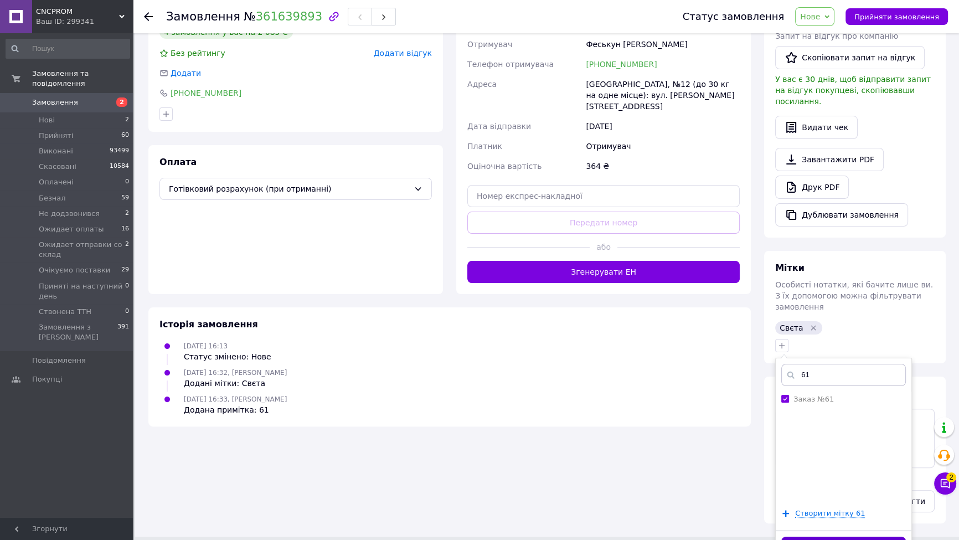
click at [854, 536] on button "Додати мітку" at bounding box center [843, 547] width 125 height 22
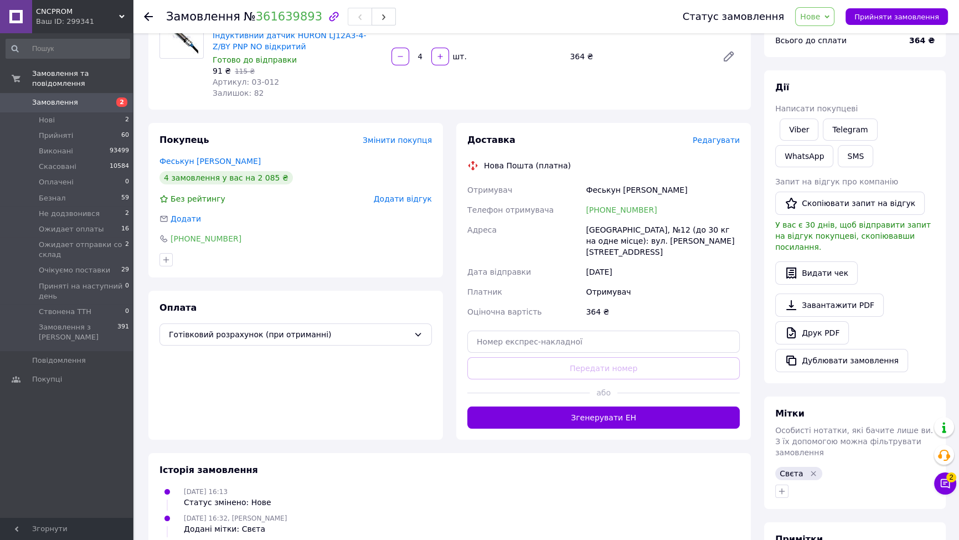
scroll to position [0, 0]
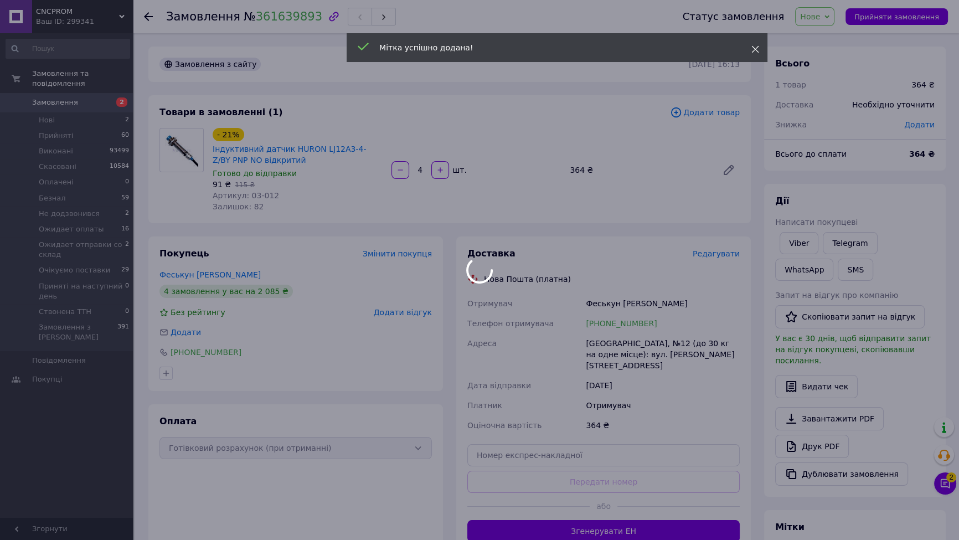
click at [752, 52] on use at bounding box center [755, 49] width 7 height 7
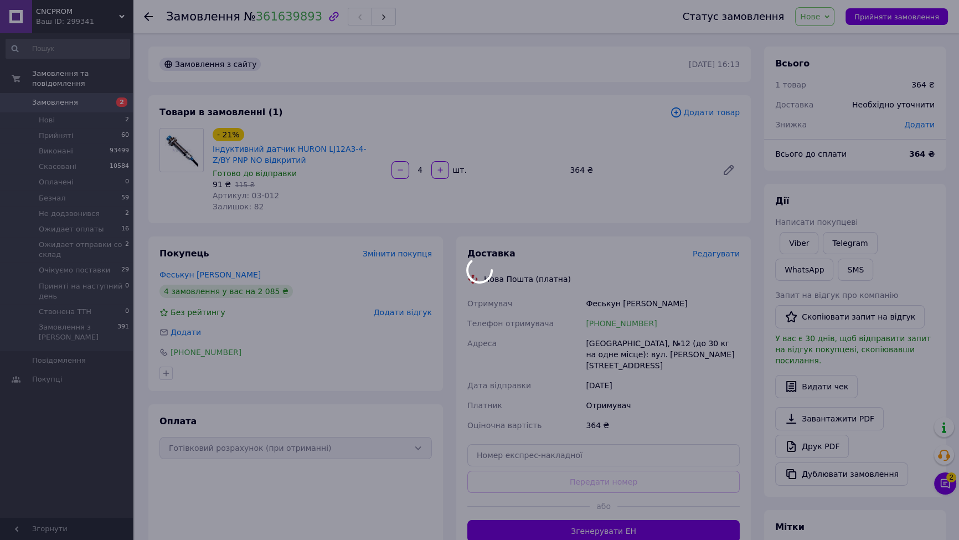
click at [822, 21] on div at bounding box center [479, 270] width 959 height 540
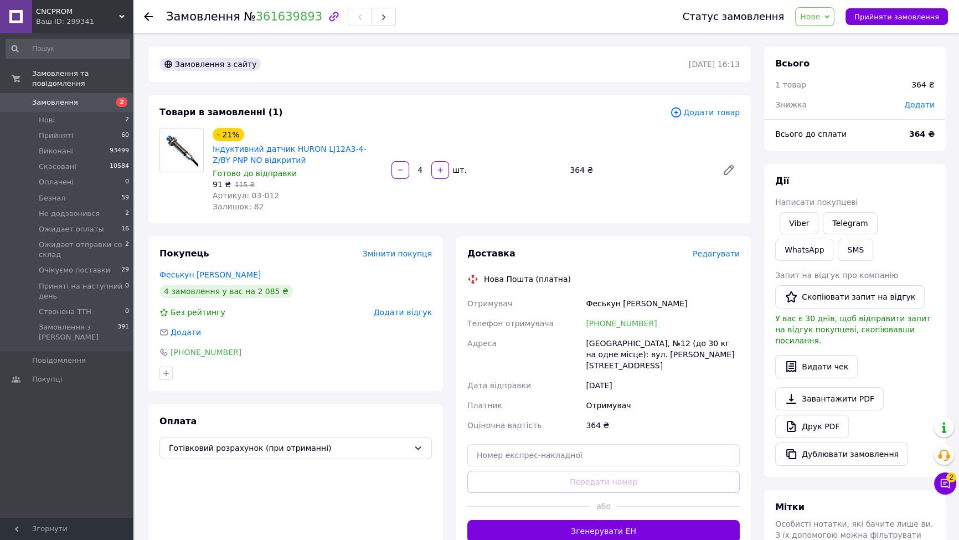
click at [820, 21] on span "Нове" at bounding box center [810, 16] width 20 height 9
click at [818, 36] on li "Прийнято" at bounding box center [855, 38] width 119 height 17
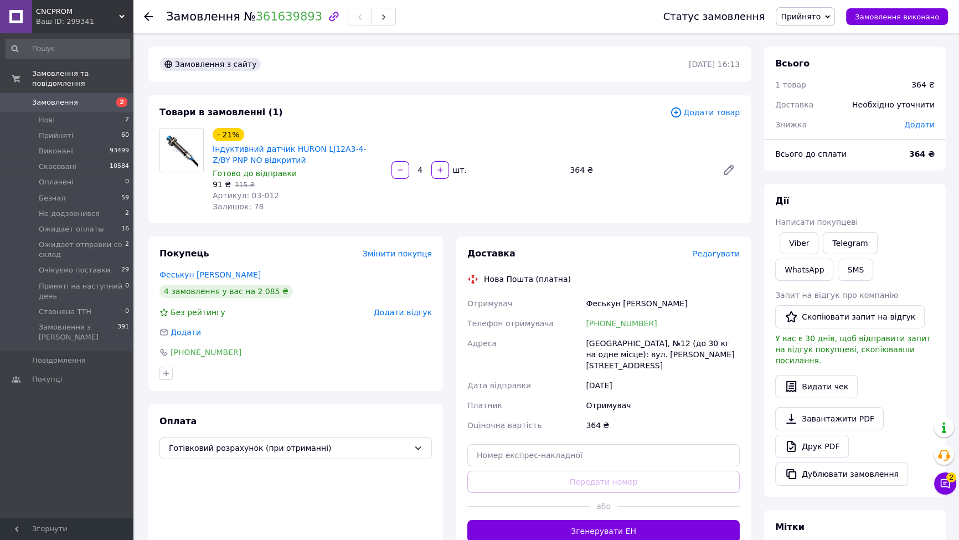
click at [96, 97] on span "Замовлення" at bounding box center [67, 102] width 70 height 10
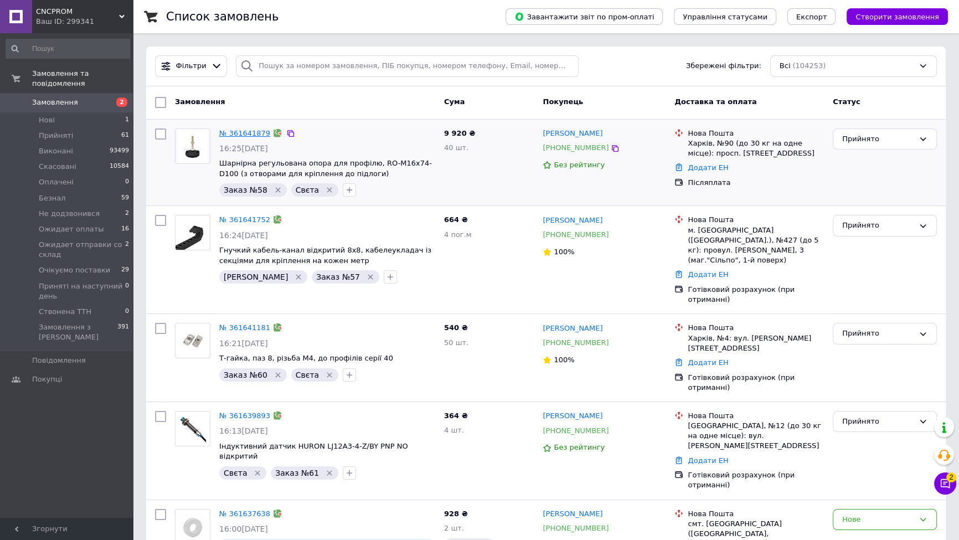
click at [246, 132] on link "№ 361641879" at bounding box center [244, 133] width 51 height 8
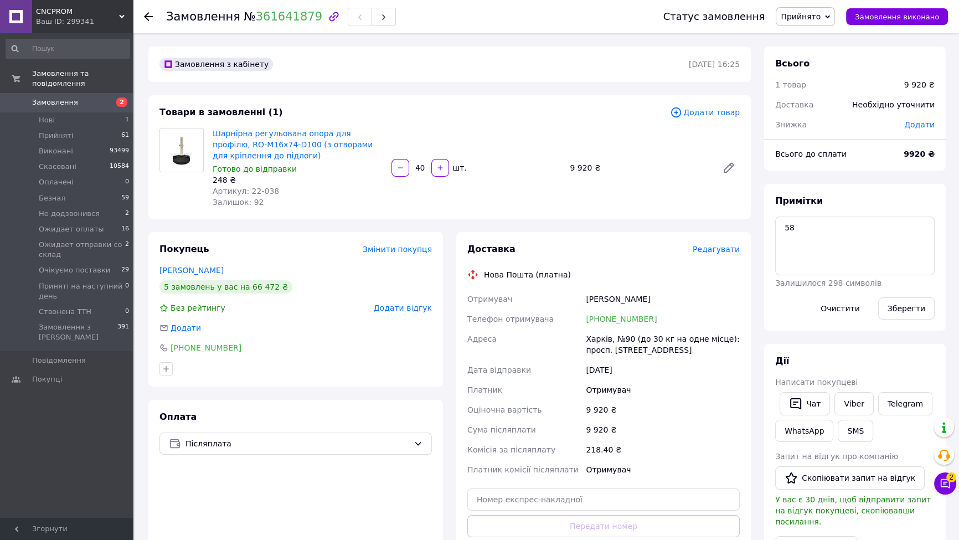
click at [116, 93] on link "Замовлення 2" at bounding box center [68, 102] width 136 height 19
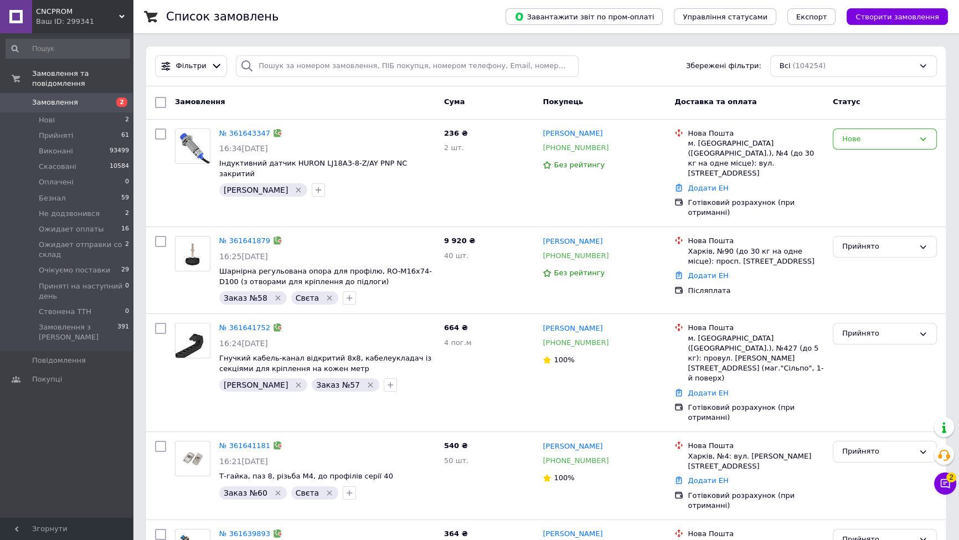
click at [628, 61] on div "Фільтри Збережені фільтри: Всі (104254)" at bounding box center [546, 66] width 791 height 22
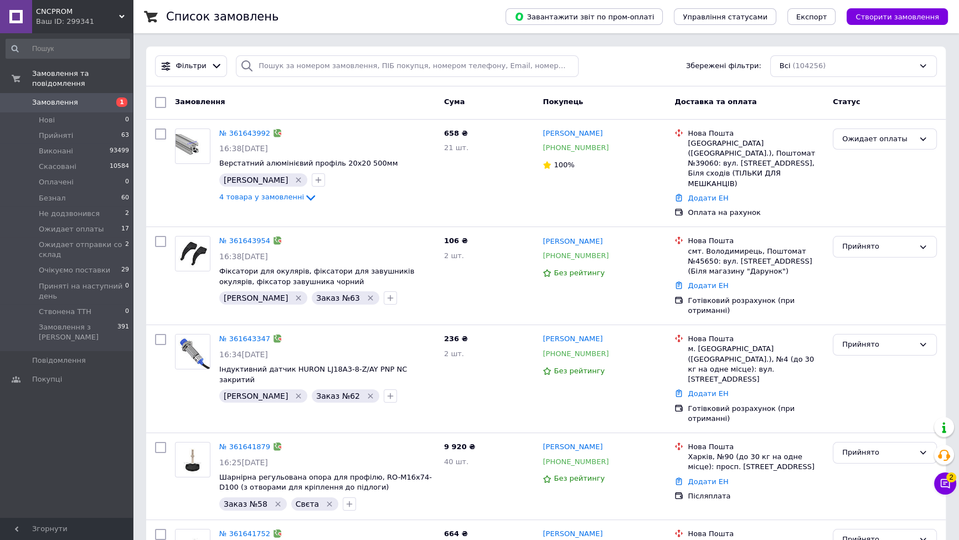
click at [637, 79] on div "Фільтри Збережені фільтри: Всі (104256)" at bounding box center [545, 67] width 799 height 40
click at [79, 93] on link "Замовлення 1" at bounding box center [68, 102] width 136 height 19
click at [951, 484] on button "Чат з покупцем 2" at bounding box center [945, 483] width 22 height 22
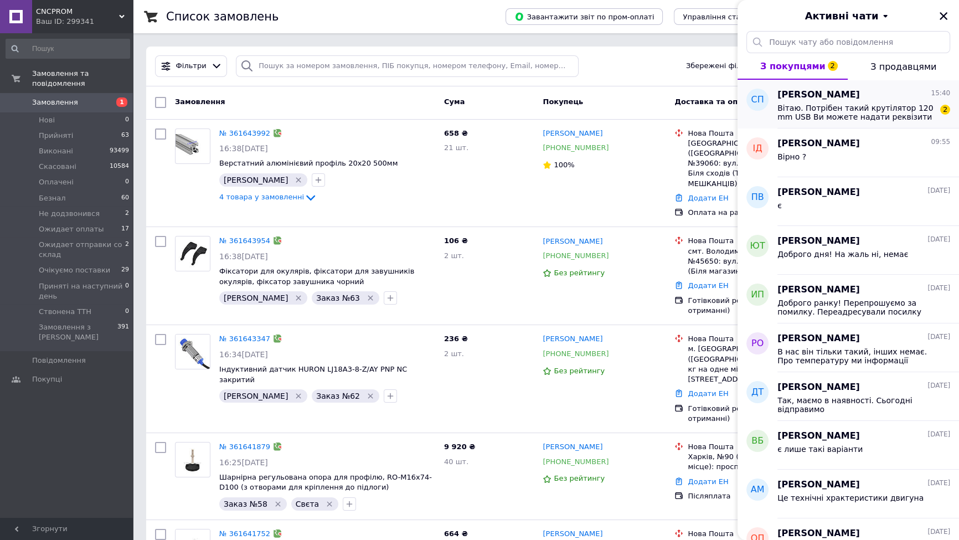
click at [851, 109] on span "Вітаю. Потрібен такий крутілятор 120 mm USB Ви можете надати реквізити IBAN я с…" at bounding box center [855, 113] width 157 height 18
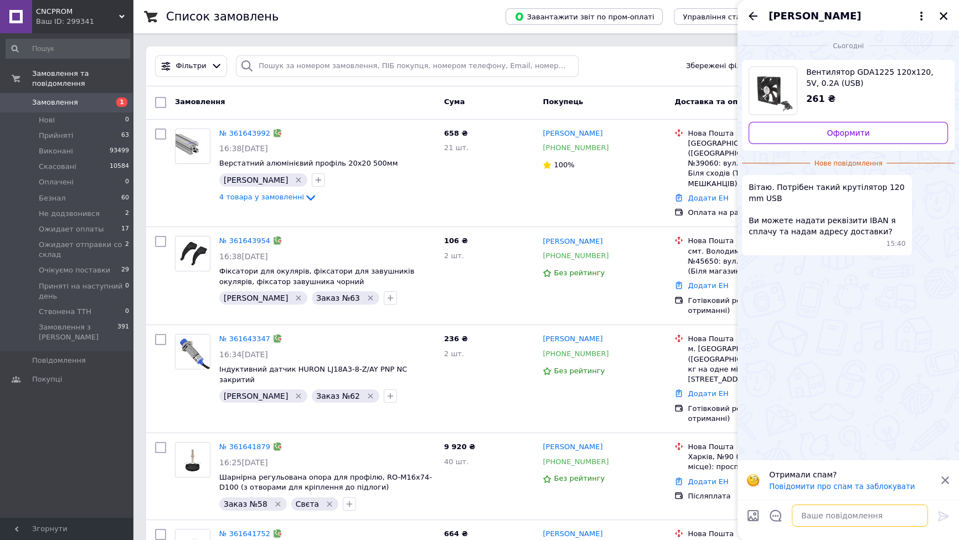
click at [836, 509] on textarea at bounding box center [860, 515] width 136 height 22
click at [829, 77] on span "Вентилятор GDА1225 120х120, 5V, 0.2A (USB)" at bounding box center [872, 77] width 133 height 22
click at [845, 520] on textarea at bounding box center [860, 515] width 136 height 22
type textarea "Вітаю"
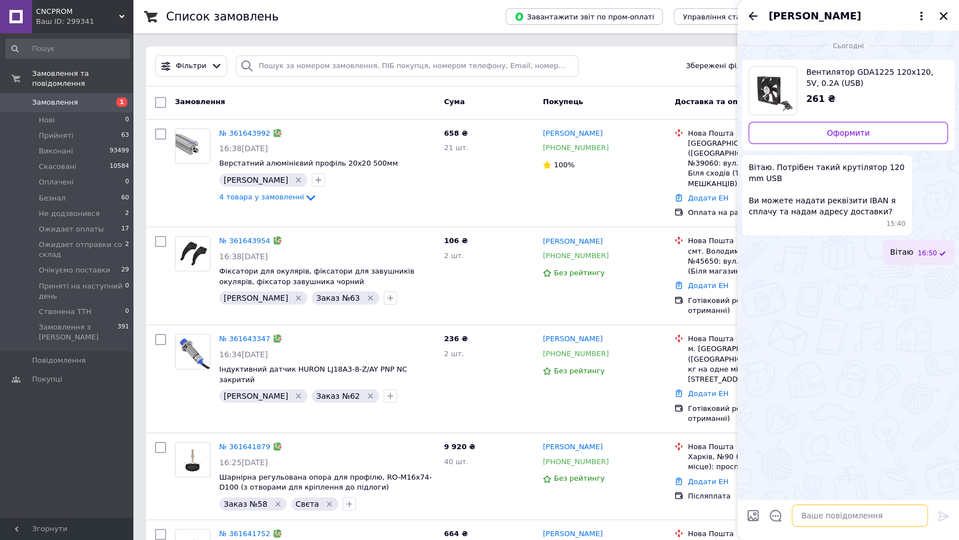
drag, startPoint x: 826, startPoint y: 517, endPoint x: 832, endPoint y: 512, distance: 8.2
click at [828, 516] on textarea at bounding box center [860, 515] width 136 height 22
type textarea "Цей вентилятор є в наявності"
type textarea "Вам потрібен один ?"
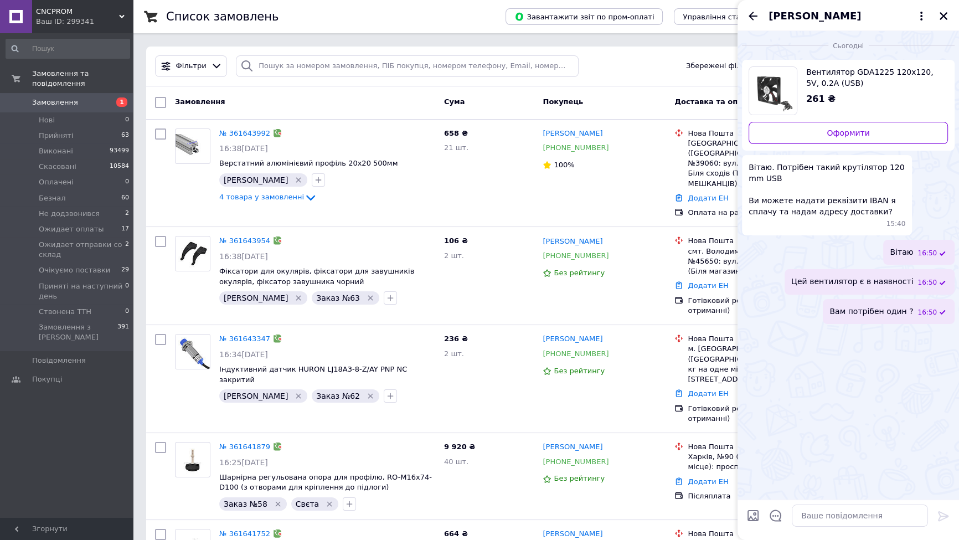
click at [804, 15] on span "Сергій Піка" at bounding box center [814, 16] width 92 height 14
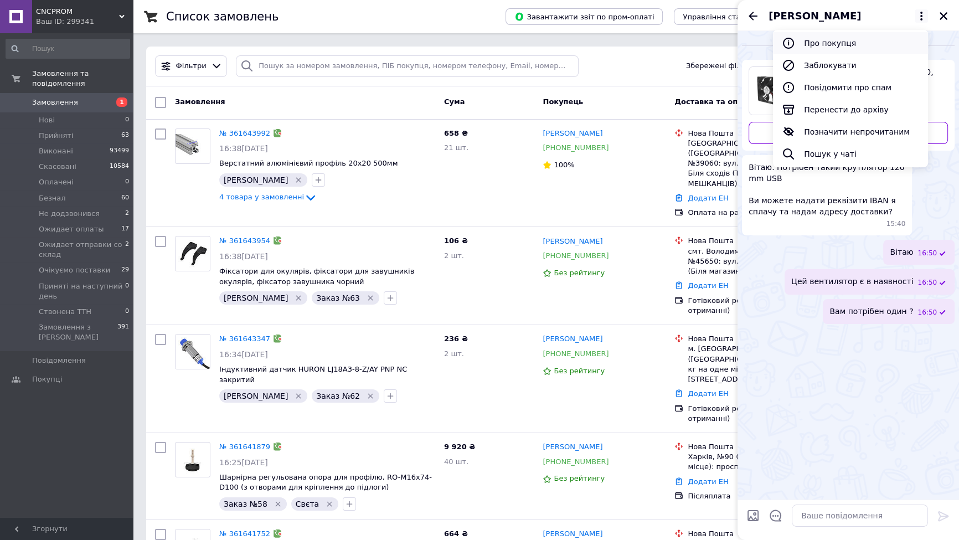
click at [815, 44] on button "Про покупця" at bounding box center [850, 43] width 155 height 22
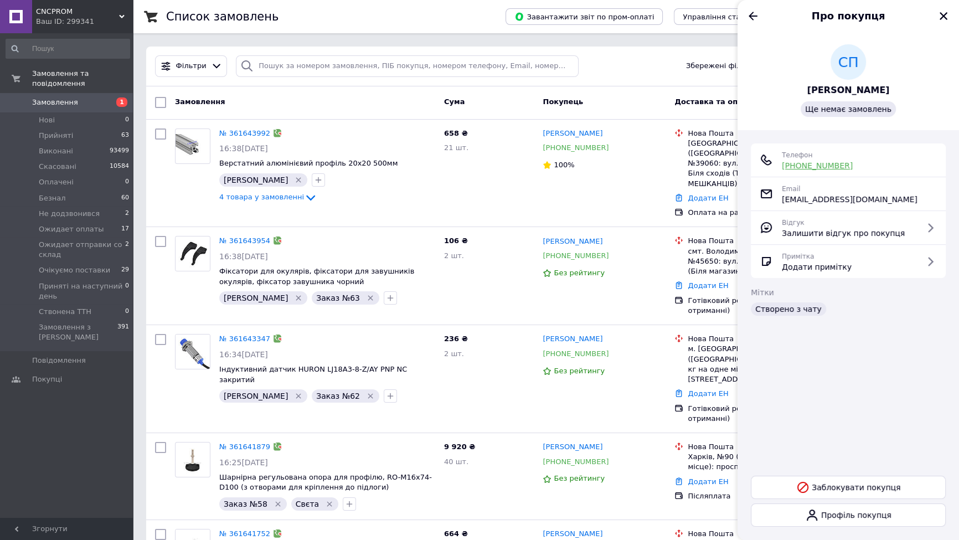
drag, startPoint x: 859, startPoint y: 166, endPoint x: 792, endPoint y: 164, distance: 66.5
click at [792, 164] on div "Телефон +380 (97) 989-81-02" at bounding box center [848, 160] width 177 height 22
drag, startPoint x: 828, startPoint y: 184, endPoint x: 859, endPoint y: 174, distance: 32.7
click at [828, 184] on div "Email live.pika.s@gmail.com" at bounding box center [850, 194] width 136 height 22
drag, startPoint x: 853, startPoint y: 166, endPoint x: 797, endPoint y: 168, distance: 56.0
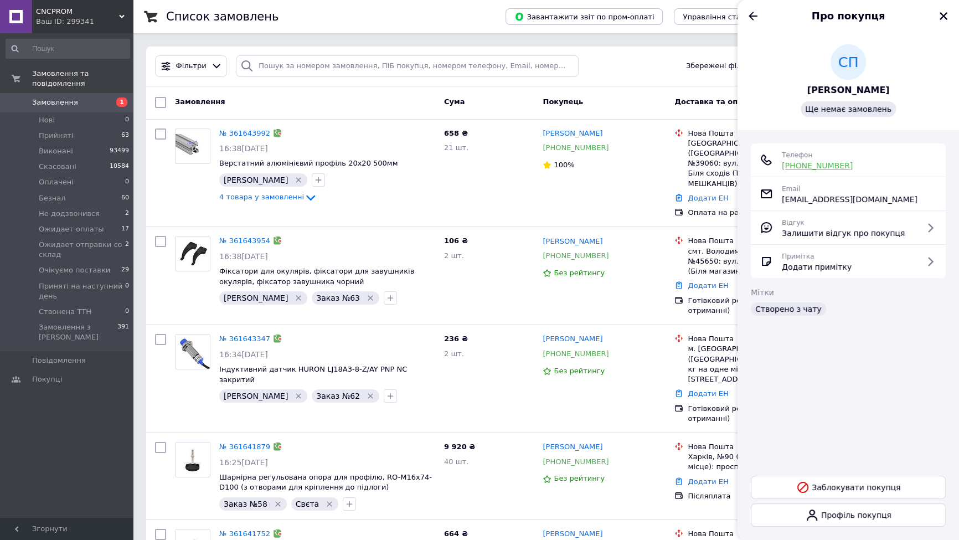
click at [797, 168] on div "Телефон +380 (97) 989-81-02" at bounding box center [848, 160] width 177 height 22
copy link "0 (97) 989-81-02"
paste input "0 (97) 989-81-02"
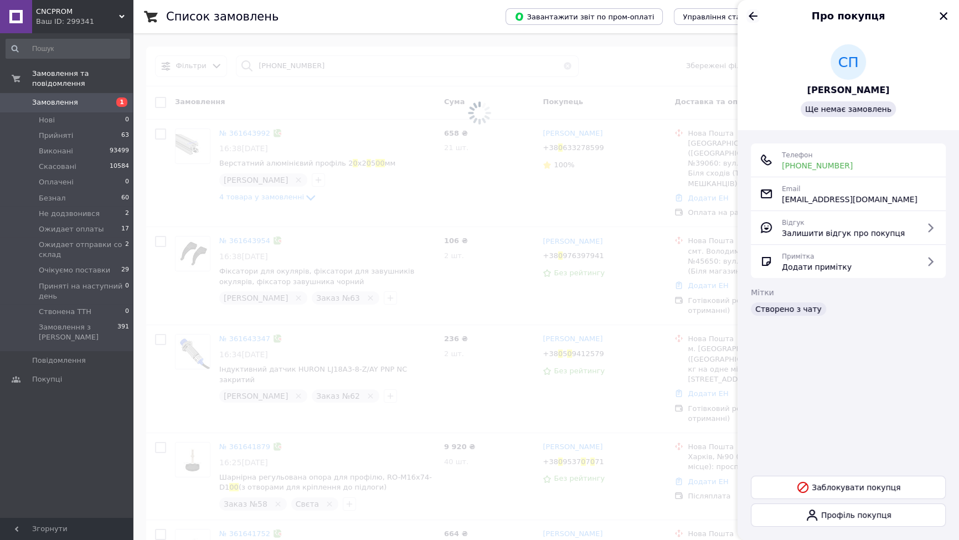
click at [750, 17] on icon "Назад" at bounding box center [752, 16] width 9 height 8
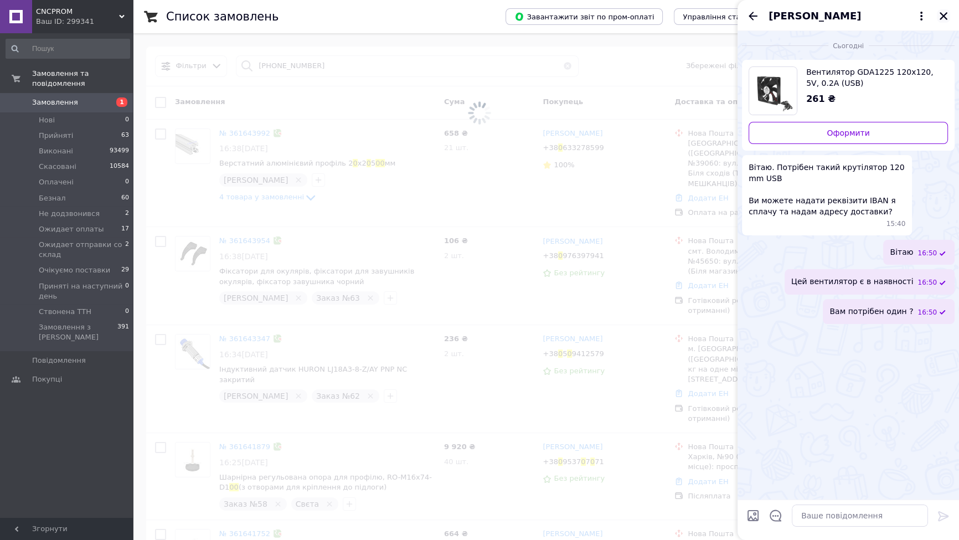
click at [941, 20] on icon "Закрити" at bounding box center [943, 16] width 10 height 10
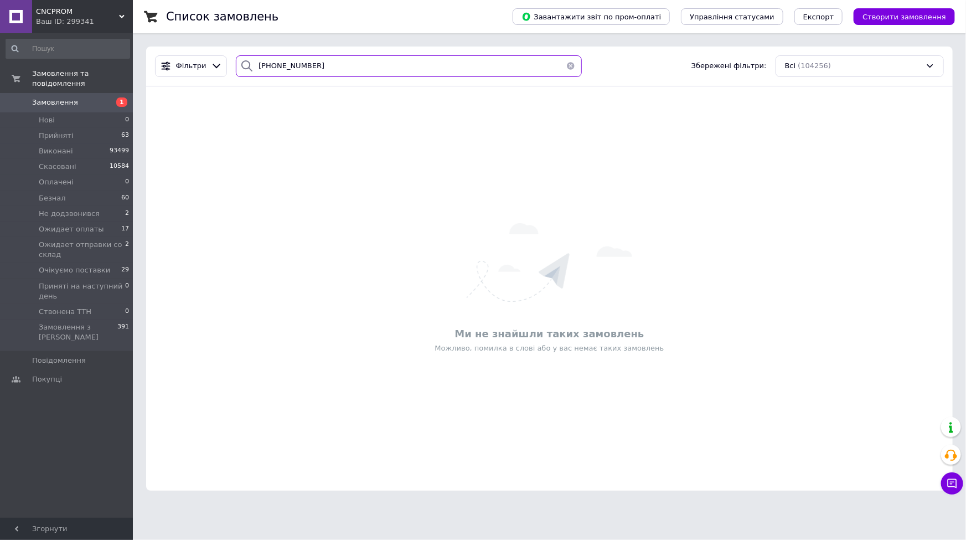
click at [295, 63] on input "0 (97) 989-81-02" at bounding box center [408, 66] width 345 height 22
type input "0979898102"
click at [316, 70] on input "0979898102" at bounding box center [408, 66] width 345 height 22
drag, startPoint x: 306, startPoint y: 69, endPoint x: 251, endPoint y: 61, distance: 55.9
click at [251, 61] on div "0979898102" at bounding box center [408, 66] width 345 height 22
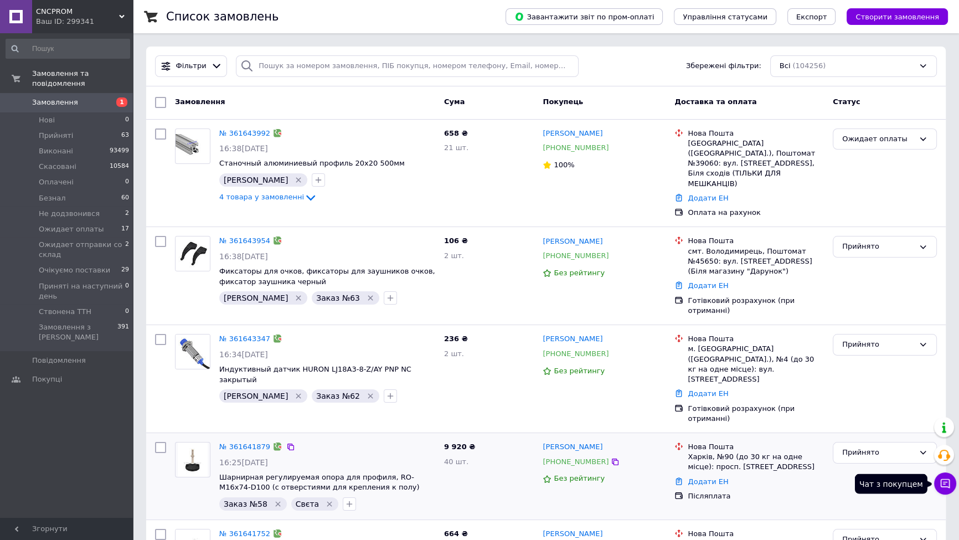
click at [948, 481] on icon at bounding box center [944, 483] width 11 height 11
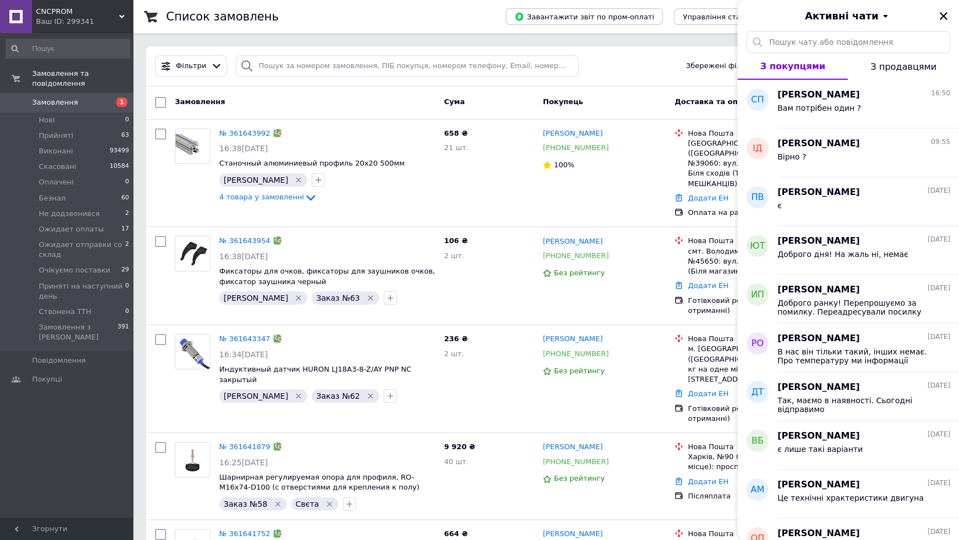
click at [942, 16] on icon "Закрити" at bounding box center [943, 16] width 10 height 10
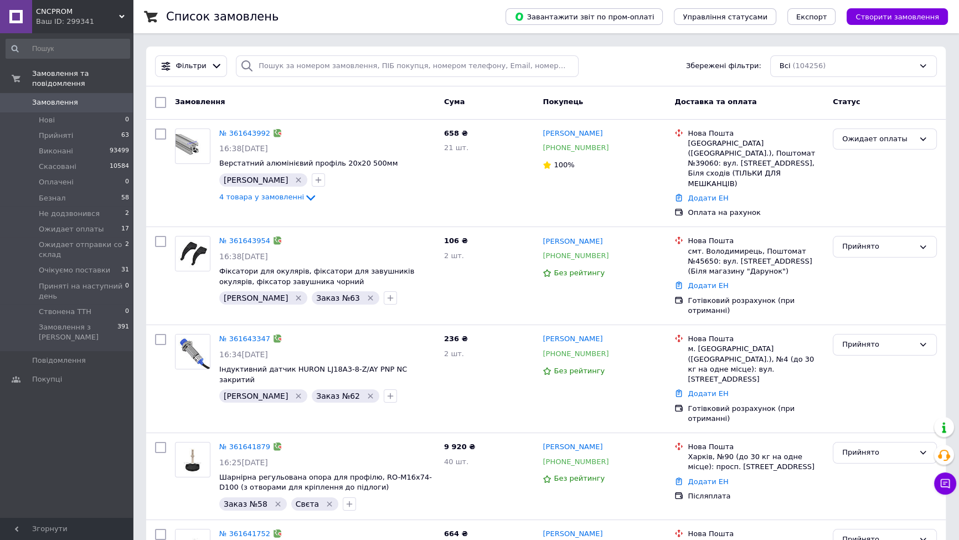
drag, startPoint x: 609, startPoint y: 60, endPoint x: 595, endPoint y: 5, distance: 57.1
click at [609, 60] on div "Фільтри Збережені фільтри: Всі (104256)" at bounding box center [546, 66] width 791 height 22
paste input "[PHONE_NUMBER]"
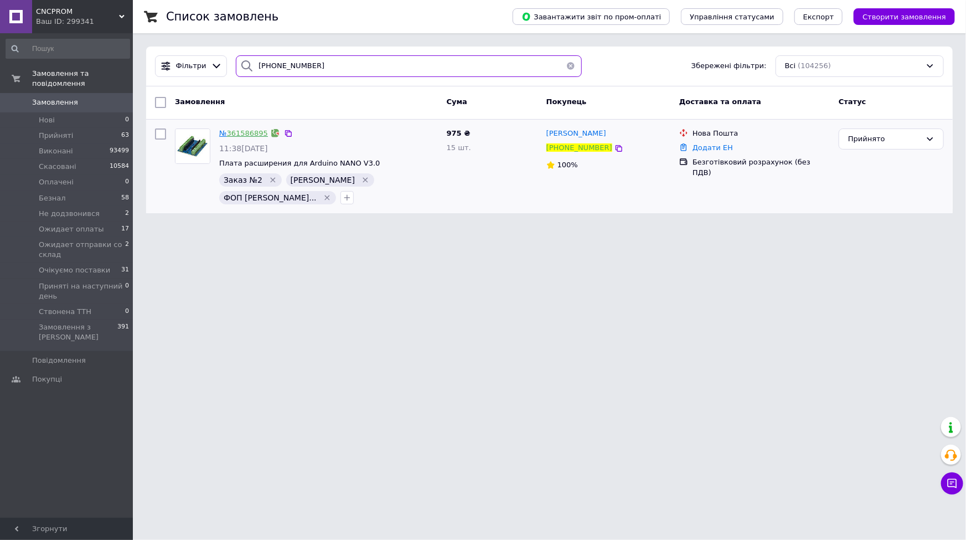
type input "[PHONE_NUMBER]"
click at [250, 136] on link "361586895" at bounding box center [247, 133] width 41 height 8
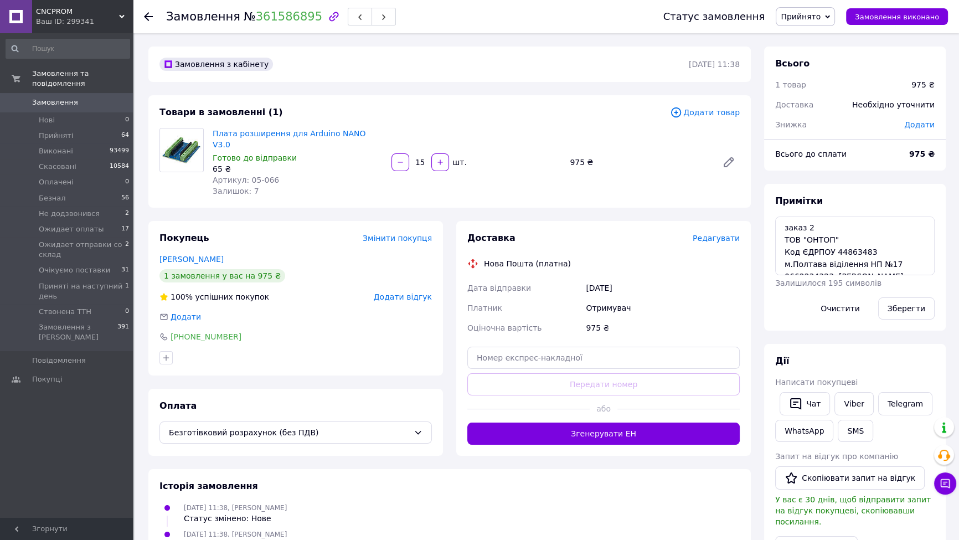
drag, startPoint x: 78, startPoint y: 86, endPoint x: 147, endPoint y: 136, distance: 84.9
click at [78, 93] on link "Замовлення 0" at bounding box center [68, 102] width 136 height 19
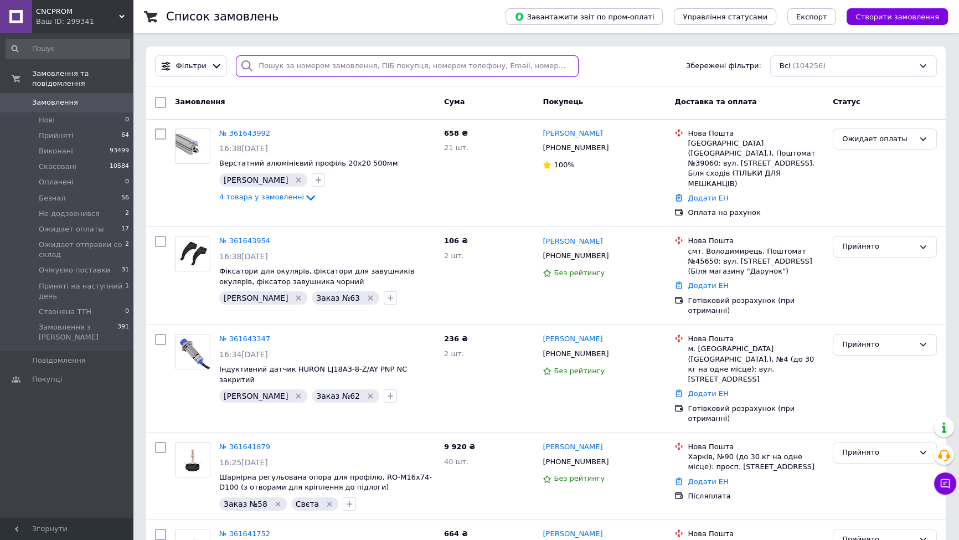
paste input "+380674371519"
type input "+380674371519"
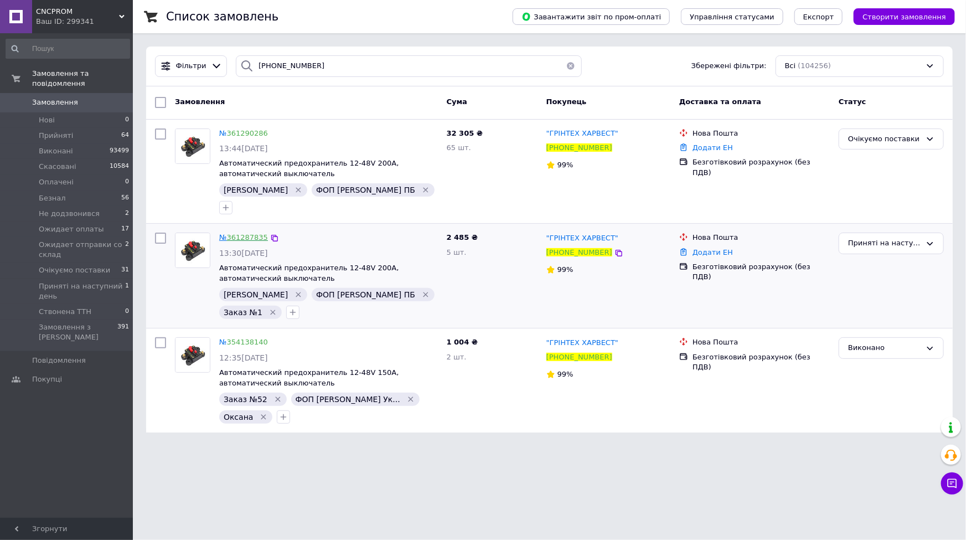
click at [245, 233] on link "361287835" at bounding box center [247, 237] width 41 height 8
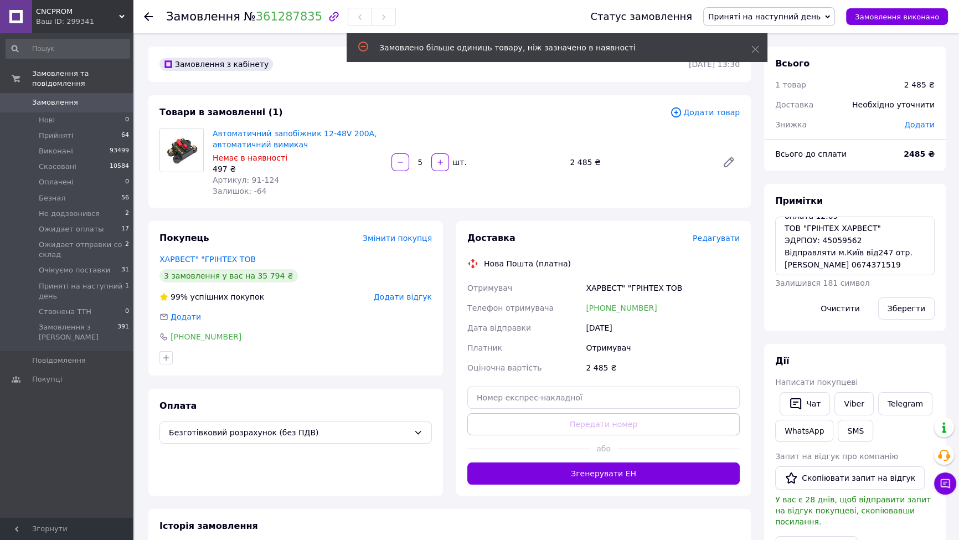
scroll to position [36, 0]
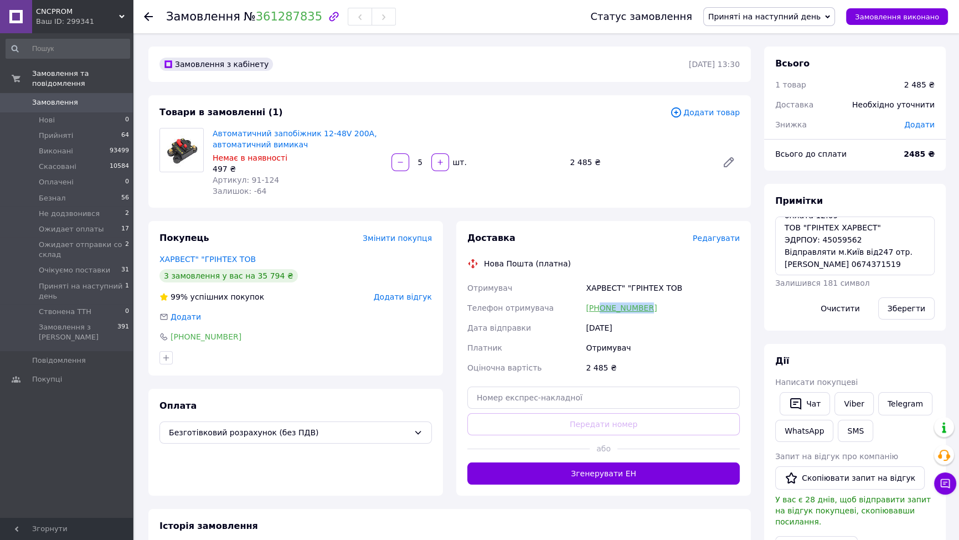
drag, startPoint x: 645, startPoint y: 309, endPoint x: 599, endPoint y: 307, distance: 46.0
click at [599, 307] on div "+380674371519" at bounding box center [662, 308] width 158 height 20
copy link "0674371519"
drag, startPoint x: 246, startPoint y: 19, endPoint x: 303, endPoint y: 22, distance: 57.1
click at [303, 22] on span "№ 361287835" at bounding box center [283, 16] width 79 height 13
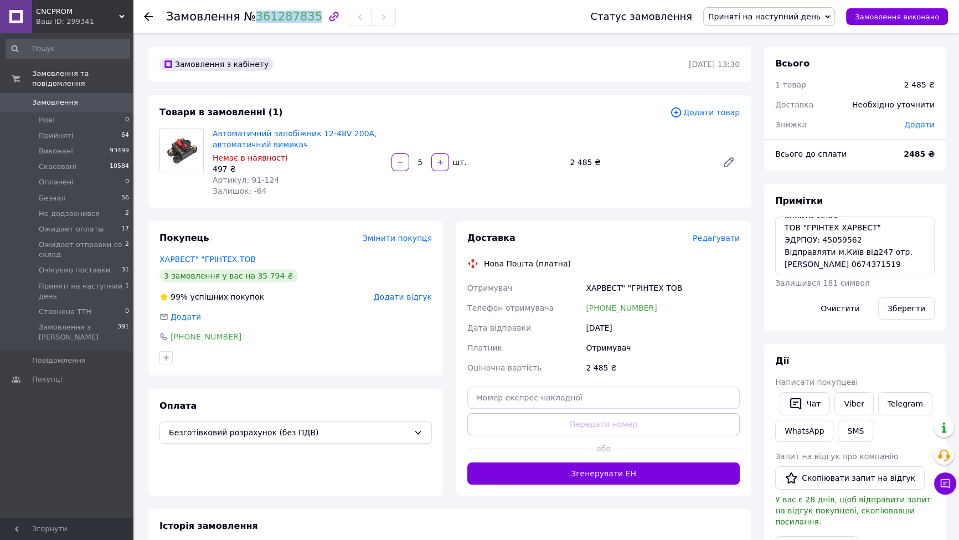
copy link "361287835"
drag, startPoint x: 105, startPoint y: 92, endPoint x: 121, endPoint y: 92, distance: 16.1
click at [105, 97] on span "0" at bounding box center [117, 102] width 30 height 10
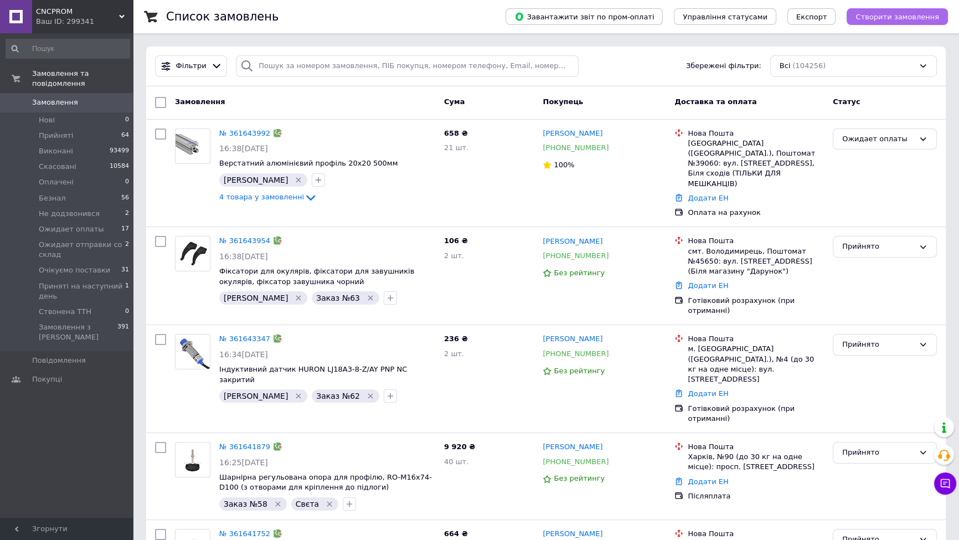
click at [917, 18] on span "Створити замовлення" at bounding box center [897, 17] width 84 height 8
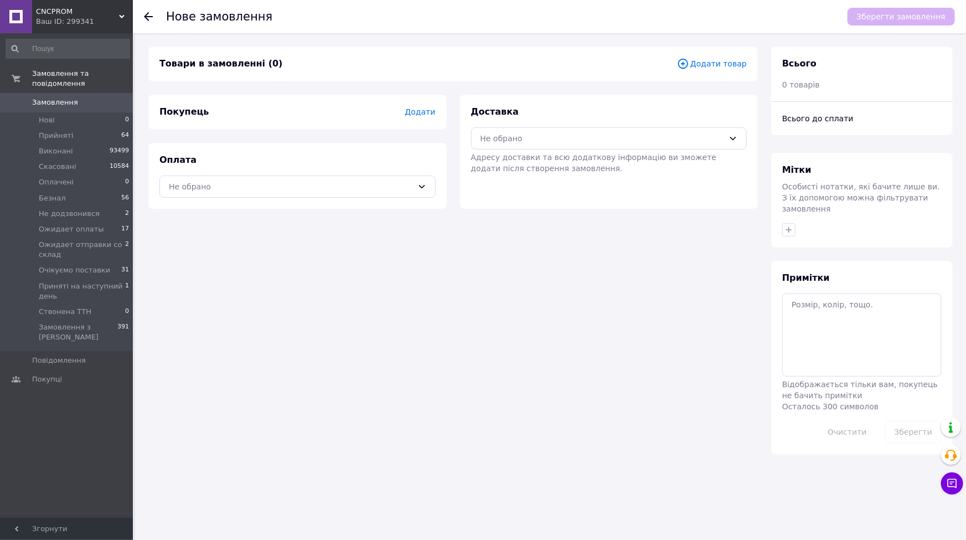
drag, startPoint x: 689, startPoint y: 78, endPoint x: 698, endPoint y: 69, distance: 12.1
click at [692, 76] on div "Товари в замовленні (0) Додати товар" at bounding box center [453, 64] width 610 height 35
click at [699, 69] on span "Додати товар" at bounding box center [712, 64] width 70 height 12
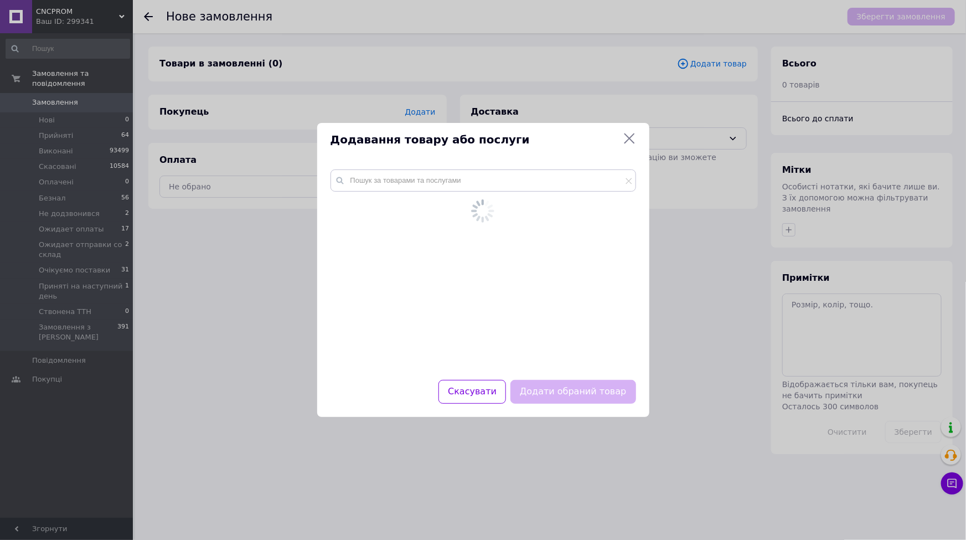
click at [387, 193] on div at bounding box center [483, 256] width 306 height 174
click at [387, 191] on input "text" at bounding box center [483, 180] width 306 height 22
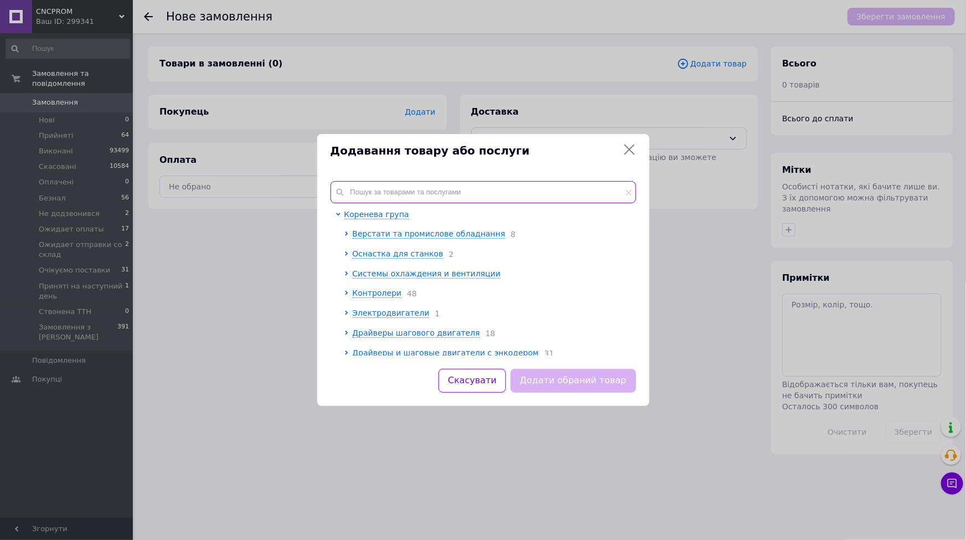
paste input "19-111"
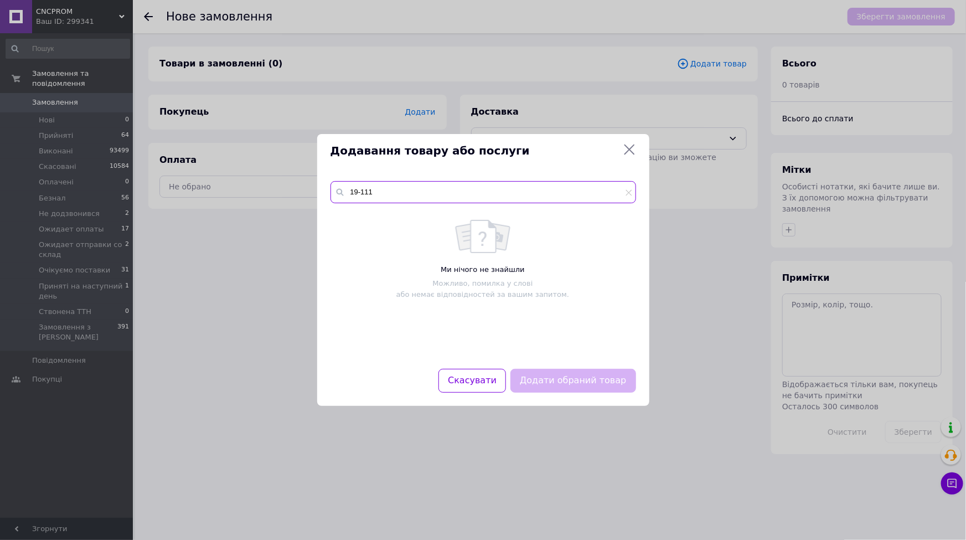
type input "19-111"
click at [460, 536] on div "Додавання товару або послуги 19-111 Ми нічого не знайшли Можливо, помилка у сло…" at bounding box center [483, 270] width 966 height 540
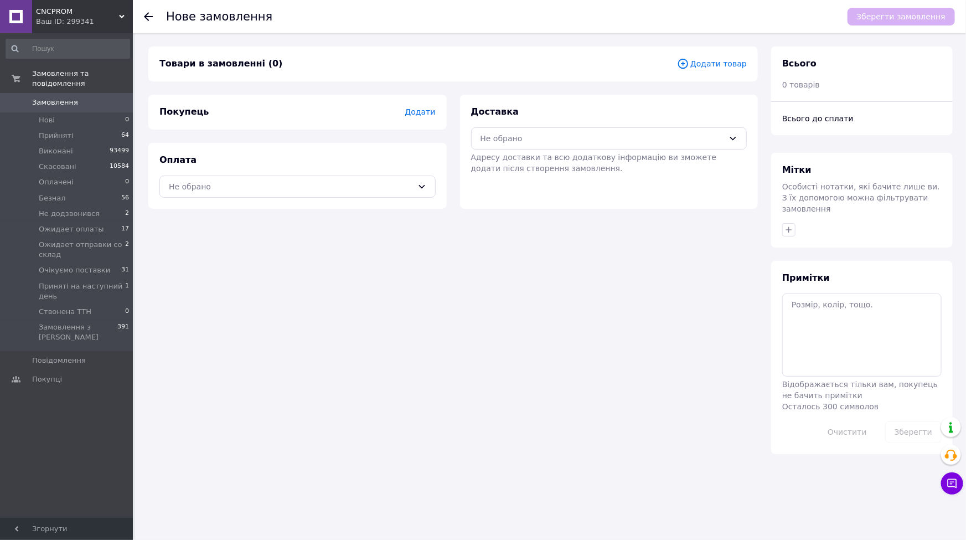
click at [714, 65] on span "Додати товар" at bounding box center [712, 64] width 70 height 12
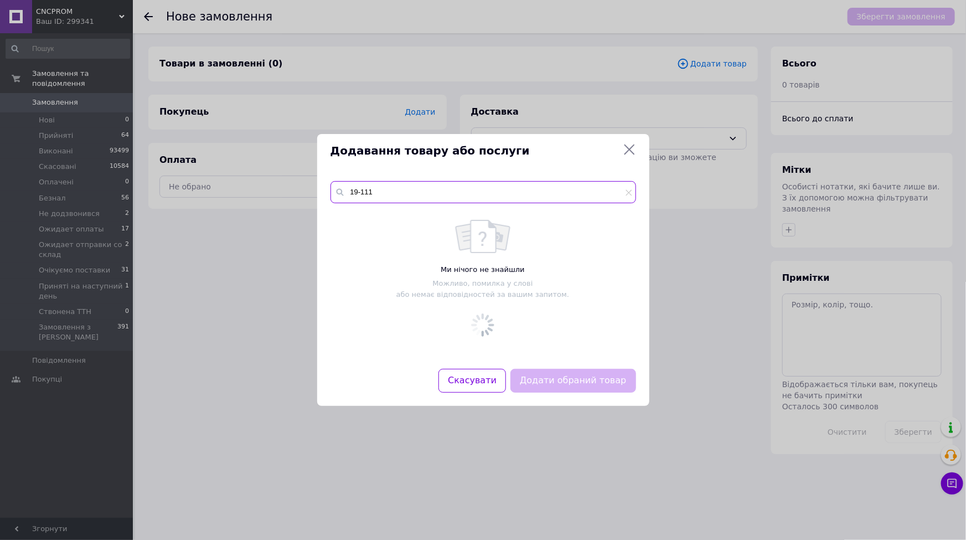
click at [379, 194] on input "19-111" at bounding box center [483, 192] width 306 height 22
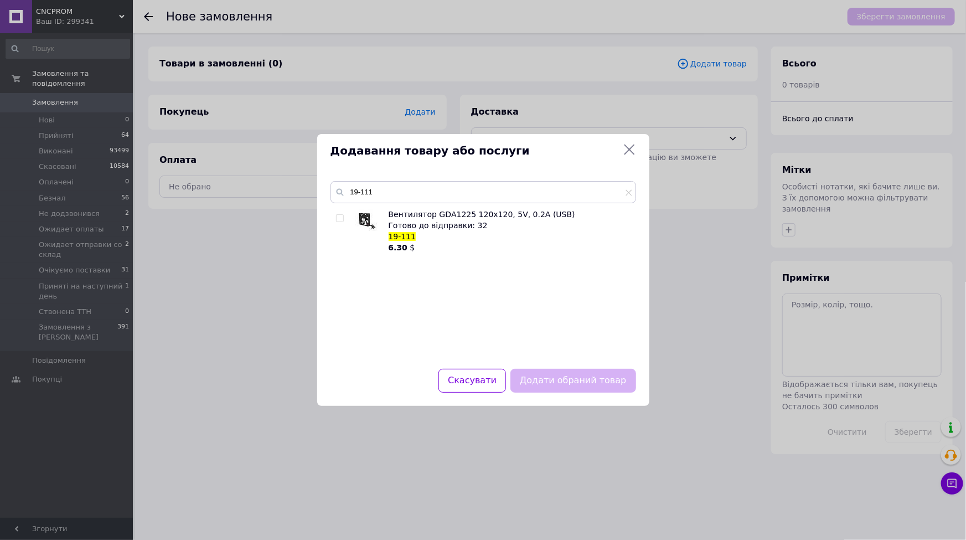
click at [343, 222] on div at bounding box center [341, 231] width 11 height 44
click at [340, 220] on input "checkbox" at bounding box center [339, 218] width 7 height 7
checkbox input "true"
click at [565, 378] on button "Додати обраний товар" at bounding box center [572, 381] width 125 height 24
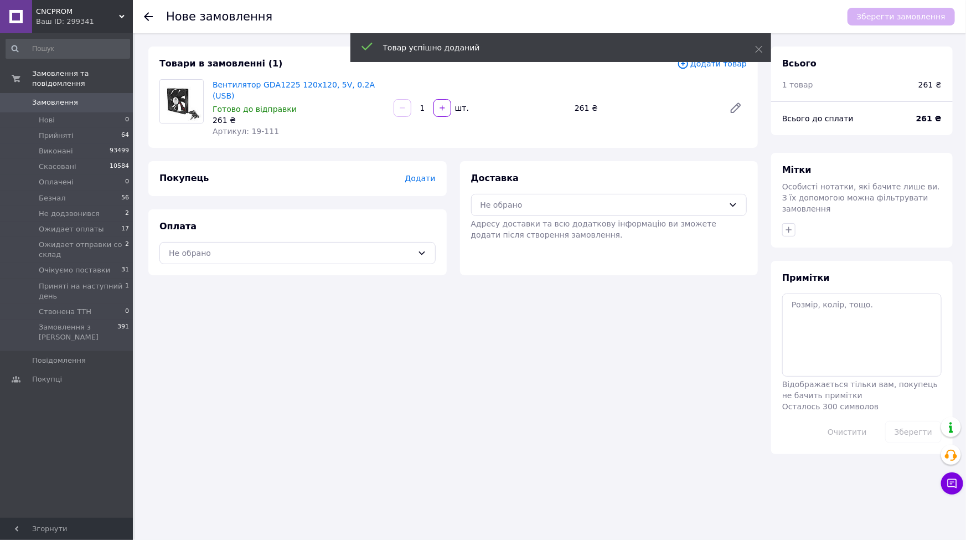
click at [847, 161] on div "Мітки Особисті нотатки, які бачите лише ви. З їх допомогою можна фільтрувати за…" at bounding box center [862, 200] width 182 height 95
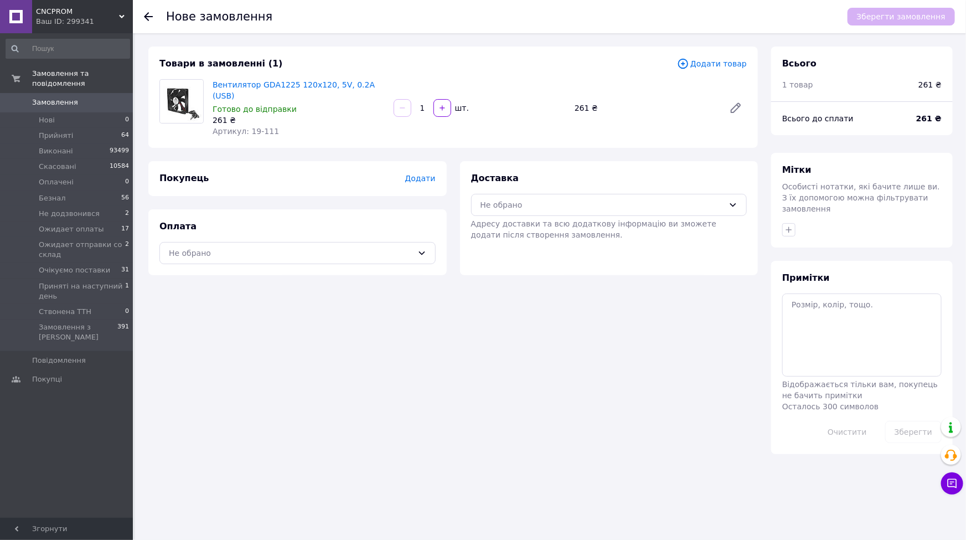
click at [428, 173] on div "Додати" at bounding box center [420, 178] width 30 height 11
click at [427, 174] on span "Додати" at bounding box center [420, 178] width 30 height 9
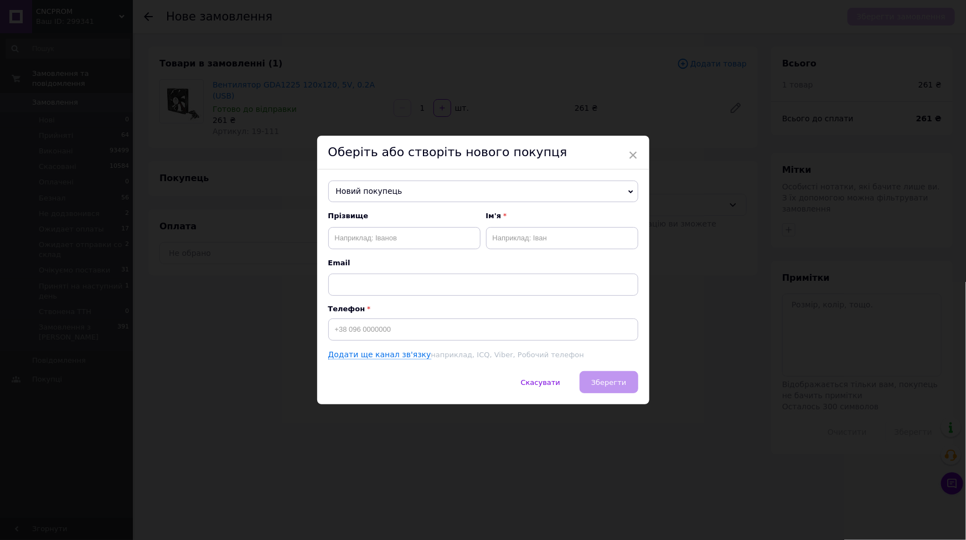
click at [413, 187] on span "Новий покупець" at bounding box center [483, 191] width 310 height 22
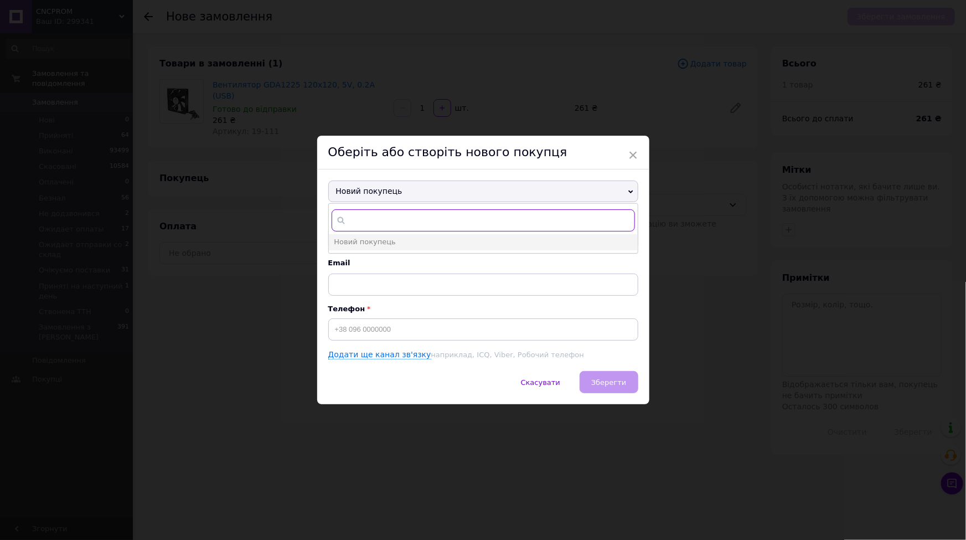
paste input "[PHONE_NUMBER]"
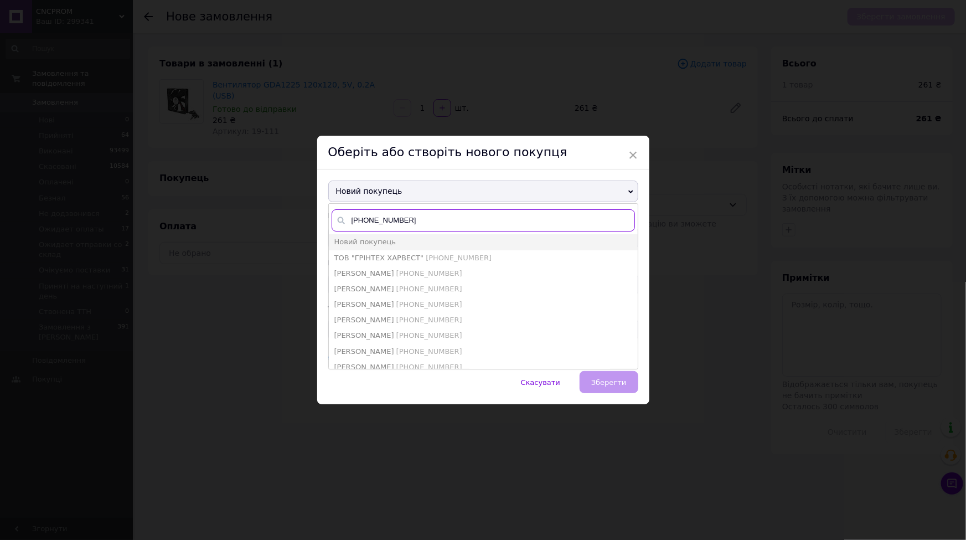
click at [398, 220] on input "[PHONE_NUMBER]" at bounding box center [483, 220] width 303 height 22
click at [394, 225] on input "[PHONE_NUMBER]" at bounding box center [483, 220] width 303 height 22
type input "[PHONE_NUMBER]"
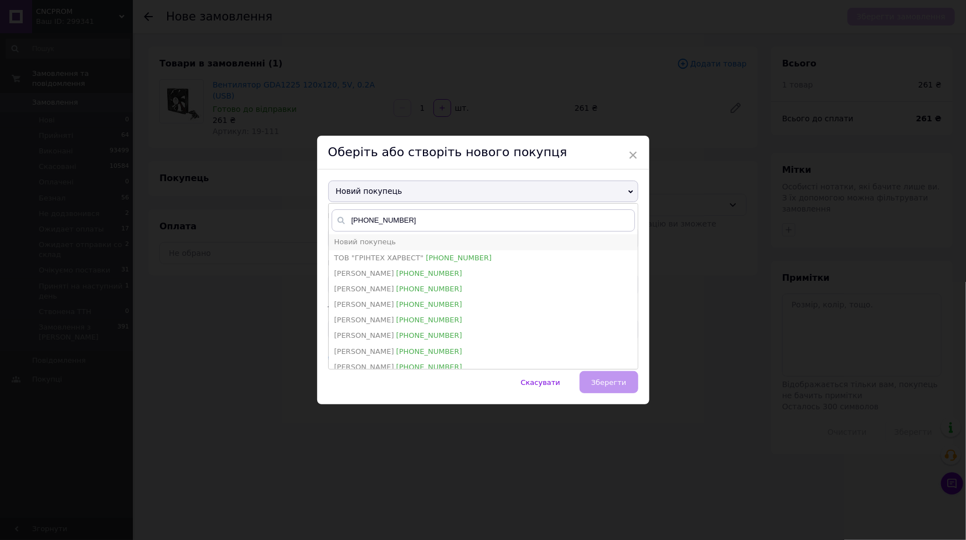
click at [376, 240] on span "Новий покупець" at bounding box center [364, 241] width 61 height 8
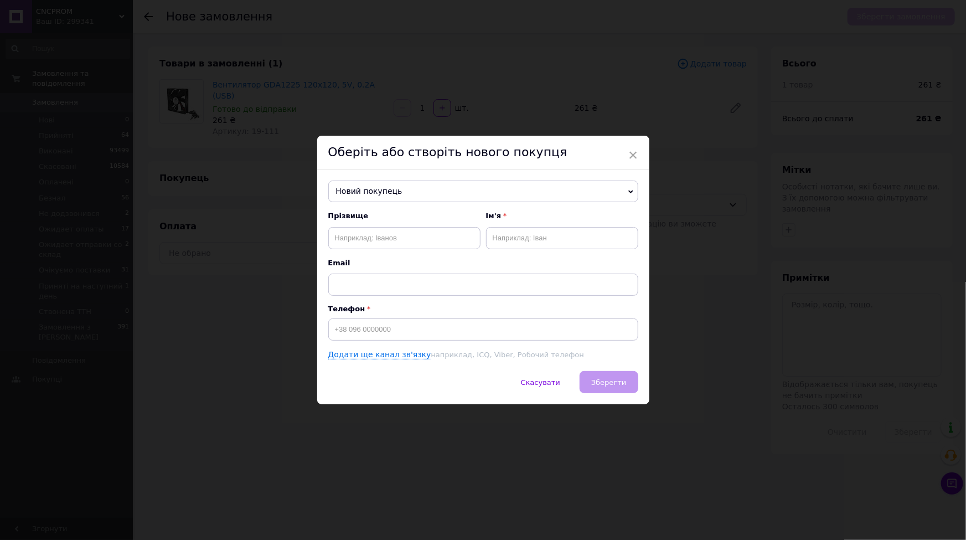
click at [373, 192] on span "Новий покупець" at bounding box center [483, 191] width 310 height 22
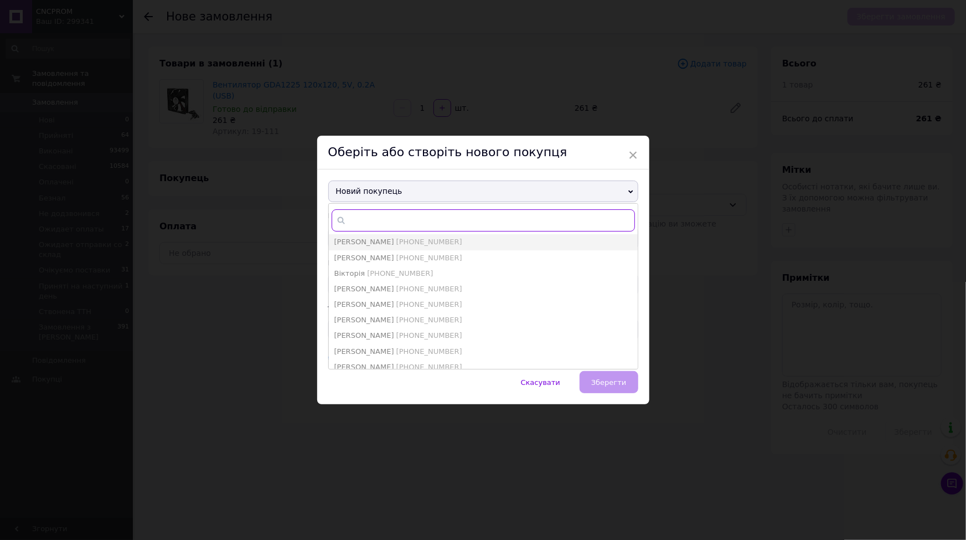
paste input "[PHONE_NUMBER]"
type input "[PHONE_NUMBER]"
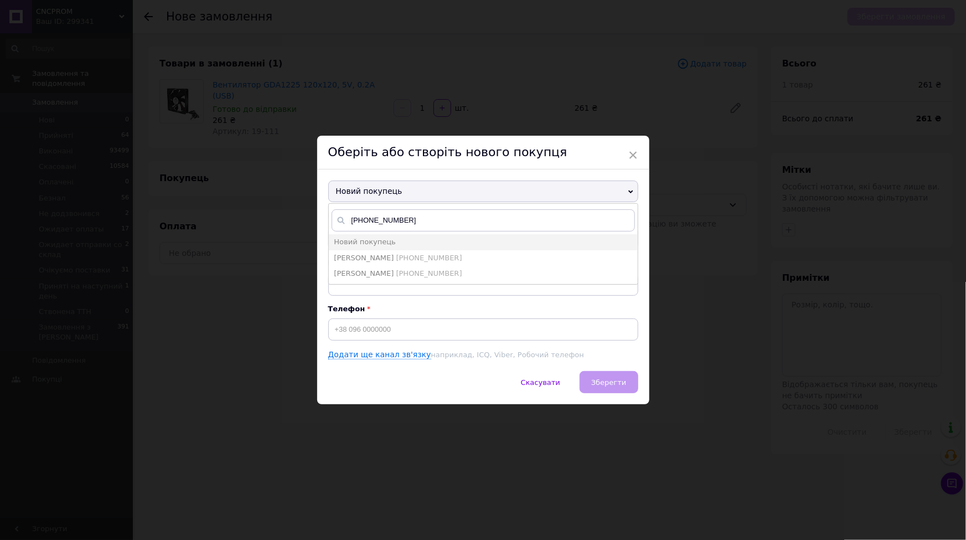
click at [396, 254] on span "[PHONE_NUMBER]" at bounding box center [429, 258] width 66 height 8
type input "[PERSON_NAME]"
type input "[PHONE_NUMBER]"
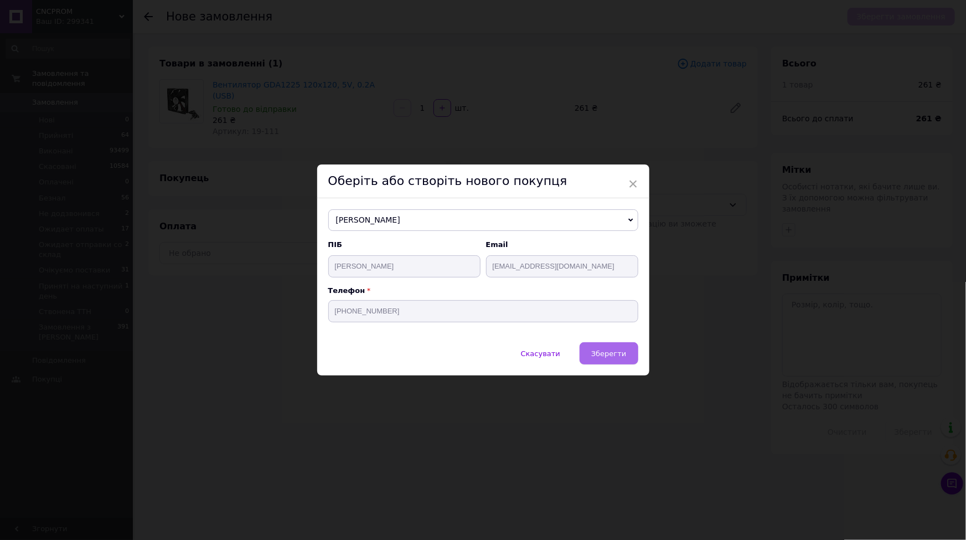
click at [608, 356] on span "Зберегти" at bounding box center [608, 353] width 35 height 8
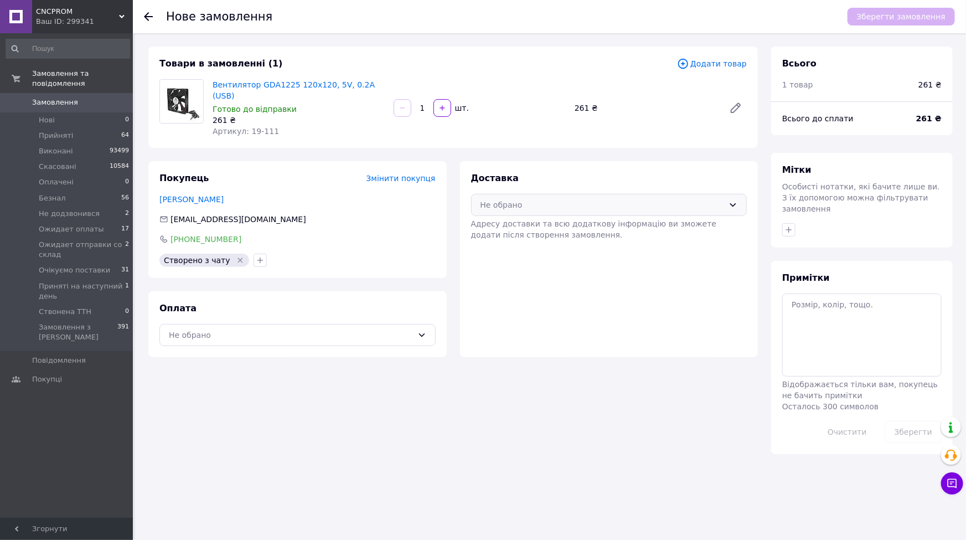
click at [551, 201] on div "Не обрано" at bounding box center [609, 205] width 276 height 22
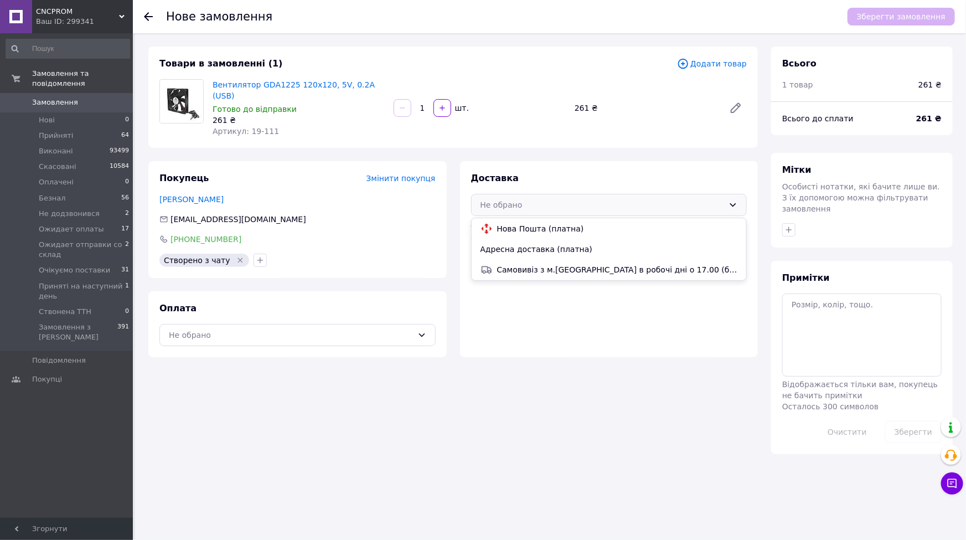
click at [540, 223] on span "Нова Пошта (платна)" at bounding box center [617, 228] width 241 height 11
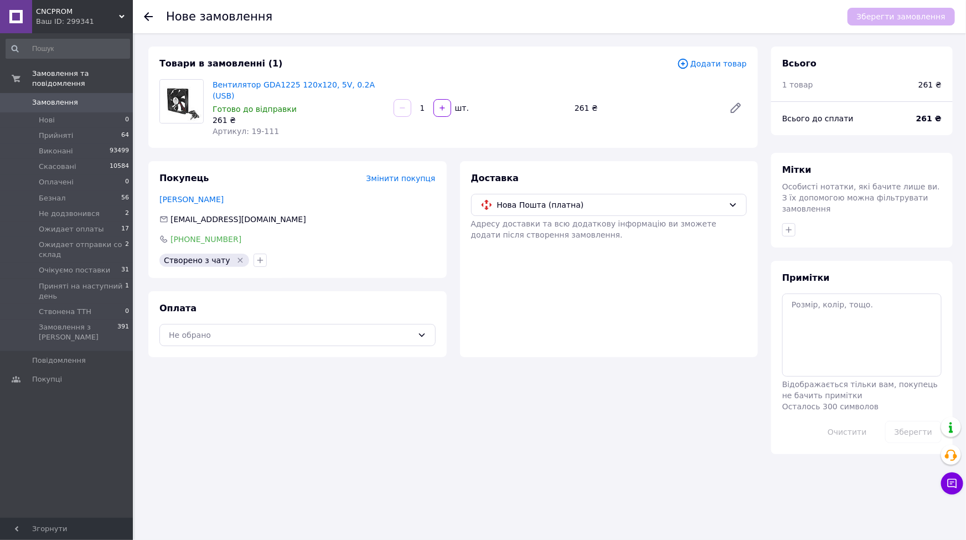
click at [512, 512] on div "Нове замовлення Зберегти замовлення Товари в замовленні (1) Додати товар Вентил…" at bounding box center [550, 270] width 831 height 540
click at [345, 324] on div "Не обрано" at bounding box center [297, 335] width 276 height 22
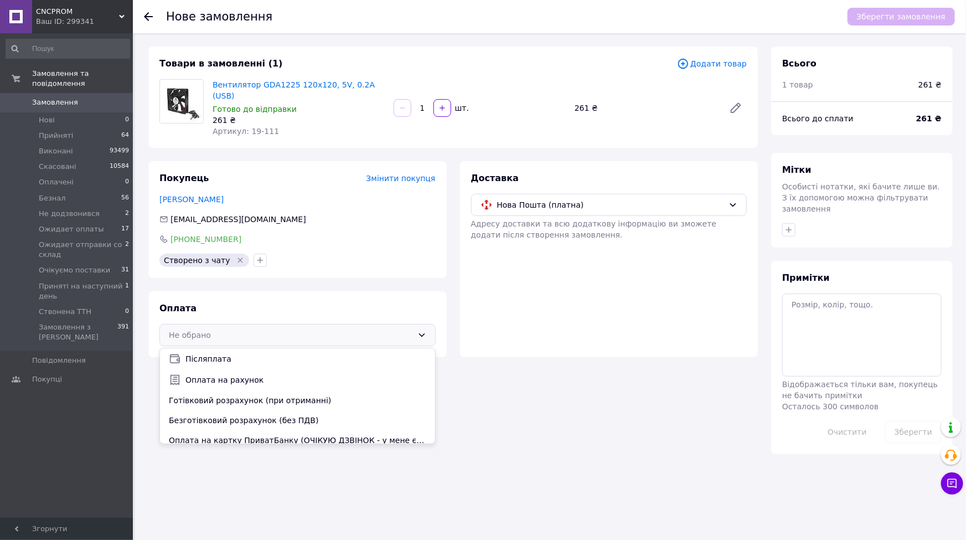
click at [330, 329] on div "Не обрано" at bounding box center [291, 335] width 244 height 12
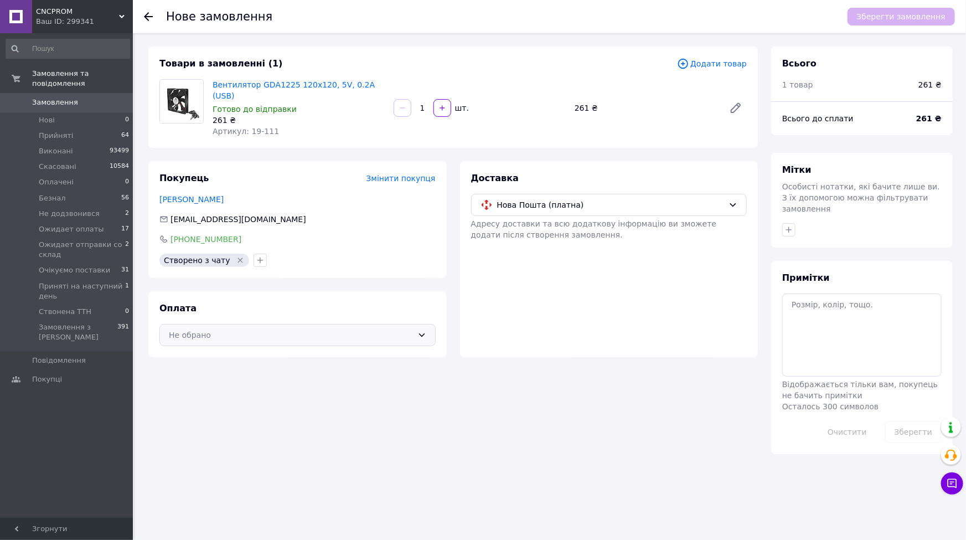
click at [263, 330] on div "Не обрано" at bounding box center [297, 335] width 276 height 22
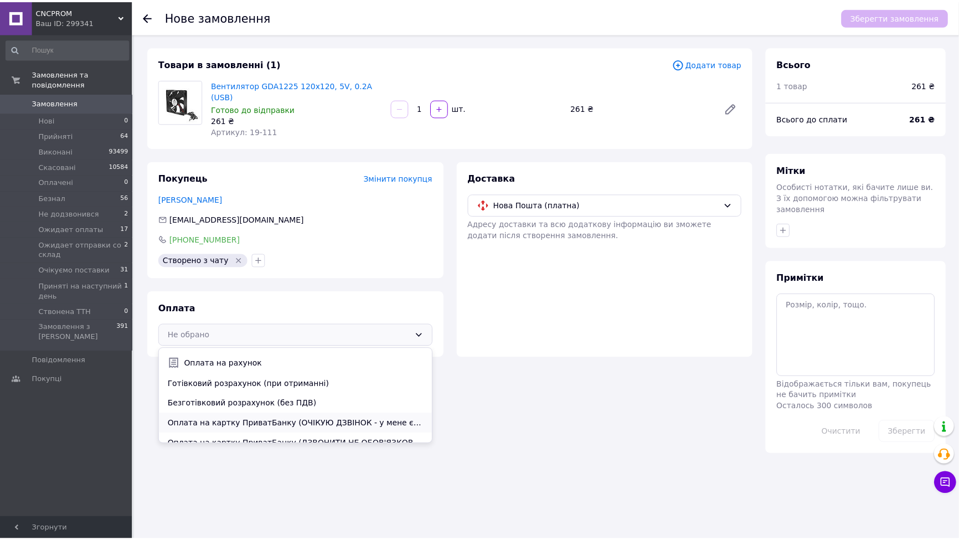
scroll to position [26, 0]
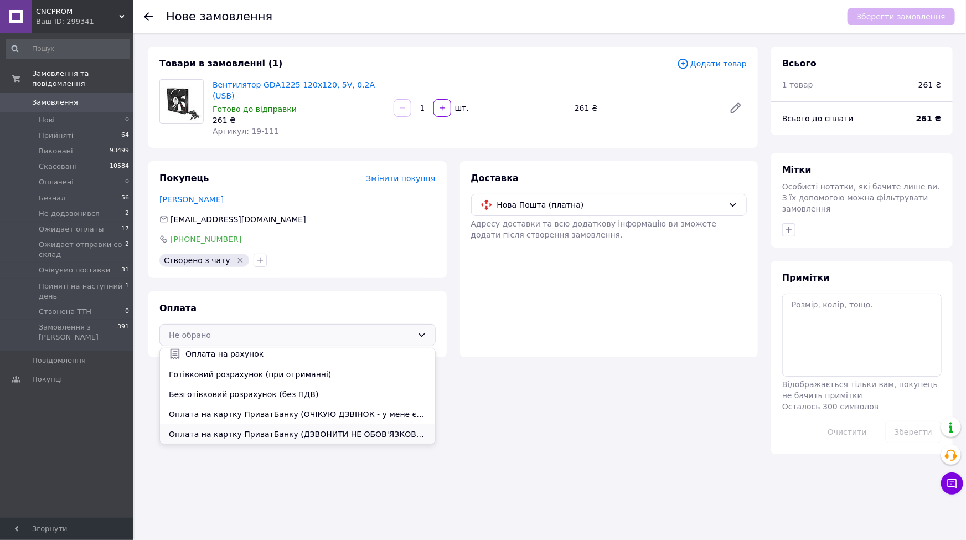
click at [254, 424] on div "Оплата на картку ПриватБанку (ДЗВОНИТИ НЕ ОБОВ'ЯЗКОВО-замовлення підтверджую і …" at bounding box center [297, 434] width 275 height 20
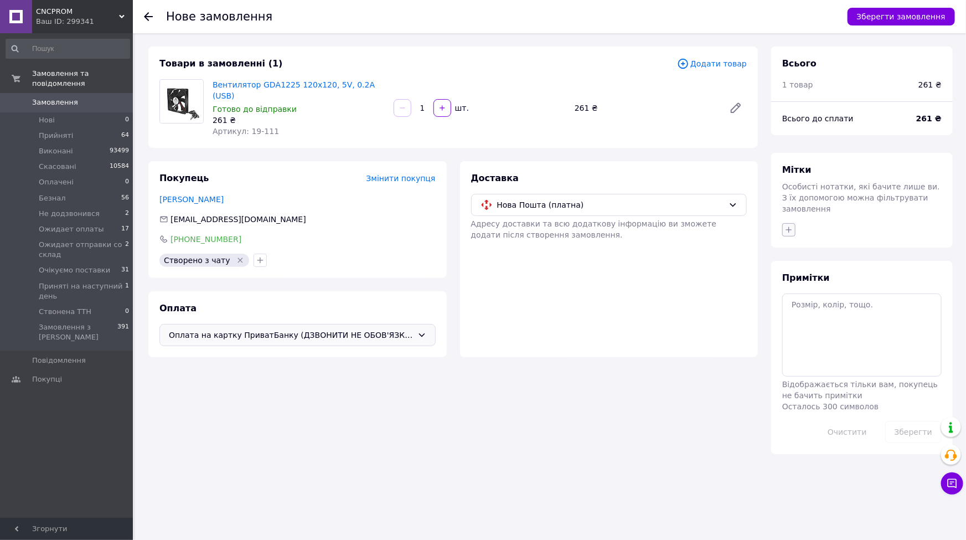
click at [790, 225] on icon "button" at bounding box center [788, 229] width 9 height 9
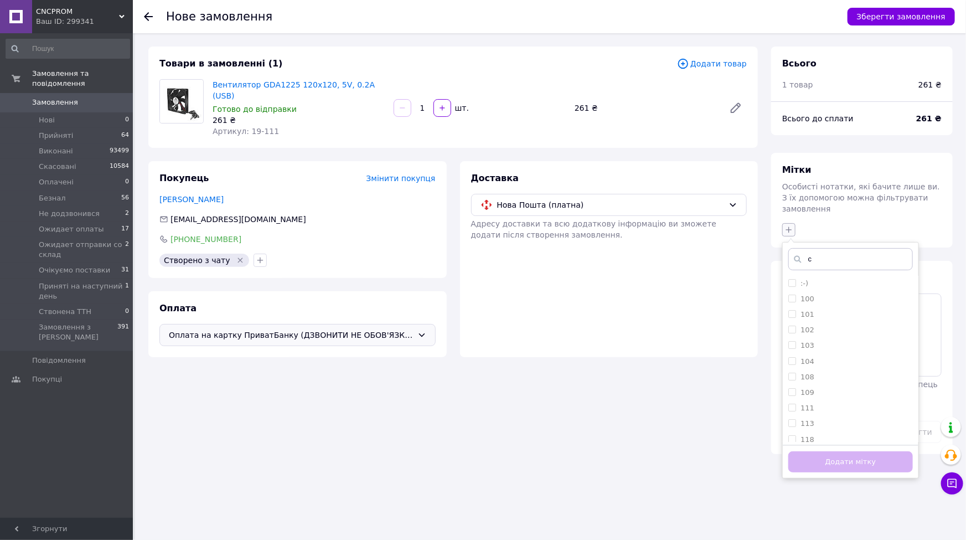
type input "св"
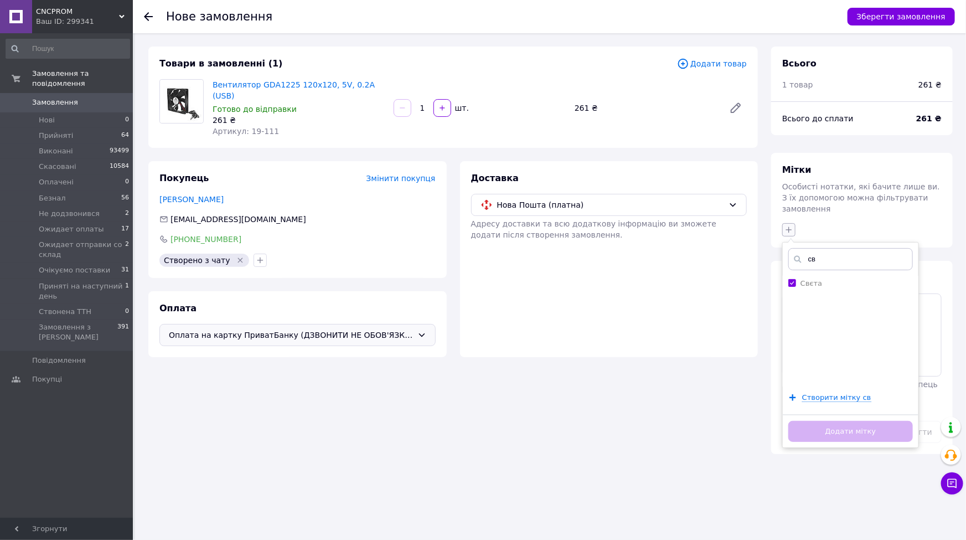
checkbox input "true"
type input "св"
click at [830, 421] on button "Додати мітку" at bounding box center [850, 432] width 125 height 22
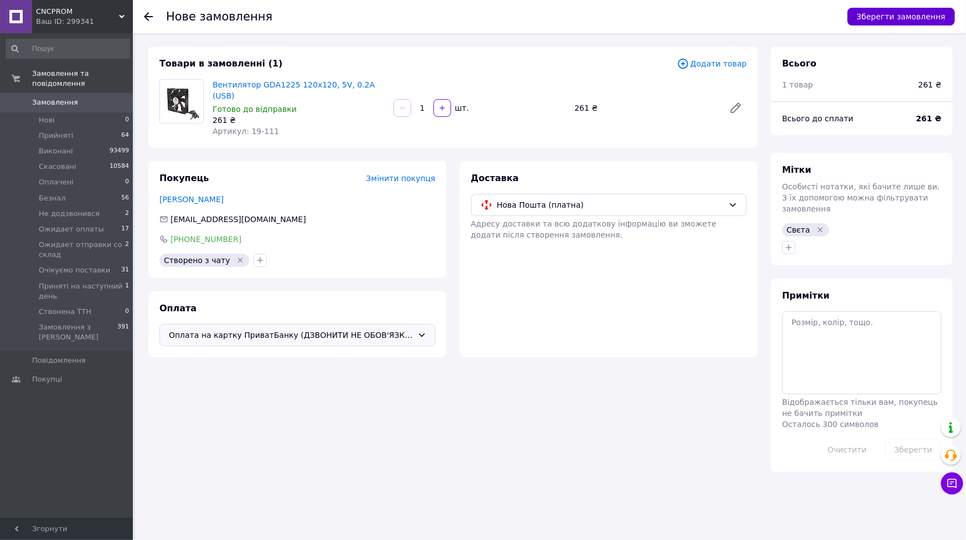
click at [866, 18] on button "Зберегти замовлення" at bounding box center [901, 17] width 107 height 18
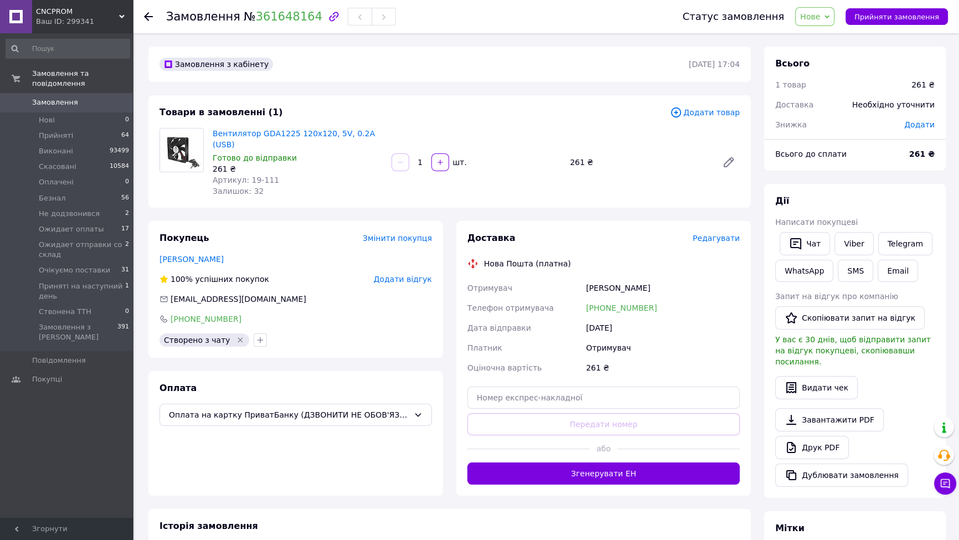
click at [921, 156] on b "261 ₴" at bounding box center [921, 153] width 25 height 9
copy b "261"
click at [877, 273] on button "Email" at bounding box center [897, 271] width 40 height 22
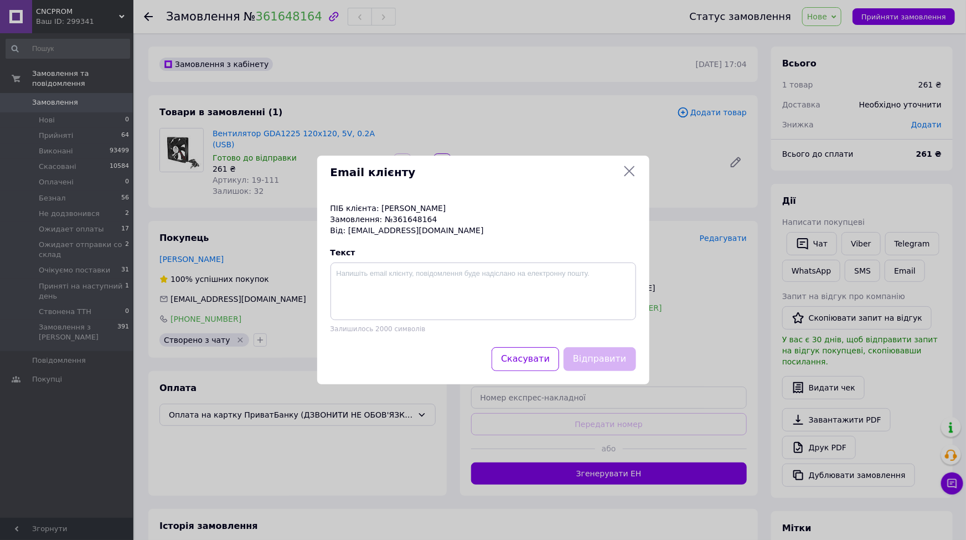
click at [850, 269] on div "Email клієнту ПІБ клієнта: [PERSON_NAME]: №361648164 Від: [EMAIL_ADDRESS][DOMAI…" at bounding box center [483, 270] width 966 height 540
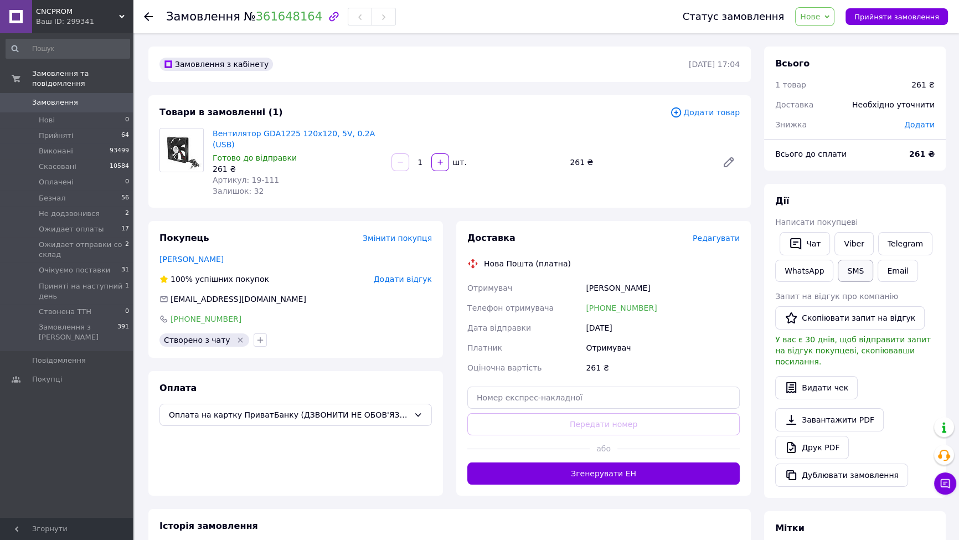
click at [841, 268] on button "SMS" at bounding box center [855, 271] width 35 height 22
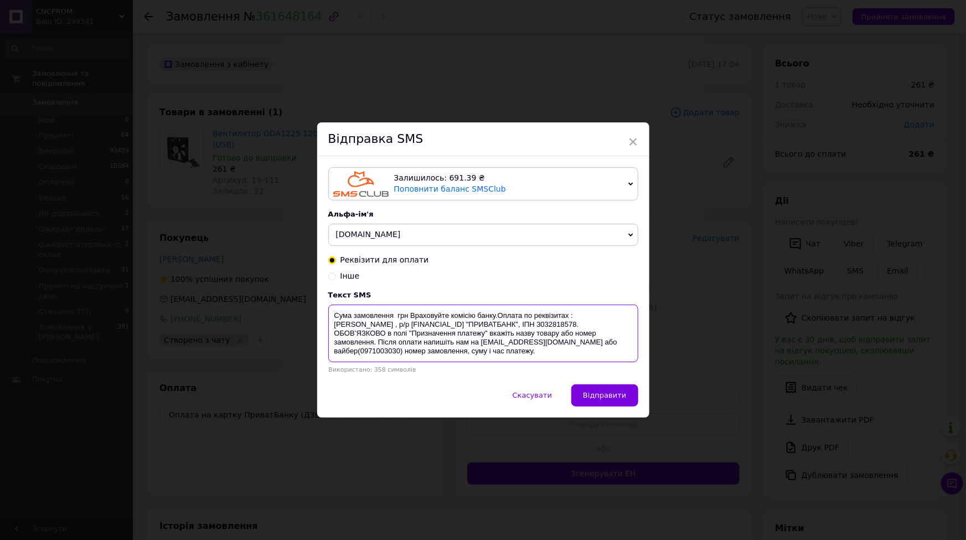
click at [394, 318] on textarea "Сума замовлення грн Враховуйте комісію банку.Оплата по реквізитах : [PERSON_NAM…" at bounding box center [483, 333] width 310 height 58
paste textarea "261"
drag, startPoint x: 329, startPoint y: 318, endPoint x: 461, endPoint y: 346, distance: 135.2
click at [461, 346] on textarea "Сума замовлення 261 грн Враховуйте комісію банку.Оплата по реквізитах : [PERSON…" at bounding box center [483, 333] width 310 height 58
type textarea "Сума замовлення 261 грн Враховуйте комісію банку.Оплата по реквізитах : [PERSON…"
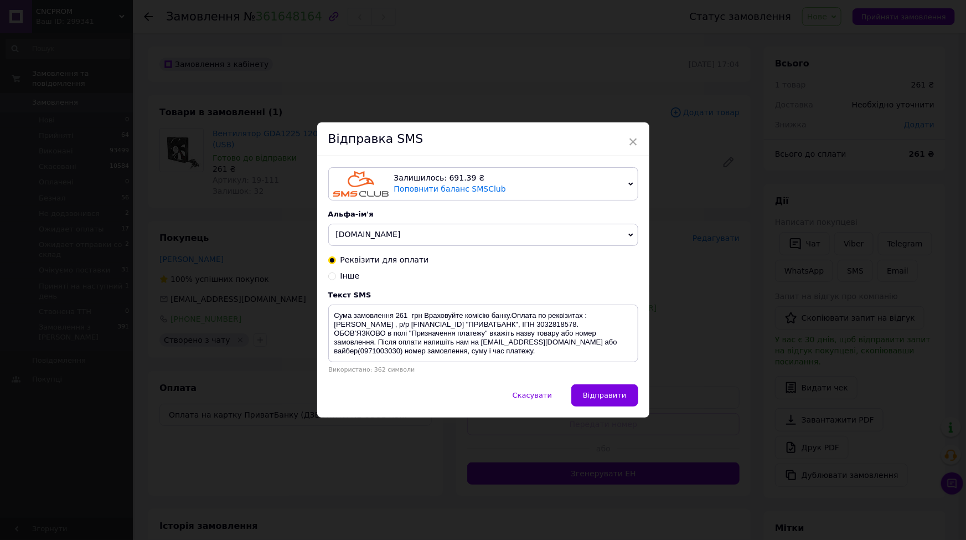
drag, startPoint x: 267, startPoint y: 30, endPoint x: 205, endPoint y: 25, distance: 62.7
click at [267, 30] on div "× Відправка SMS Залишилось: 691.39 ₴ Поповнити баланс SMSClub Підключити LetsAd…" at bounding box center [483, 270] width 966 height 540
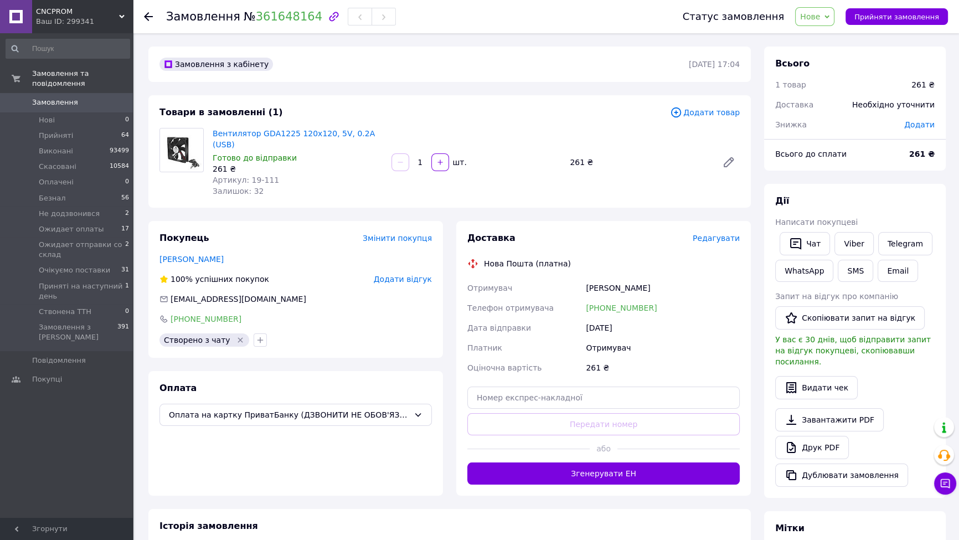
click at [205, 23] on div "Замовлення № 361648164" at bounding box center [281, 16] width 230 height 19
click at [206, 21] on span "Замовлення" at bounding box center [203, 16] width 74 height 13
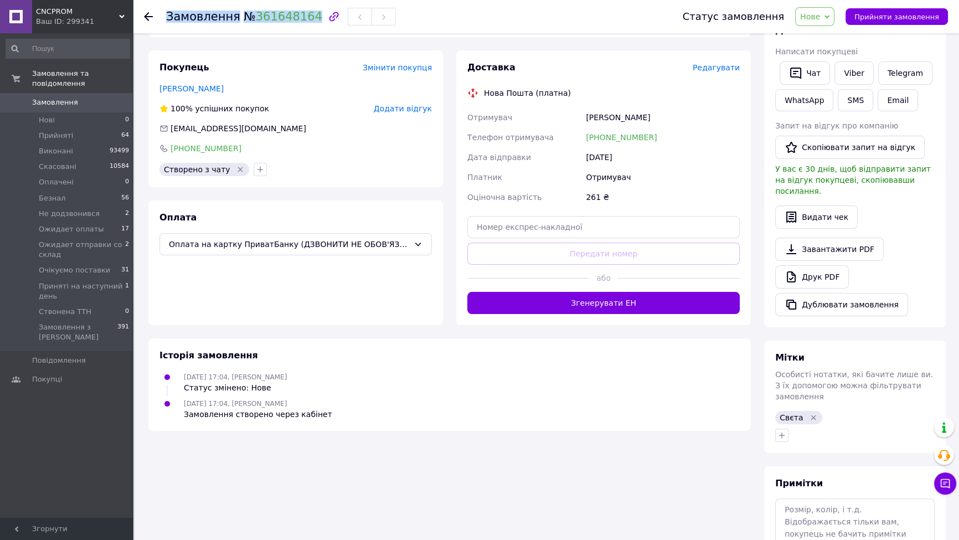
scroll to position [83, 0]
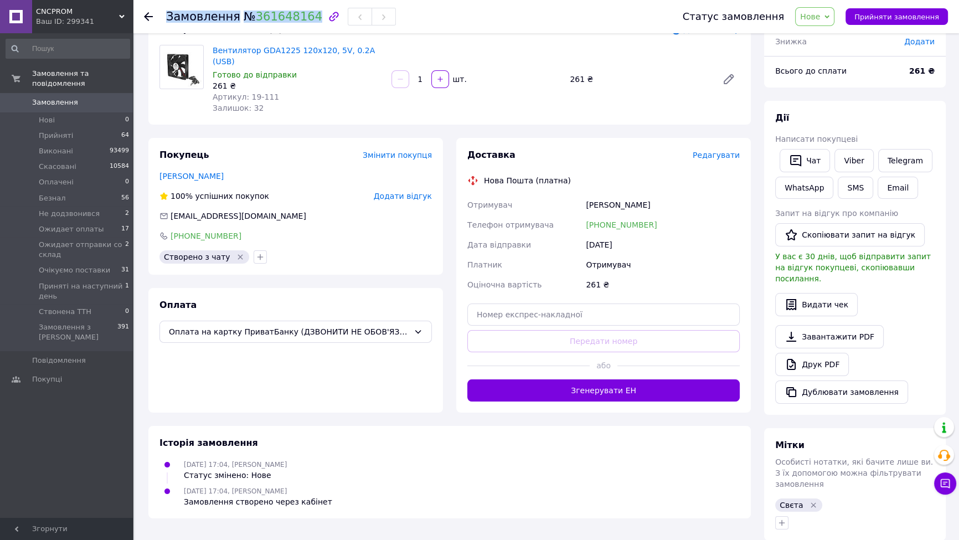
click at [807, 22] on div "Статус замовлення Нове Прийнято Виконано Скасовано Оплачено Безнал Не додзвонив…" at bounding box center [810, 16] width 276 height 19
click at [812, 23] on span "Нове" at bounding box center [814, 16] width 39 height 19
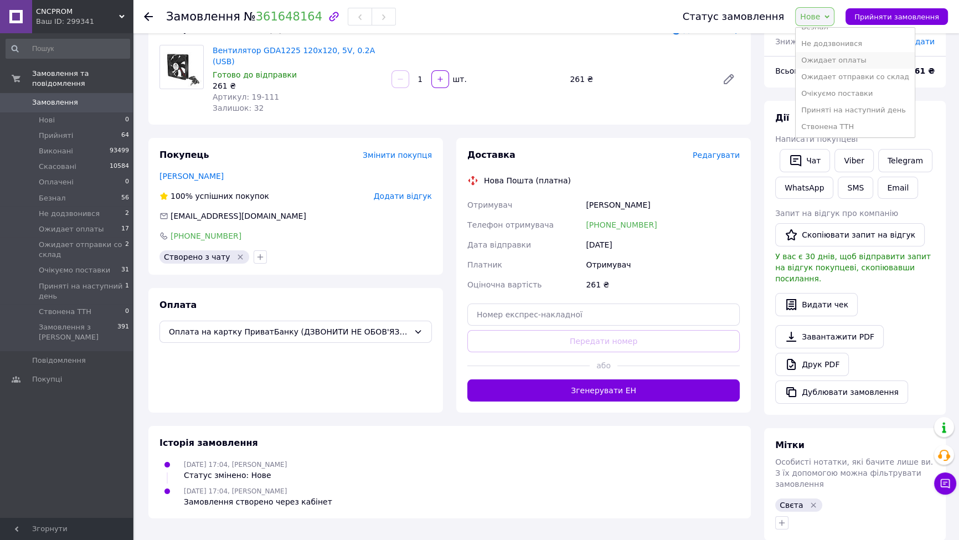
click at [828, 60] on li "Ожидает оплаты" at bounding box center [855, 60] width 119 height 17
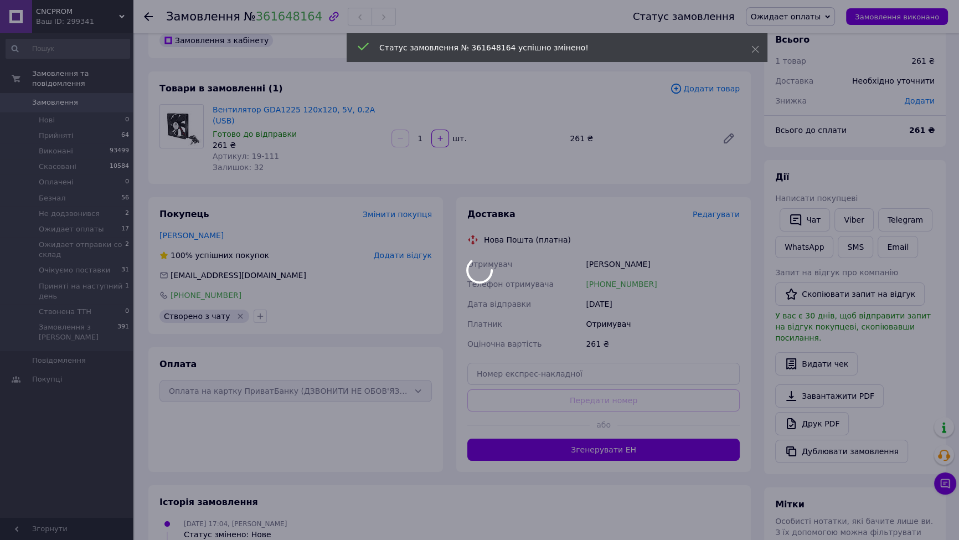
scroll to position [0, 0]
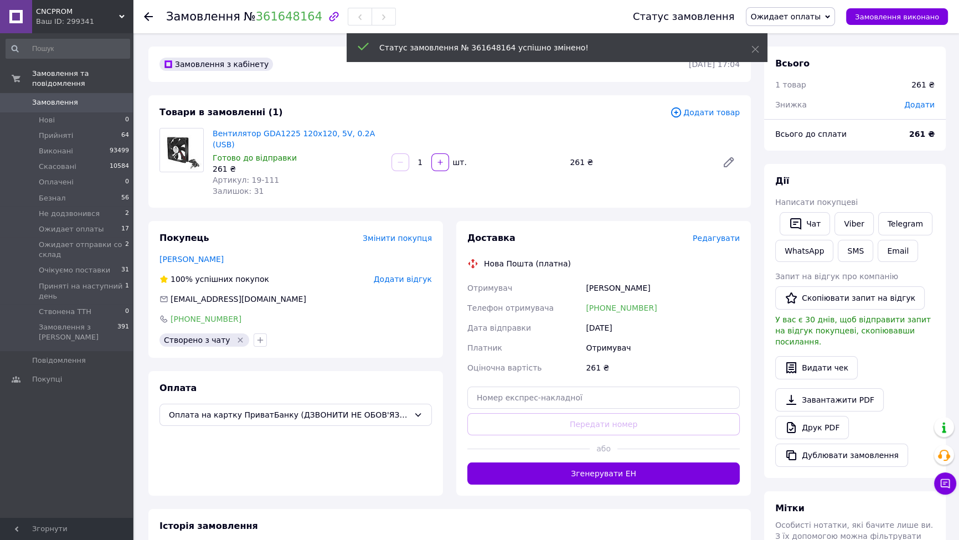
click at [100, 97] on span "Замовлення" at bounding box center [67, 102] width 70 height 10
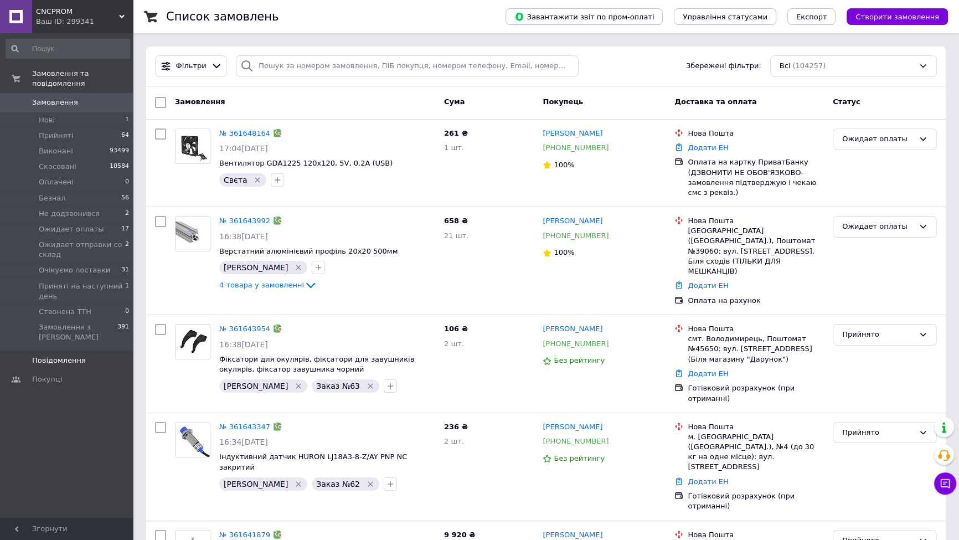
drag, startPoint x: 82, startPoint y: 411, endPoint x: 92, endPoint y: 343, distance: 68.9
click at [82, 411] on div "Замовлення та повідомлення Замовлення 0 Нові 1 Прийняті 64 Виконані 93499 Скасо…" at bounding box center [68, 276] width 136 height 487
click at [224, 130] on link "№ 361648164" at bounding box center [244, 133] width 51 height 8
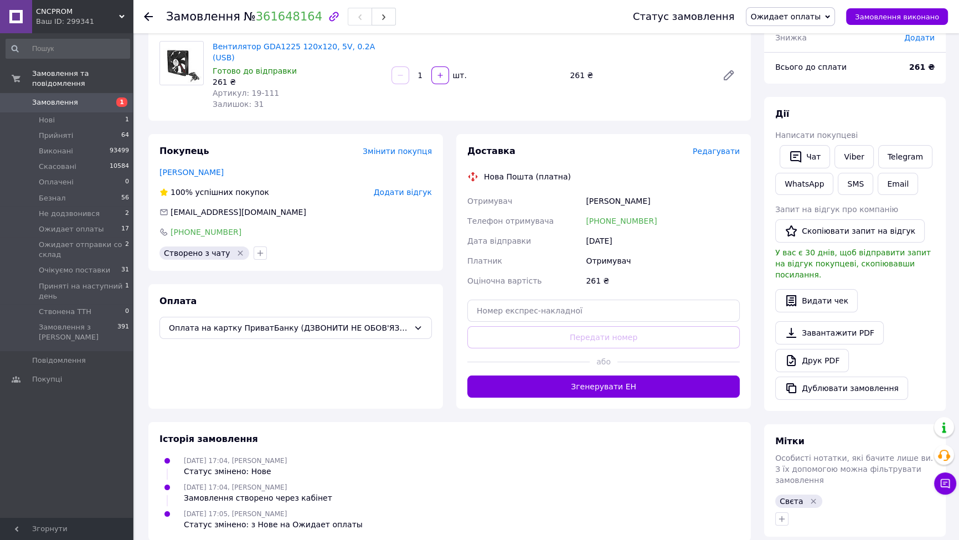
scroll to position [130, 0]
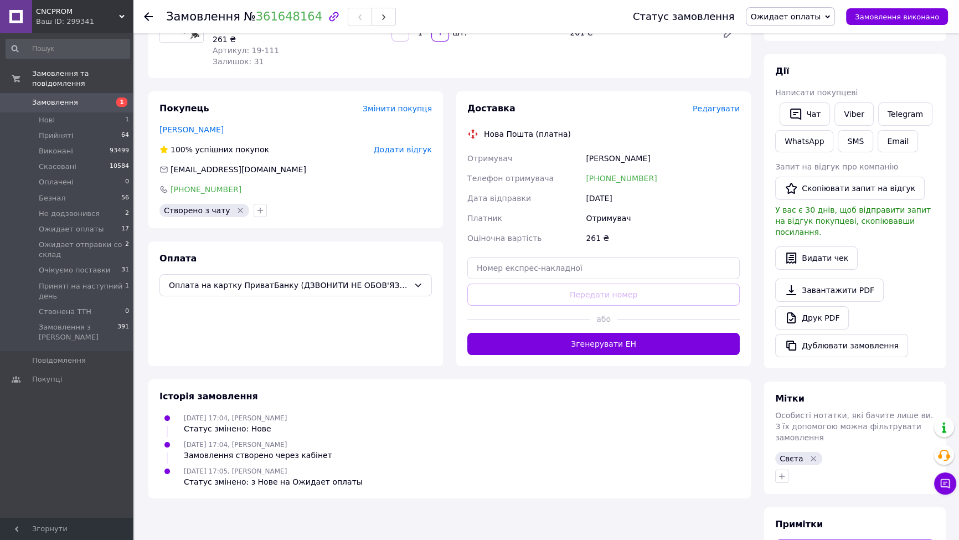
paste textarea "М.Краматрськ, Донецька область, нп11 ,Ястремський Сергій, тел.0985306191"
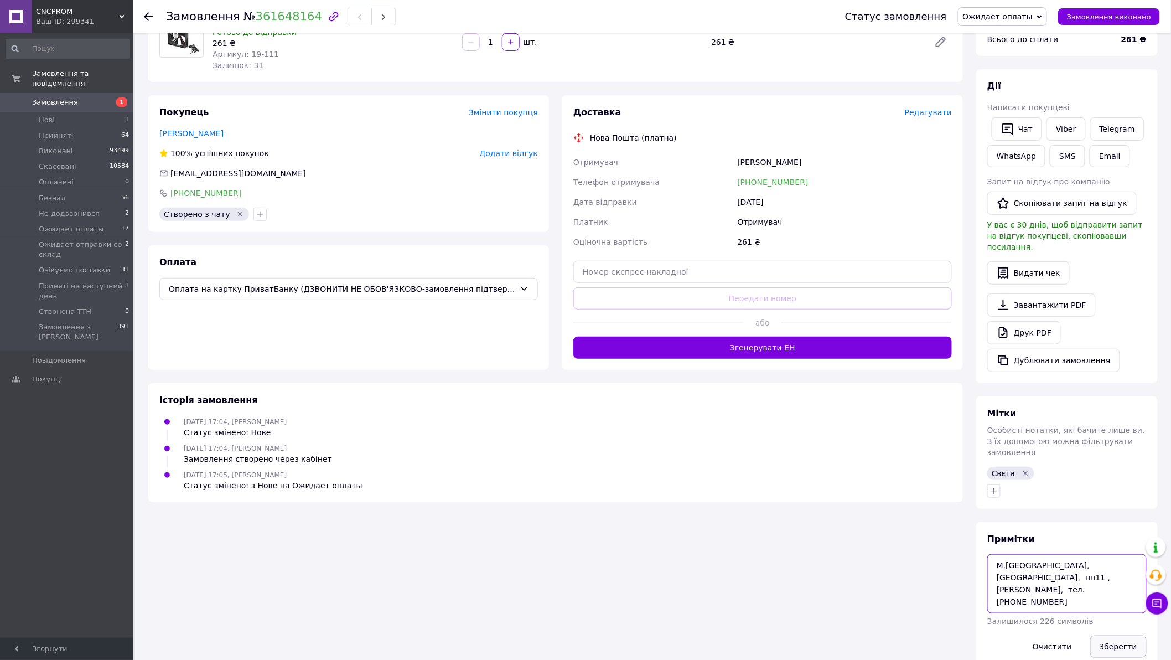
type textarea "М.Краматрськ, Донецька область, нп11 ,Ястремський Сергій, тел.0985306191"
click at [965, 539] on button "Зберегти" at bounding box center [1119, 647] width 56 height 22
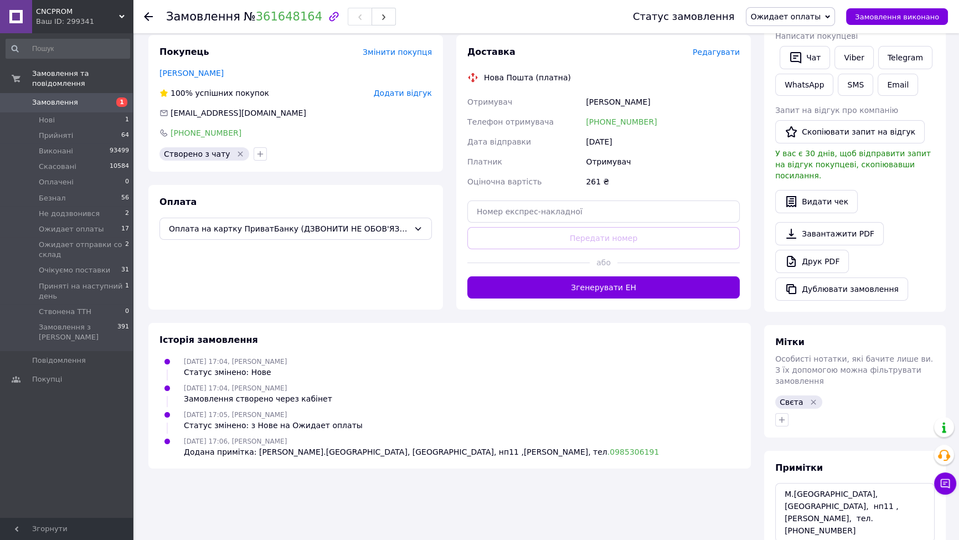
scroll to position [233, 0]
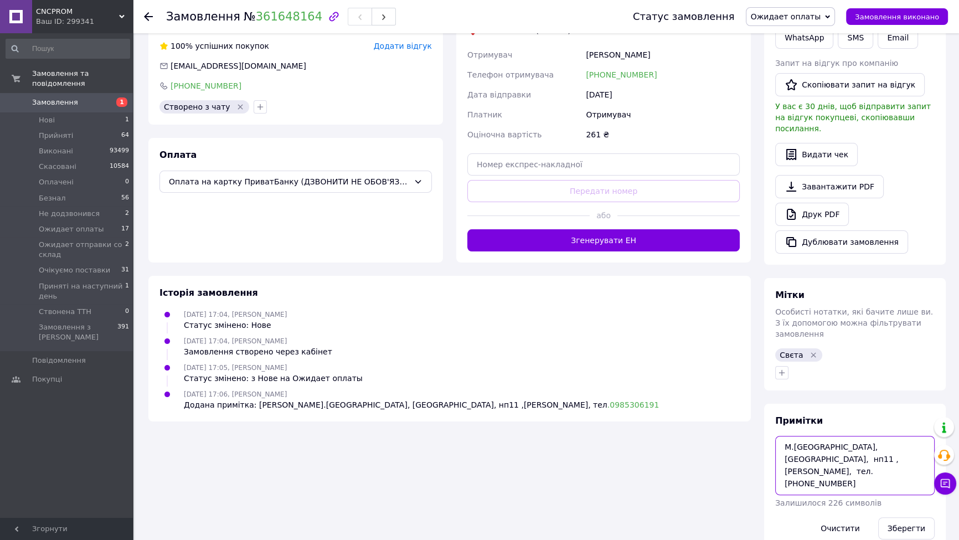
click at [820, 436] on textarea "М.Краматрськ, Донецька область, нп11 ,Ястремський Сергій, тел.0985306191" at bounding box center [854, 465] width 159 height 59
click at [818, 436] on textarea "М.Краматрськ, Донецька область, нп11 ,Ястремський Сергій, тел.0985306191" at bounding box center [854, 465] width 159 height 59
type textarea "М.Краматорськ, Донецька область, нп11 ,Ястремський Сергій, тел.0985306191"
click at [902, 517] on button "Зберегти" at bounding box center [906, 528] width 56 height 22
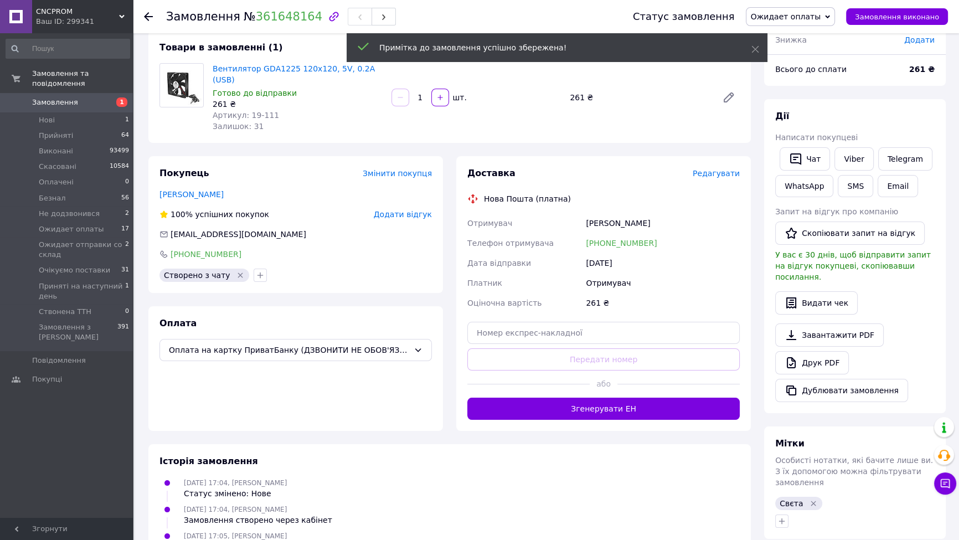
scroll to position [0, 0]
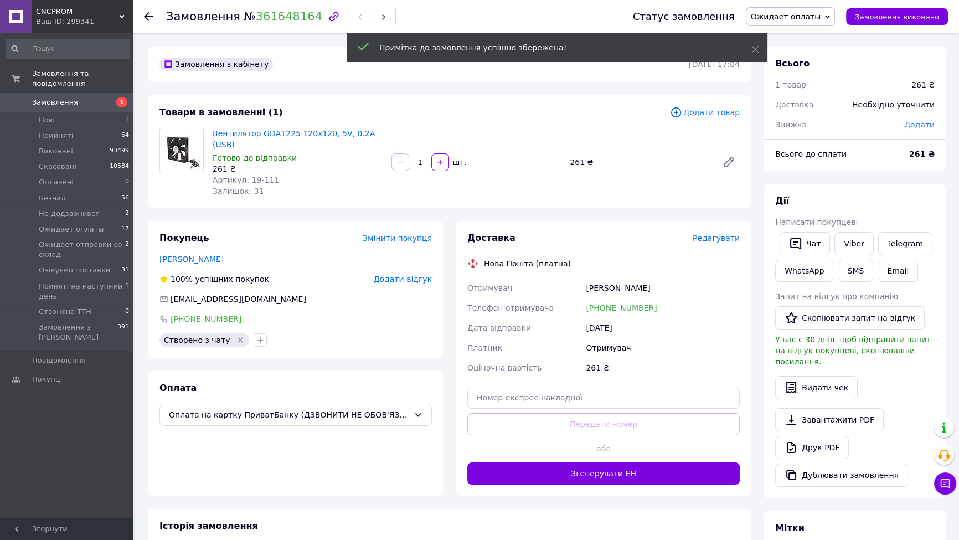
click at [128, 95] on div at bounding box center [129, 275] width 3 height 482
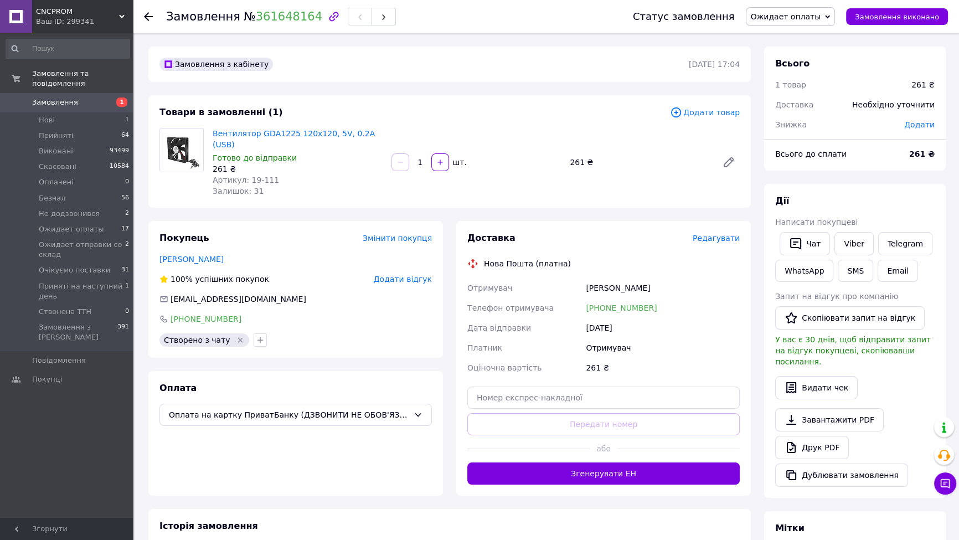
click at [101, 97] on span "Замовлення" at bounding box center [67, 102] width 70 height 10
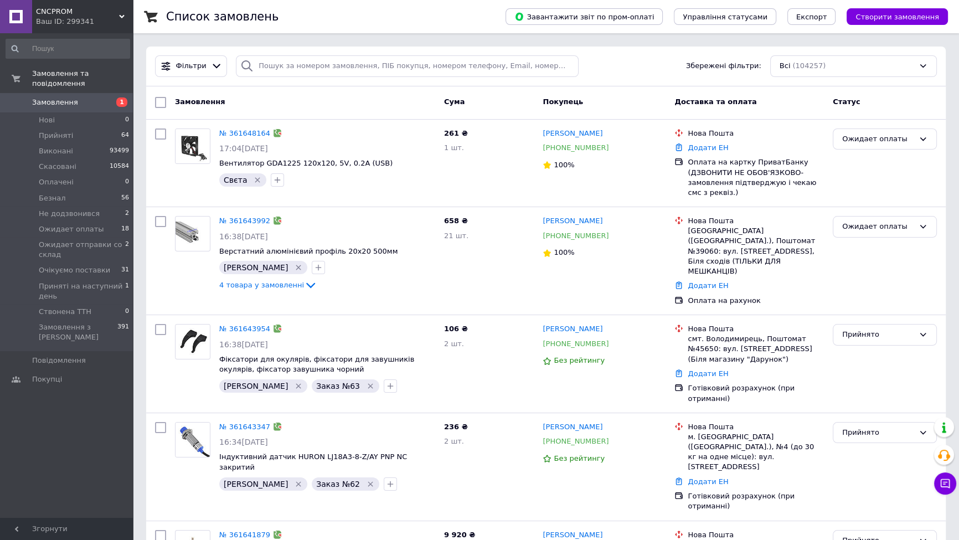
click at [293, 81] on div "Фільтри Збережені фільтри: Всі (104257)" at bounding box center [545, 67] width 799 height 40
click at [293, 69] on input "search" at bounding box center [407, 66] width 343 height 22
paste input "361643347"
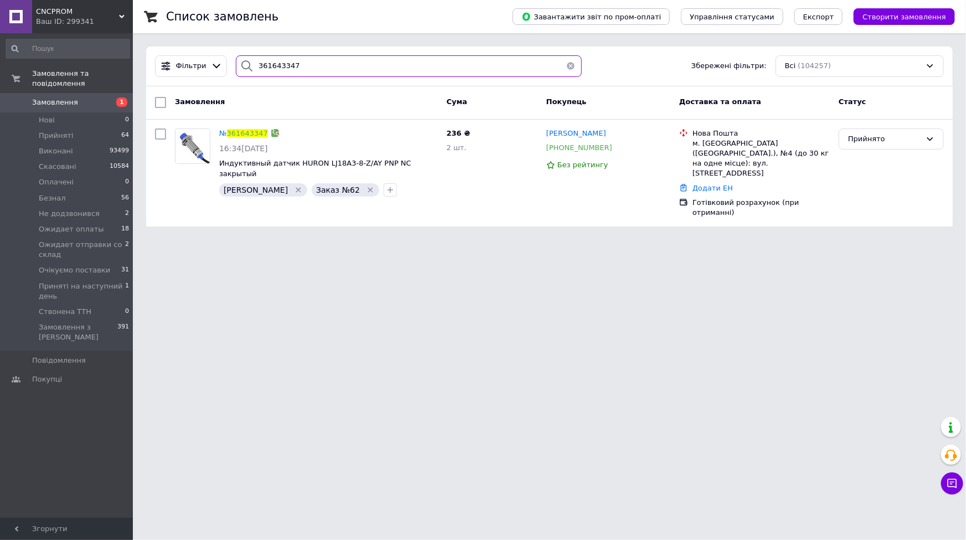
drag, startPoint x: 290, startPoint y: 66, endPoint x: 240, endPoint y: 66, distance: 50.4
click at [240, 66] on div "361643347" at bounding box center [408, 66] width 345 height 22
paste input "579394"
type input "361579394"
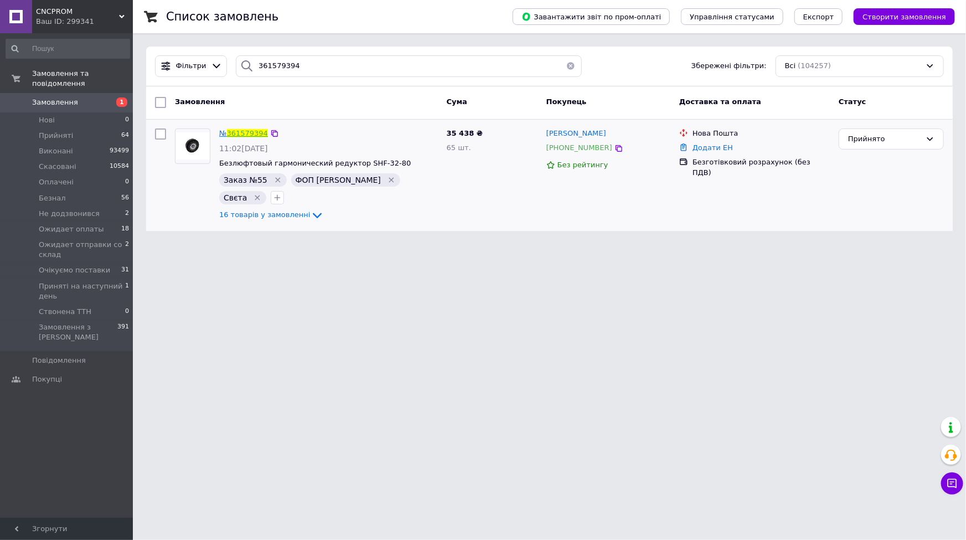
click at [241, 132] on link "361579394" at bounding box center [247, 133] width 41 height 8
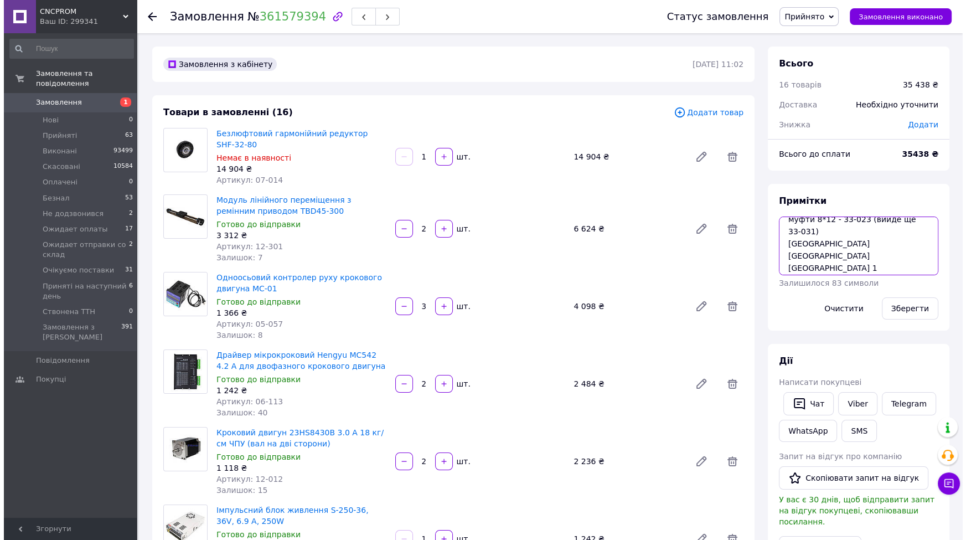
scroll to position [5, 0]
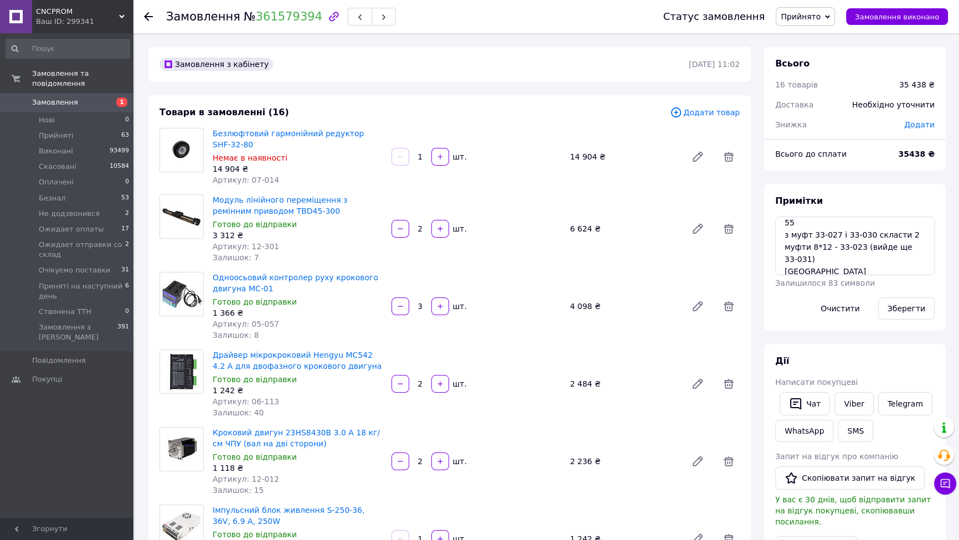
click at [87, 97] on span "Замовлення" at bounding box center [67, 102] width 70 height 10
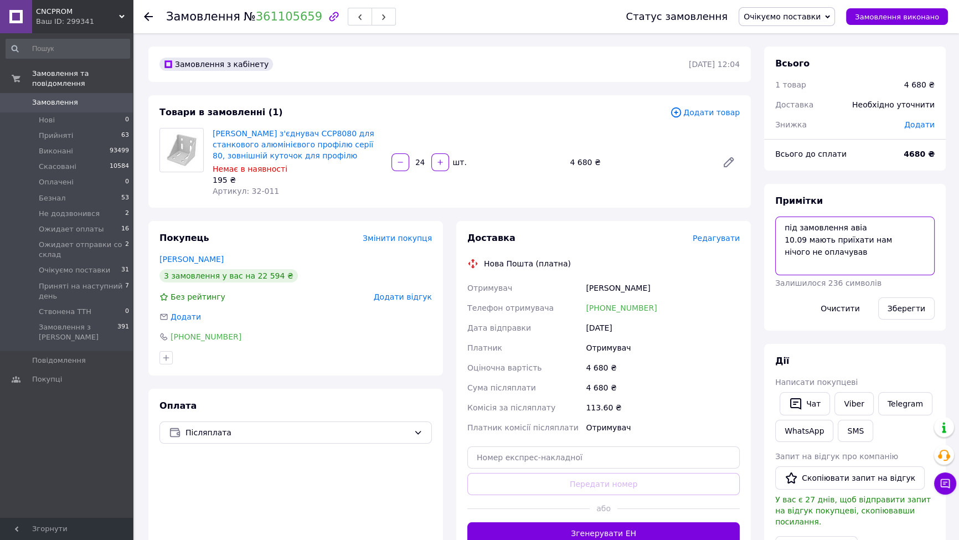
drag, startPoint x: 860, startPoint y: 253, endPoint x: 778, endPoint y: 227, distance: 85.4
click at [778, 227] on textarea "під замовлення авіа 10.09 мають приїхати нам нічого не оплачував" at bounding box center [854, 245] width 159 height 59
type textarea "8"
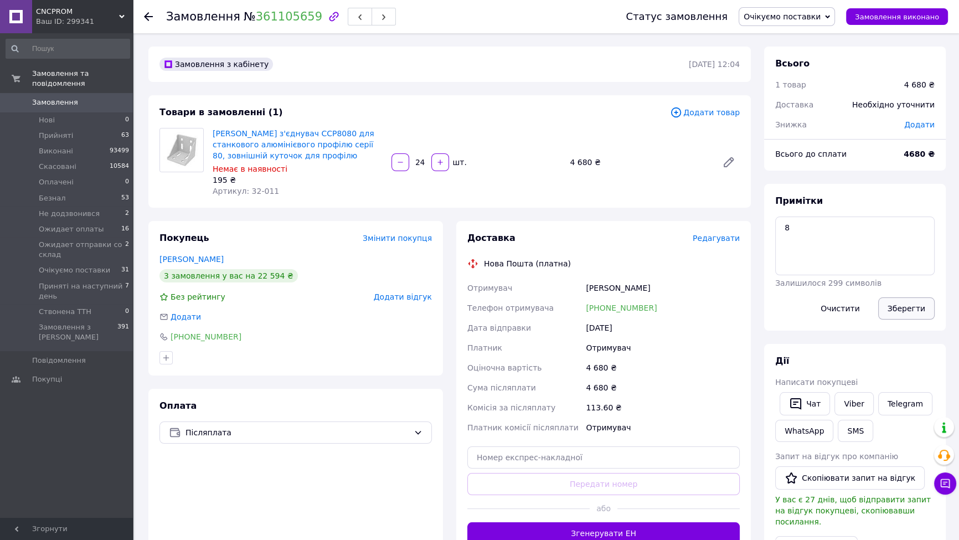
click at [893, 316] on button "Зберегти" at bounding box center [906, 308] width 56 height 22
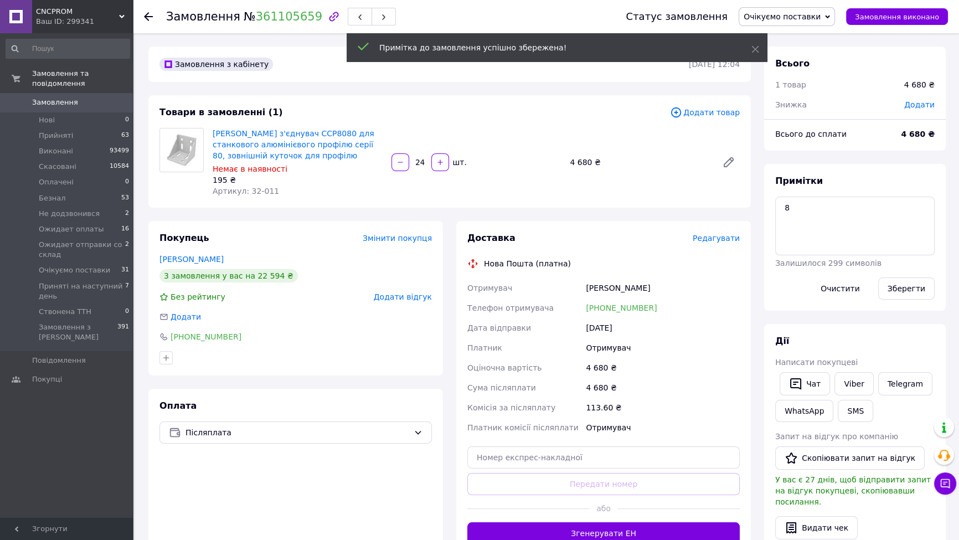
scroll to position [213, 0]
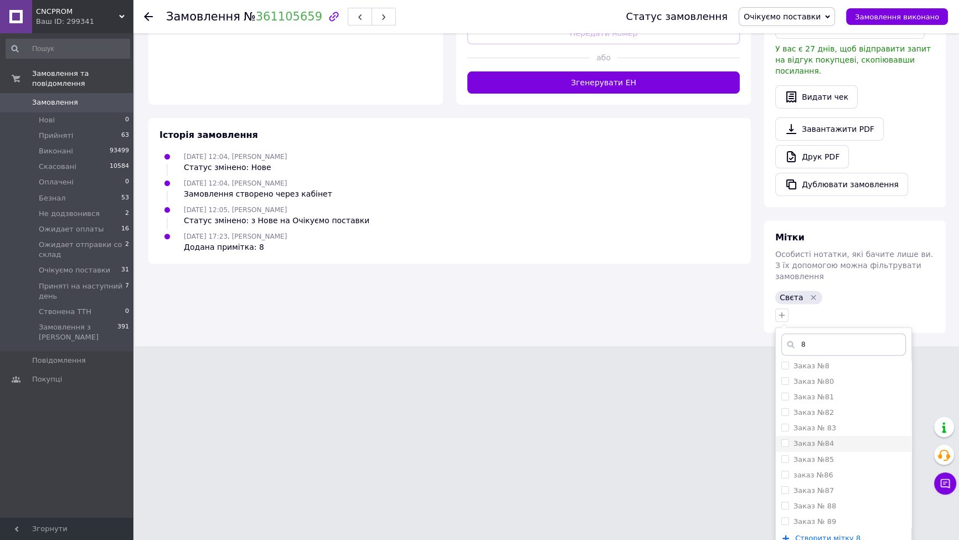
scroll to position [335, 0]
type input "8"
click at [838, 440] on div "Заказ №8" at bounding box center [843, 445] width 125 height 10
checkbox input "true"
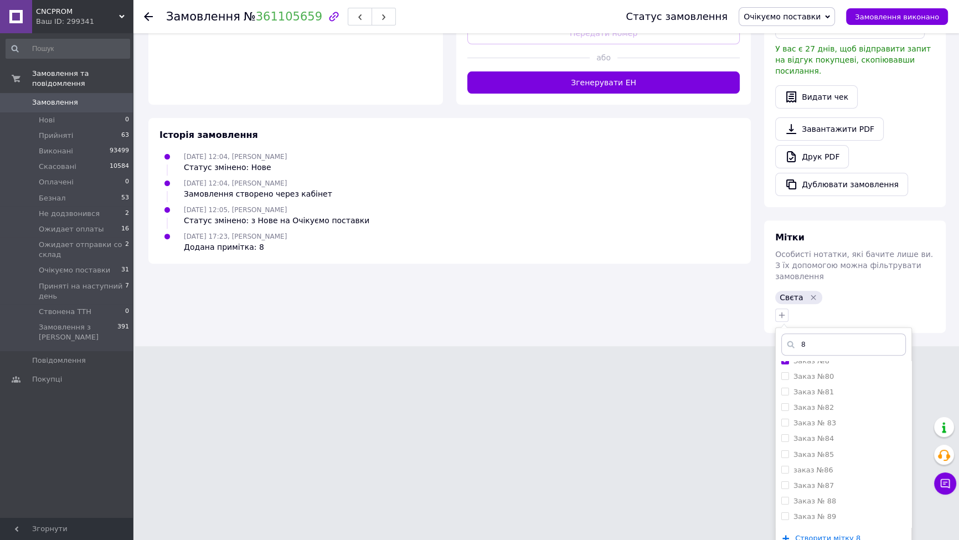
scroll to position [349, 0]
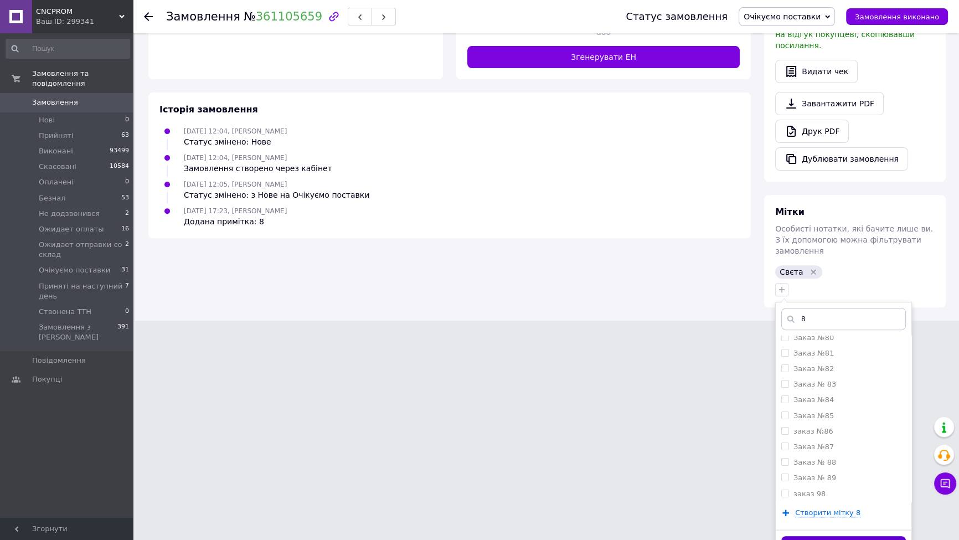
click at [849, 536] on button "Додати мітку" at bounding box center [843, 547] width 125 height 22
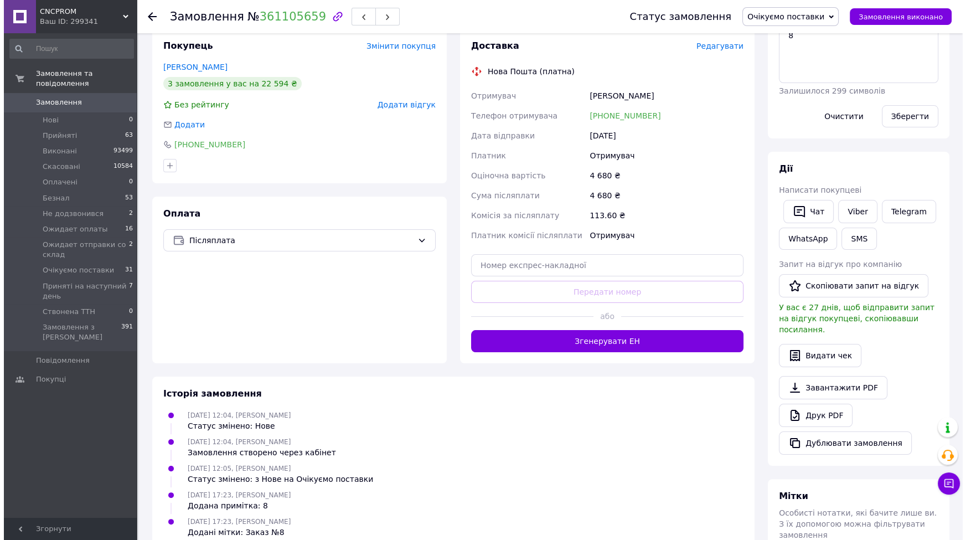
scroll to position [110, 0]
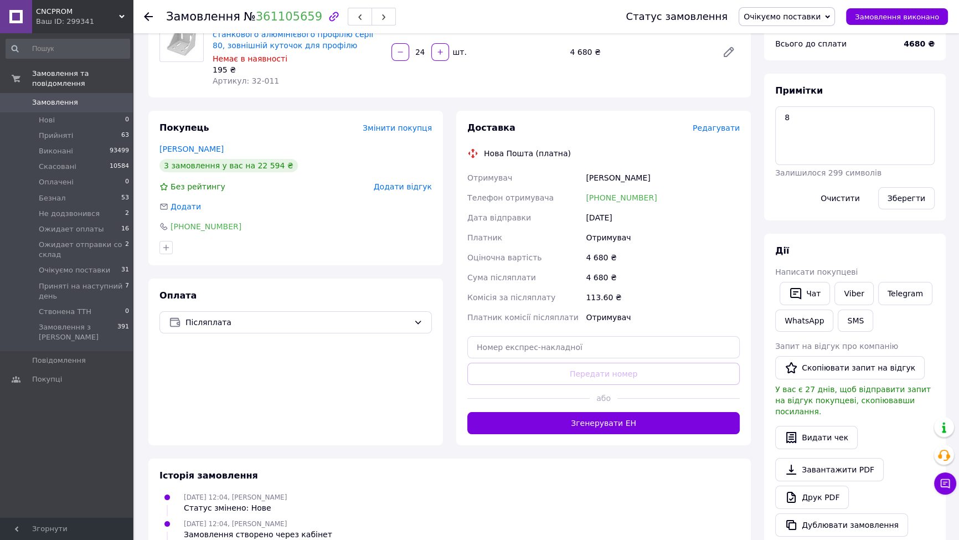
click at [705, 131] on span "Редагувати" at bounding box center [716, 127] width 47 height 9
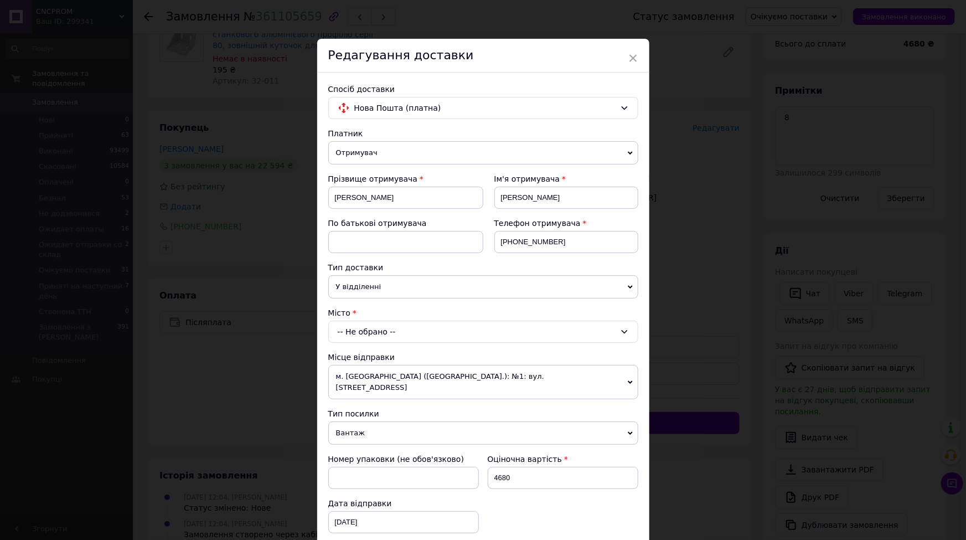
click at [367, 329] on div "-- Не обрано --" at bounding box center [483, 332] width 310 height 22
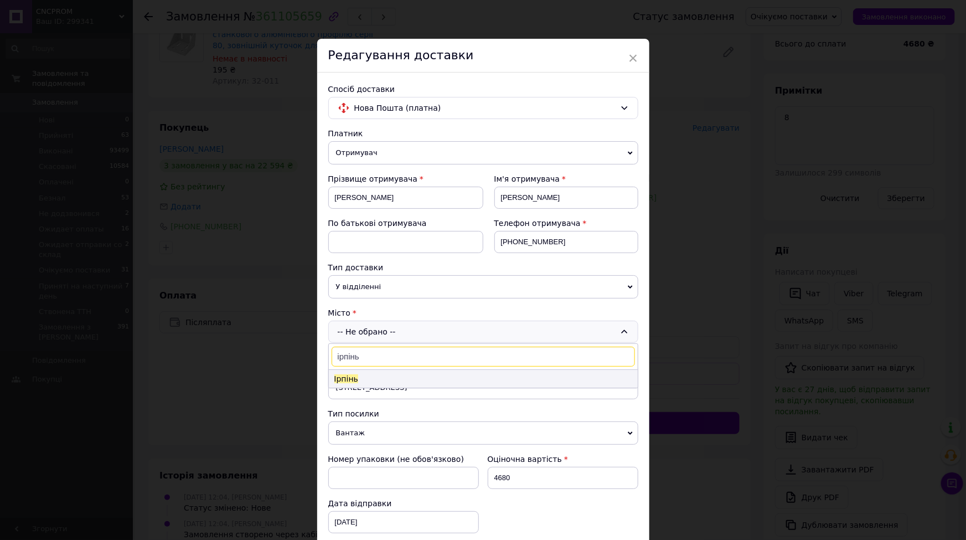
type input "ірпінь"
click at [371, 371] on li "Ірпінь" at bounding box center [483, 379] width 309 height 18
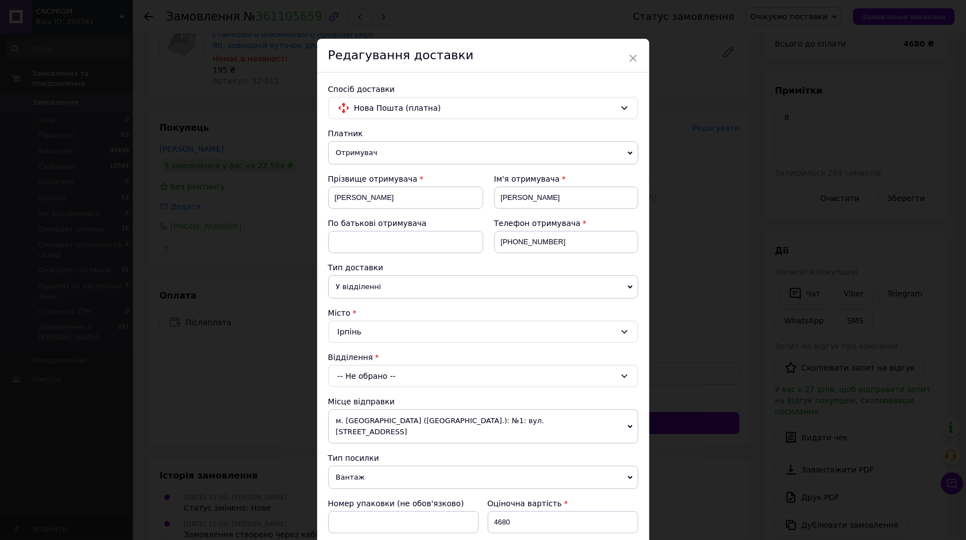
click at [363, 381] on div "-- Не обрано --" at bounding box center [483, 376] width 310 height 22
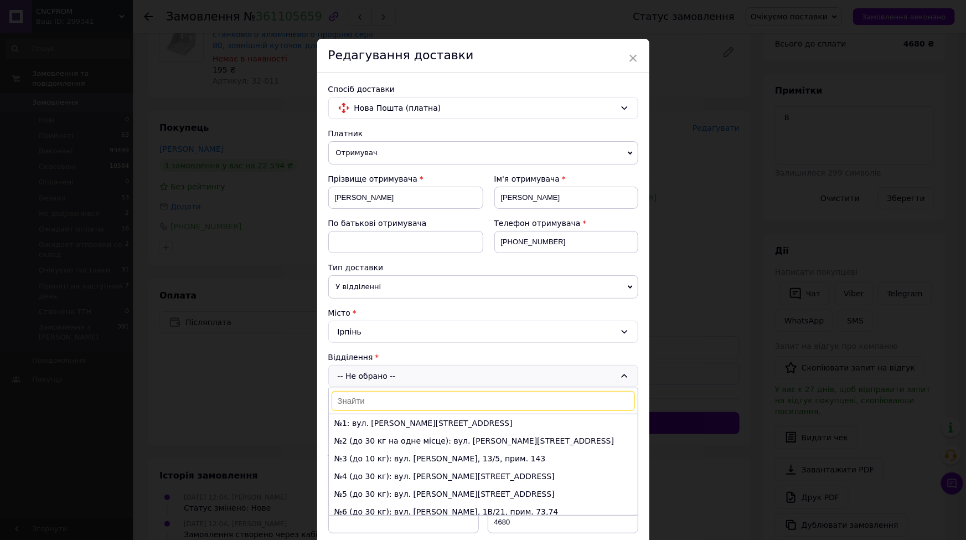
click at [368, 437] on li "№2 (до 30 кг на одне місце): вул. [PERSON_NAME][STREET_ADDRESS]" at bounding box center [483, 441] width 309 height 18
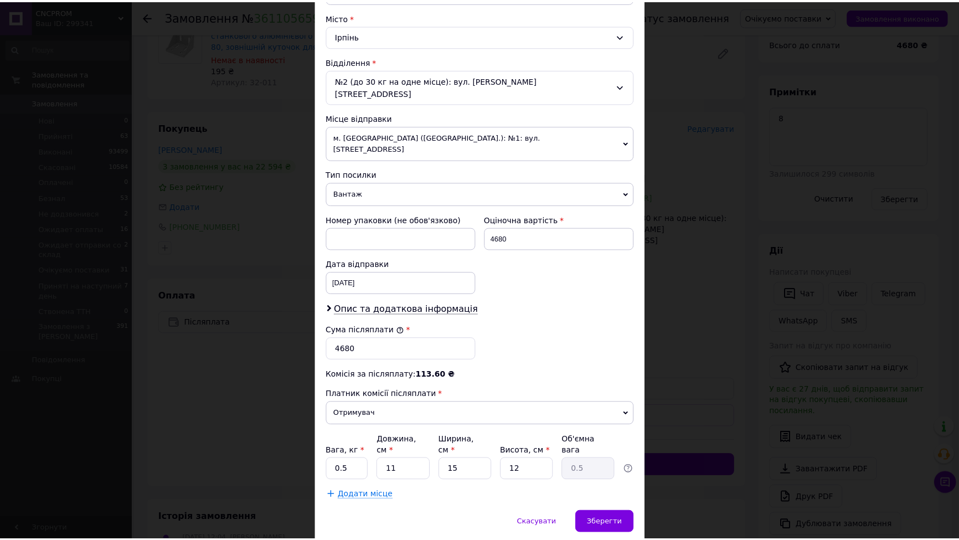
scroll to position [303, 0]
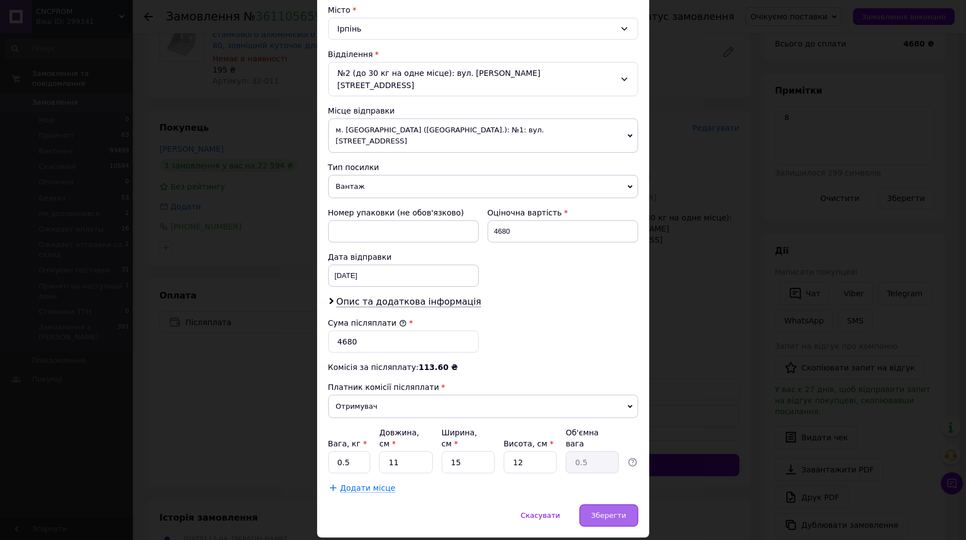
click at [611, 504] on div "Зберегти" at bounding box center [609, 515] width 58 height 22
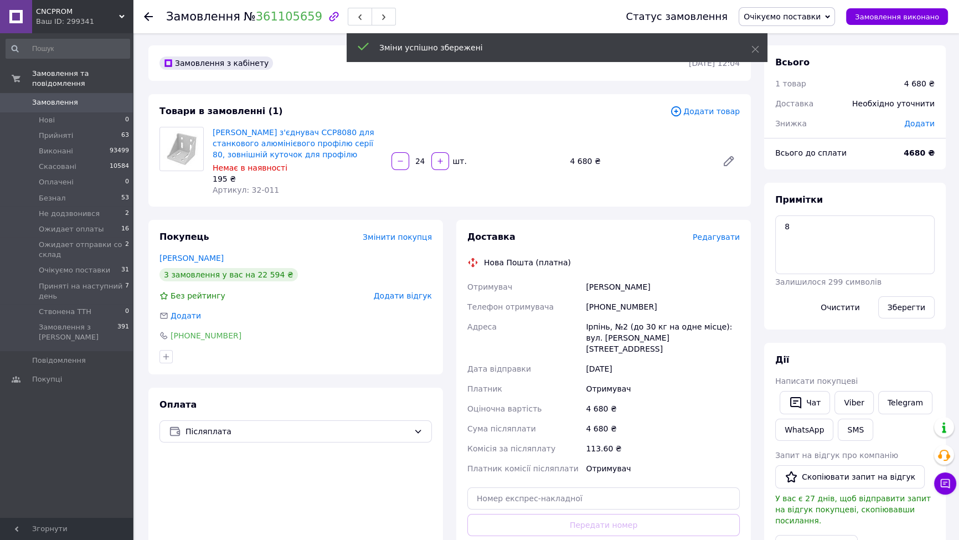
scroll to position [0, 0]
drag, startPoint x: 805, startPoint y: 23, endPoint x: 798, endPoint y: 37, distance: 15.6
click at [805, 23] on span "Очікуємо поставки" at bounding box center [786, 16] width 96 height 19
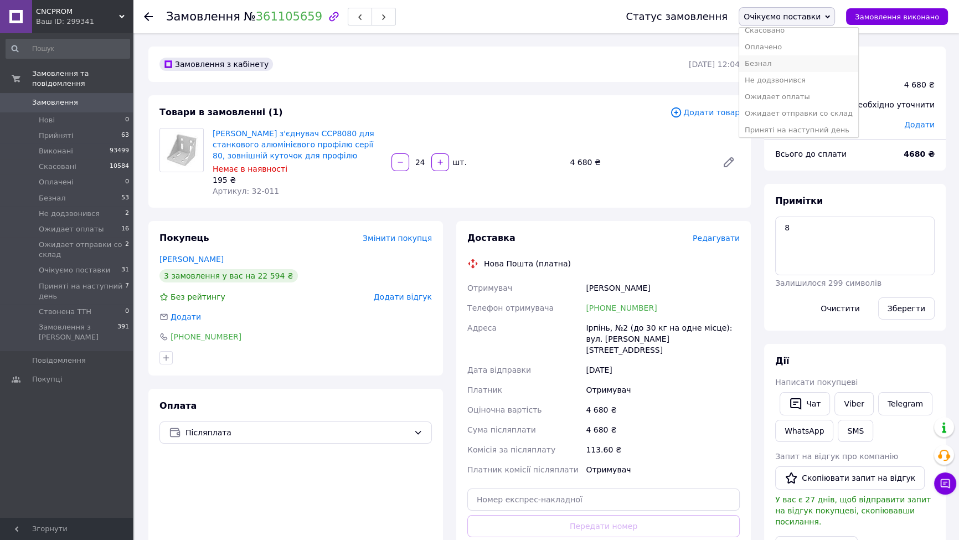
scroll to position [61, 0]
click at [799, 111] on li "Приняті на наступний день" at bounding box center [798, 110] width 119 height 17
click at [244, 14] on span "№ 361105659" at bounding box center [283, 16] width 79 height 13
drag, startPoint x: 246, startPoint y: 20, endPoint x: 303, endPoint y: 20, distance: 57.6
click at [303, 20] on span "№ 361105659" at bounding box center [283, 16] width 79 height 13
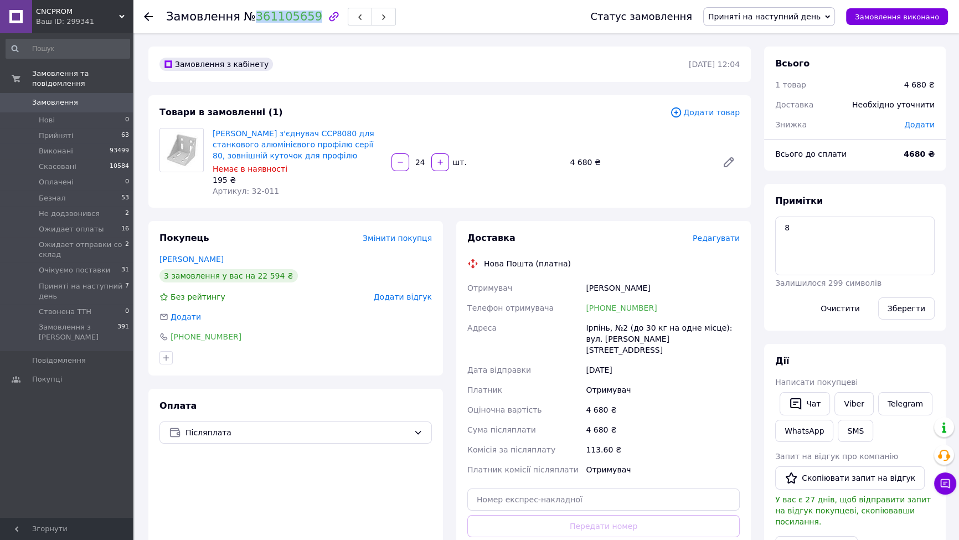
copy link "361105659"
click at [643, 337] on div "Ірпінь, №2 (до 30 кг на одне місце): вул. [PERSON_NAME][STREET_ADDRESS]" at bounding box center [662, 339] width 158 height 42
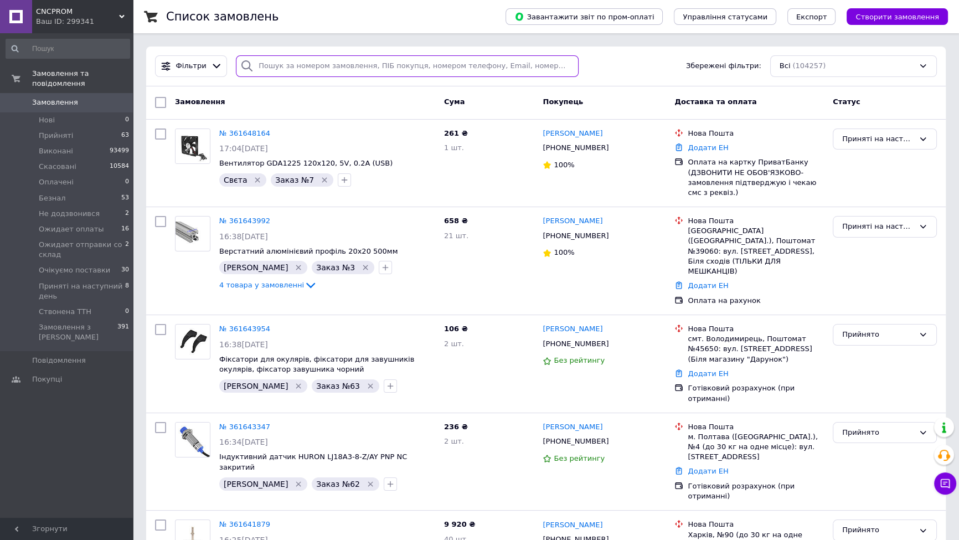
click at [425, 61] on input "search" at bounding box center [407, 66] width 343 height 22
paste input "[PHONE_NUMBER]"
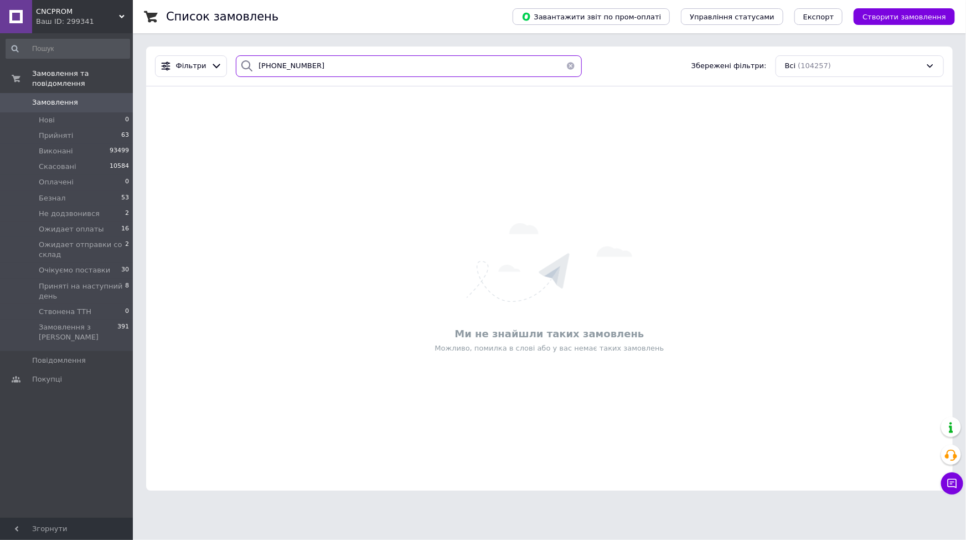
type input "[PHONE_NUMBER]"
click at [572, 66] on button "button" at bounding box center [571, 66] width 22 height 22
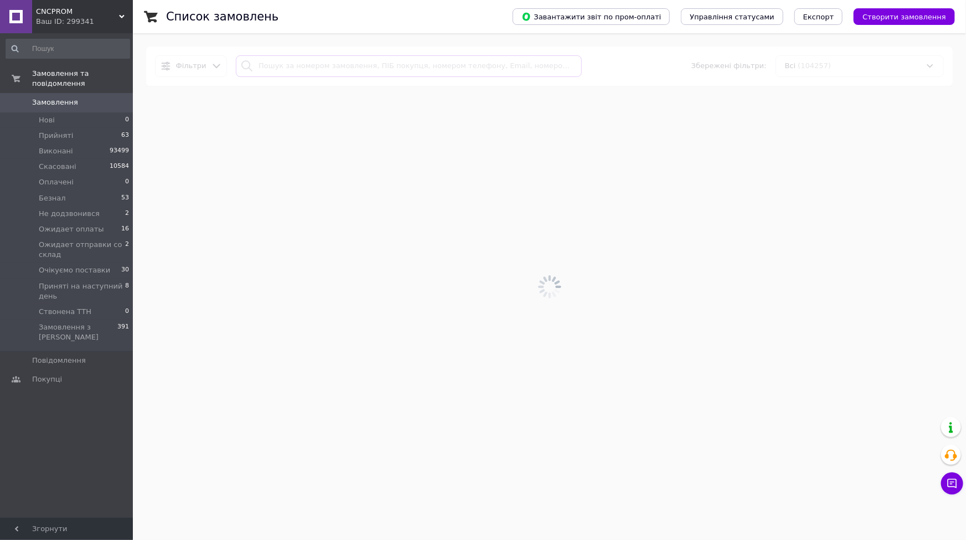
click at [474, 60] on input "search" at bounding box center [408, 66] width 345 height 22
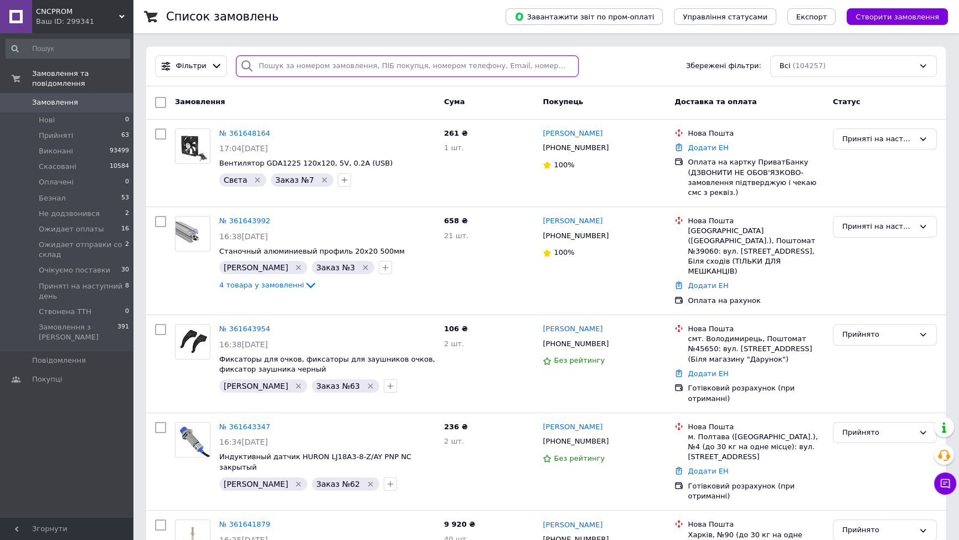
click at [464, 72] on input "search" at bounding box center [407, 66] width 343 height 22
paste input "360761384"
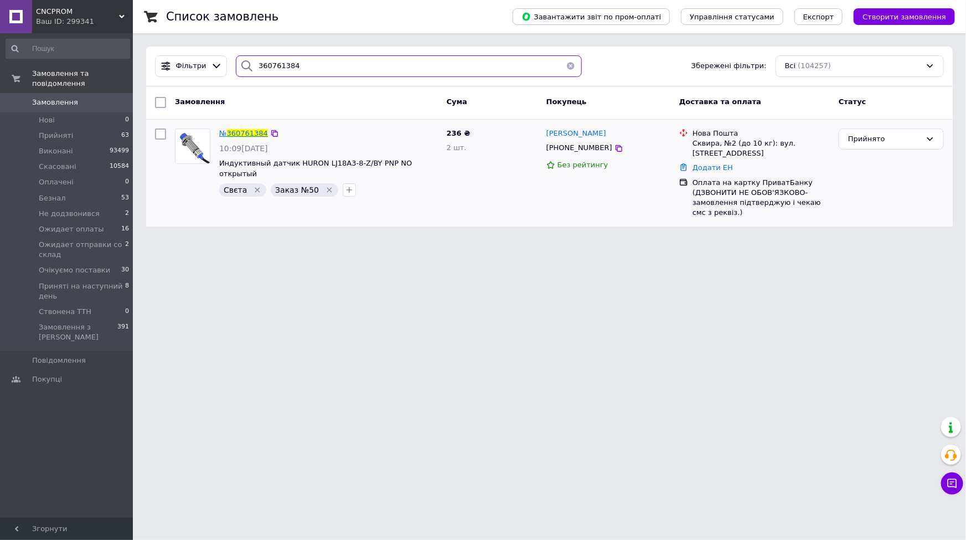
type input "360761384"
click at [254, 135] on span "360761384" at bounding box center [247, 133] width 41 height 8
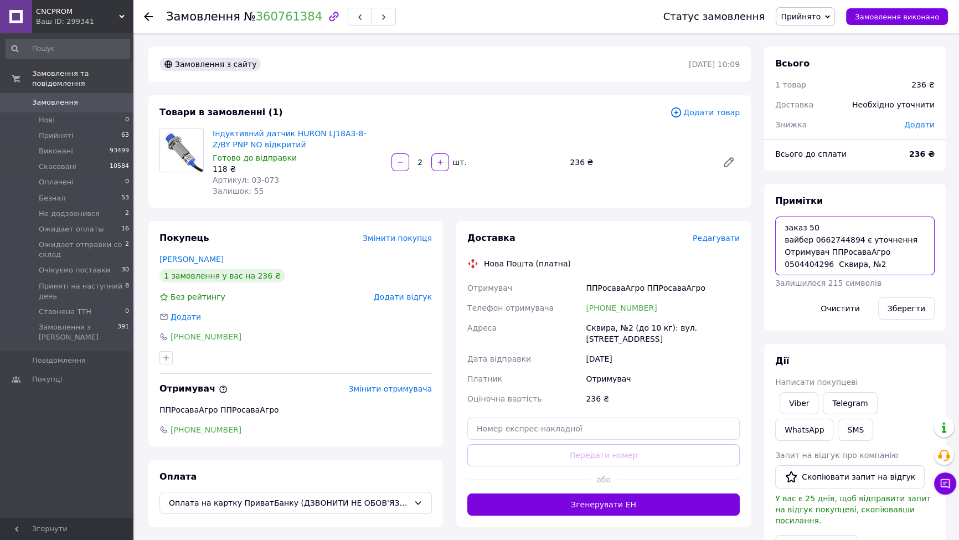
click at [878, 257] on textarea "заказ 50 вайбер 0662744894 є уточнення Отримувач ППРосаваАгро 0504404296 Сквира…" at bounding box center [854, 245] width 159 height 59
paste textarea "32512896"
type textarea "заказ 50 вайбер 0662744894 є уточнення Отримувач ППРосаваАгро код 32512896 0504…"
click at [904, 309] on button "Зберегти" at bounding box center [906, 308] width 56 height 22
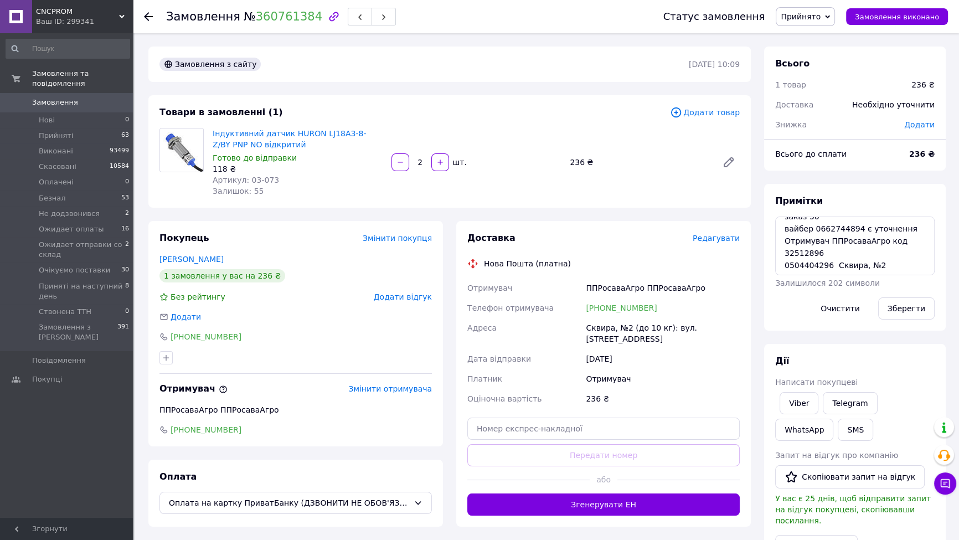
scroll to position [4, 0]
drag, startPoint x: 244, startPoint y: 17, endPoint x: 301, endPoint y: 18, distance: 57.6
click at [301, 18] on span "№ 360761384" at bounding box center [283, 16] width 79 height 13
copy link "360761384"
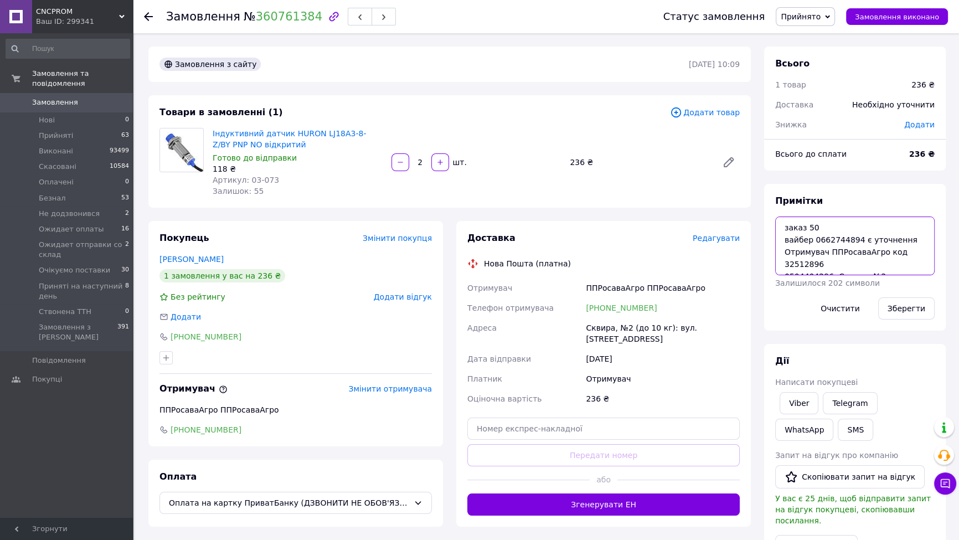
drag, startPoint x: 786, startPoint y: 252, endPoint x: 829, endPoint y: 261, distance: 44.1
click at [829, 261] on textarea "заказ 50 вайбер 0662744894 є уточнення Отримувач ППРосаваАгро код 32512896 0504…" at bounding box center [854, 245] width 159 height 59
click at [68, 97] on span "Замовлення" at bounding box center [55, 102] width 46 height 10
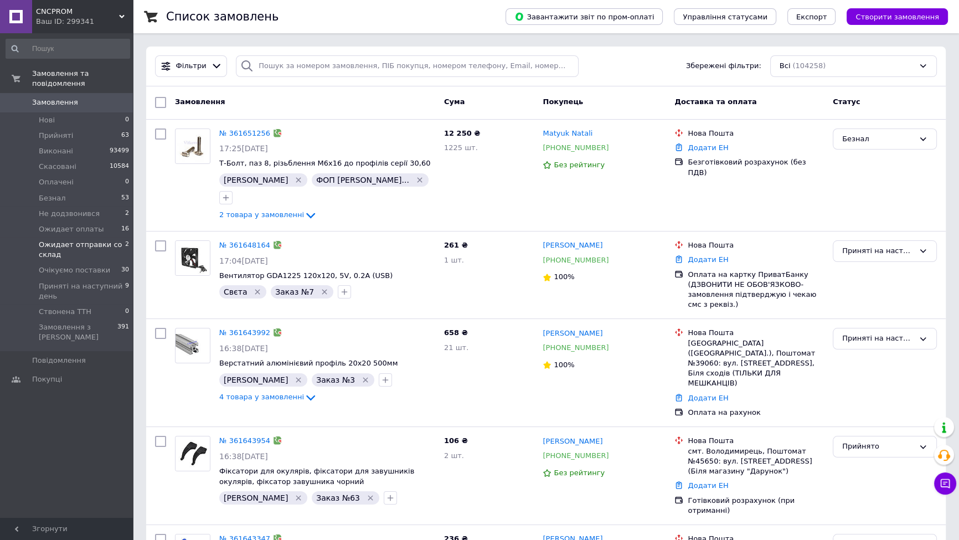
click at [103, 240] on span "Ожидает отправки со склад" at bounding box center [82, 250] width 86 height 20
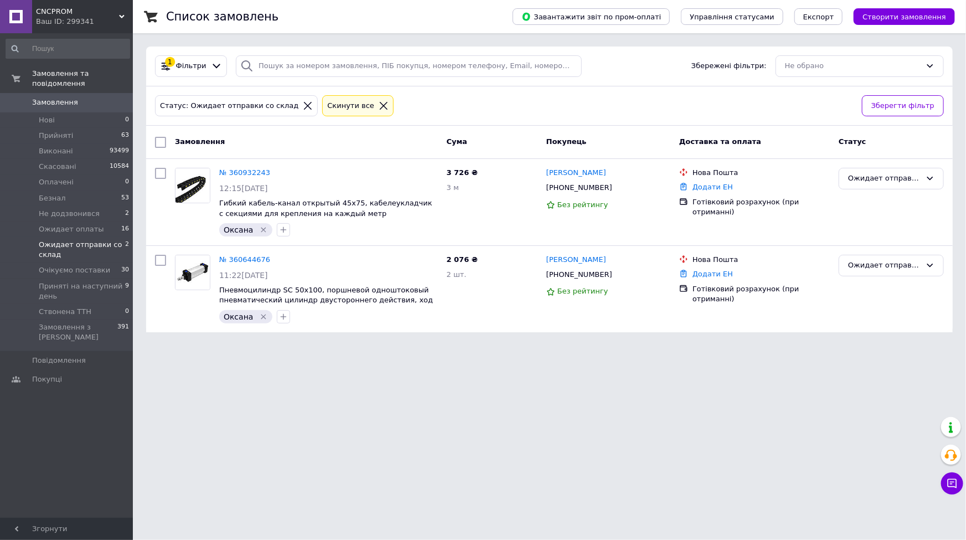
click at [329, 116] on div "Cкинути все" at bounding box center [358, 106] width 76 height 26
click at [335, 105] on div "Cкинути все" at bounding box center [350, 106] width 51 height 12
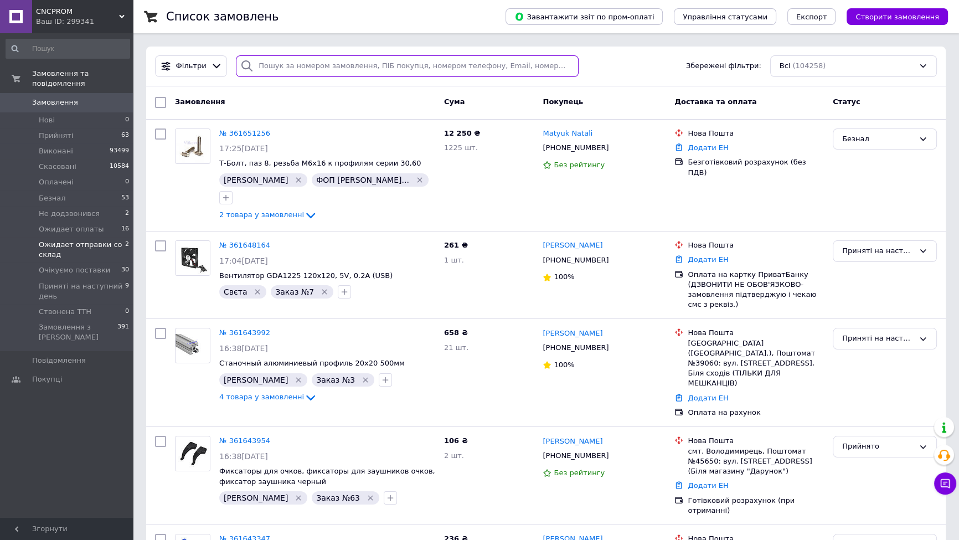
click at [382, 71] on input "search" at bounding box center [407, 66] width 343 height 22
paste input "361135806"
type input "361135806"
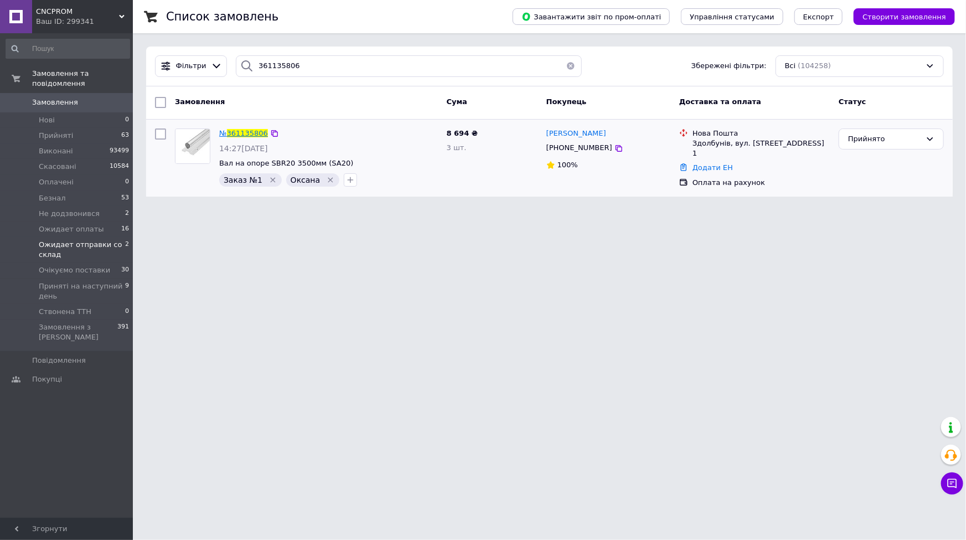
click at [246, 133] on span "361135806" at bounding box center [247, 133] width 41 height 8
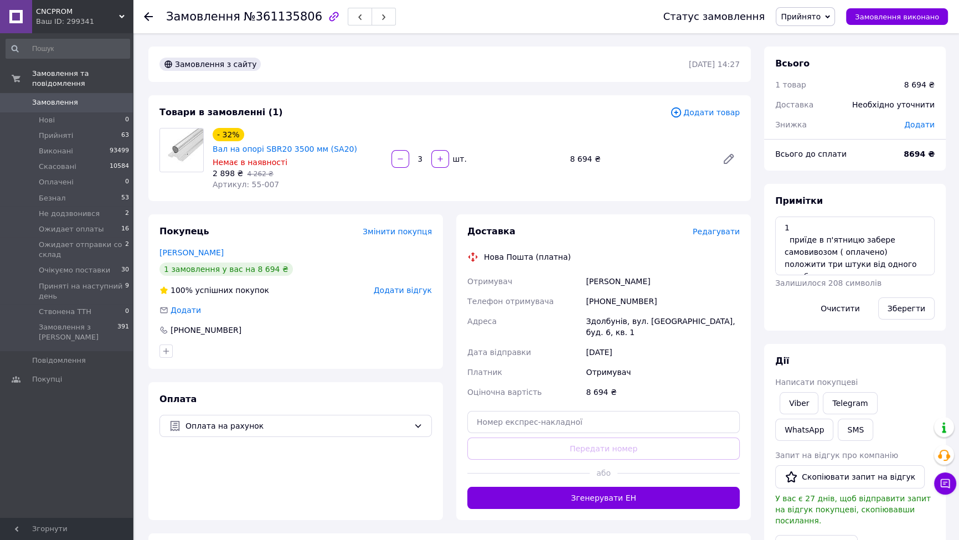
scroll to position [115, 0]
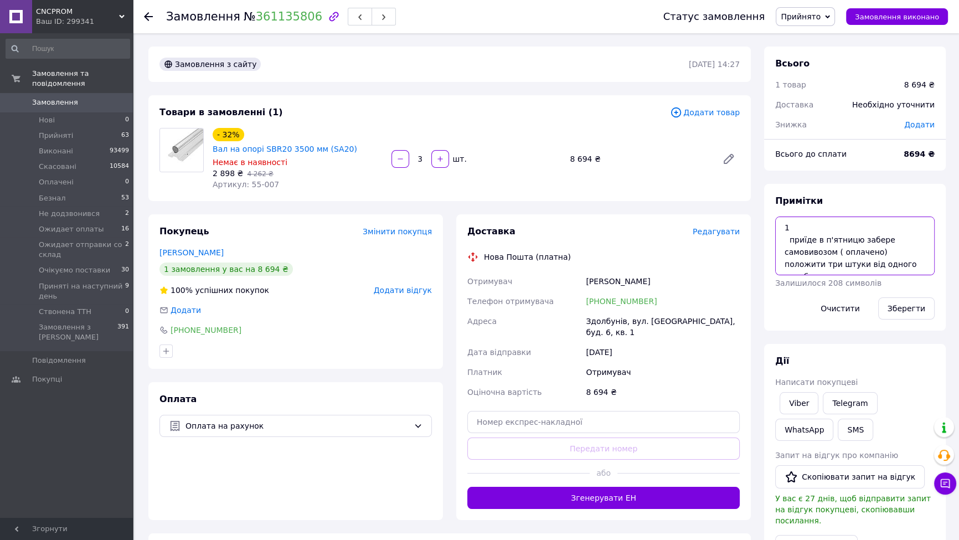
click at [793, 229] on textarea "1 приїде в п'ятницю забере самовивозом ( оплачено) положити три штуки від одног…" at bounding box center [854, 245] width 159 height 59
drag, startPoint x: 884, startPoint y: 243, endPoint x: 837, endPoint y: 242, distance: 47.1
click at [837, 242] on textarea "1 приїде в п'ятницю забере самовивозом ( оплачено) положити три штуки від одног…" at bounding box center [854, 245] width 159 height 59
click at [831, 250] on textarea "1 приїде в п'ятницю забере самовивозом ( оплачено) положити три штуки від одног…" at bounding box center [854, 245] width 159 height 59
drag, startPoint x: 789, startPoint y: 239, endPoint x: 880, endPoint y: 236, distance: 90.8
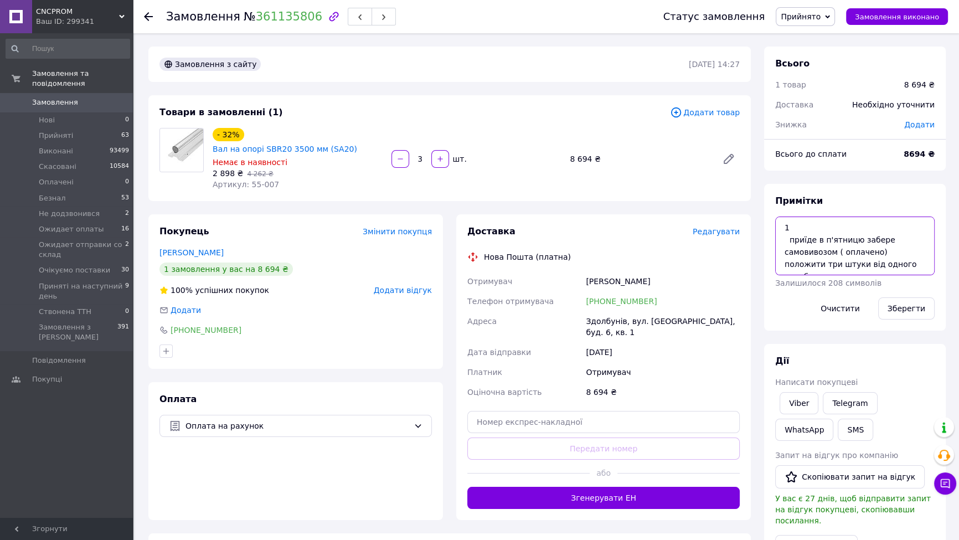
click at [880, 236] on textarea "1 приїде в п'ятницю забере самовивозом ( оплачено) положити три штуки від одног…" at bounding box center [854, 245] width 159 height 59
drag, startPoint x: 841, startPoint y: 241, endPoint x: 819, endPoint y: 241, distance: 22.1
click at [819, 241] on textarea "1 самовивозом ( оплачено) положити три штуки від одного виробника" at bounding box center [854, 245] width 159 height 59
click at [788, 243] on textarea "1 самовивіз( оплачено) положити три штуки від одного виробника" at bounding box center [854, 245] width 159 height 59
click at [796, 223] on textarea "1 самовивіз( оплачено) положити три штуки від одного виробника" at bounding box center [854, 245] width 159 height 59
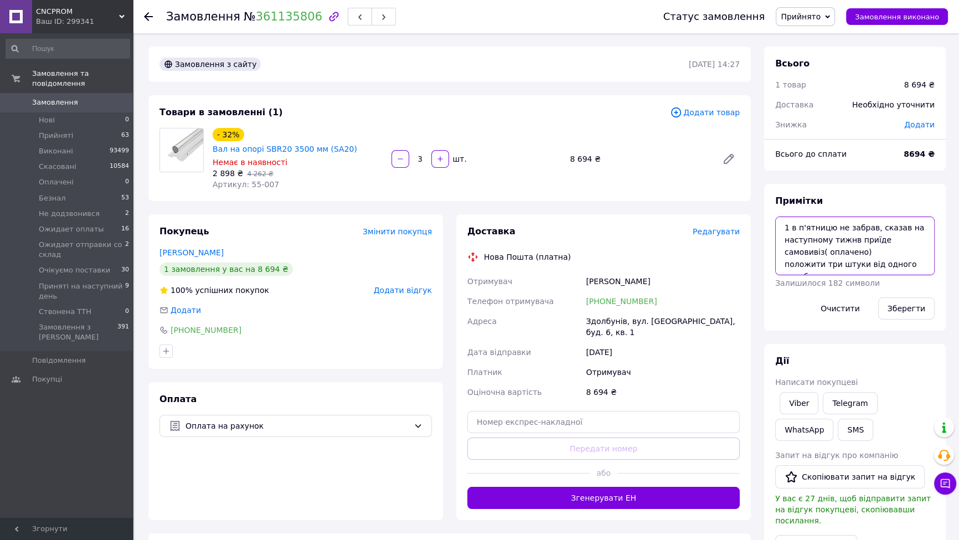
drag, startPoint x: 790, startPoint y: 225, endPoint x: 771, endPoint y: 227, distance: 19.0
click at [771, 227] on div "Примітки 1 в п'ятницю не забрав, сказав на наступному тижнв приїде самовивіз( о…" at bounding box center [855, 257] width 182 height 147
type textarea "в п'ятницю не забрав, сказав на наступному тижнв приїде самовивіз( оплачено) по…"
click at [914, 310] on button "Зберегти" at bounding box center [906, 308] width 56 height 22
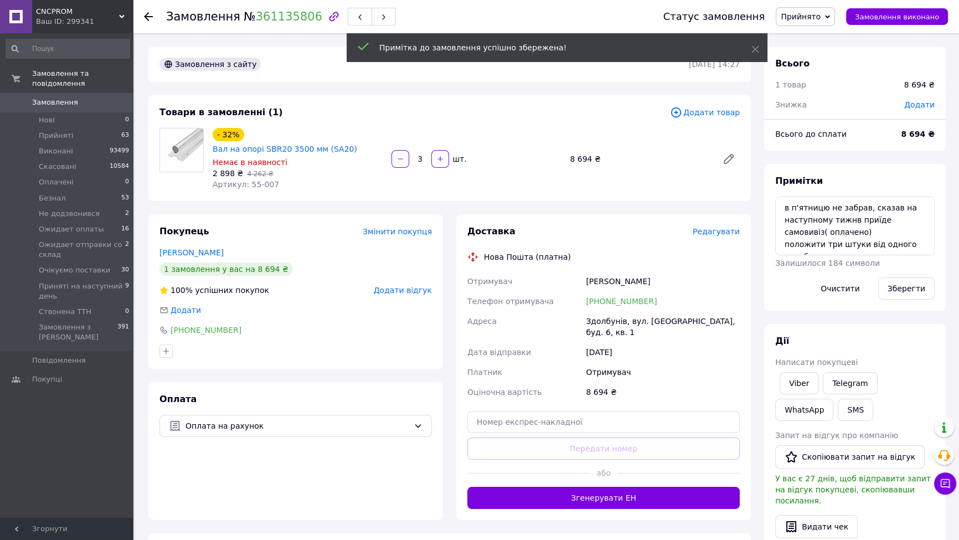
scroll to position [142, 0]
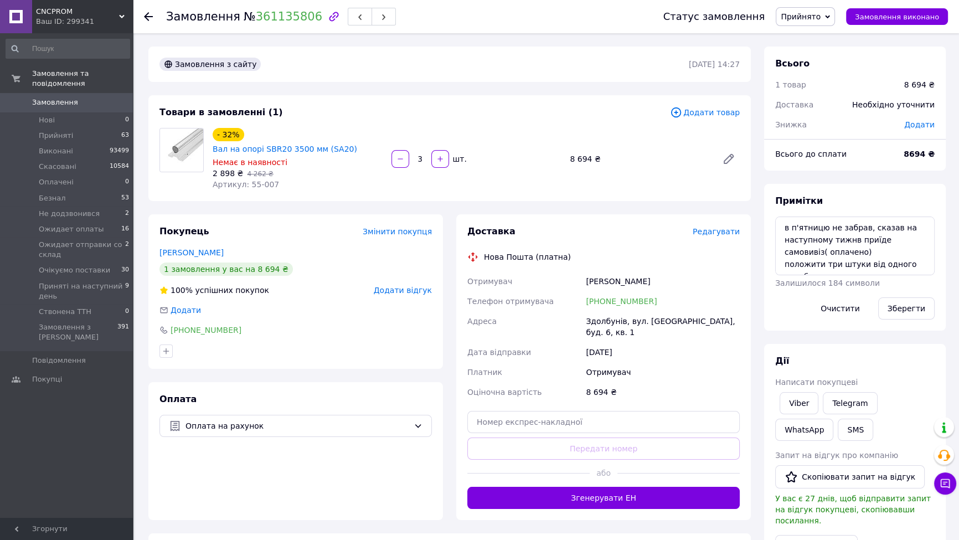
click at [804, 31] on div "Статус замовлення Прийнято Виконано Скасовано Оплачено Безнал Не додзвонився Ож…" at bounding box center [794, 16] width 307 height 33
click at [805, 24] on span "Прийнято" at bounding box center [805, 16] width 59 height 19
click at [812, 74] on li "Ожидает отправки со склад" at bounding box center [835, 77] width 119 height 17
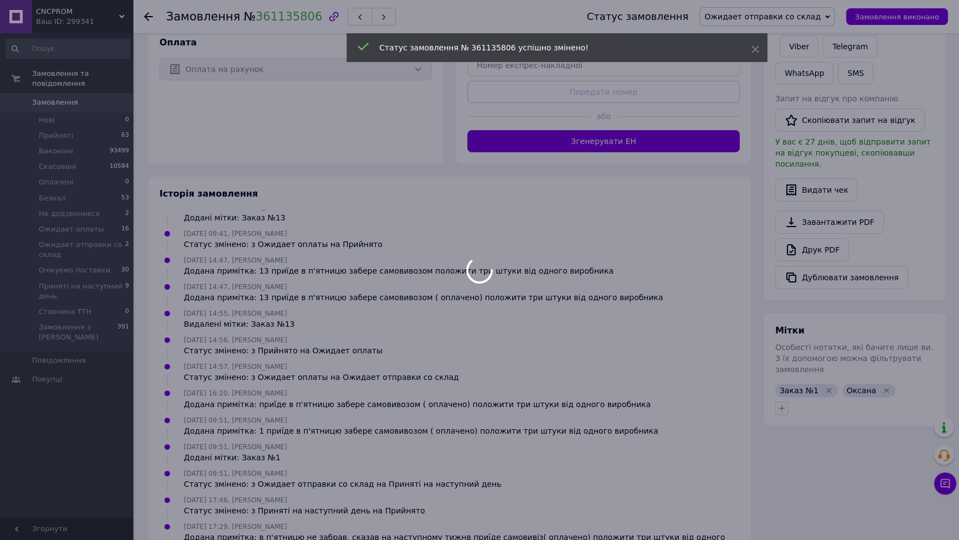
scroll to position [357, 0]
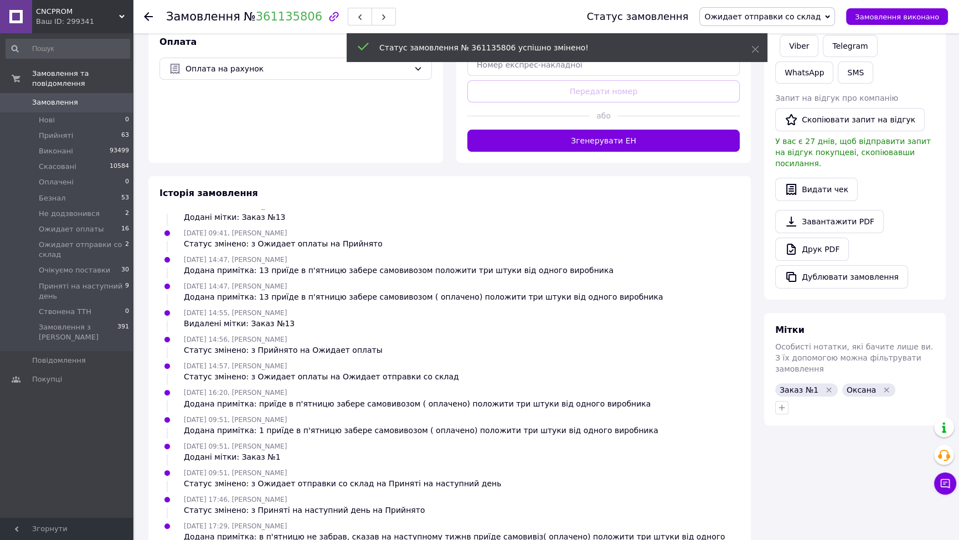
click at [825, 349] on span "Особисті нотатки, які бачите лише ви. З їх допомогою можна фільтрувати замовлен…" at bounding box center [854, 357] width 158 height 31
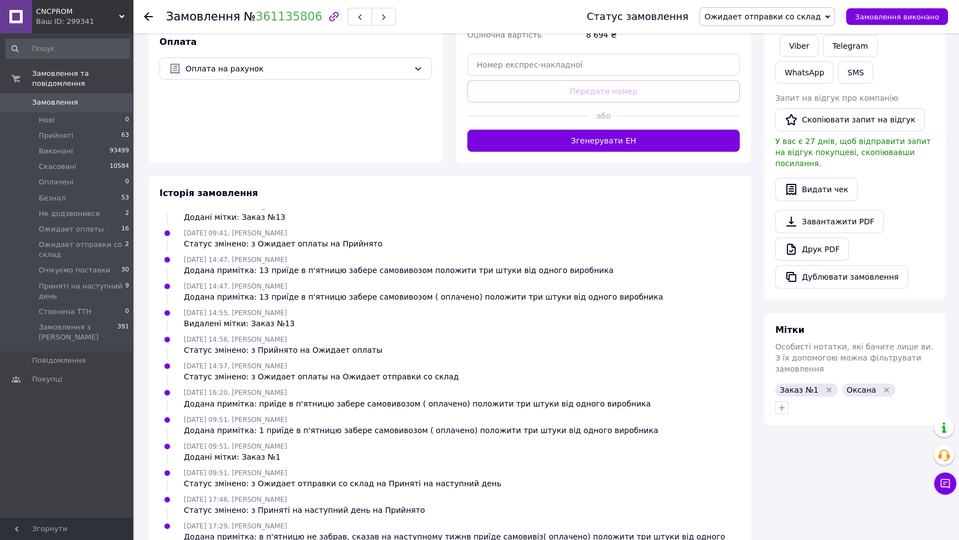
click at [826, 387] on icon "Видалити мітку" at bounding box center [828, 389] width 5 height 5
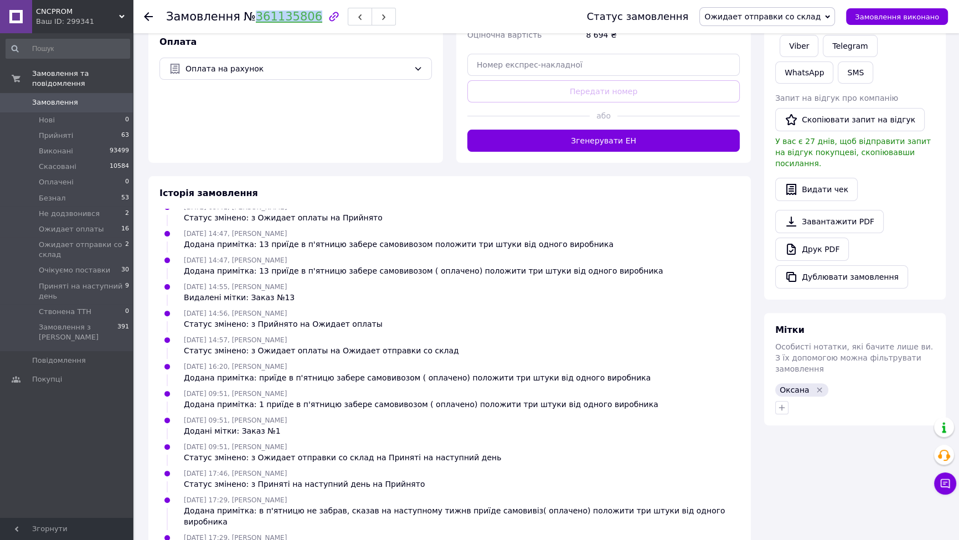
drag, startPoint x: 242, startPoint y: 20, endPoint x: 303, endPoint y: 20, distance: 61.5
click at [303, 20] on span "№ 361135806" at bounding box center [283, 16] width 79 height 13
copy link "361135806"
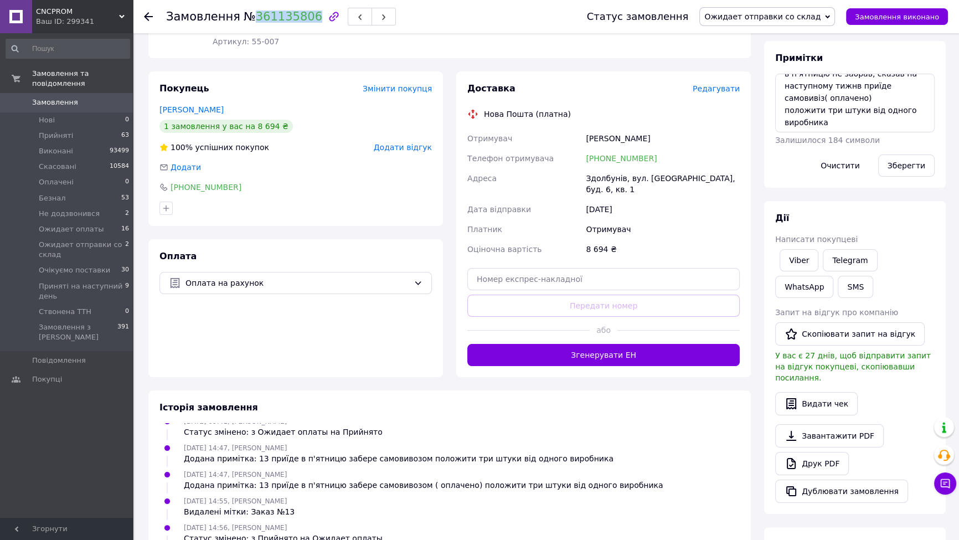
scroll to position [0, 0]
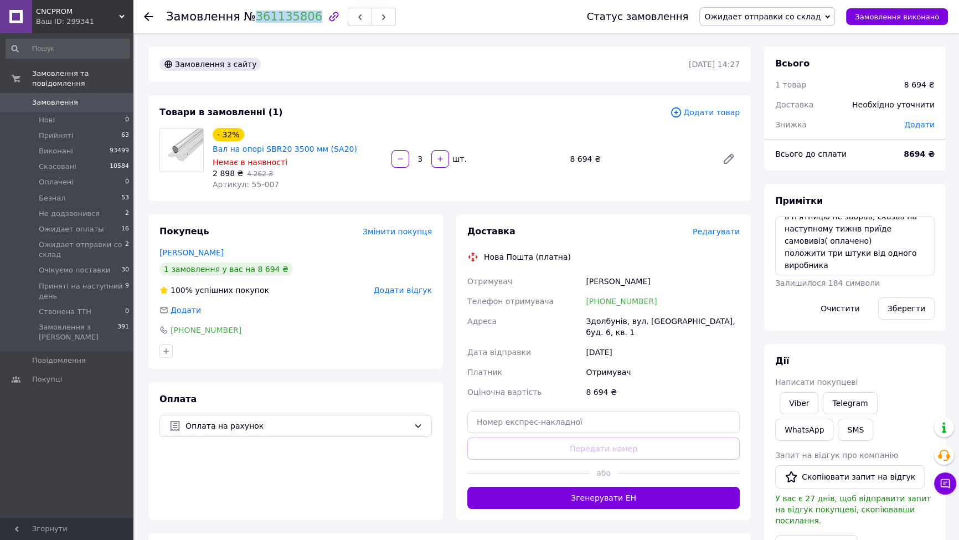
click at [113, 97] on span "0" at bounding box center [117, 102] width 30 height 10
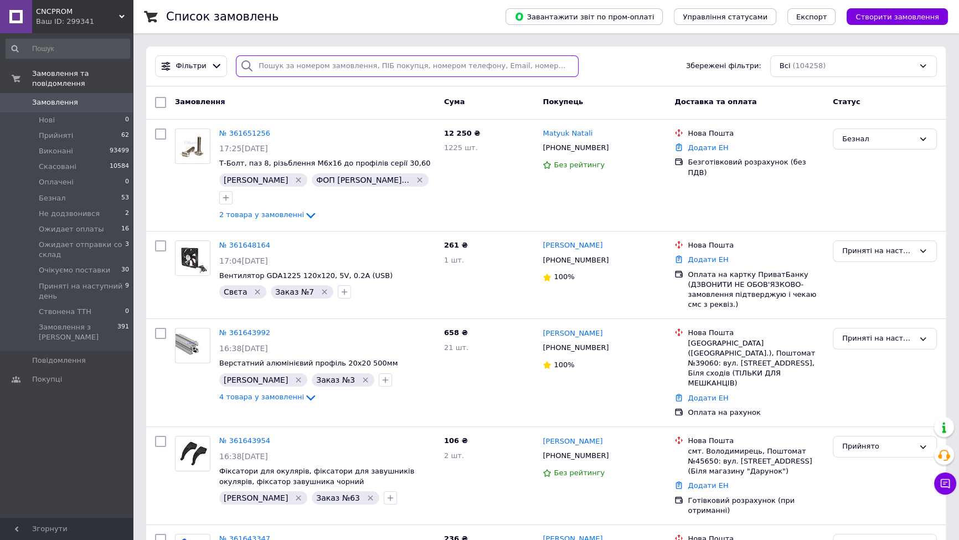
click at [274, 69] on input "search" at bounding box center [407, 66] width 343 height 22
paste input "361355811"
type input "361355811"
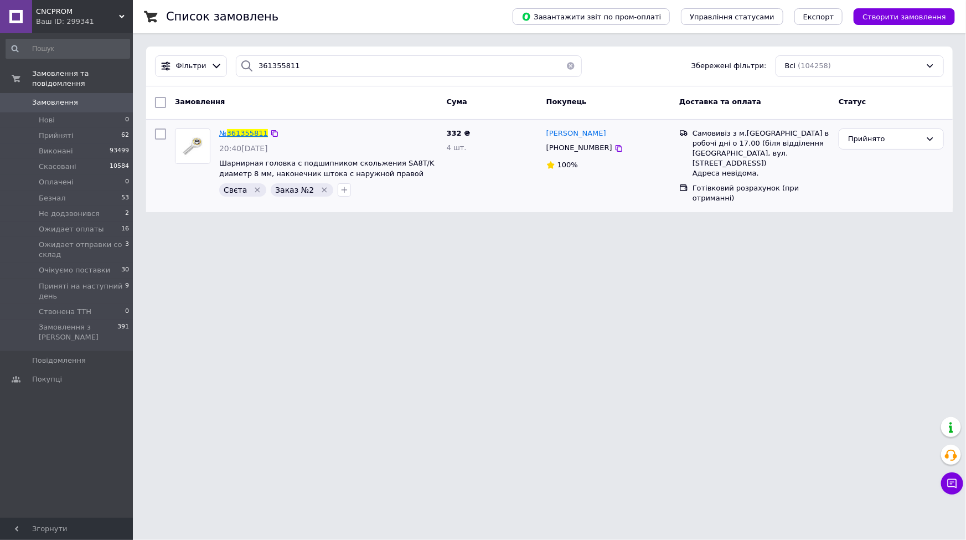
click at [249, 132] on span "361355811" at bounding box center [247, 133] width 41 height 8
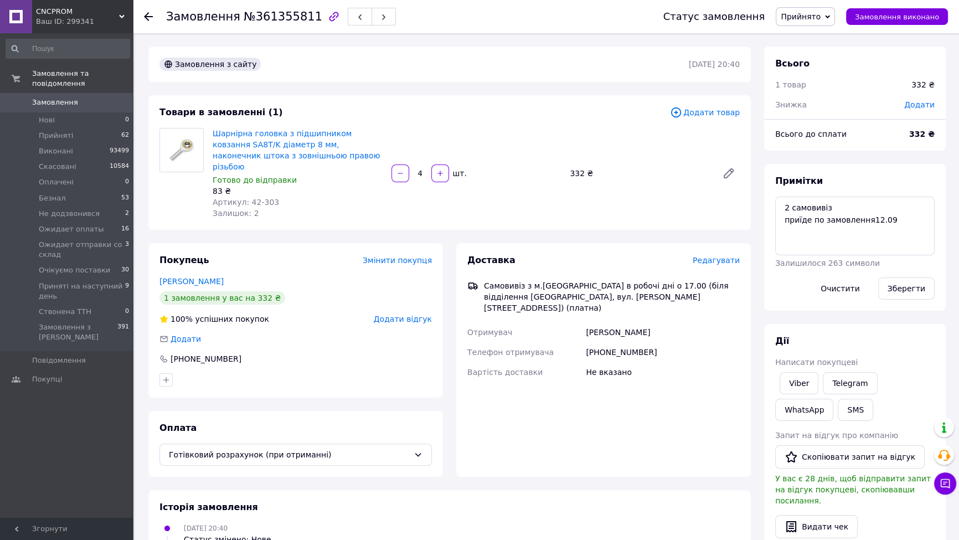
scroll to position [46, 0]
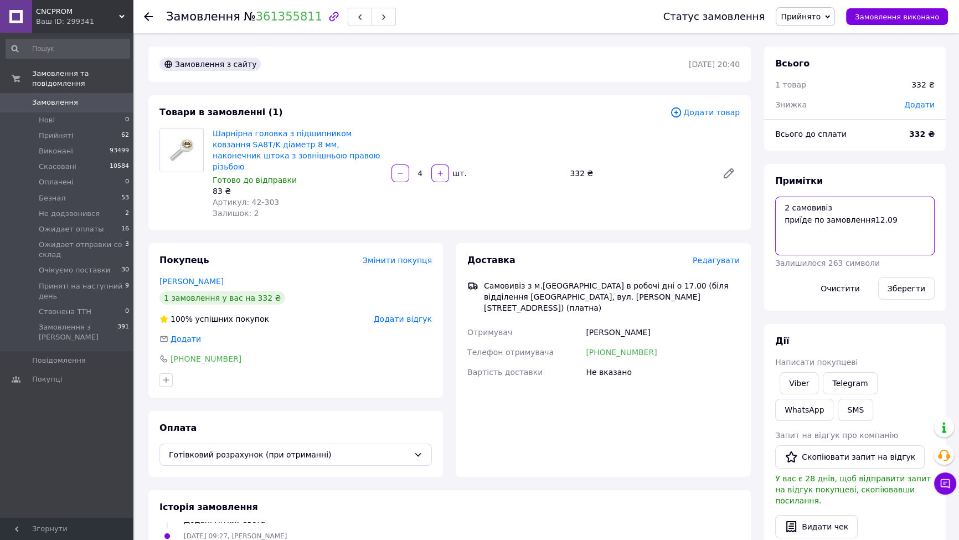
drag, startPoint x: 786, startPoint y: 219, endPoint x: 901, endPoint y: 220, distance: 115.2
click at [901, 220] on textarea "2 самовивіз приїде по замовлення12.09" at bounding box center [854, 226] width 159 height 59
click at [783, 205] on textarea "2 самовивіз" at bounding box center [854, 226] width 159 height 59
click at [875, 212] on textarea "не забрав, не можу додвзонитись 2 самовивіз" at bounding box center [854, 226] width 159 height 59
type textarea "не забрав, не можу додзвонитись 2 самовивіз"
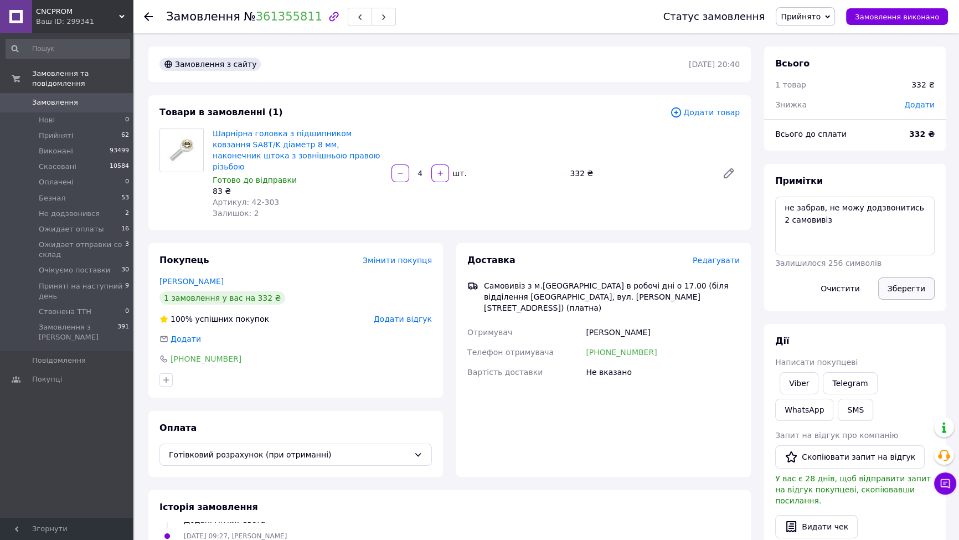
click at [892, 293] on button "Зберегти" at bounding box center [906, 288] width 56 height 22
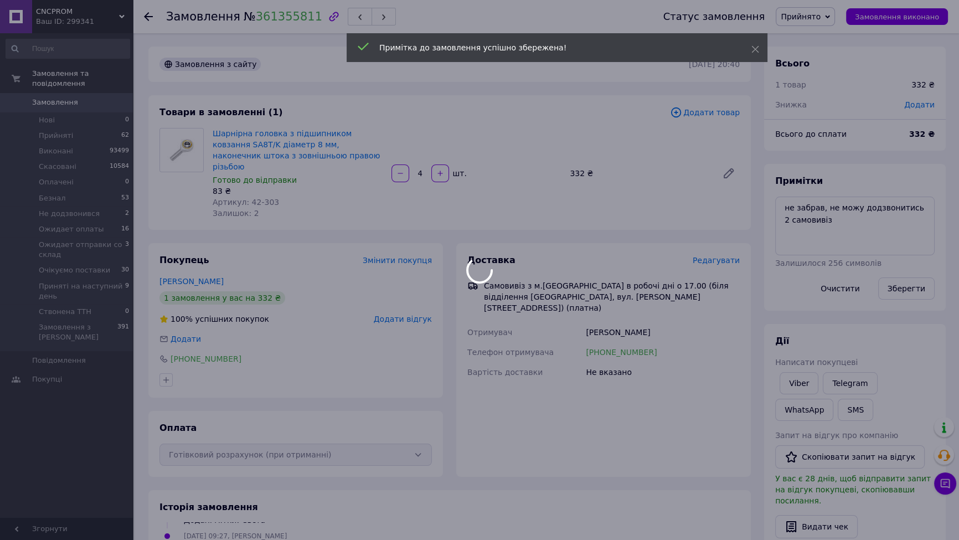
scroll to position [73, 0]
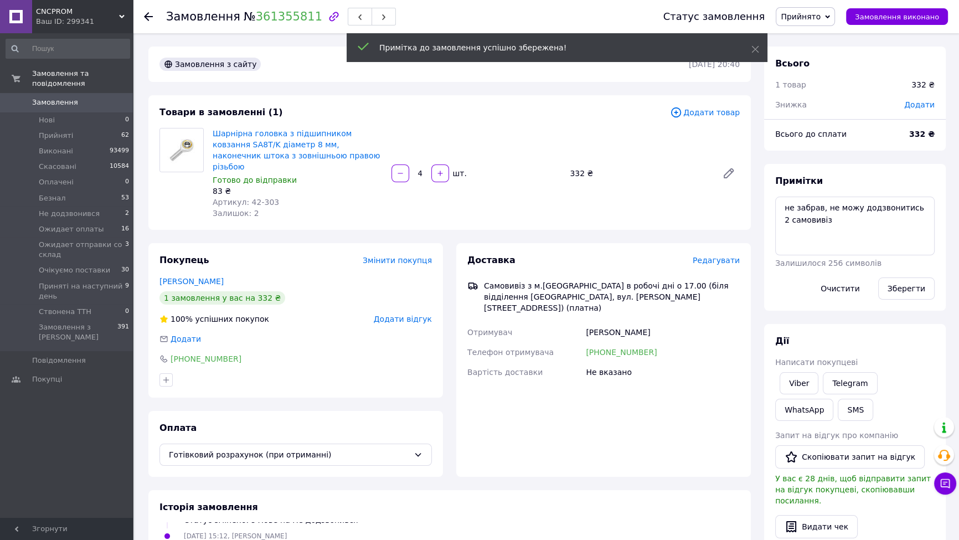
click at [818, 22] on span "Прийнято" at bounding box center [805, 16] width 59 height 19
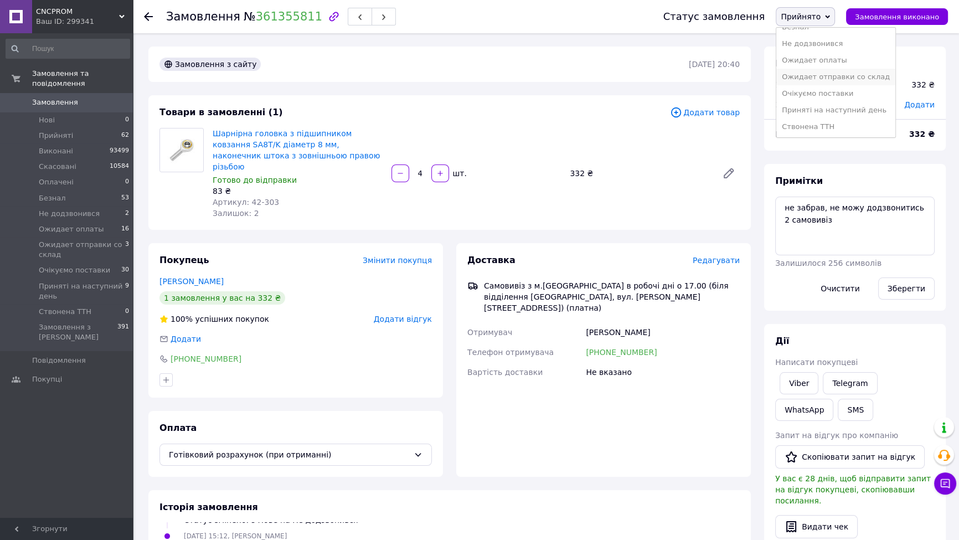
click at [812, 75] on li "Ожидает отправки со склад" at bounding box center [835, 77] width 119 height 17
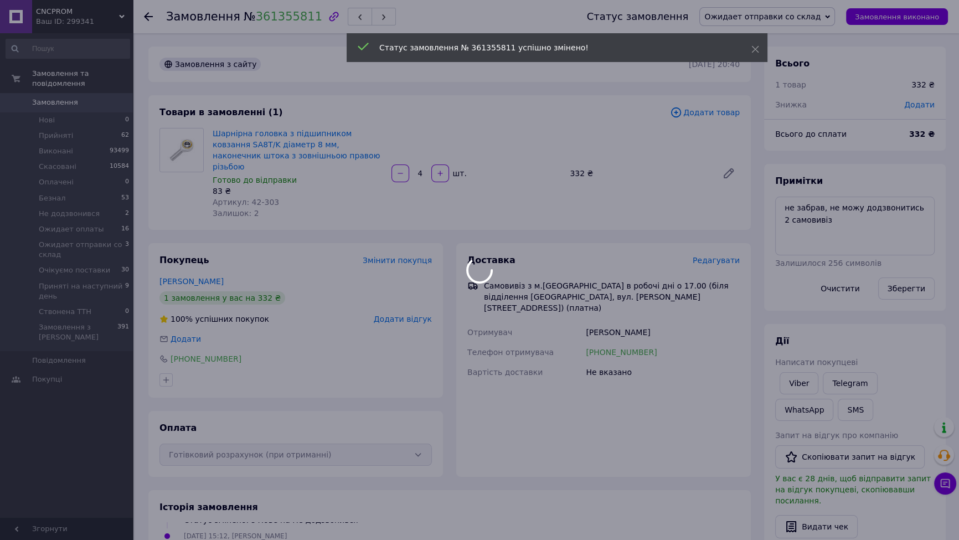
scroll to position [100, 0]
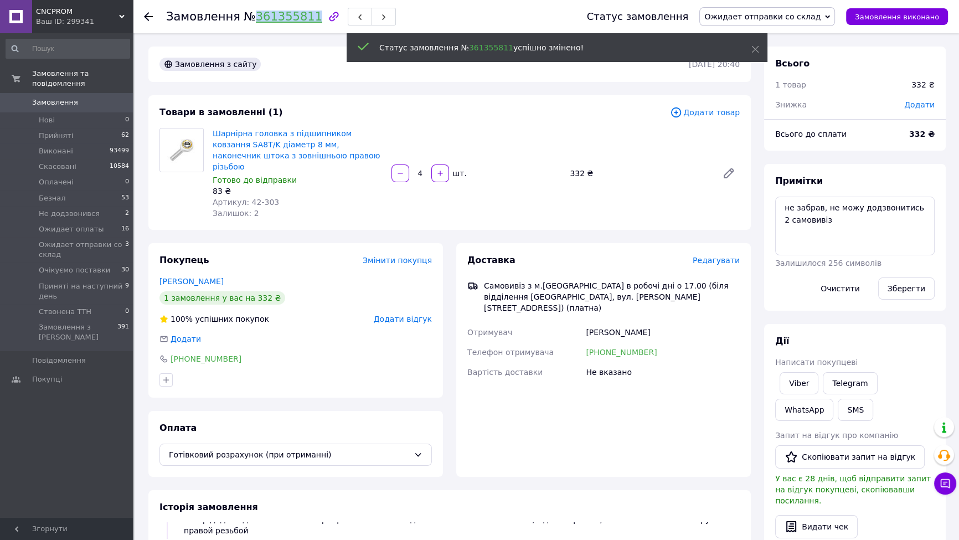
drag, startPoint x: 271, startPoint y: 19, endPoint x: 303, endPoint y: 22, distance: 31.6
click at [303, 22] on span "№ 361355811" at bounding box center [283, 16] width 79 height 13
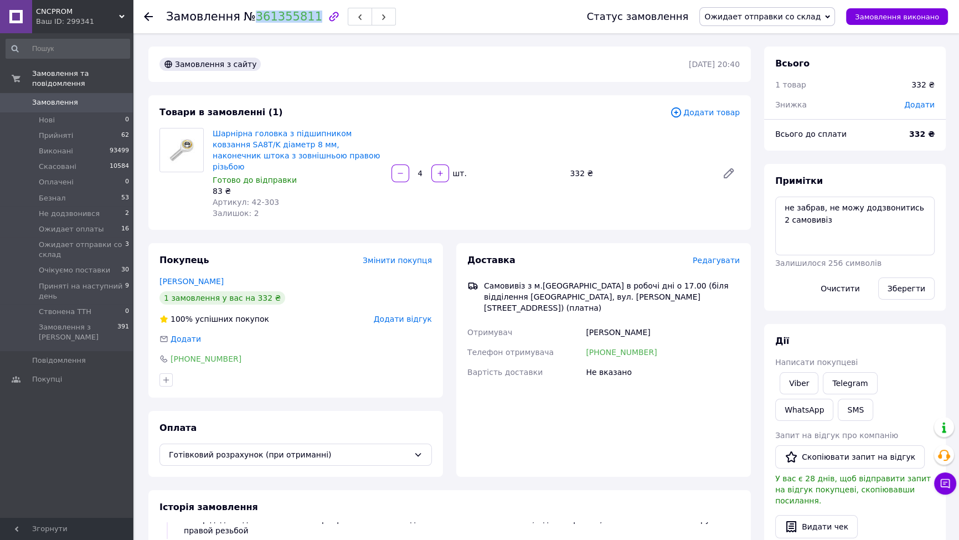
copy link "361355811"
click at [428, 40] on div "Замовлення № 361355811 Статус замовлення Ожидает отправки со склад Прийнято Вик…" at bounding box center [547, 455] width 824 height 845
click at [92, 97] on span "Замовлення" at bounding box center [67, 102] width 70 height 10
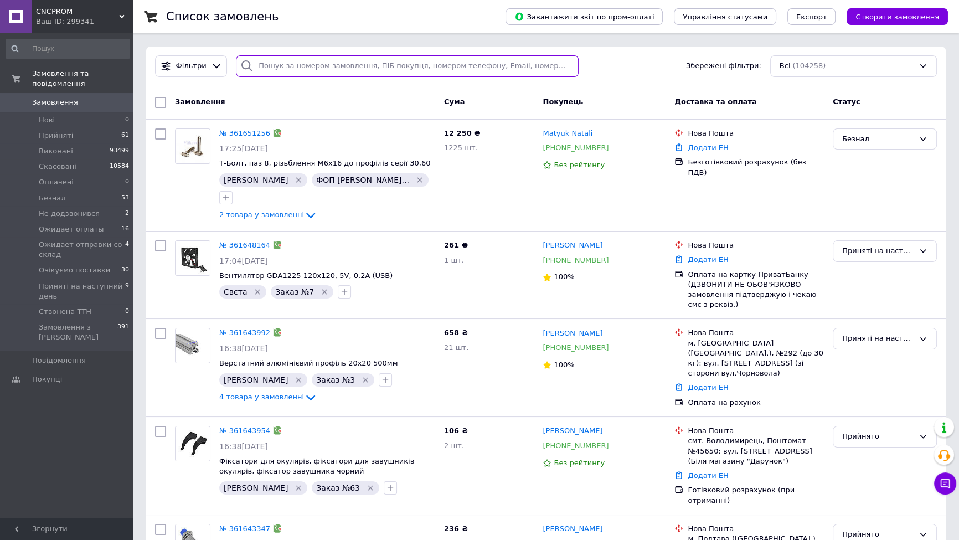
click at [299, 57] on input "search" at bounding box center [407, 66] width 343 height 22
paste input "361648164"
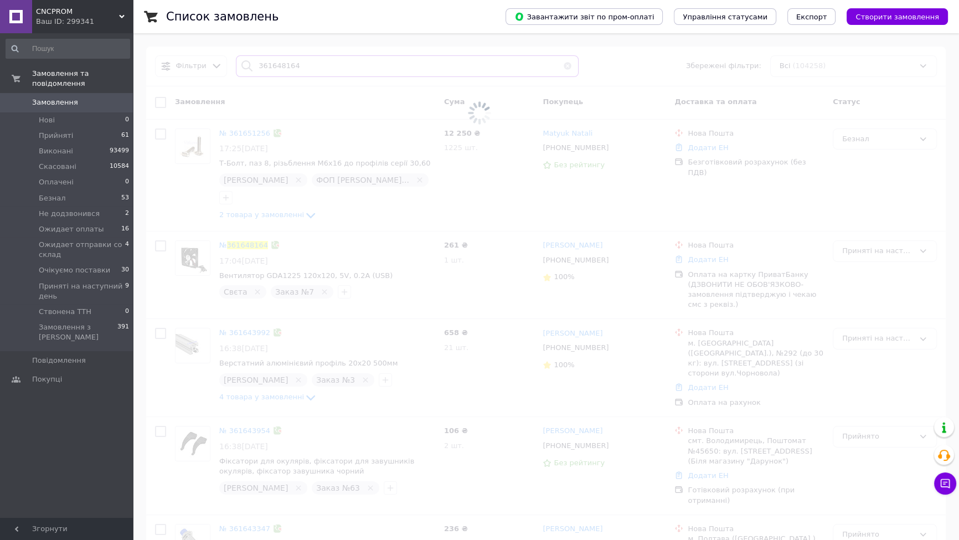
type input "361648164"
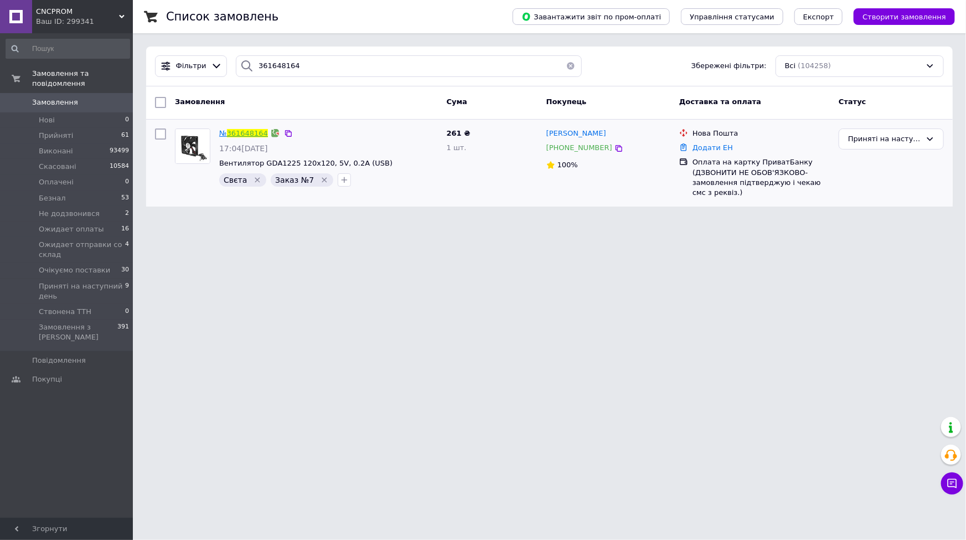
click at [247, 132] on link "361648164" at bounding box center [247, 133] width 41 height 8
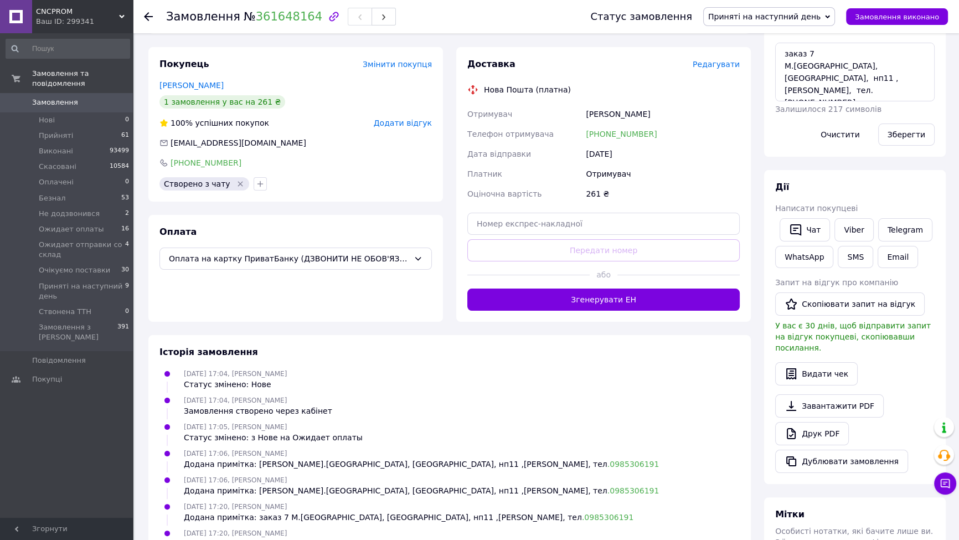
scroll to position [233, 0]
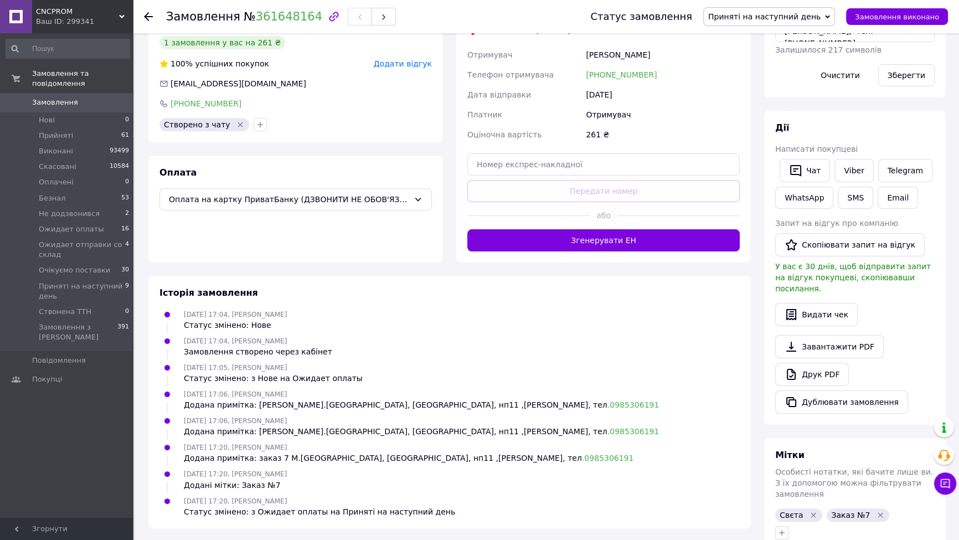
click at [74, 97] on span "Замовлення" at bounding box center [67, 102] width 70 height 10
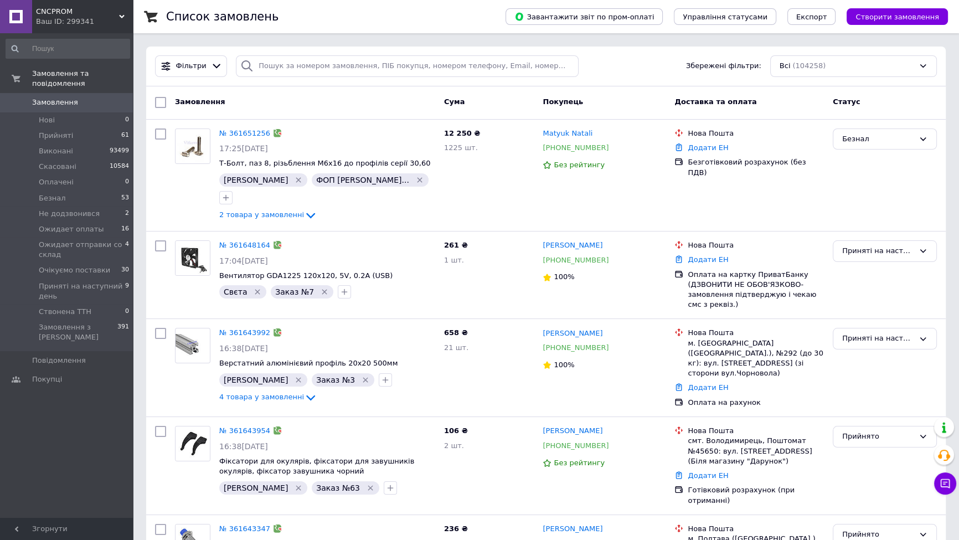
click at [872, 32] on div "Завантажити звіт по пром-оплаті Управління статусами Експорт Створити замовлення" at bounding box center [715, 16] width 464 height 33
click at [872, 22] on button "Створити замовлення" at bounding box center [896, 16] width 101 height 17
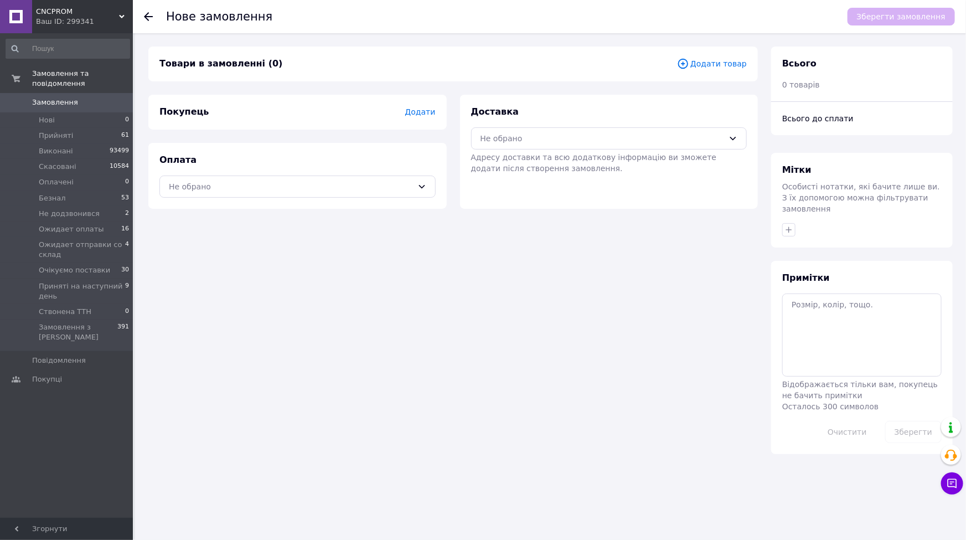
click at [704, 63] on span "Додати товар" at bounding box center [712, 64] width 70 height 12
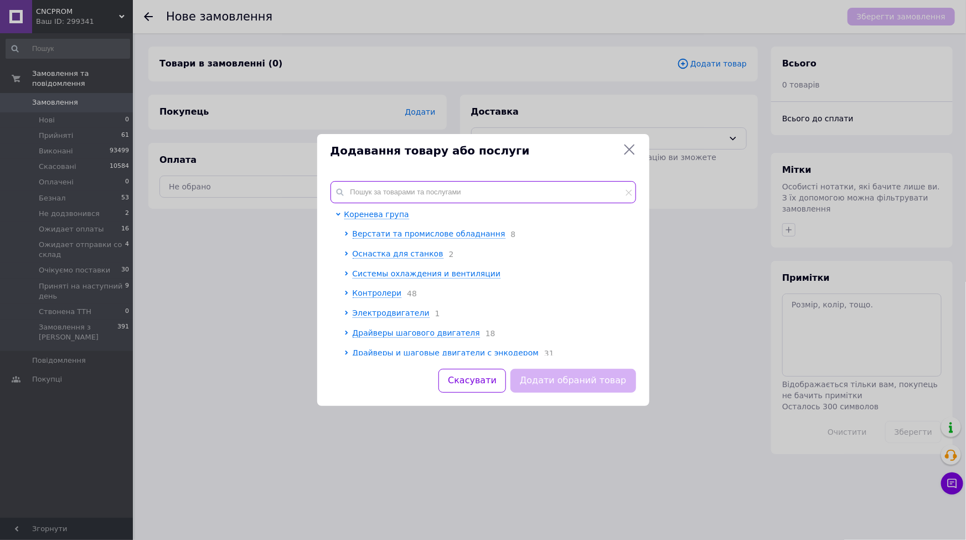
click at [450, 192] on input "text" at bounding box center [483, 192] width 306 height 22
paste input "33-011"
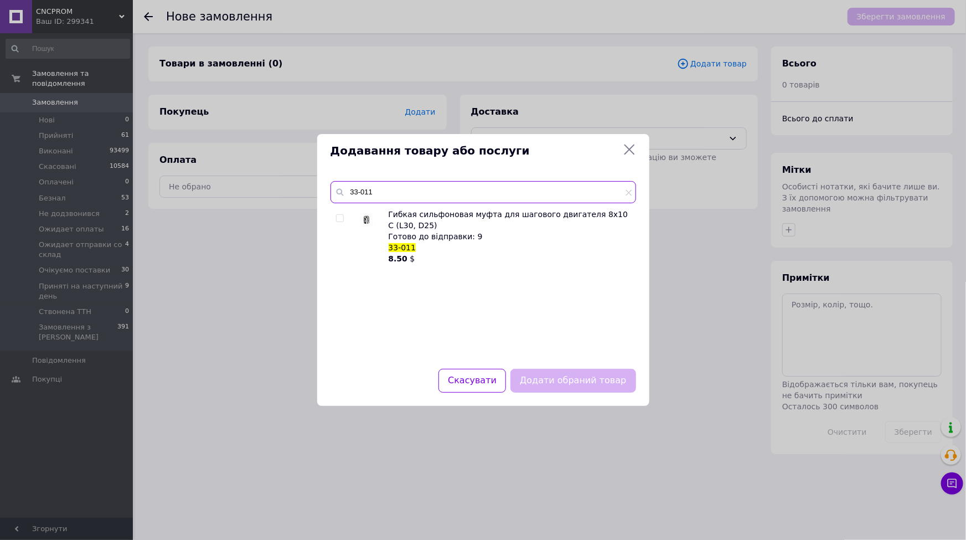
type input "33-011"
click at [334, 218] on div "Гибкая сильфоновая муфта для шагового двигателя 8х10 С (L30, D25) Готово до від…" at bounding box center [482, 282] width 305 height 147
click at [336, 215] on input "checkbox" at bounding box center [339, 218] width 7 height 7
checkbox input "true"
click at [563, 375] on button "Додати обраний товар" at bounding box center [572, 381] width 125 height 24
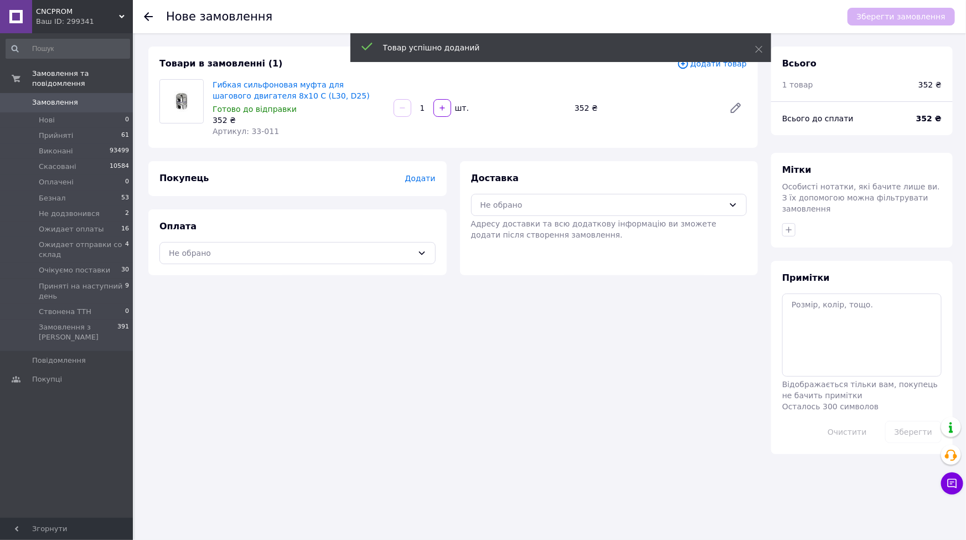
click at [624, 490] on div "Нове замовлення Зберегти замовлення Товари в замовленні (1) Додати товар Гибкая…" at bounding box center [550, 270] width 831 height 540
click at [442, 117] on div "1   шт." at bounding box center [479, 108] width 181 height 22
click at [443, 111] on icon "button" at bounding box center [442, 108] width 8 height 8
type input "2"
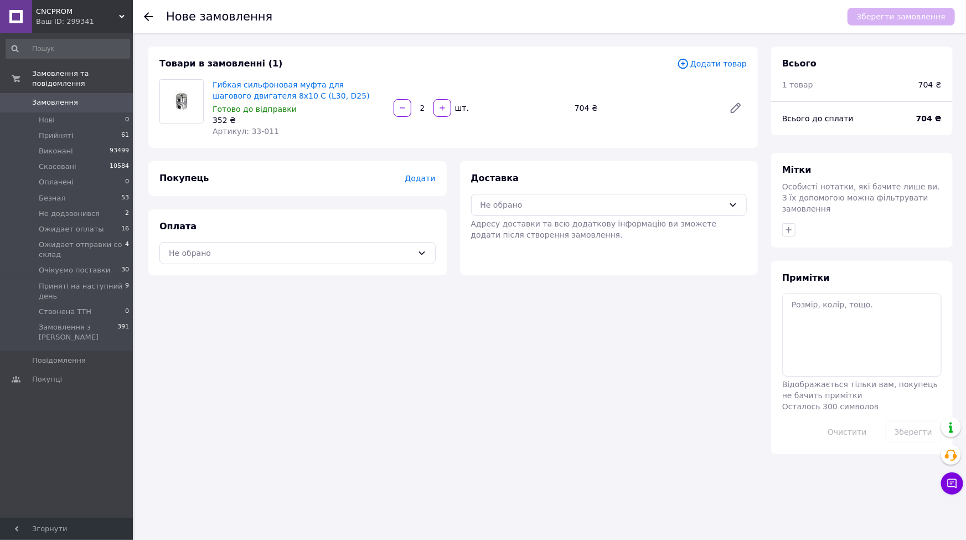
click at [463, 66] on div "Товари в замовленні (1)" at bounding box center [418, 64] width 518 height 13
click at [428, 182] on span "Додати" at bounding box center [420, 178] width 30 height 9
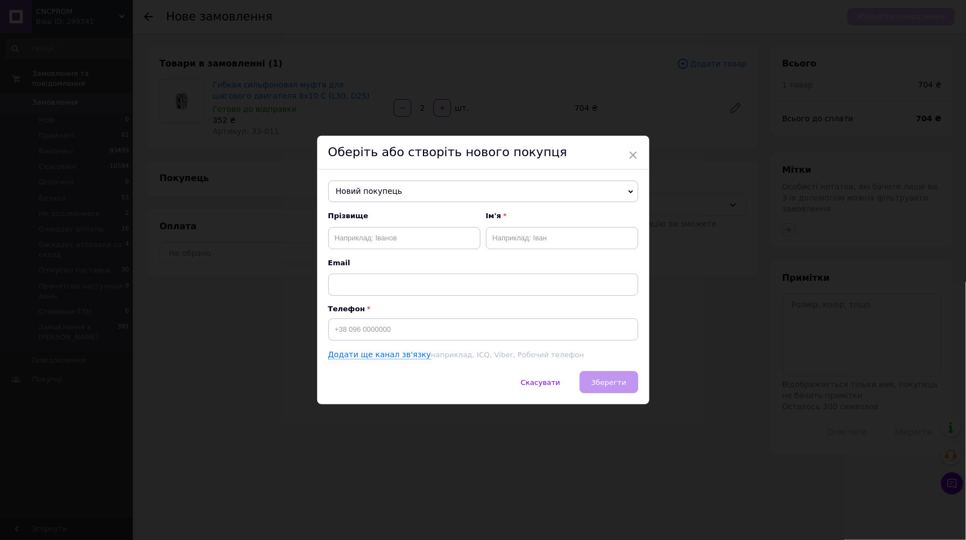
click at [417, 172] on div "Новий покупець Новий покупець Прізвище Ім'я Email Телефон Додати ще канал зв'яз…" at bounding box center [483, 270] width 332 height 202
click at [417, 184] on span "Новий покупець" at bounding box center [483, 191] width 310 height 22
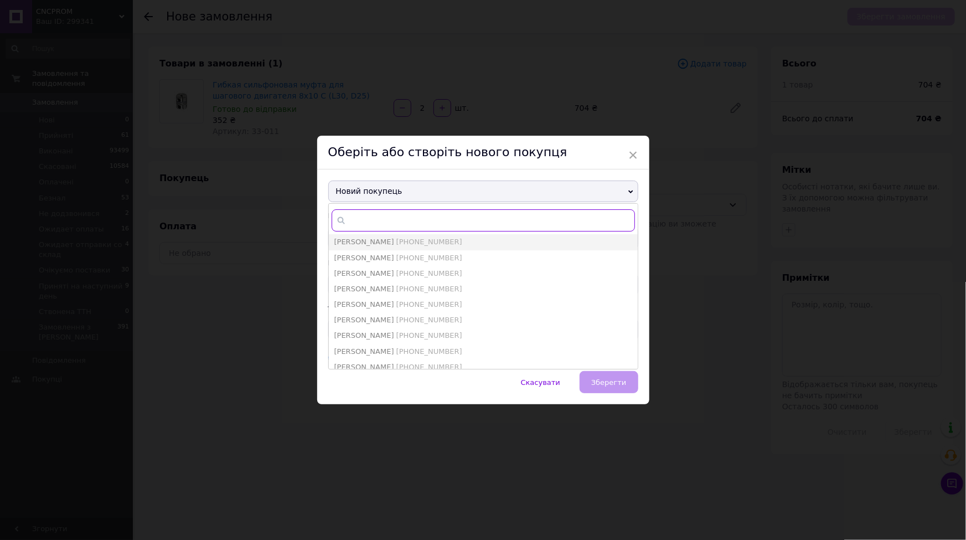
paste input "[PHONE_NUMBER]"
type input "[PHONE_NUMBER]"
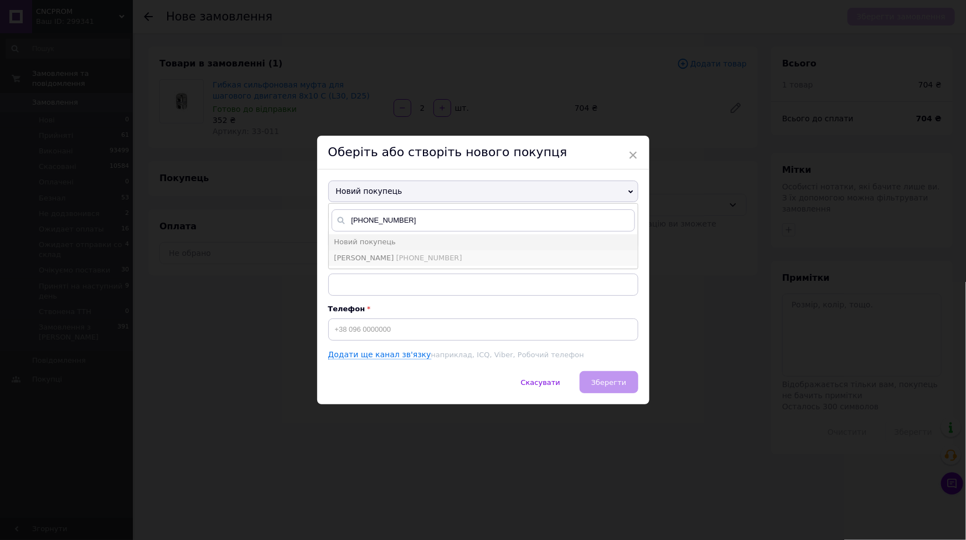
click at [366, 251] on li "Степанюк Людмила +380632436161" at bounding box center [483, 258] width 309 height 16
type input "Степанюк Людмила"
type input "[PHONE_NUMBER]"
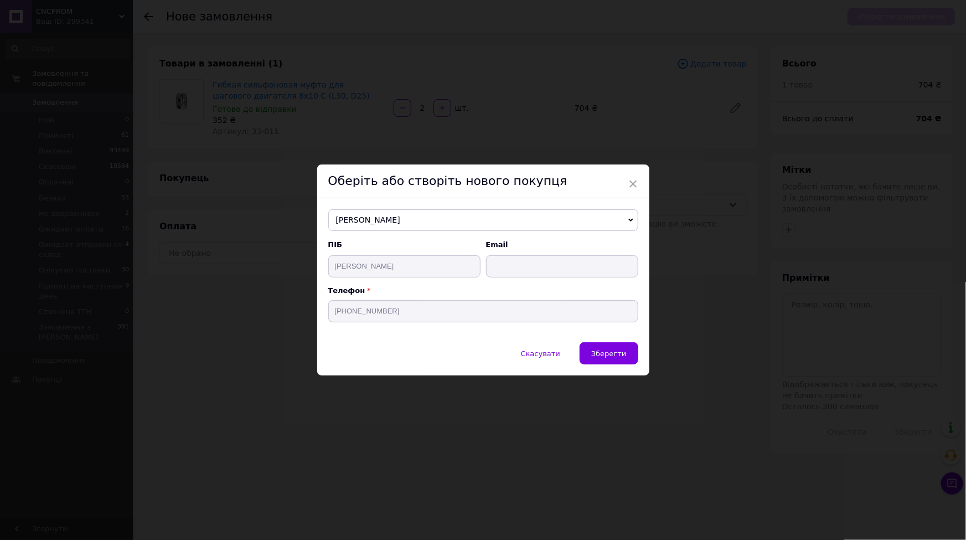
click at [601, 360] on button "Зберегти" at bounding box center [609, 353] width 58 height 22
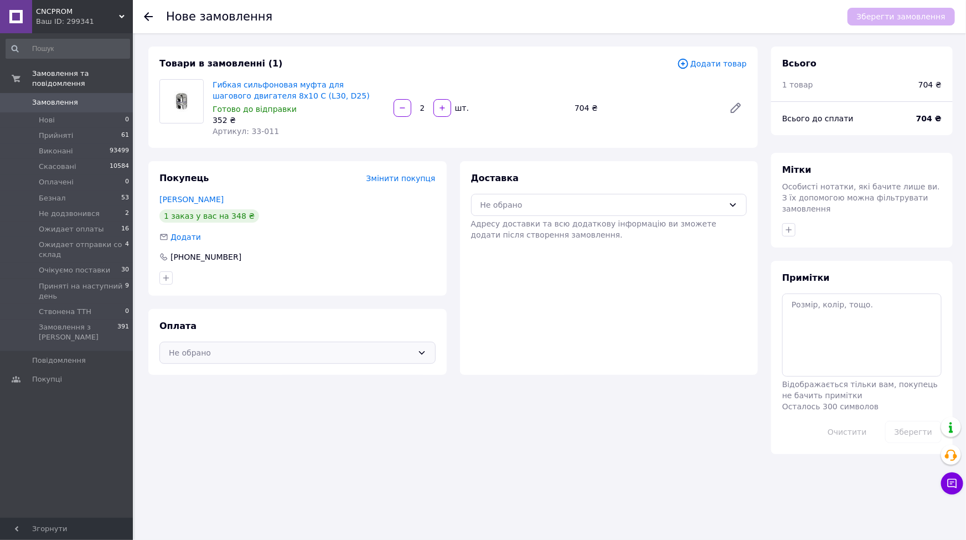
click at [175, 357] on div "Не обрано" at bounding box center [291, 353] width 244 height 12
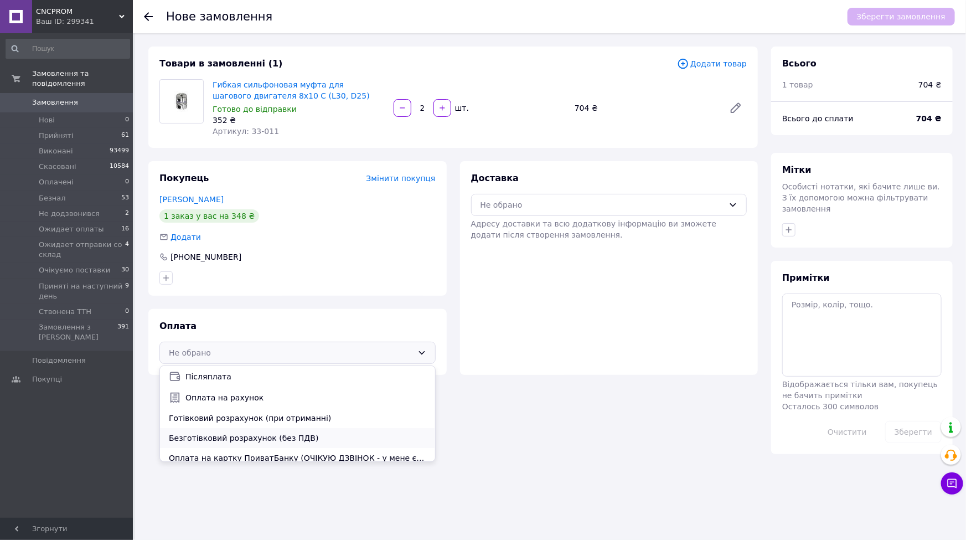
click at [201, 447] on div "Безготівковий розрахунок (без ПДВ)" at bounding box center [297, 438] width 275 height 20
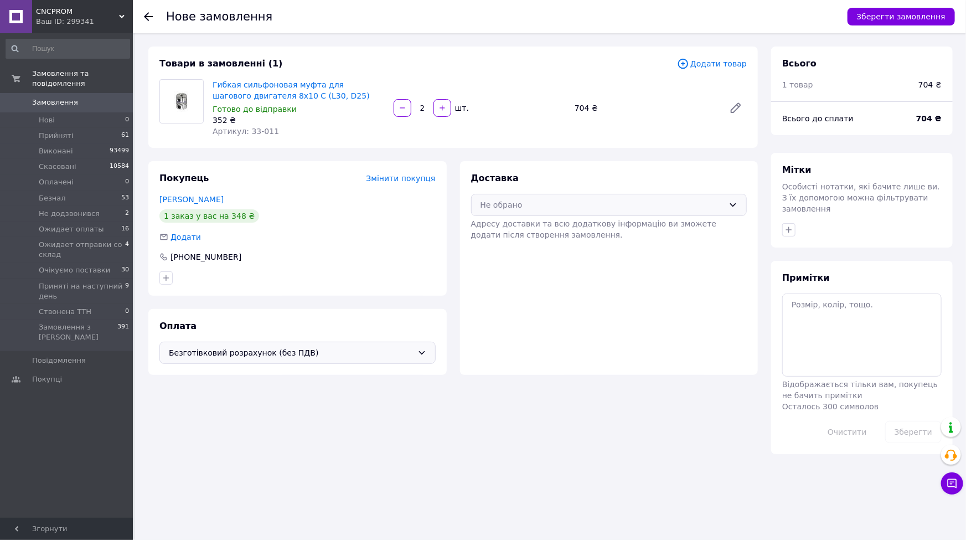
click at [552, 205] on div "Не обрано" at bounding box center [603, 205] width 244 height 12
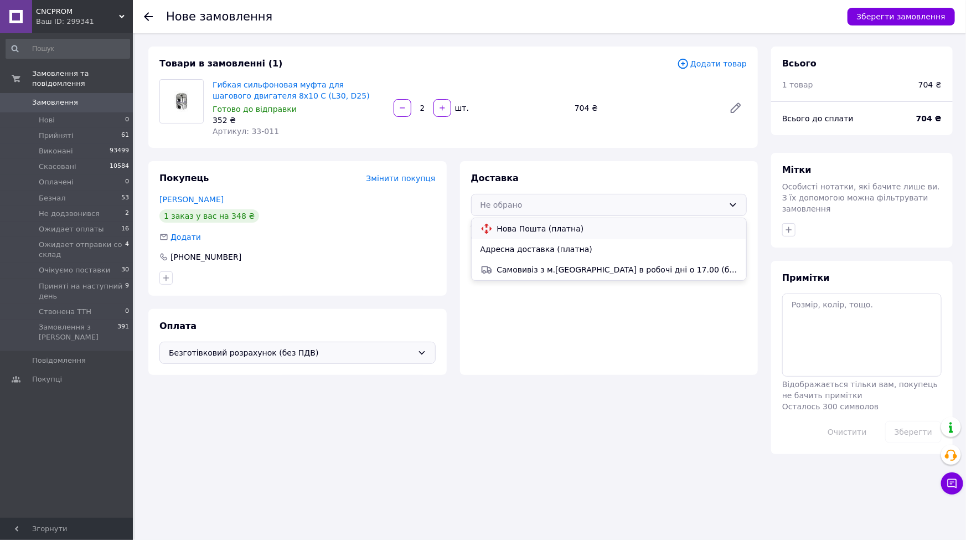
click at [522, 234] on div "Нова Пошта (платна)" at bounding box center [609, 229] width 262 height 12
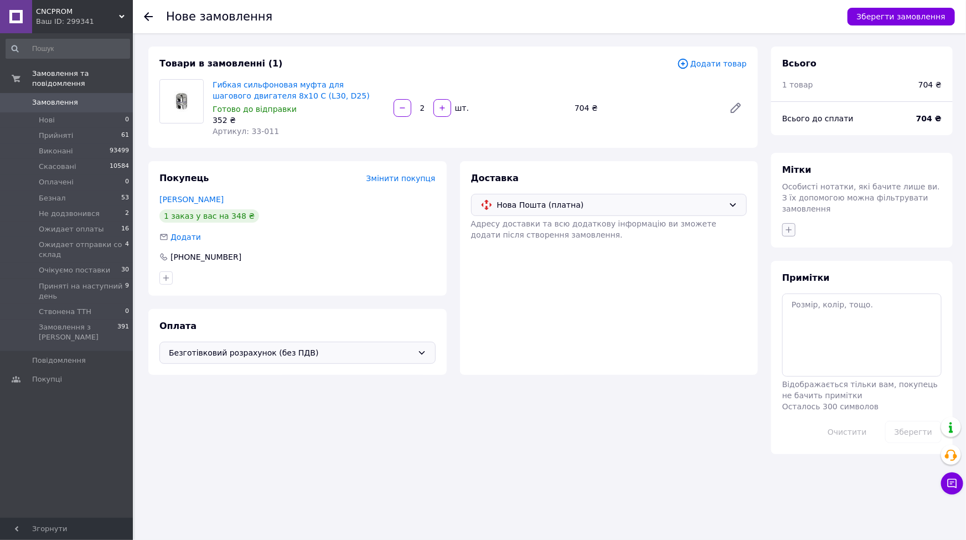
click at [790, 225] on icon "button" at bounding box center [788, 229] width 9 height 9
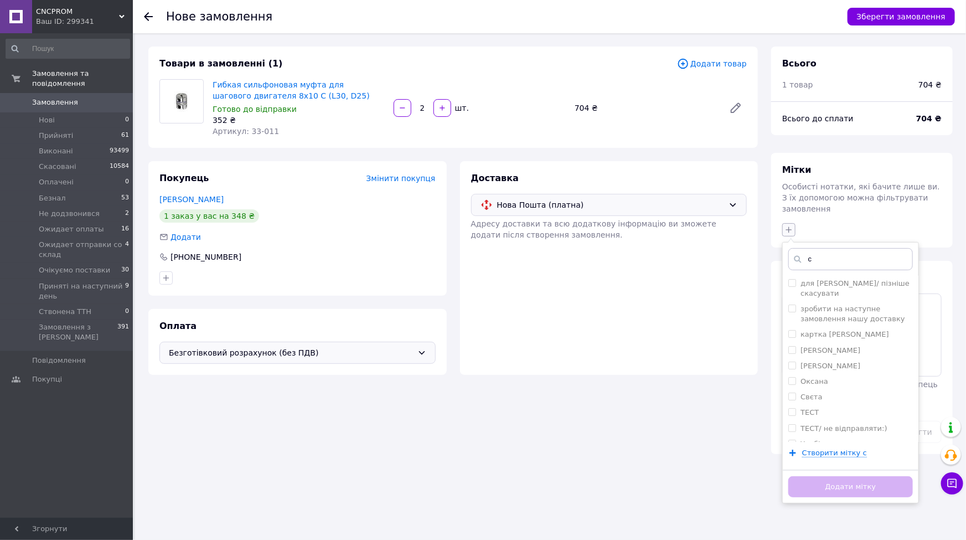
type input "св"
checkbox input "true"
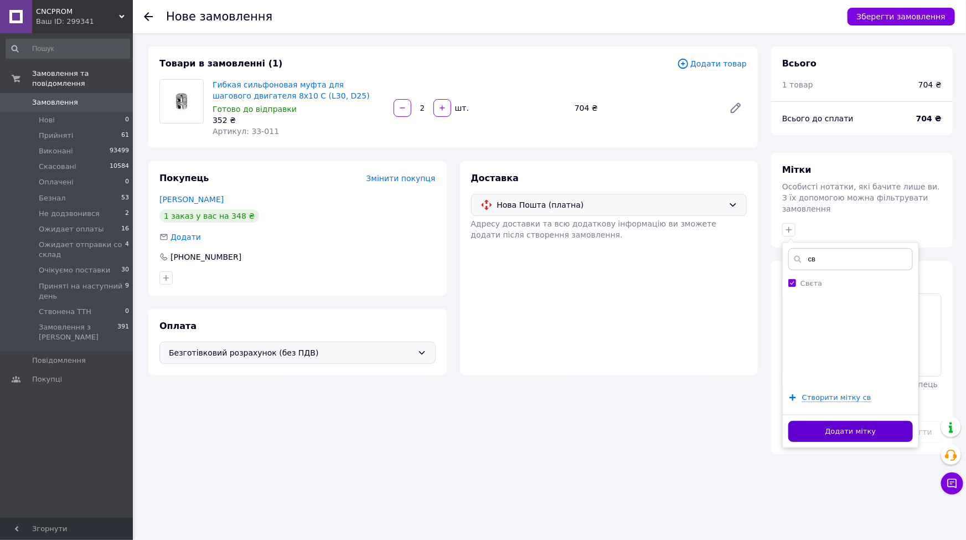
click at [811, 421] on button "Додати мітку" at bounding box center [850, 432] width 125 height 22
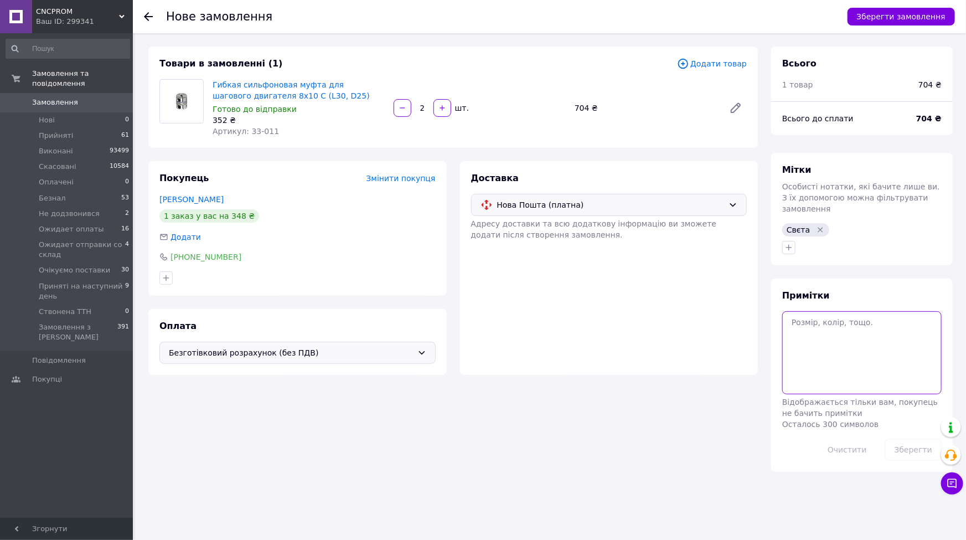
click at [843, 343] on textarea at bounding box center [861, 352] width 159 height 83
paste textarea "Нова Пошта: м. Житомир, № 3 (до 30 кг) / № 15 (вантажне) Отримувач: ТОВ "Спарро…"
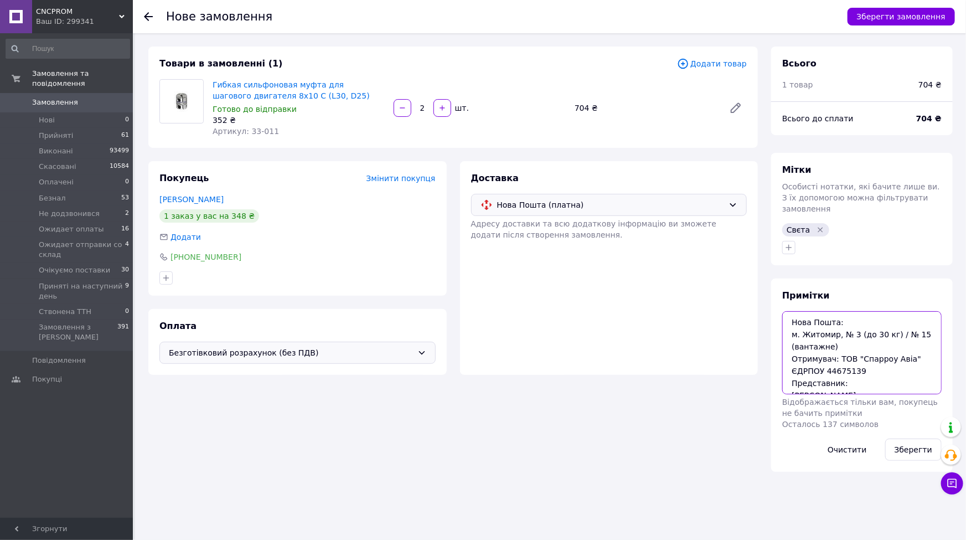
scroll to position [19, 0]
click at [911, 443] on button "Зберегти" at bounding box center [913, 449] width 56 height 22
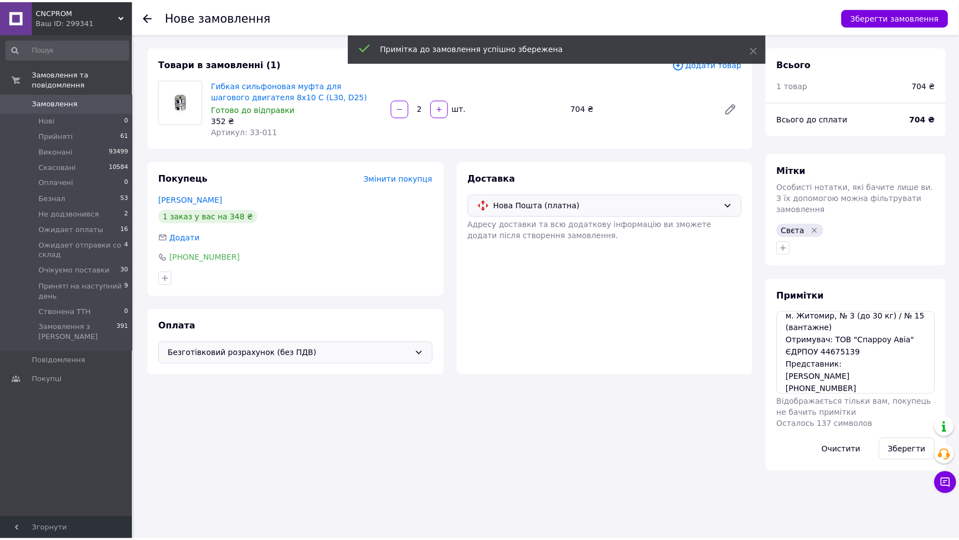
scroll to position [0, 0]
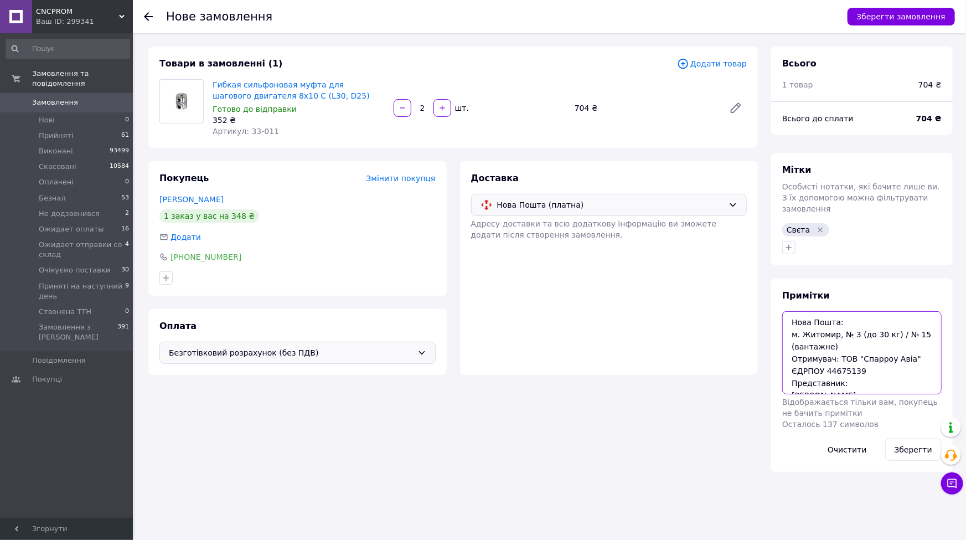
drag, startPoint x: 889, startPoint y: 324, endPoint x: 903, endPoint y: 339, distance: 20.8
click at [903, 339] on textarea "Нова Пошта: м. Житомир, № 3 (до 30 кг) / № 15 (вантажне) Отримувач: ТОВ "Спарро…" at bounding box center [861, 352] width 159 height 83
drag, startPoint x: 848, startPoint y: 363, endPoint x: 788, endPoint y: 360, distance: 59.9
click at [788, 360] on textarea "Нова Пошта: м. Житомир, № 3 (до 30 кг) Отримувач: ТОВ "Спарроу Авіа" ЄДРПОУ 446…" at bounding box center [861, 352] width 159 height 83
click at [794, 372] on textarea "Нова Пошта: м. Житомир, № 3 (до 30 кг) Отримувач: ТОВ "Спарроу Авіа" ЄДРПОУ 446…" at bounding box center [861, 352] width 159 height 83
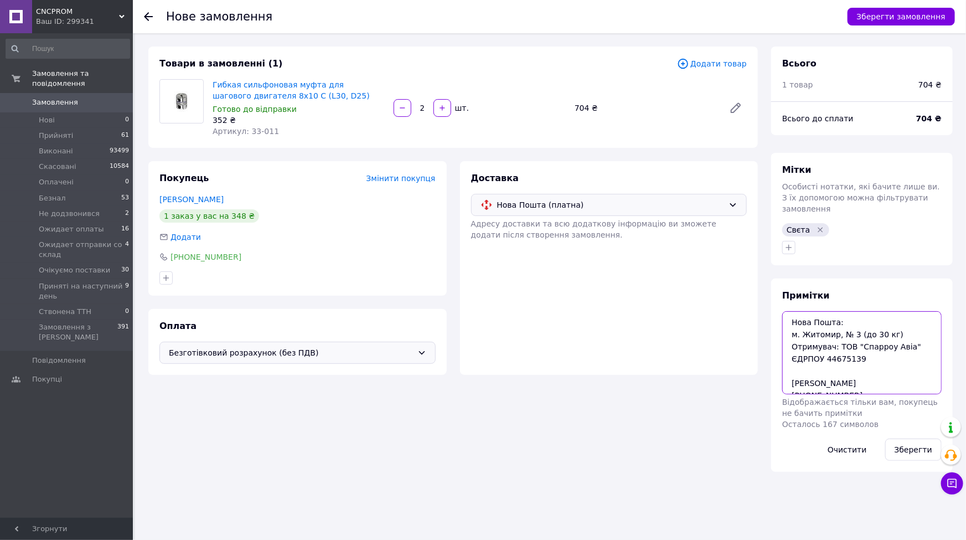
click at [790, 370] on textarea "Нова Пошта: м. Житомир, № 3 (до 30 кг) Отримувач: ТОВ "Спарроу Авіа" ЄДРПОУ 446…" at bounding box center [861, 352] width 159 height 83
drag, startPoint x: 844, startPoint y: 316, endPoint x: 786, endPoint y: 315, distance: 58.7
click at [786, 315] on textarea "Нова Пошта: м. Житомир, № 3 (до 30 кг) Отримувач: ТОВ "Спарроу Авіа" ЄДРПОУ 446…" at bounding box center [861, 352] width 159 height 83
click at [794, 327] on textarea "м. Житомир, № 3 (до 30 кг) Отримувач: ТОВ "Спарроу Авіа" ЄДРПОУ 44675139 Буряче…" at bounding box center [861, 352] width 159 height 83
type textarea "м. Житомир, № 3 (до 30 кг) Отримувач: ТОВ "Спарроу Авіа" ЄДРПОУ 44675139 Буряче…"
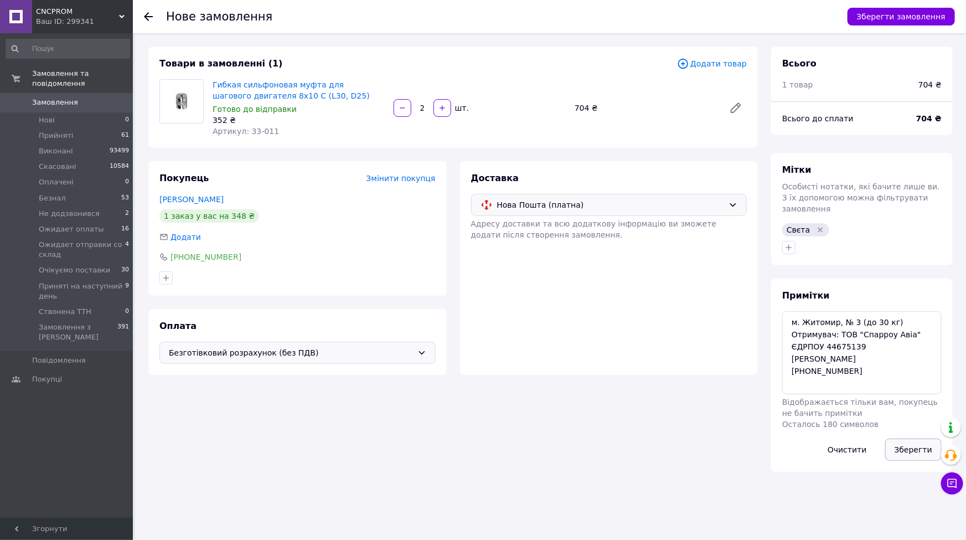
click at [902, 438] on button "Зберегти" at bounding box center [913, 449] width 56 height 22
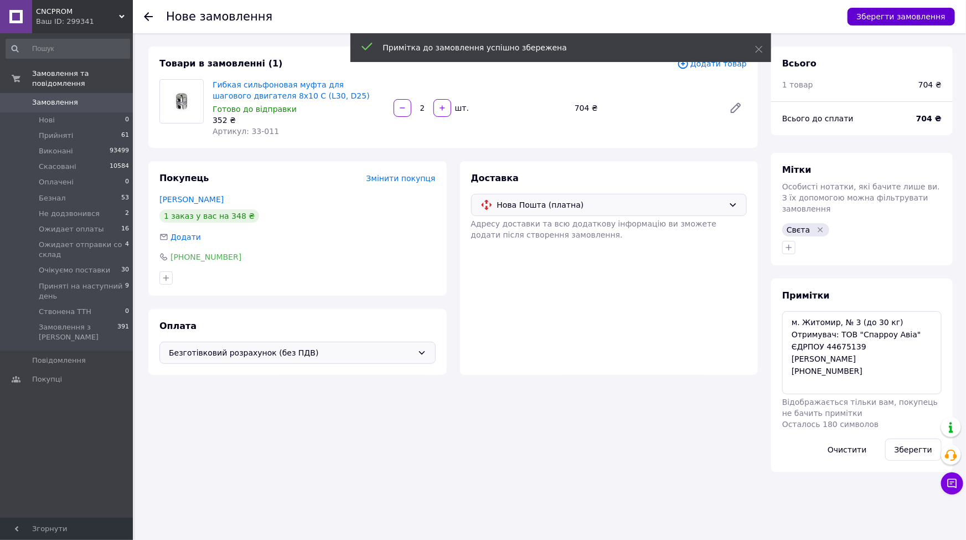
click at [908, 17] on button "Зберегти замовлення" at bounding box center [901, 17] width 107 height 18
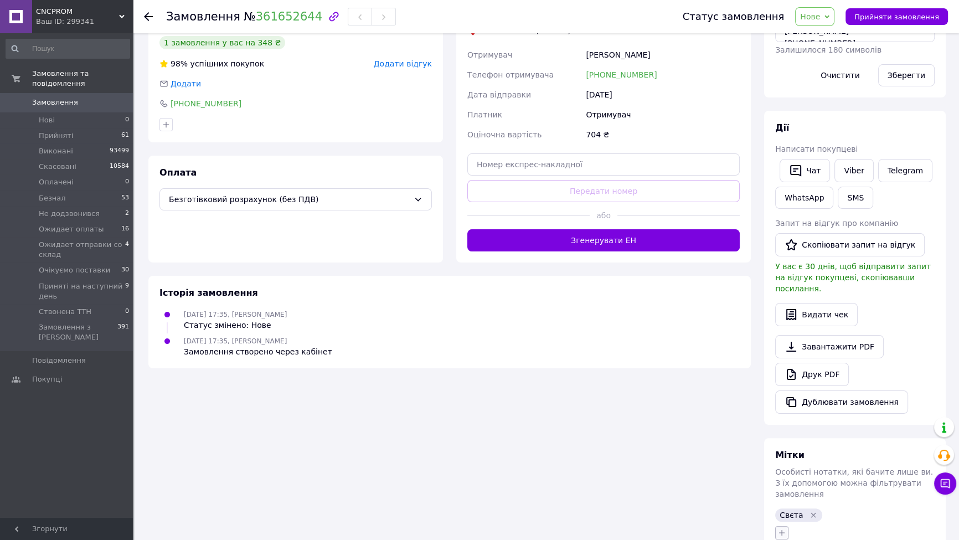
click at [777, 526] on button "button" at bounding box center [781, 532] width 13 height 13
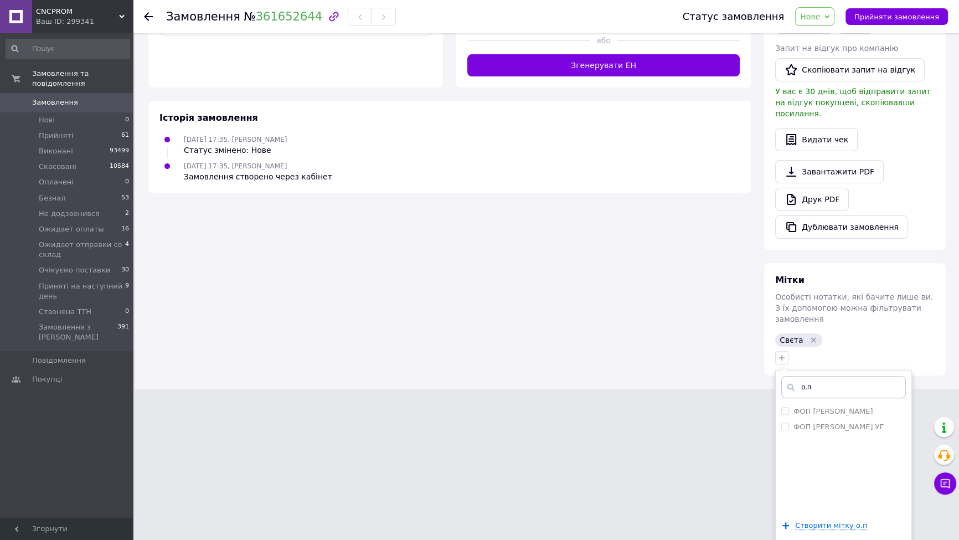
scroll to position [410, 0]
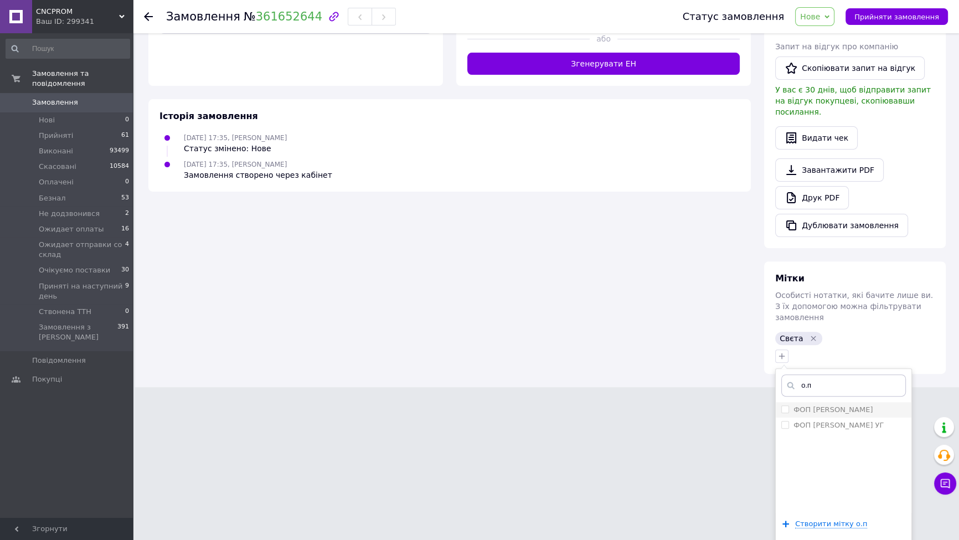
type input "о.п"
click at [818, 405] on label "ФОП [PERSON_NAME]" at bounding box center [832, 409] width 79 height 8
checkbox input "true"
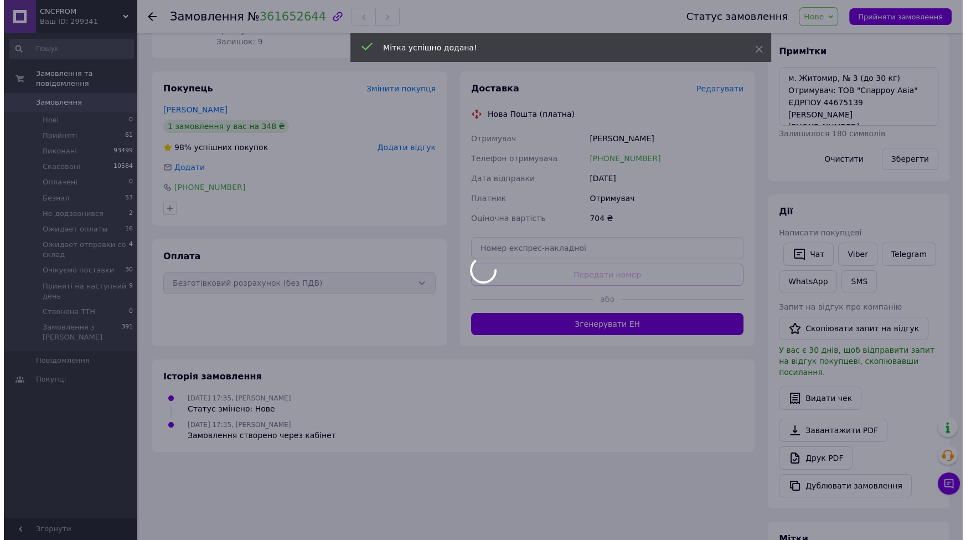
scroll to position [0, 0]
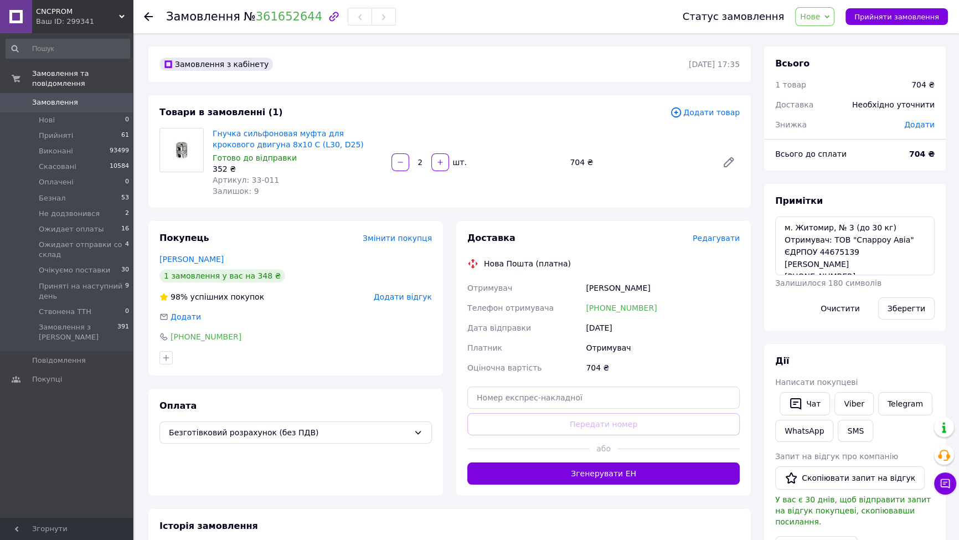
click at [817, 13] on span "Нове" at bounding box center [810, 16] width 20 height 9
click at [830, 105] on li "Безнал" at bounding box center [855, 105] width 119 height 17
drag, startPoint x: 829, startPoint y: 250, endPoint x: 898, endPoint y: 251, distance: 69.8
click at [898, 251] on textarea "м. Житомир, № 3 (до 30 кг) Отримувач: ТОВ "Спарроу Авіа" ЄДРПОУ 44675139 Буряче…" at bounding box center [854, 245] width 159 height 59
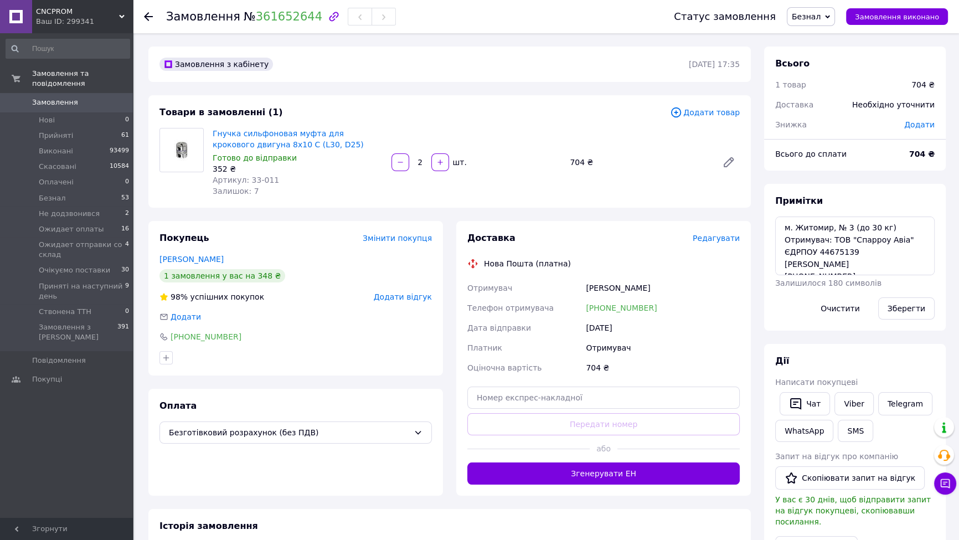
click at [144, 16] on icon at bounding box center [148, 16] width 9 height 9
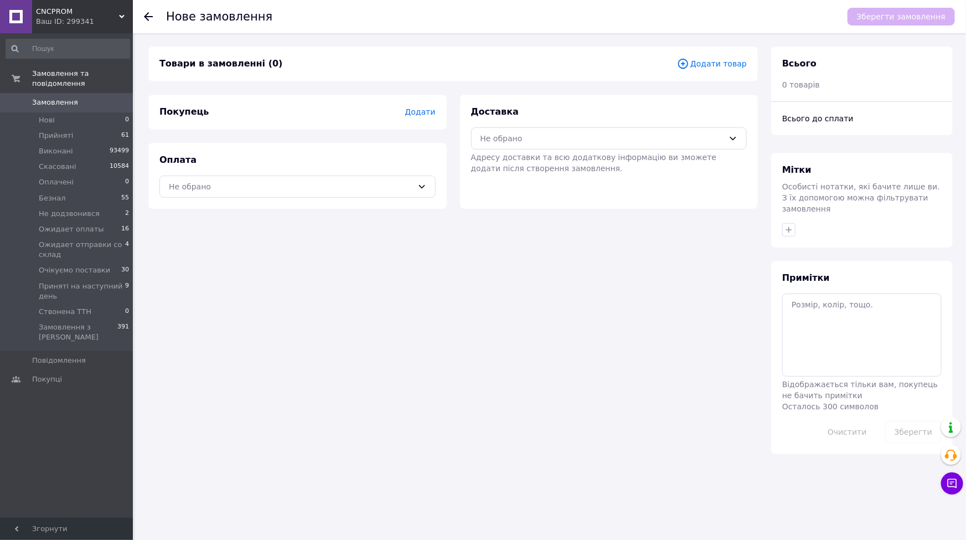
click at [71, 97] on span "Замовлення" at bounding box center [55, 102] width 46 height 10
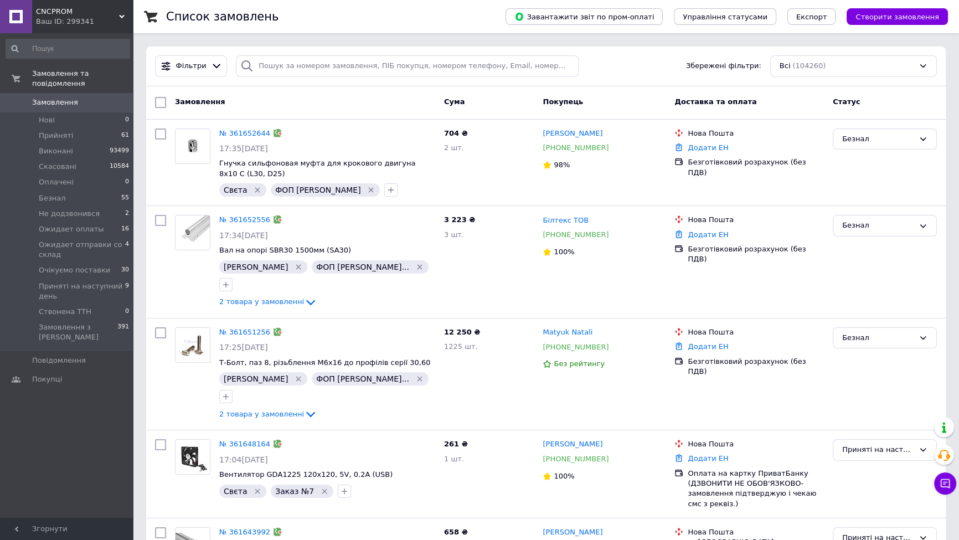
click at [318, 94] on div "Замовлення" at bounding box center [305, 102] width 269 height 20
paste input "[PHONE_NUMBER]"
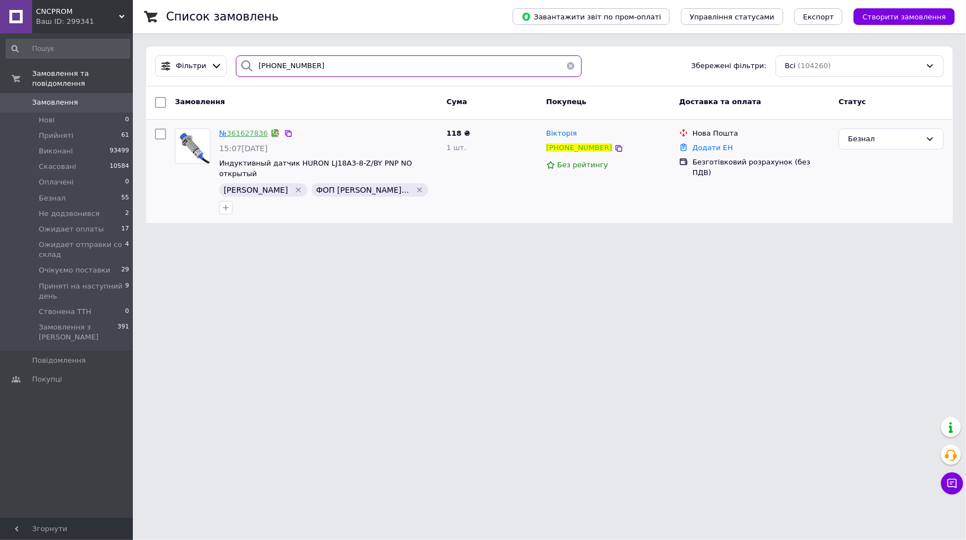
type input "[PHONE_NUMBER]"
click at [239, 134] on link "361627836" at bounding box center [247, 133] width 41 height 8
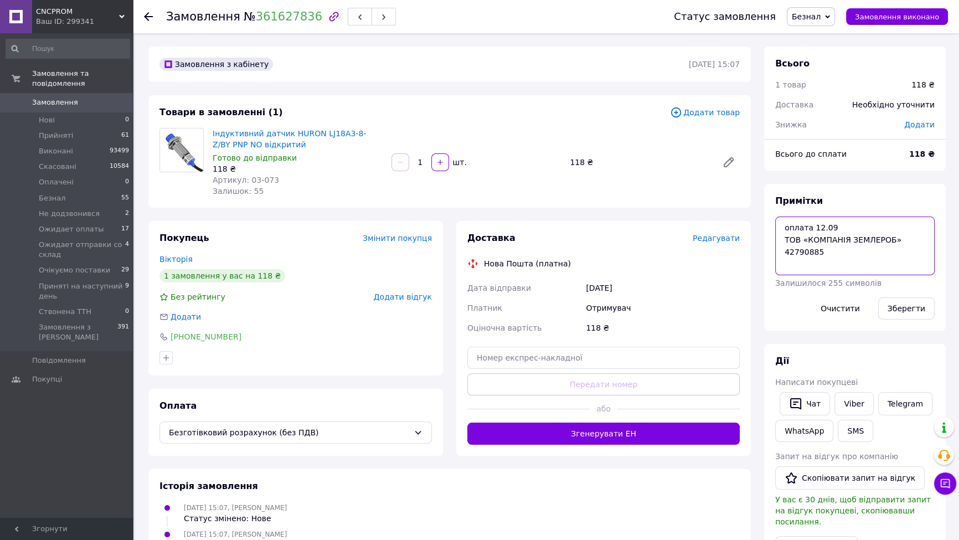
click at [839, 262] on textarea "оплата 12.09 ТОВ «КОМПАНІЯ ЗЕМЛЕРОБ» 42790885" at bounding box center [854, 245] width 159 height 59
paste textarea "ТОВ Компанія Землероб Отримувач [PERSON_NAME] 0981838030 м. Черкаси Нова пошта …"
click at [780, 255] on textarea "оплата 12.09 ТОВ «КОМПАНІЯ ЗЕМЛЕРОБ» 42790885 ТОВ Компанія Землероб Отримувач […" at bounding box center [854, 245] width 159 height 59
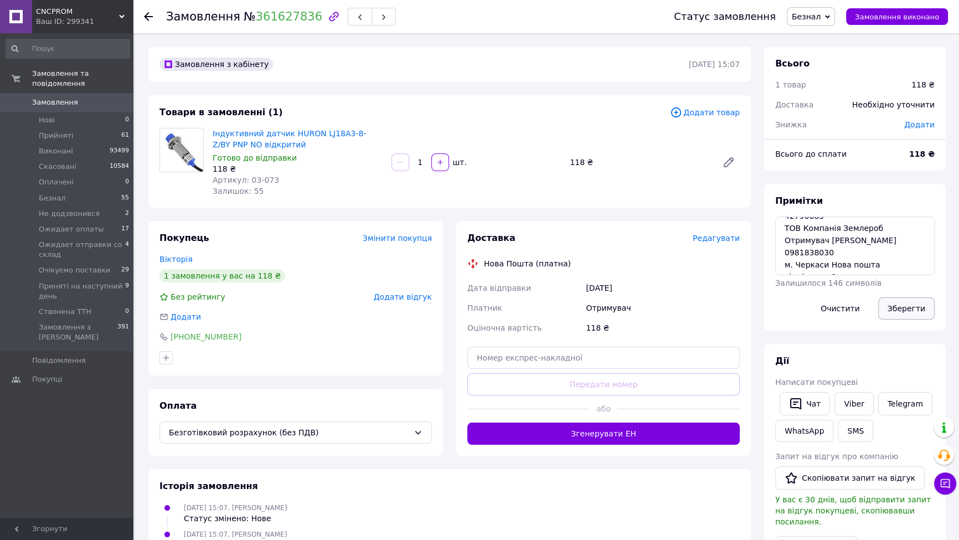
click at [897, 304] on button "Зберегти" at bounding box center [906, 308] width 56 height 22
click at [781, 227] on textarea "оплата 12.09 ТОВ «КОМПАНІЯ ЗЕМЛЕРОБ» 42790885 ТОВ Компанія Землероб Отримувач […" at bounding box center [854, 245] width 159 height 59
type textarea "10 оплата 12.09 ТОВ «КОМПАНІЯ ЗЕМЛЕРОБ» 42790885 ТОВ Компанія Землероб Отримува…"
click at [925, 319] on button "Зберегти" at bounding box center [906, 308] width 56 height 22
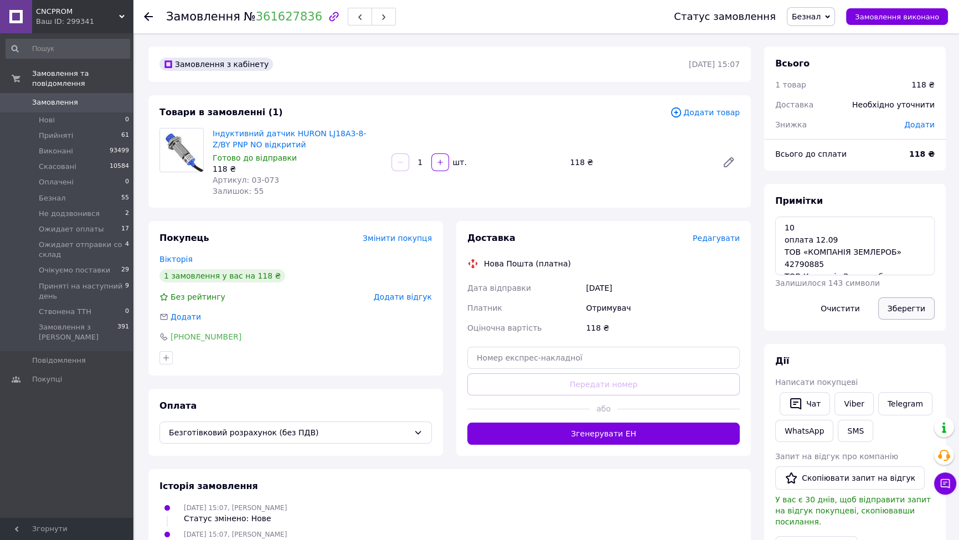
click at [920, 309] on button "Зберегти" at bounding box center [906, 308] width 56 height 22
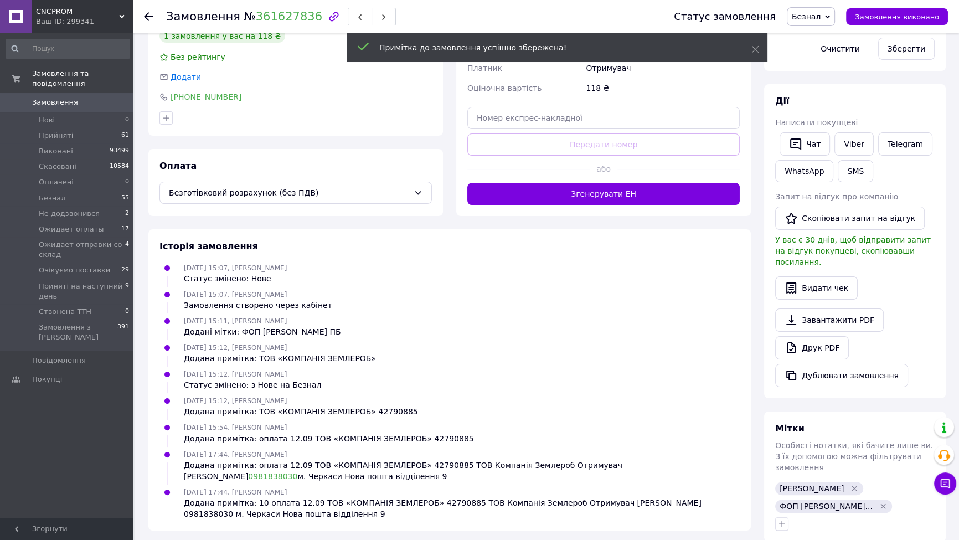
scroll to position [242, 0]
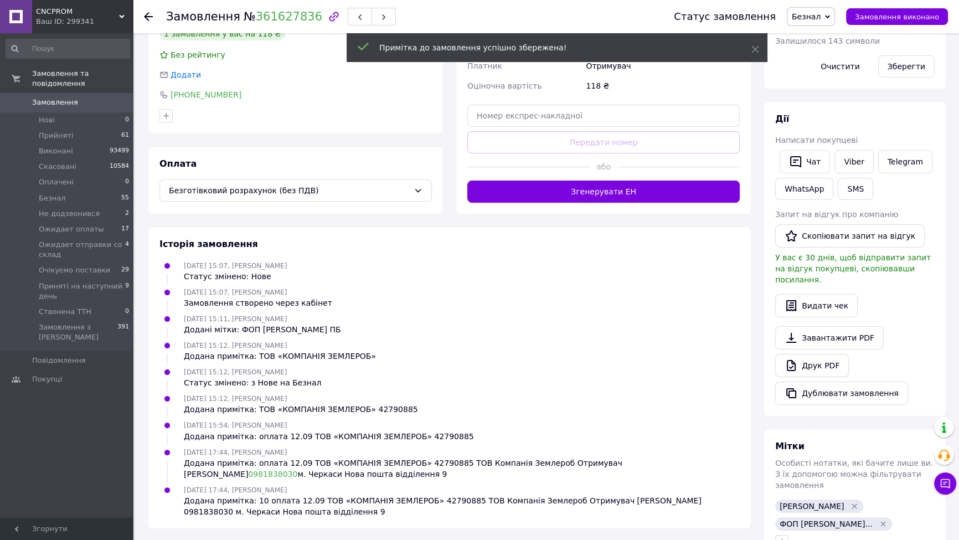
drag, startPoint x: 783, startPoint y: 482, endPoint x: 778, endPoint y: 478, distance: 6.0
click at [781, 502] on span "[PERSON_NAME]" at bounding box center [811, 506] width 64 height 9
click at [783, 537] on icon "button" at bounding box center [781, 541] width 9 height 9
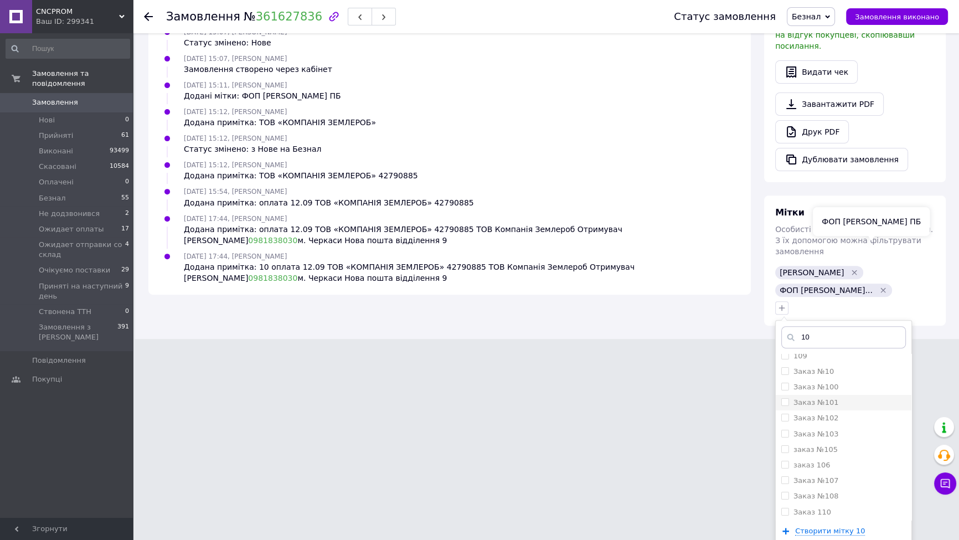
scroll to position [476, 0]
type input "10"
click at [831, 366] on div "Заказ №10" at bounding box center [843, 371] width 125 height 10
checkbox input "true"
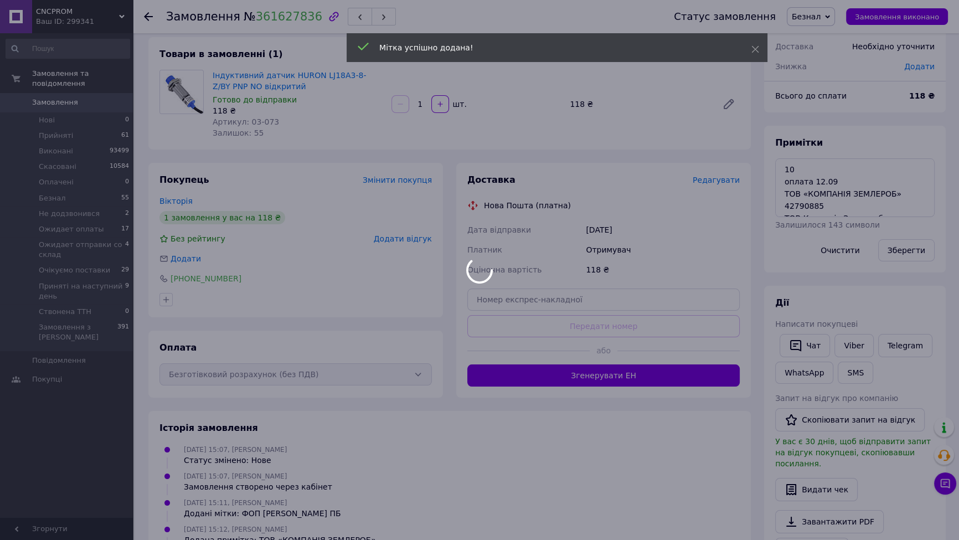
scroll to position [0, 0]
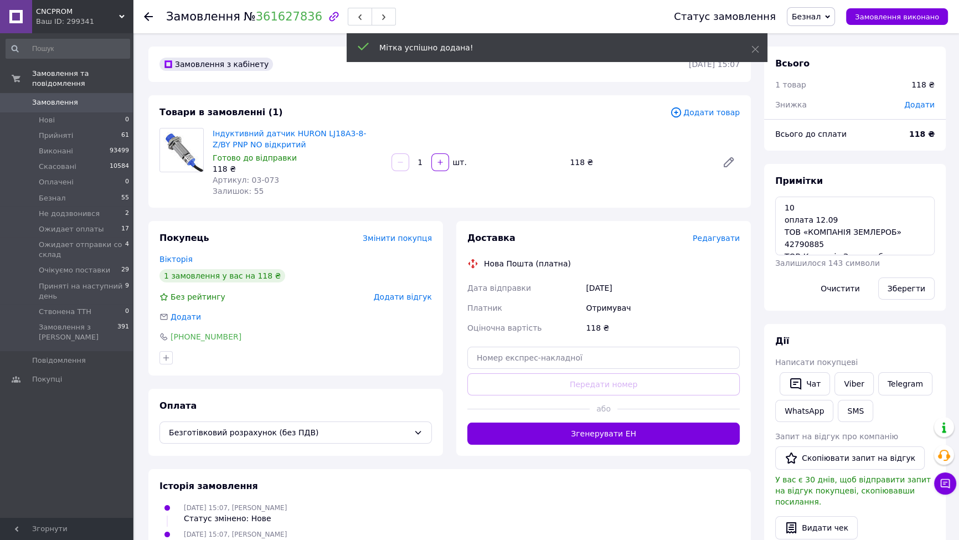
click at [761, 45] on div "Мітка успішно додана!" at bounding box center [557, 47] width 421 height 29
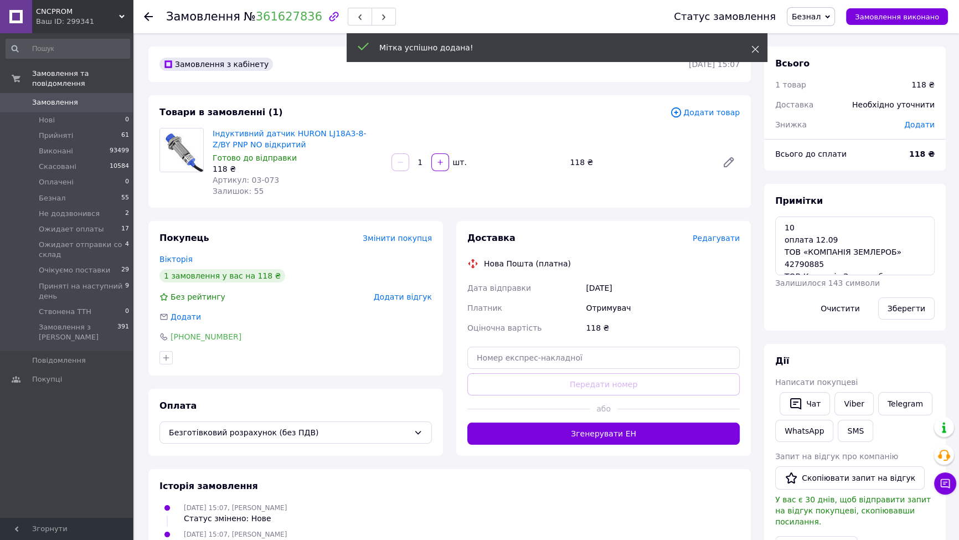
click at [754, 47] on icon at bounding box center [755, 49] width 8 height 8
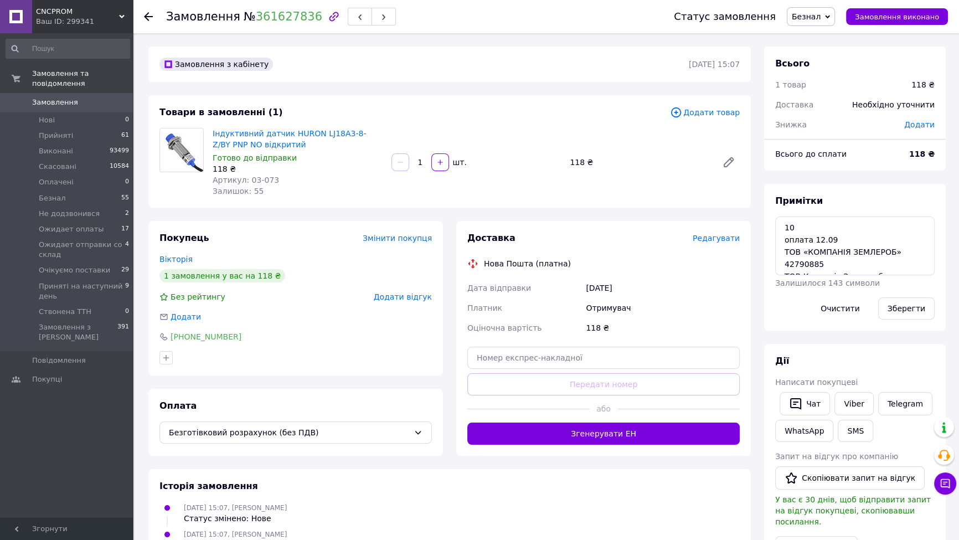
click at [818, 19] on span "Безнал" at bounding box center [806, 16] width 29 height 9
click at [836, 110] on li "Приняті на наступний день" at bounding box center [846, 110] width 119 height 17
drag, startPoint x: 246, startPoint y: 12, endPoint x: 302, endPoint y: 18, distance: 55.6
click at [302, 18] on span "№ 361627836" at bounding box center [283, 16] width 79 height 13
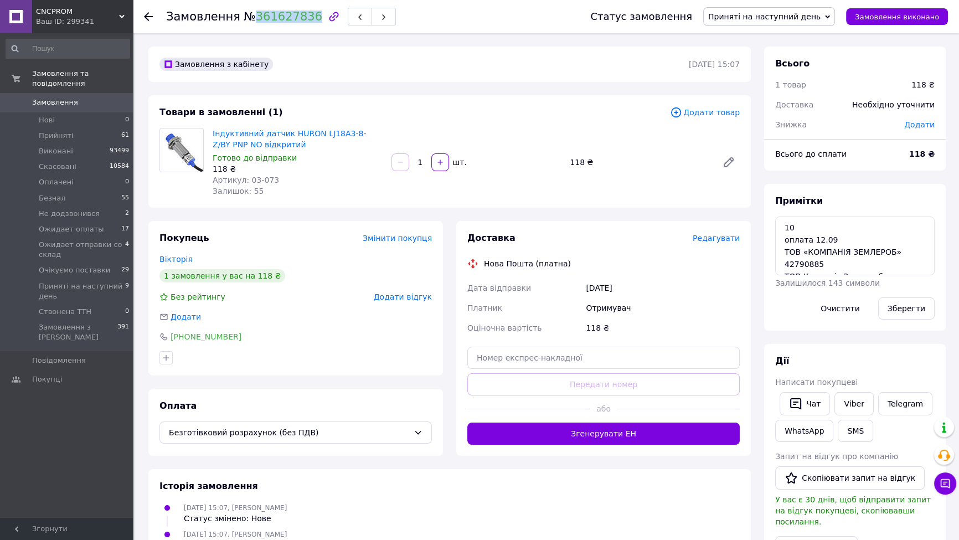
copy link "361627836"
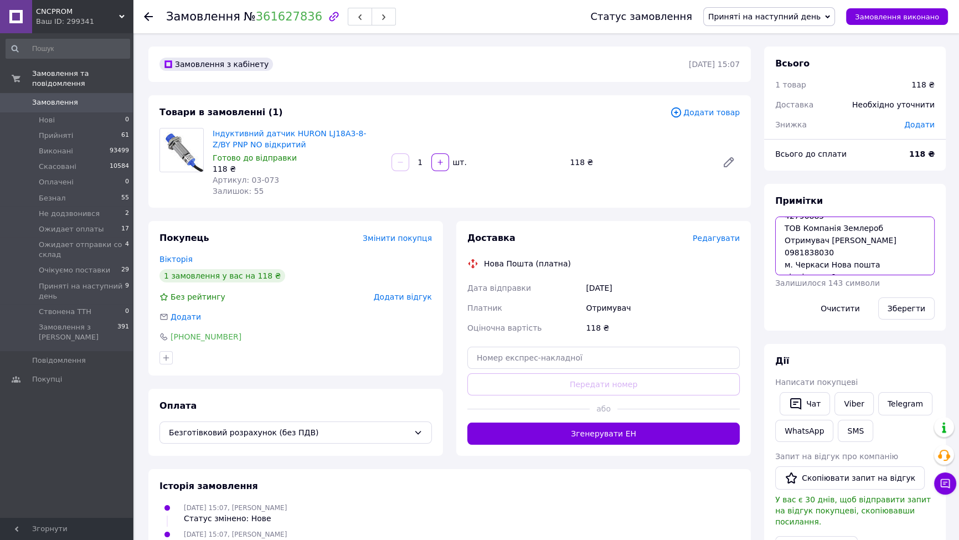
drag, startPoint x: 871, startPoint y: 256, endPoint x: 827, endPoint y: 254, distance: 44.3
click at [827, 254] on textarea "10 оплата 12.09 ТОВ «КОМПАНІЯ ЗЕМЛЕРОБ» 42790885 ТОВ Компанія Землероб Отримува…" at bounding box center [854, 245] width 159 height 59
click at [220, 432] on span "Безготівковий розрахунок (без ПДВ)" at bounding box center [289, 432] width 240 height 12
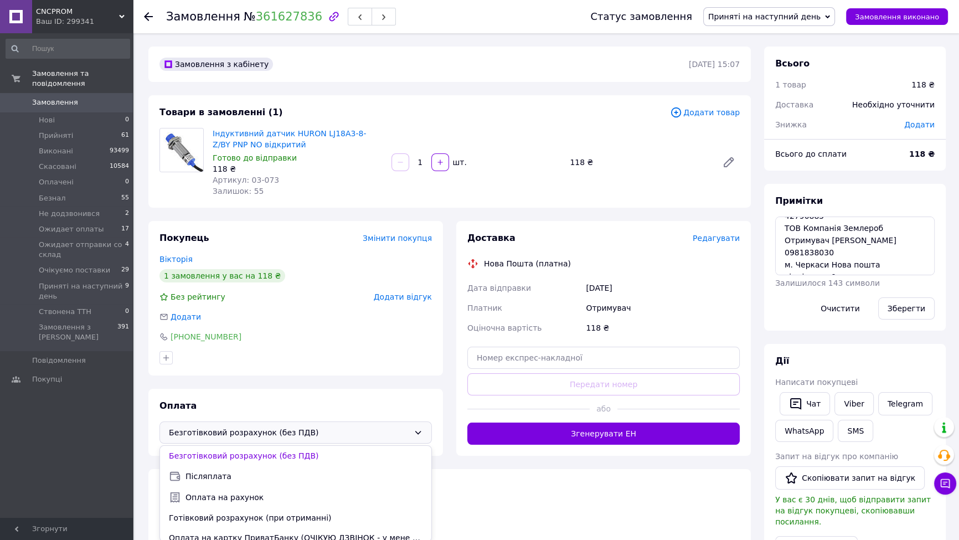
click at [285, 371] on div "Покупець Змінити покупця [PERSON_NAME] 1 замовлення у вас на 118 ₴ Без рейтингу…" at bounding box center [295, 298] width 295 height 154
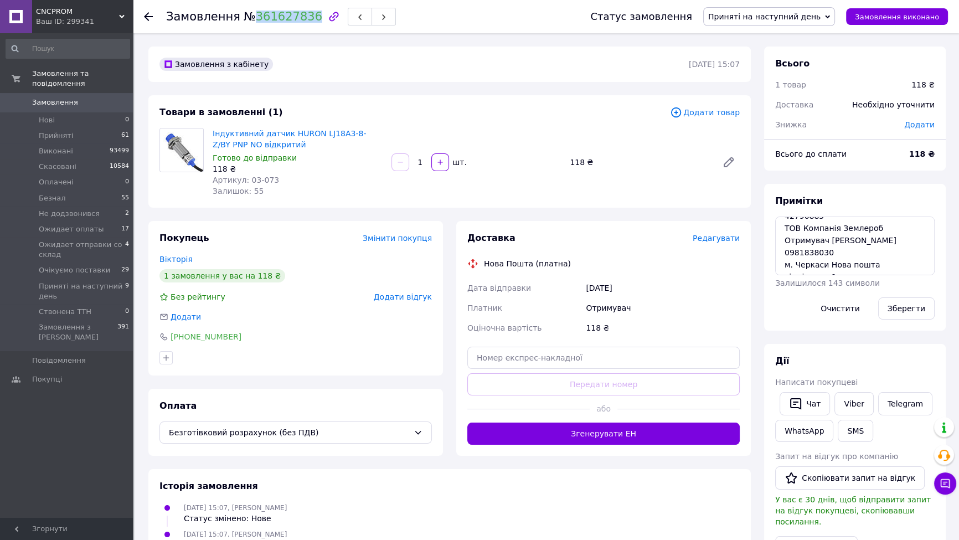
drag, startPoint x: 242, startPoint y: 14, endPoint x: 301, endPoint y: 32, distance: 61.3
click at [301, 32] on div "Замовлення № 361627836" at bounding box center [367, 16] width 402 height 33
copy link "361627836"
drag, startPoint x: 869, startPoint y: 253, endPoint x: 827, endPoint y: 253, distance: 42.1
click at [827, 253] on textarea "10 оплата 12.09 ТОВ «КОМПАНІЯ ЗЕМЛЕРОБ» 42790885 ТОВ Компанія Землероб Отримува…" at bounding box center [854, 245] width 159 height 59
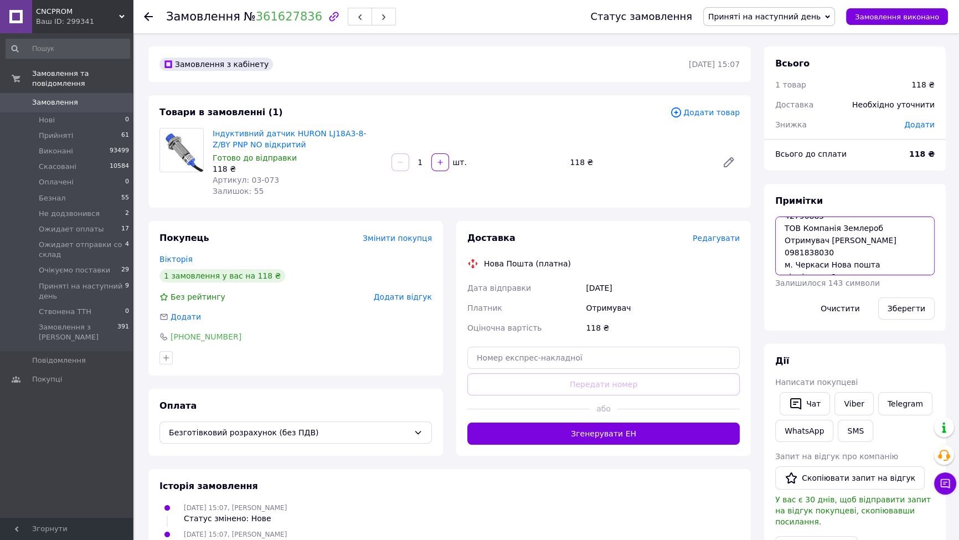
drag, startPoint x: 825, startPoint y: 240, endPoint x: 824, endPoint y: 252, distance: 11.7
click at [824, 252] on textarea "10 оплата 12.09 ТОВ «КОМПАНІЯ ЗЕМЛЕРОБ» 42790885 ТОВ Компанія Землероб Отримува…" at bounding box center [854, 245] width 159 height 59
click at [97, 97] on span "Замовлення" at bounding box center [67, 102] width 70 height 10
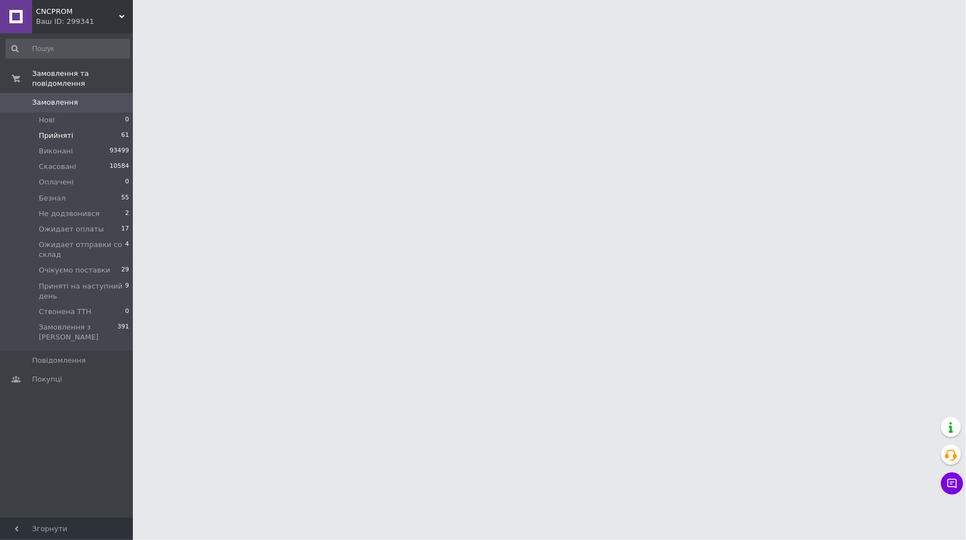
click at [58, 131] on span "Прийняті" at bounding box center [56, 136] width 34 height 10
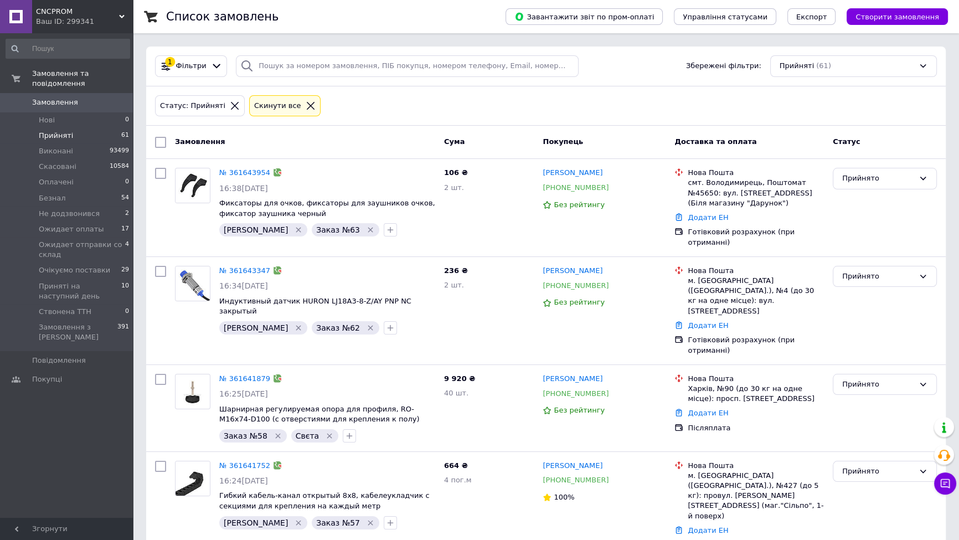
click at [162, 140] on input "checkbox" at bounding box center [160, 142] width 11 height 11
checkbox input "true"
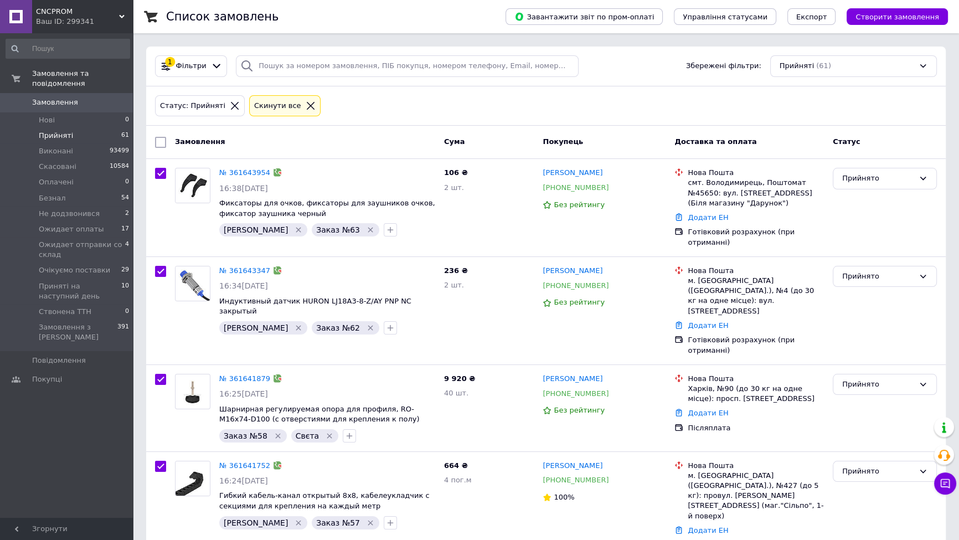
checkbox input "true"
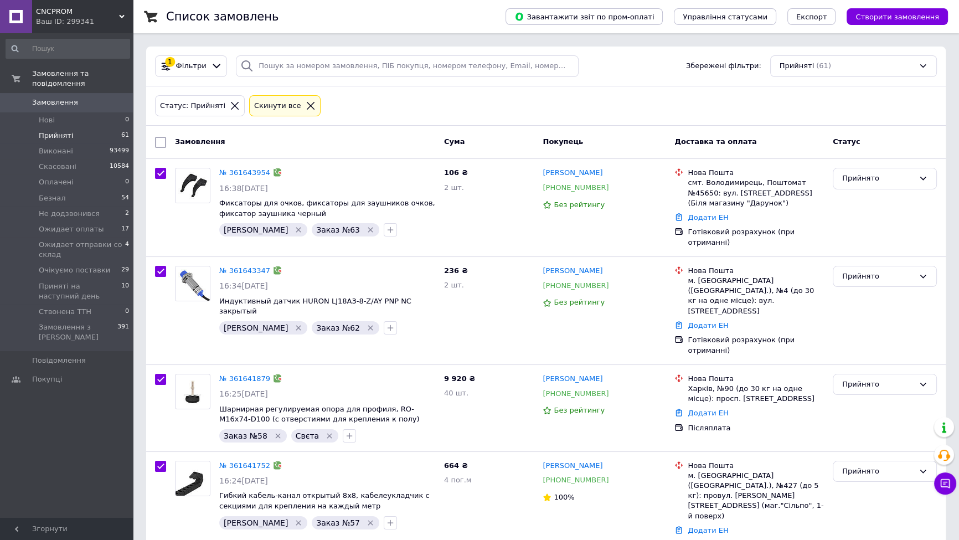
checkbox input "true"
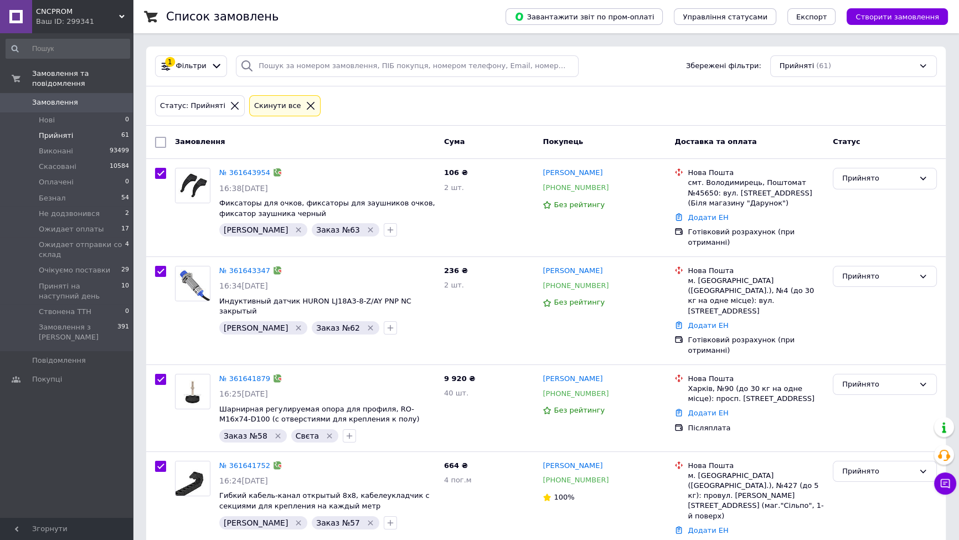
checkbox input "true"
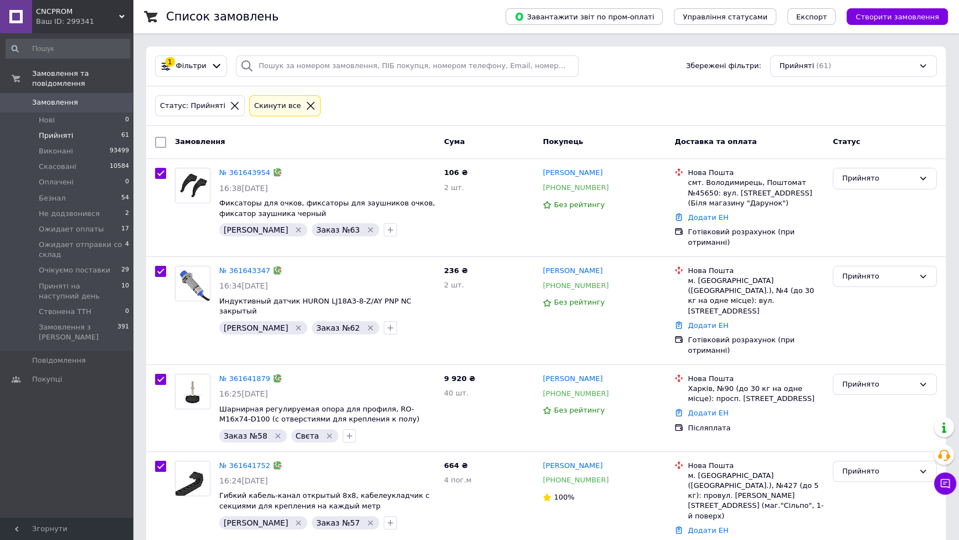
checkbox input "true"
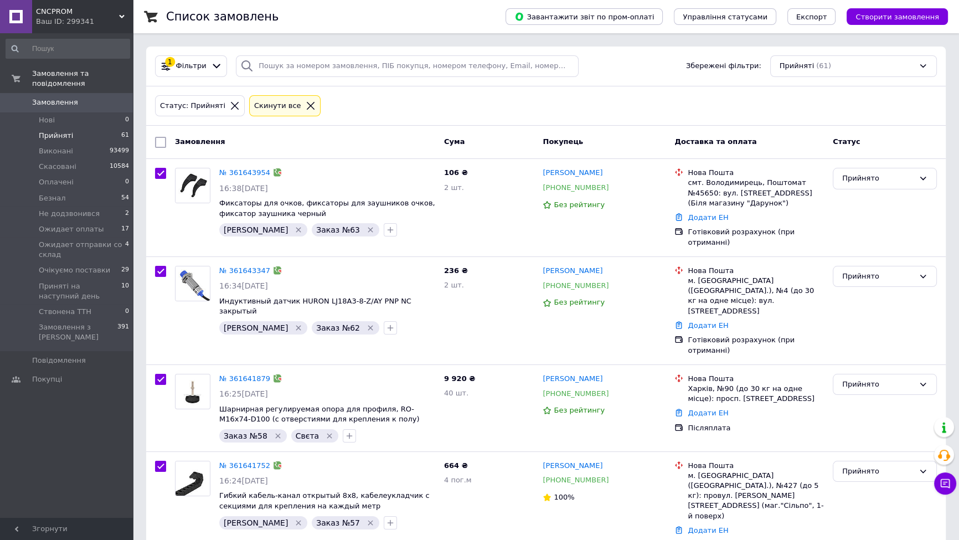
checkbox input "true"
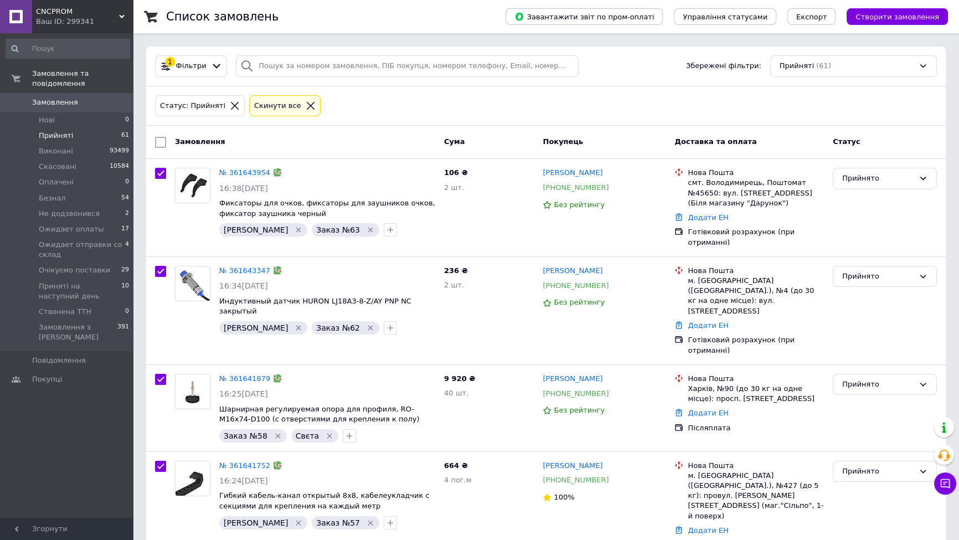
checkbox input "true"
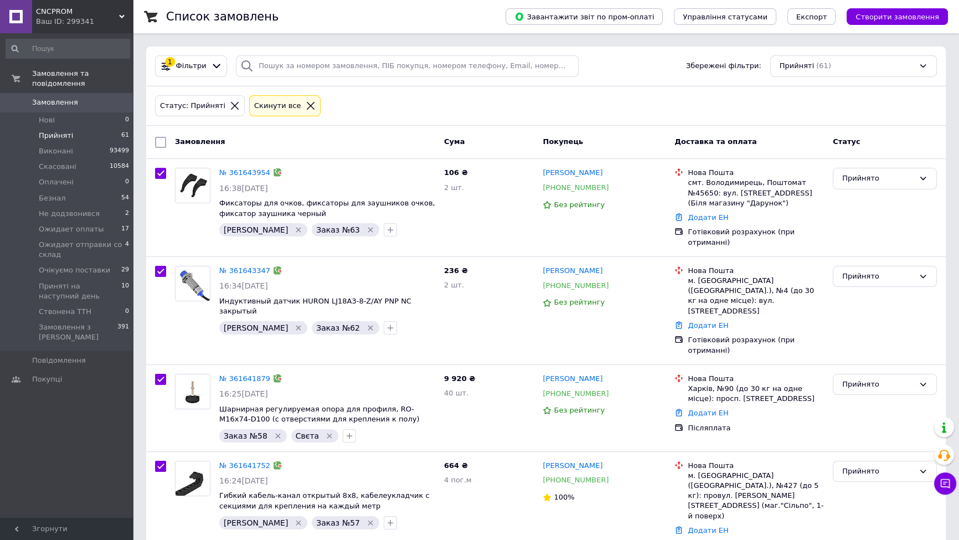
checkbox input "true"
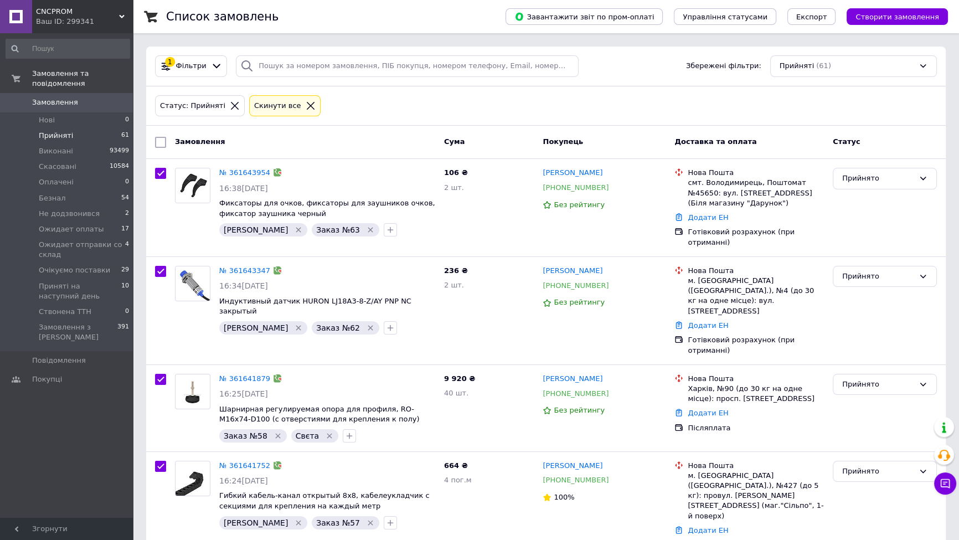
checkbox input "true"
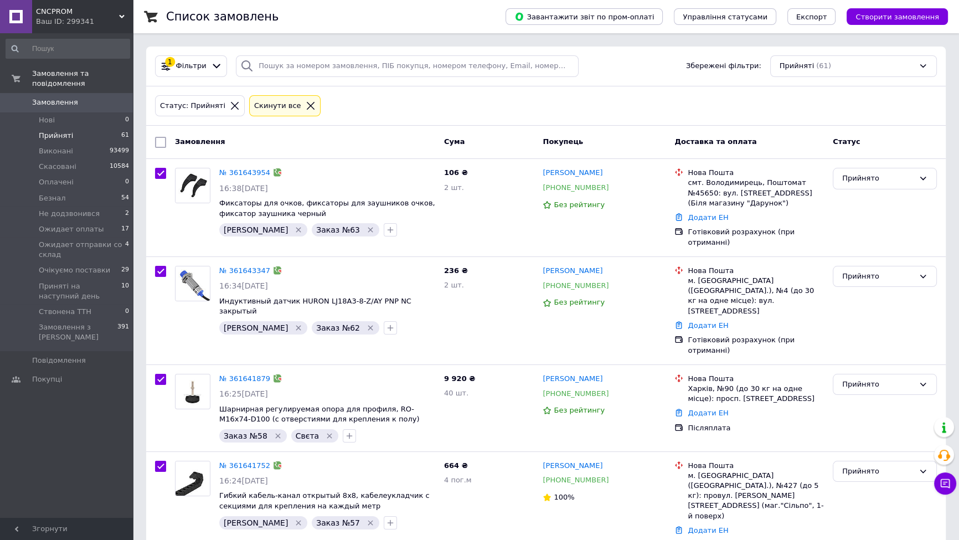
checkbox input "true"
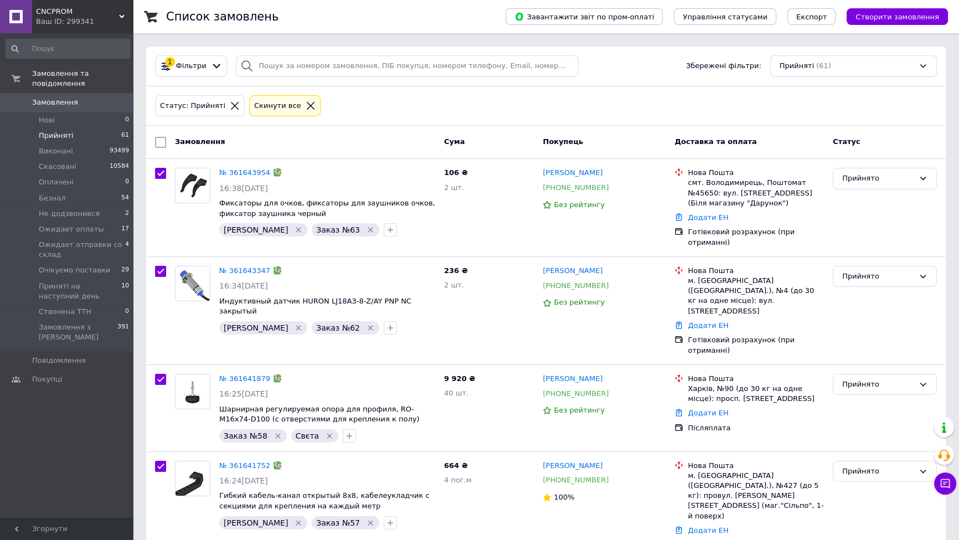
checkbox input "true"
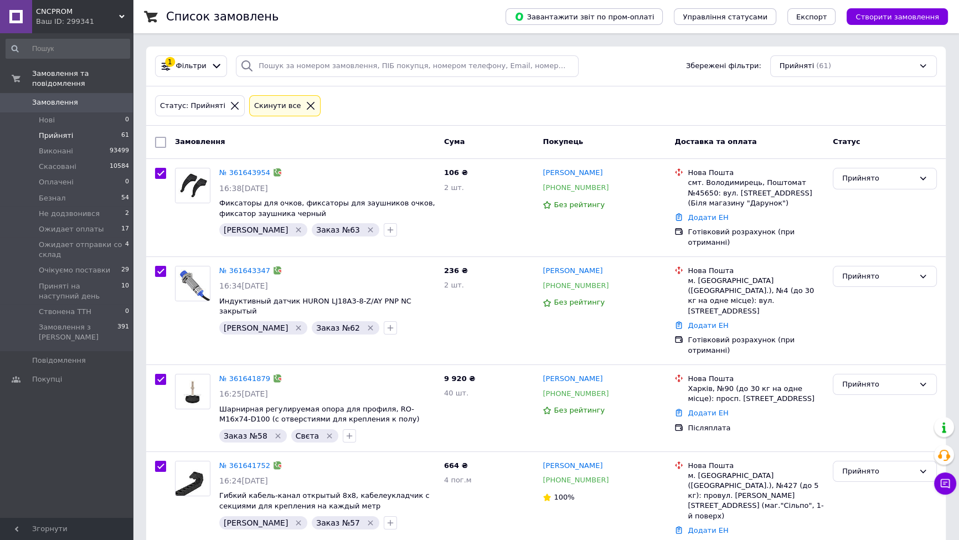
checkbox input "true"
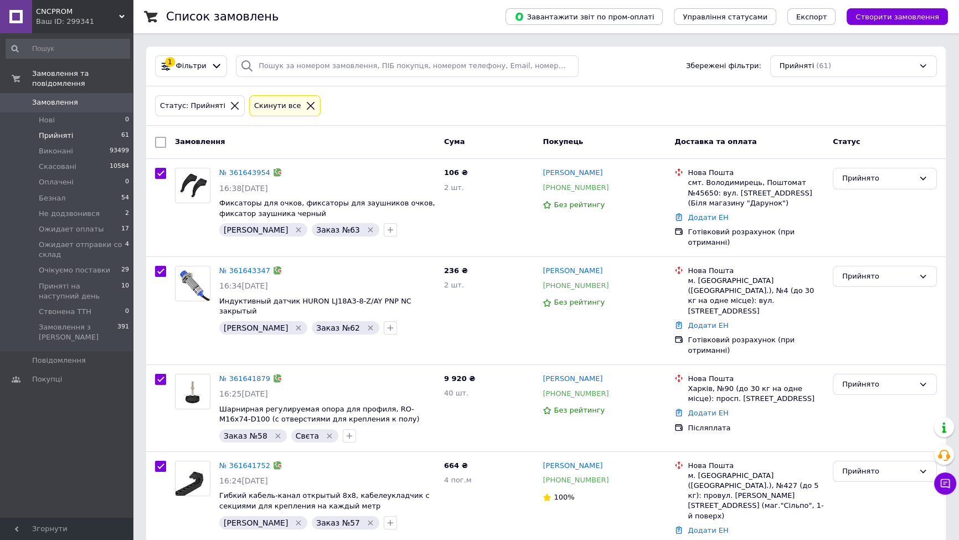
checkbox input "true"
click at [265, 140] on icon at bounding box center [268, 143] width 6 height 6
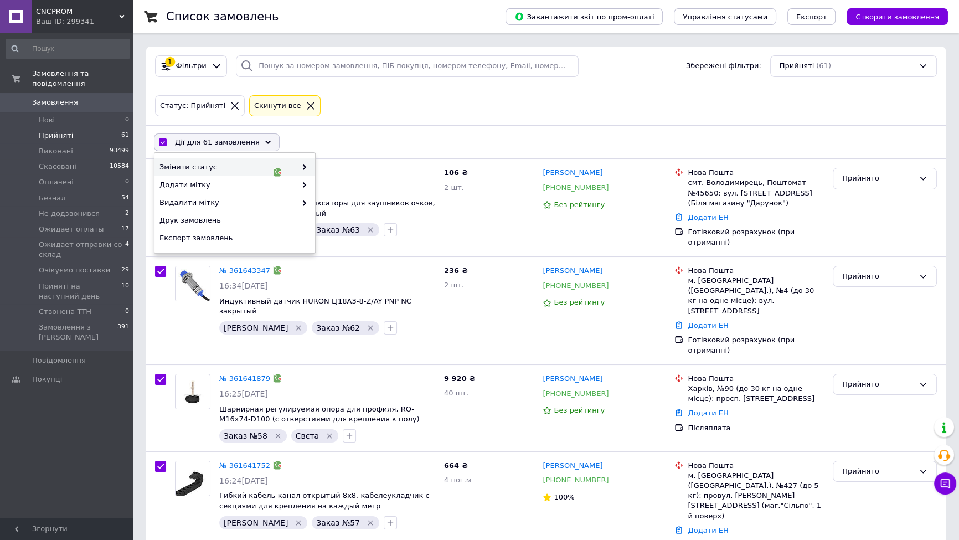
click at [301, 166] on span at bounding box center [301, 167] width 11 height 10
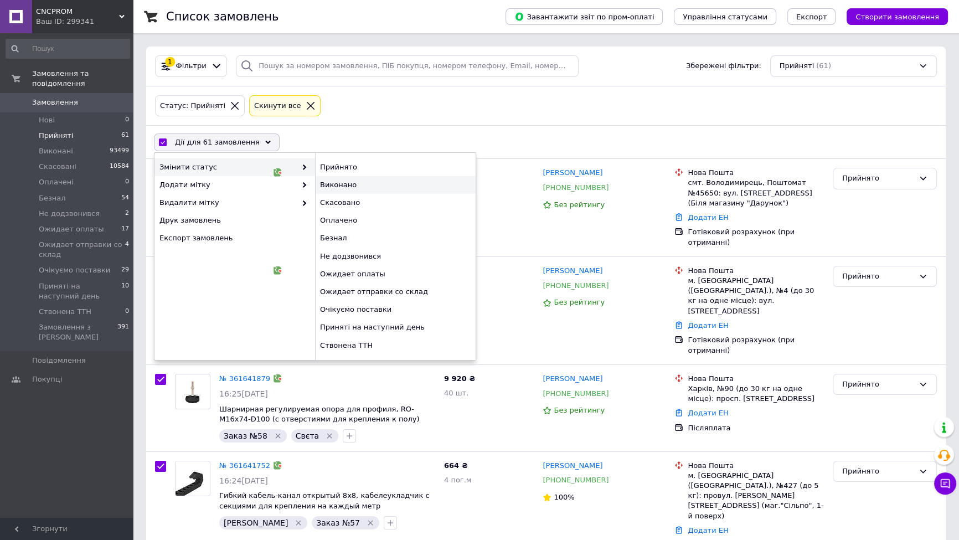
click at [338, 184] on div "Виконано" at bounding box center [395, 185] width 161 height 18
checkbox input "false"
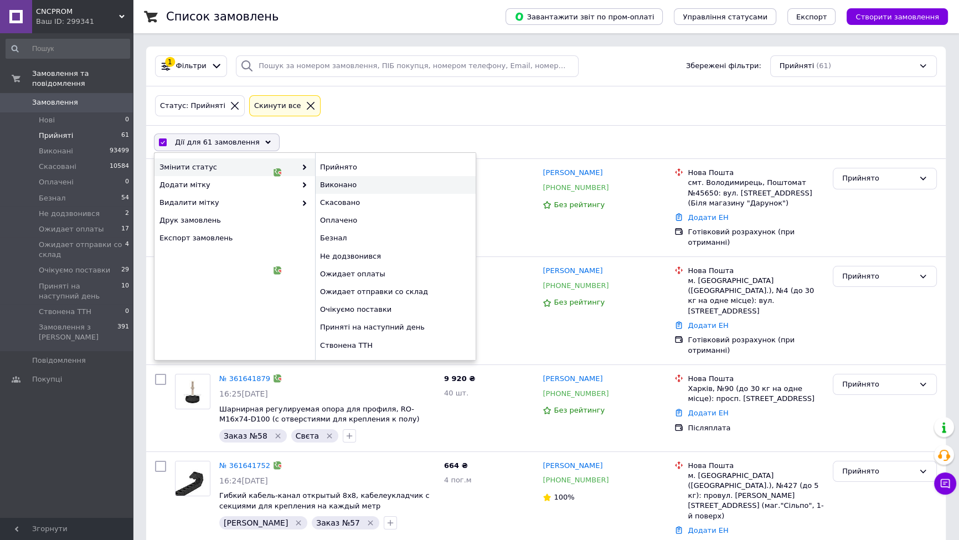
checkbox input "false"
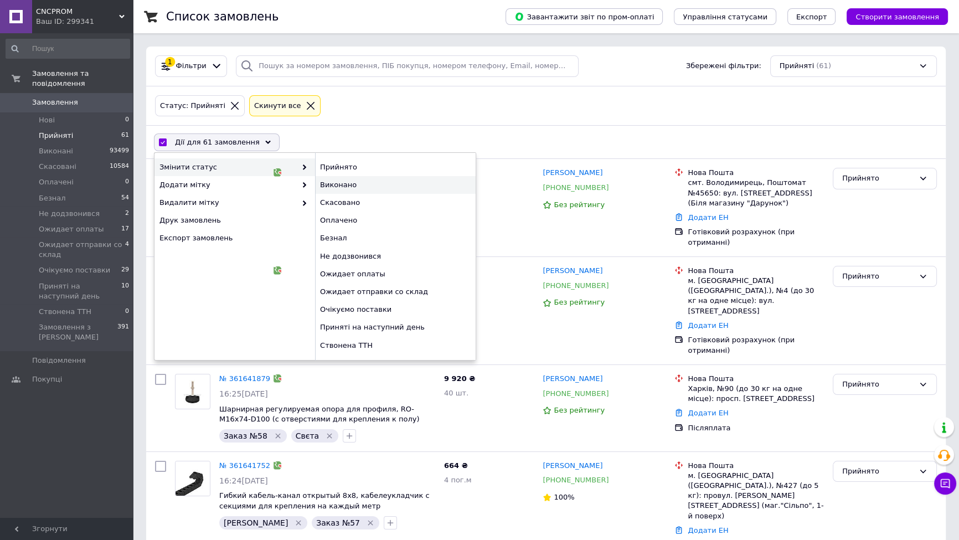
checkbox input "false"
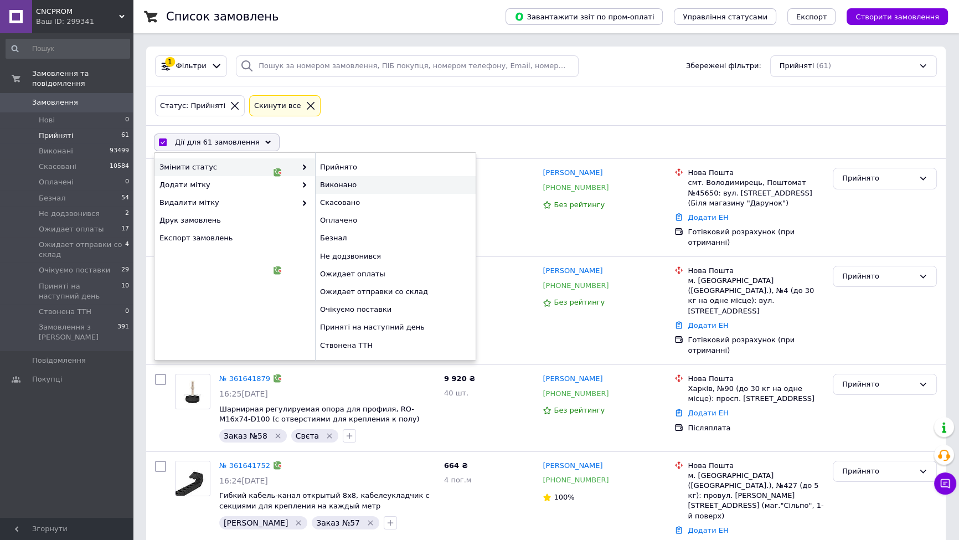
checkbox input "false"
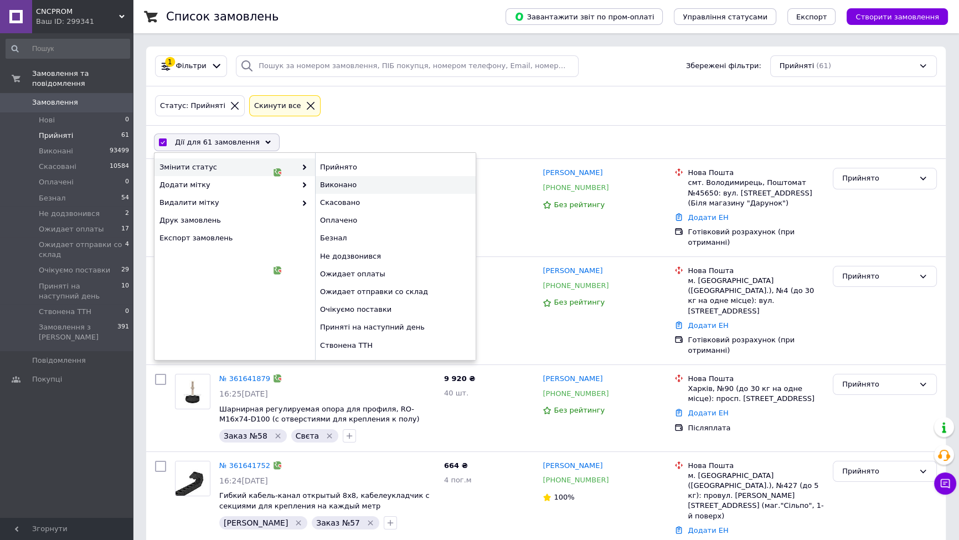
checkbox input "false"
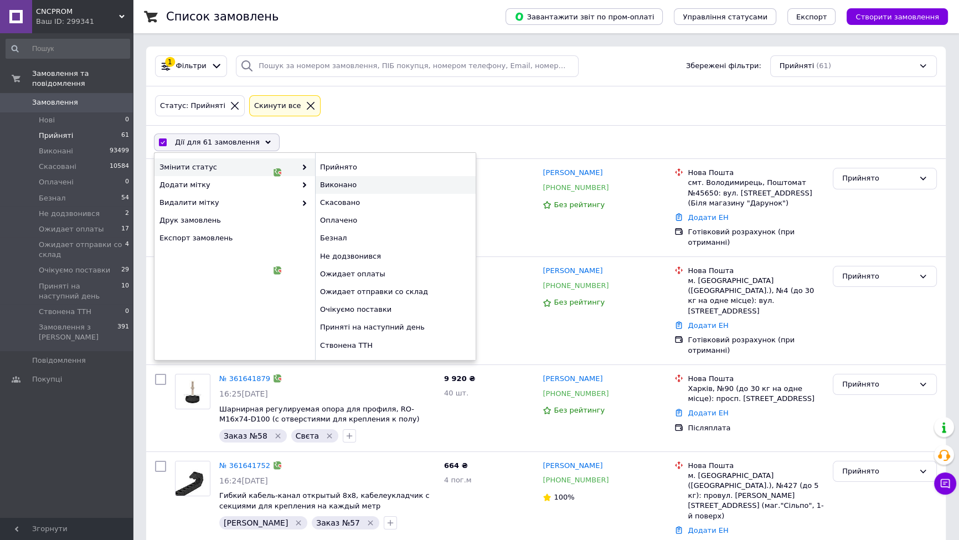
checkbox input "false"
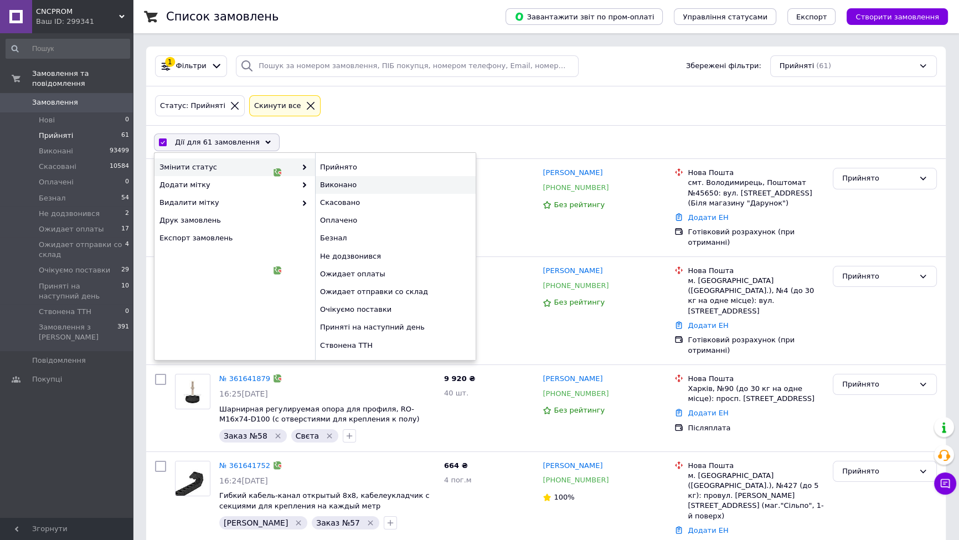
checkbox input "false"
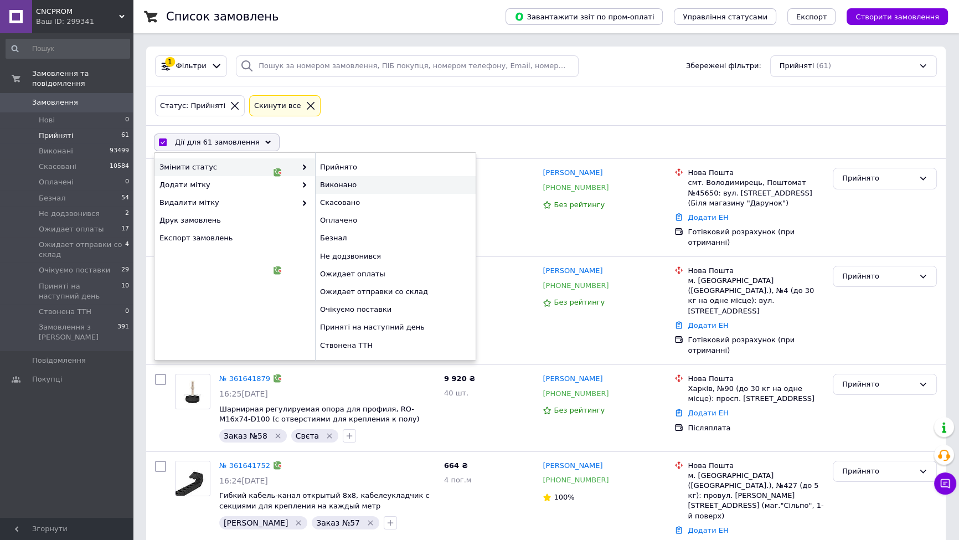
checkbox input "false"
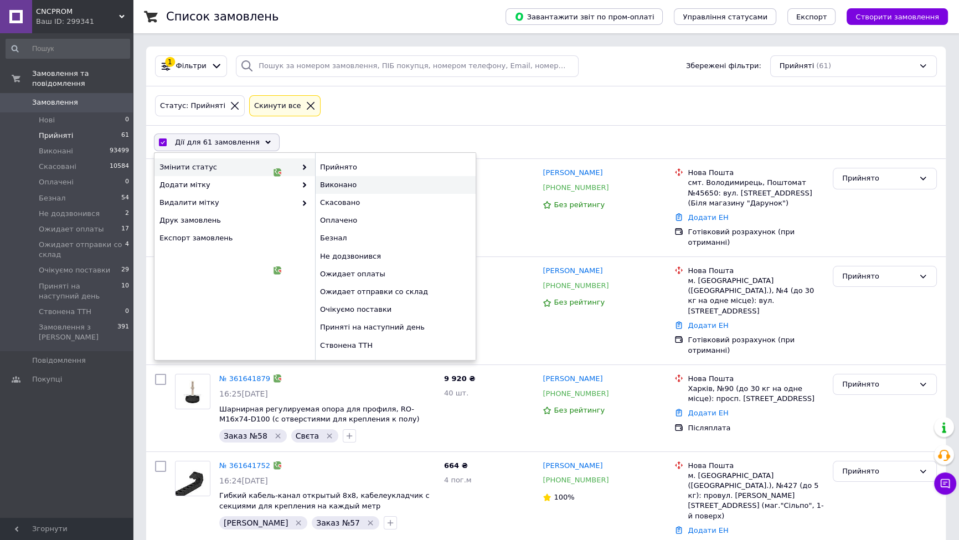
checkbox input "false"
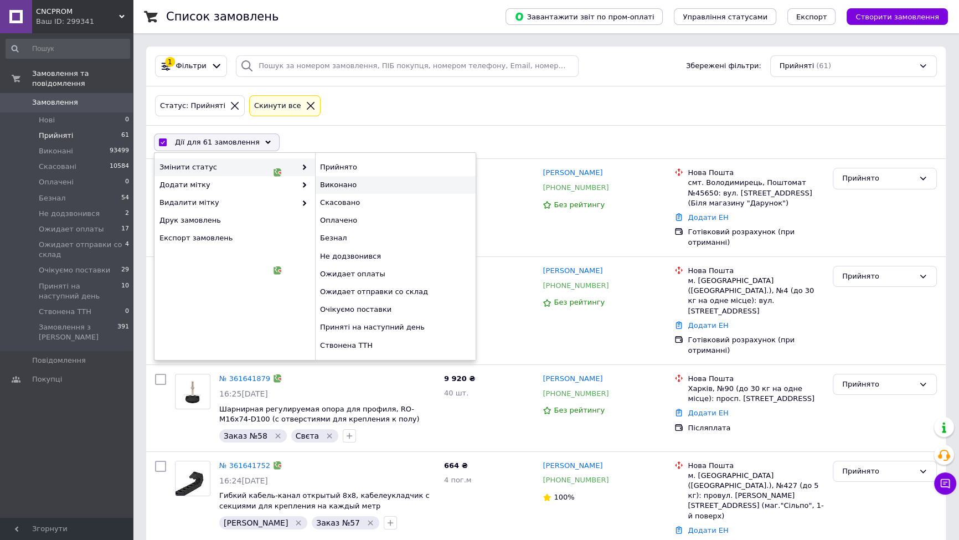
checkbox input "false"
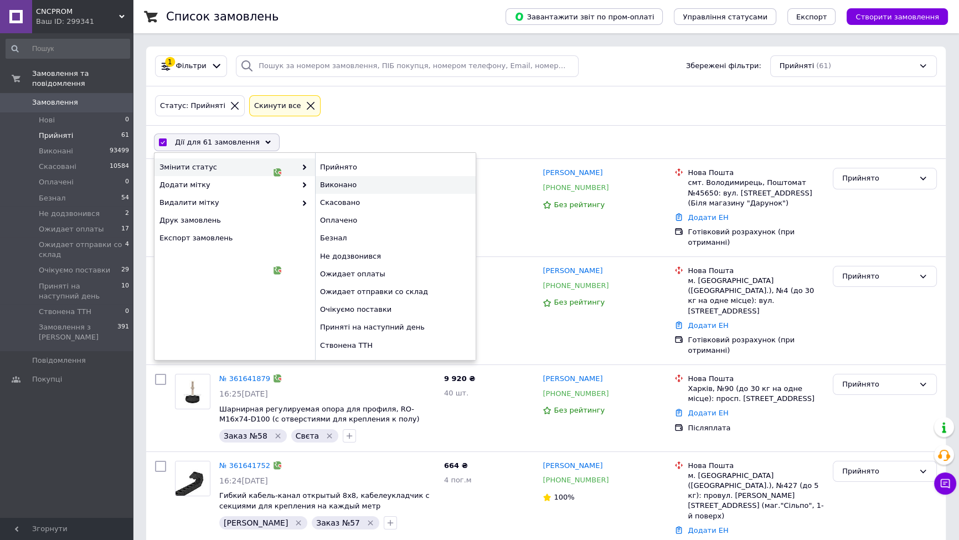
checkbox input "false"
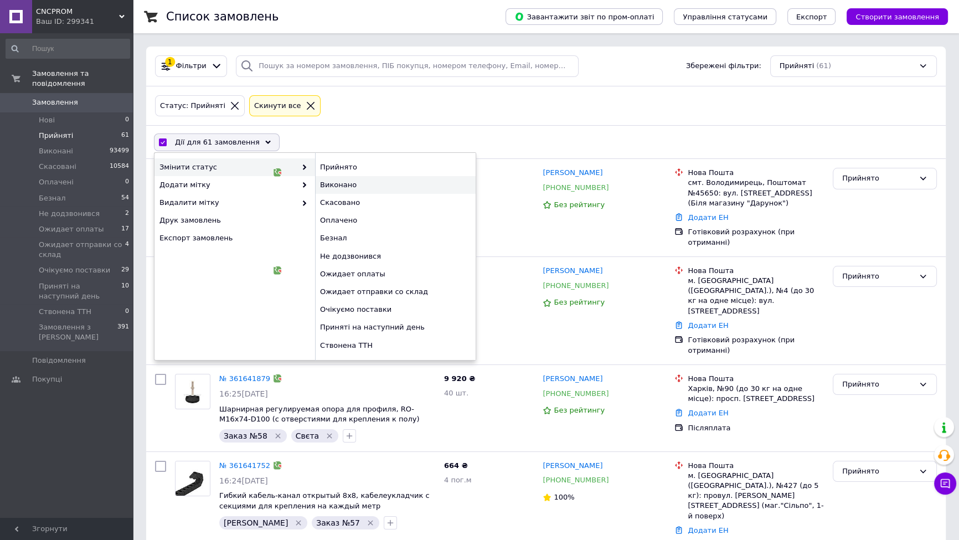
checkbox input "false"
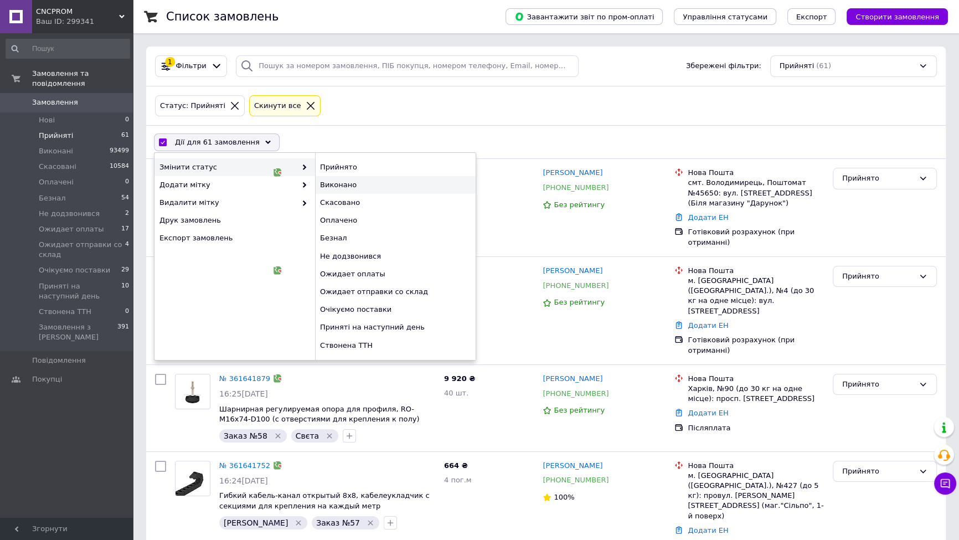
checkbox input "false"
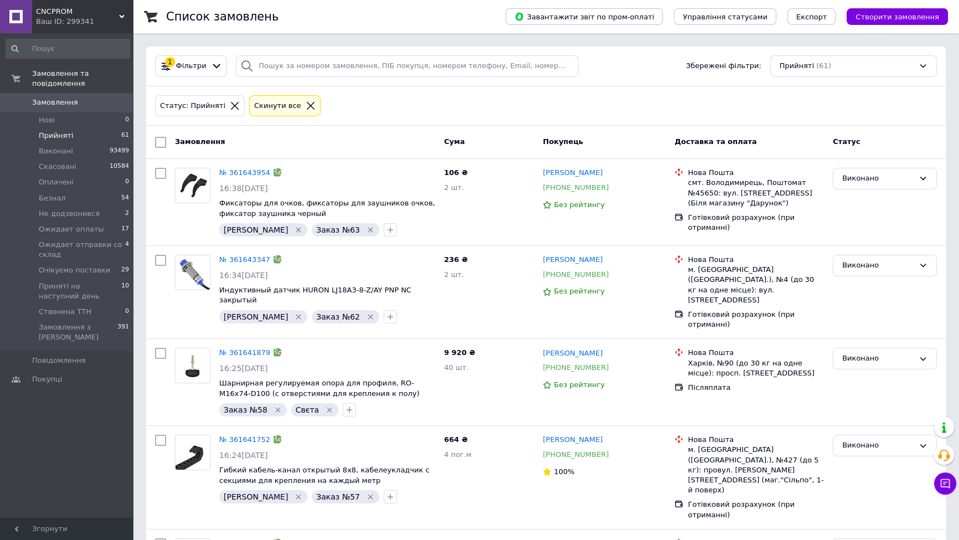
click at [254, 105] on div "Cкинути все" at bounding box center [277, 106] width 51 height 12
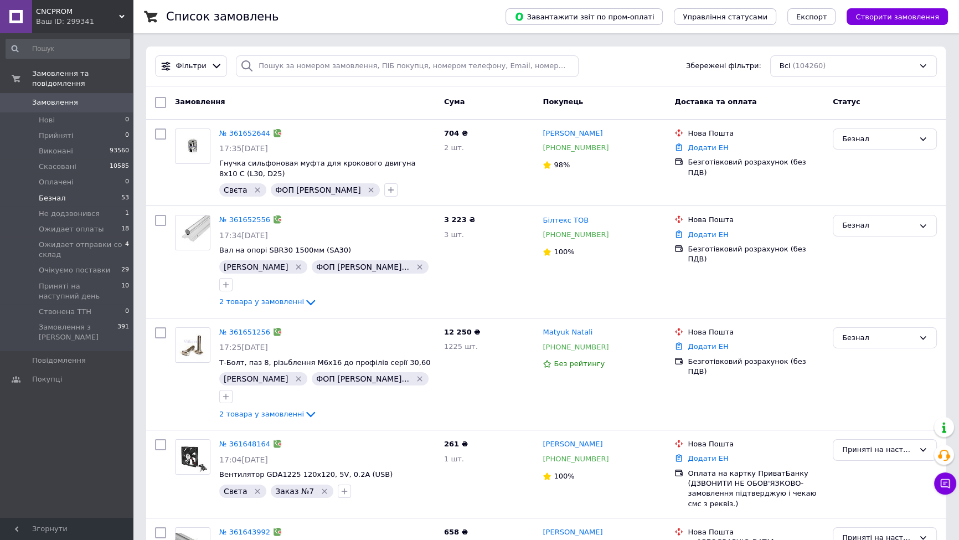
click at [52, 193] on span "Безнал" at bounding box center [52, 198] width 27 height 10
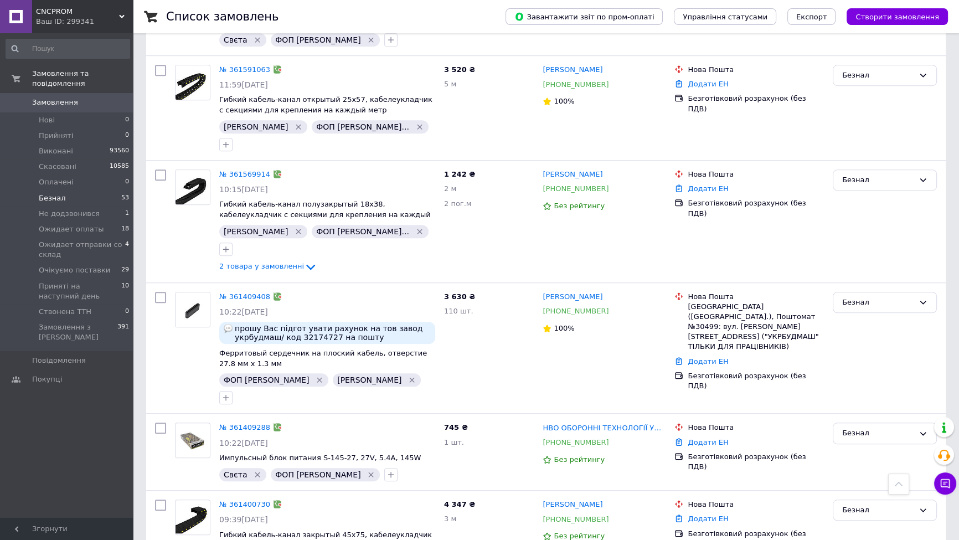
scroll to position [1174, 0]
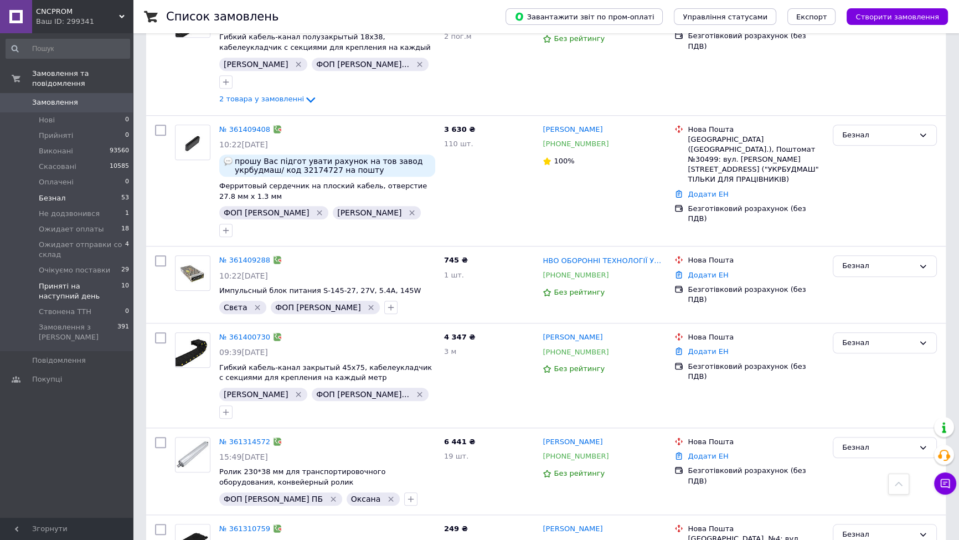
click at [83, 281] on span "Приняті на наступний день" at bounding box center [80, 291] width 82 height 20
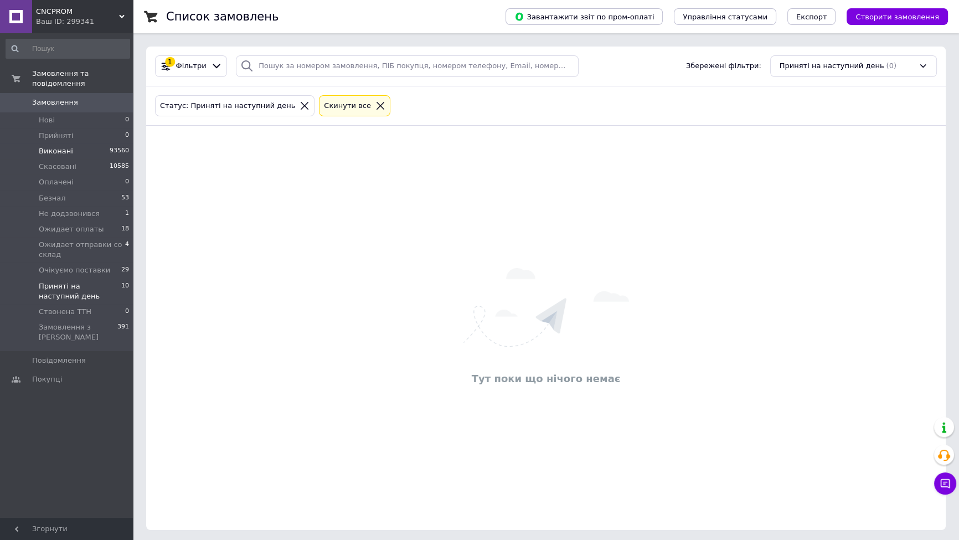
click at [76, 143] on li "Виконані 93560" at bounding box center [68, 151] width 136 height 16
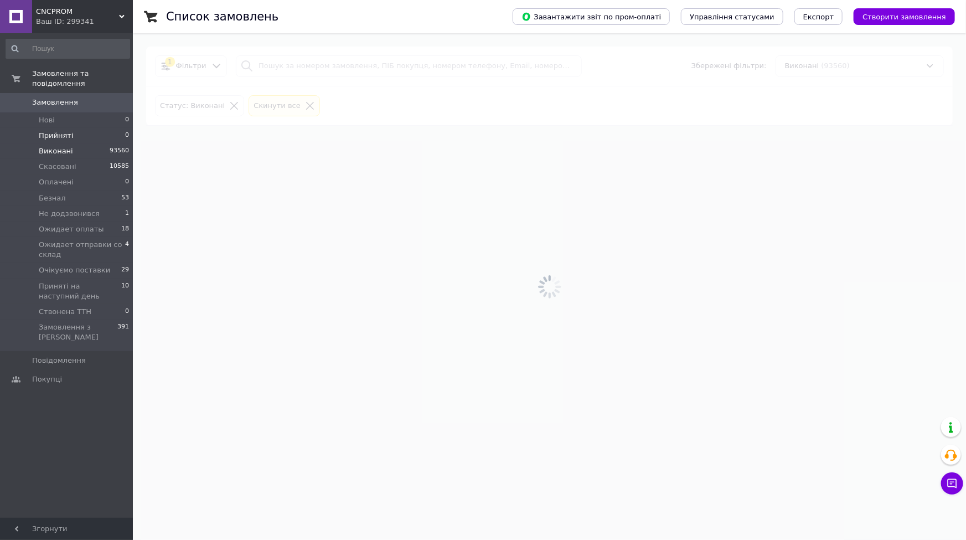
click at [75, 128] on li "Прийняті 0" at bounding box center [68, 136] width 136 height 16
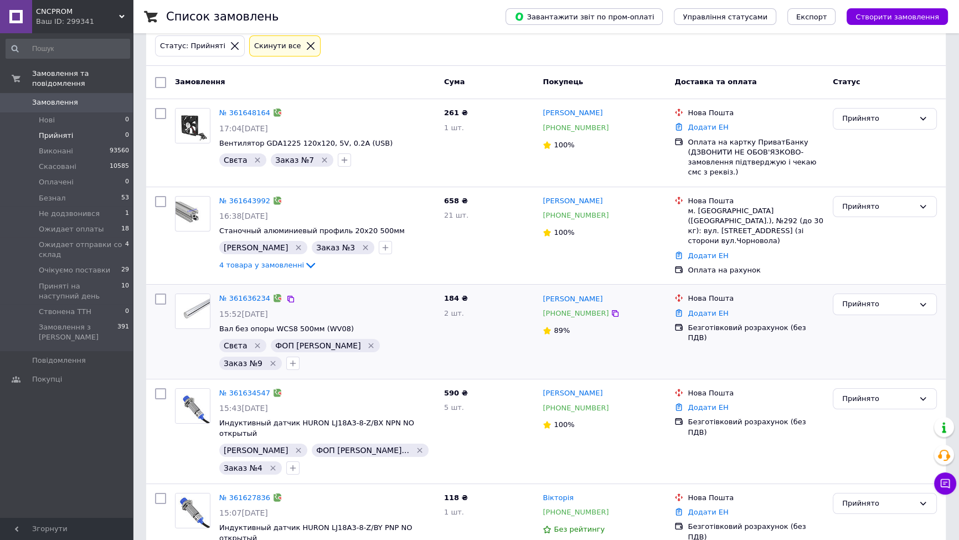
scroll to position [84, 0]
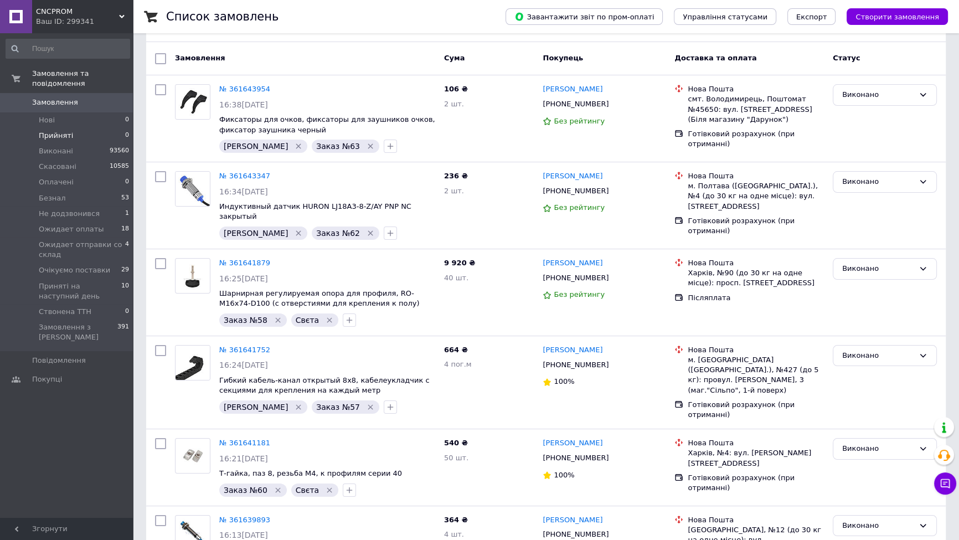
click at [239, 196] on span "16:34[DATE]" at bounding box center [243, 191] width 49 height 9
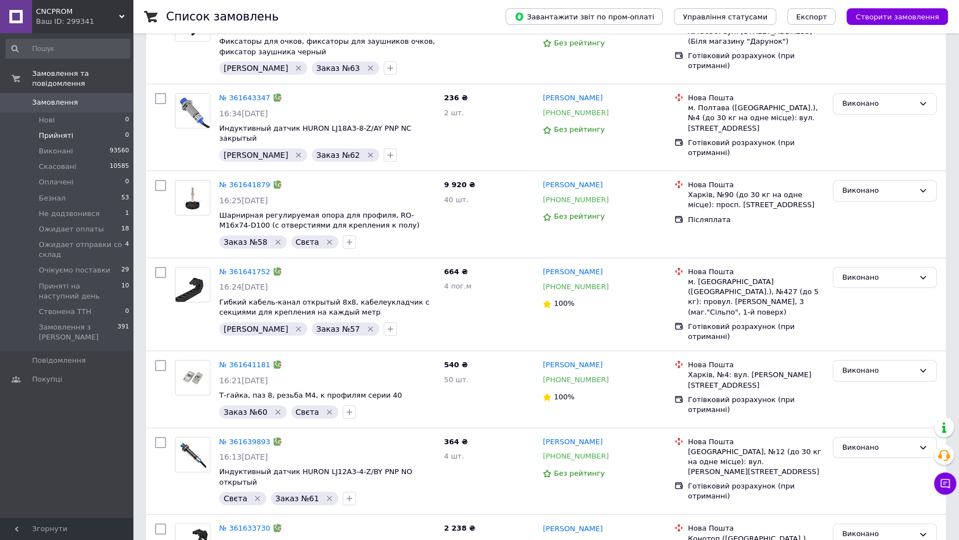
scroll to position [0, 0]
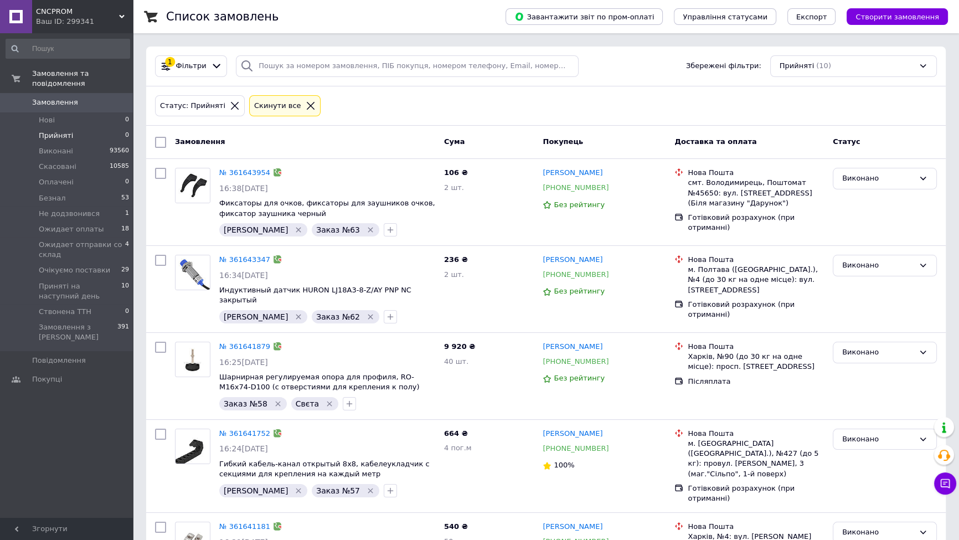
click at [261, 103] on div "Cкинути все" at bounding box center [277, 106] width 51 height 12
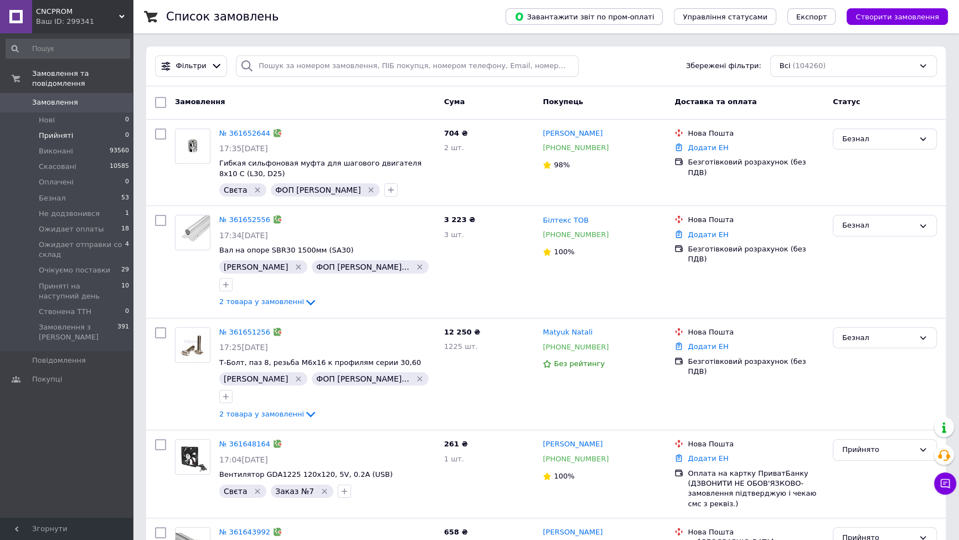
click at [78, 128] on li "Прийняті 0" at bounding box center [68, 136] width 136 height 16
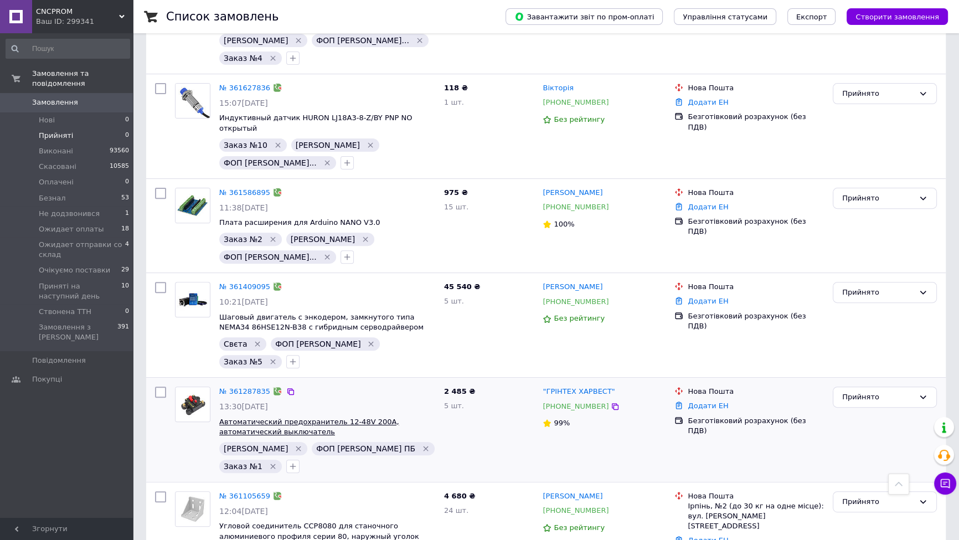
scroll to position [503, 0]
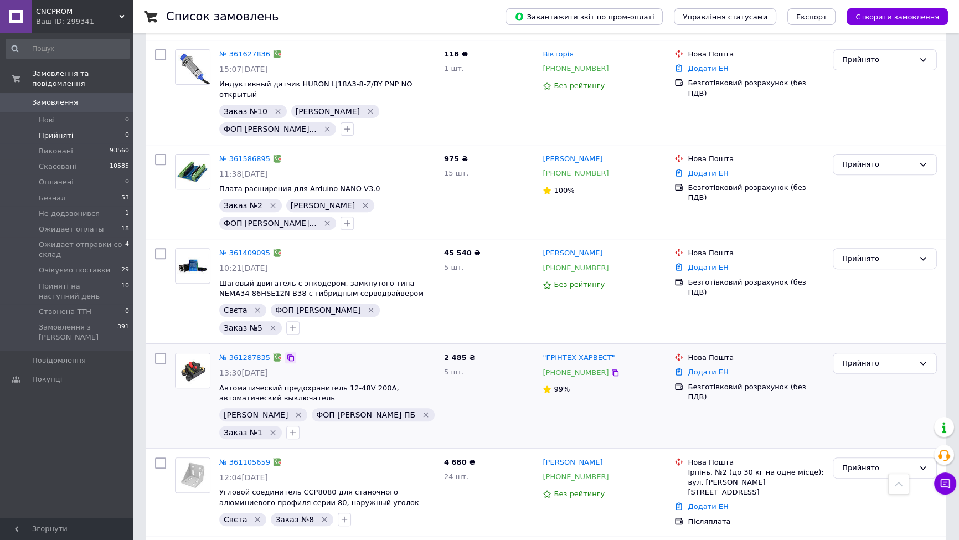
click at [287, 354] on icon at bounding box center [290, 357] width 7 height 7
click at [286, 154] on icon at bounding box center [290, 158] width 9 height 9
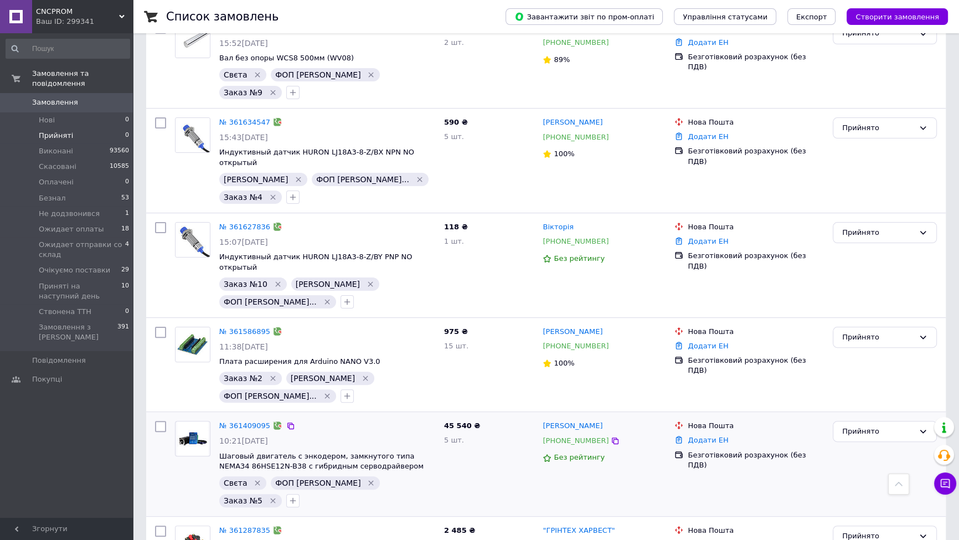
scroll to position [354, 0]
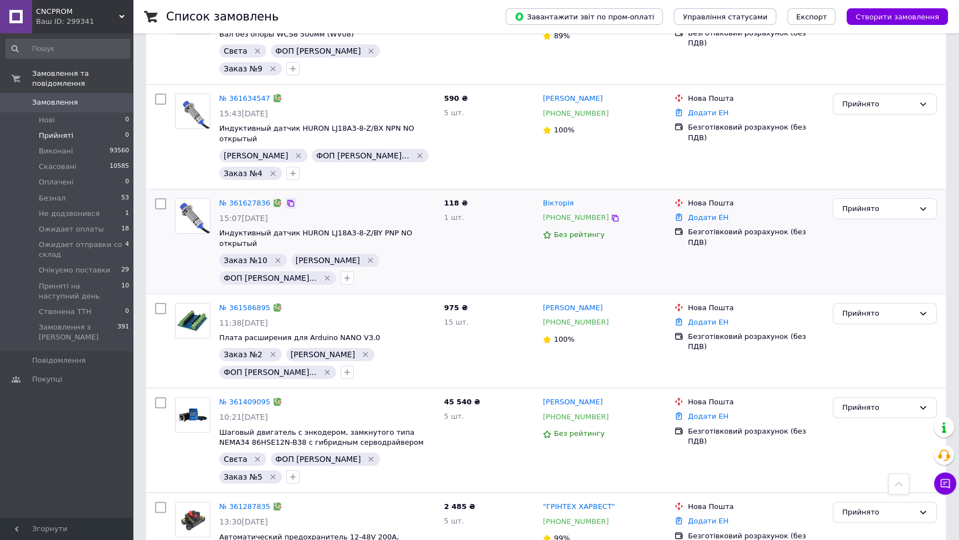
click at [286, 199] on icon at bounding box center [290, 203] width 9 height 9
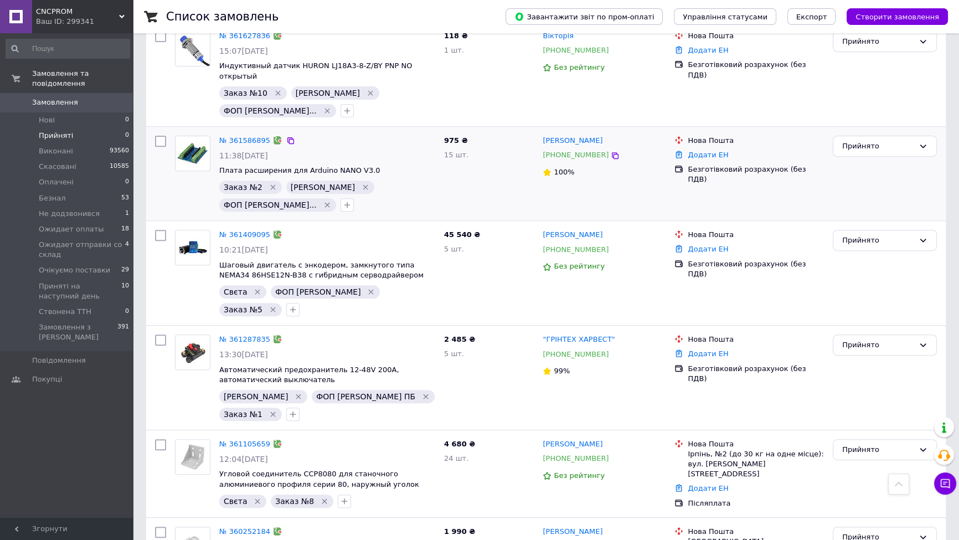
scroll to position [606, 0]
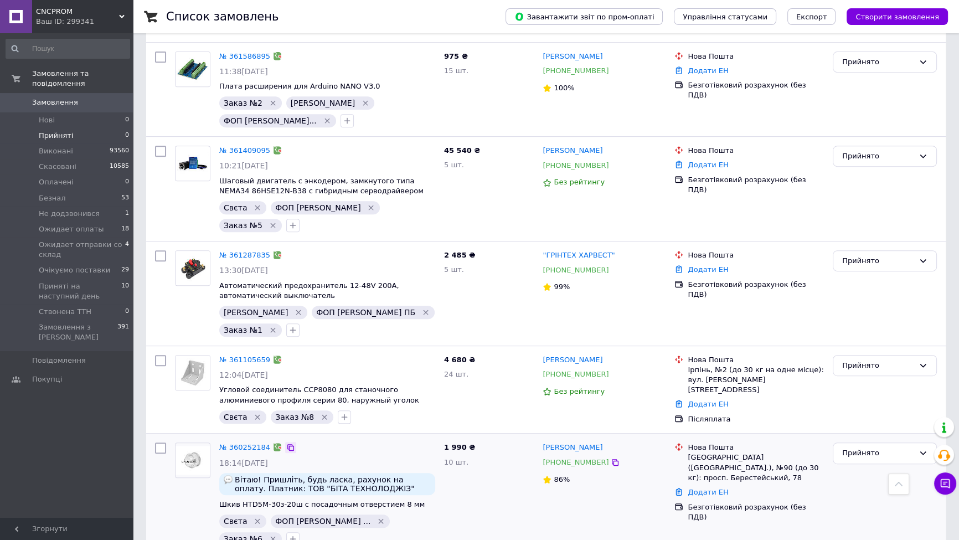
click at [286, 443] on icon at bounding box center [290, 447] width 9 height 9
click at [286, 355] on icon at bounding box center [290, 359] width 9 height 9
click at [100, 97] on span "Замовлення" at bounding box center [67, 102] width 70 height 10
